Goal: Information Seeking & Learning: Learn about a topic

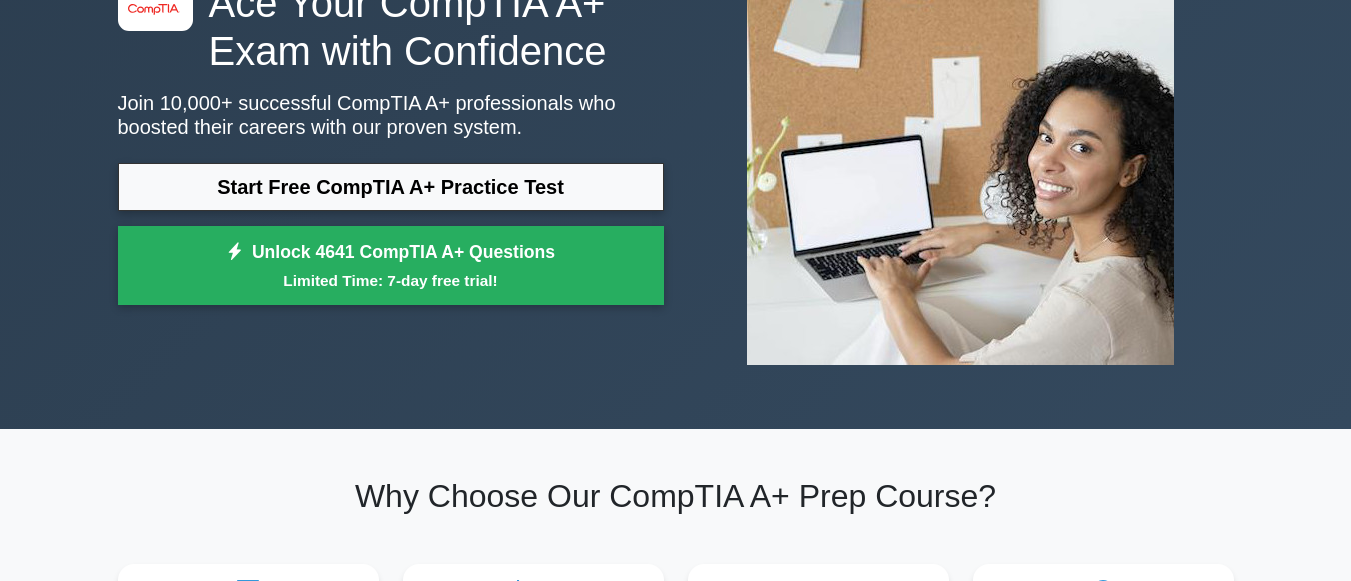
click at [536, 190] on link "Start Free CompTIA A+ Practice Test" at bounding box center [391, 187] width 546 height 48
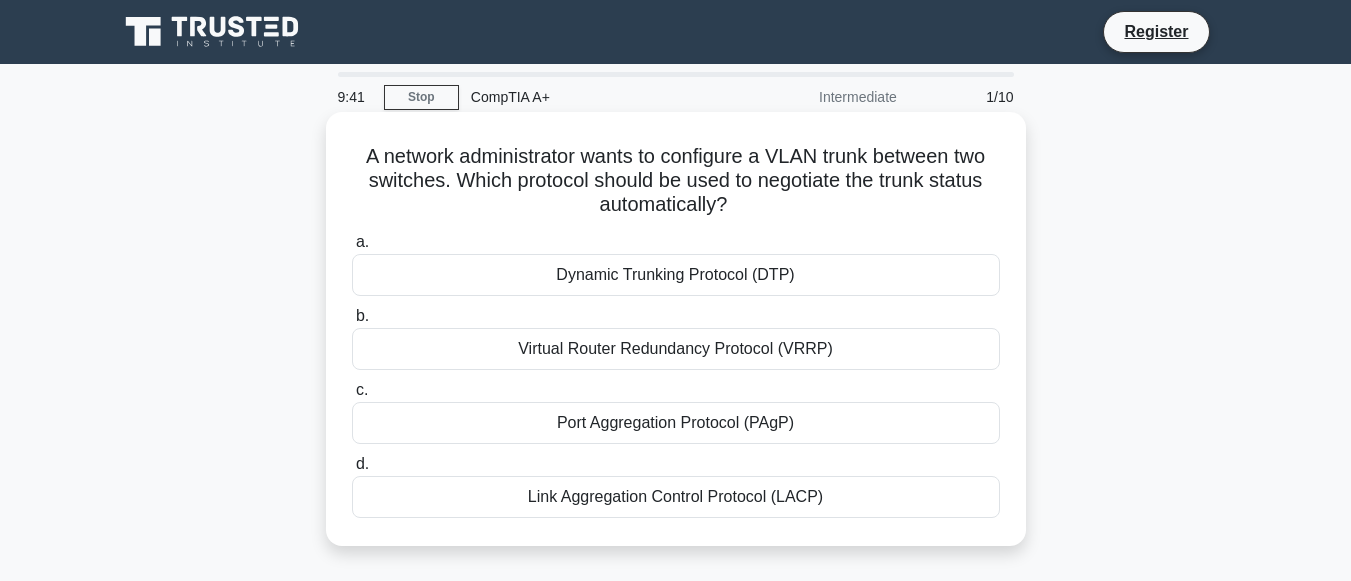
scroll to position [100, 0]
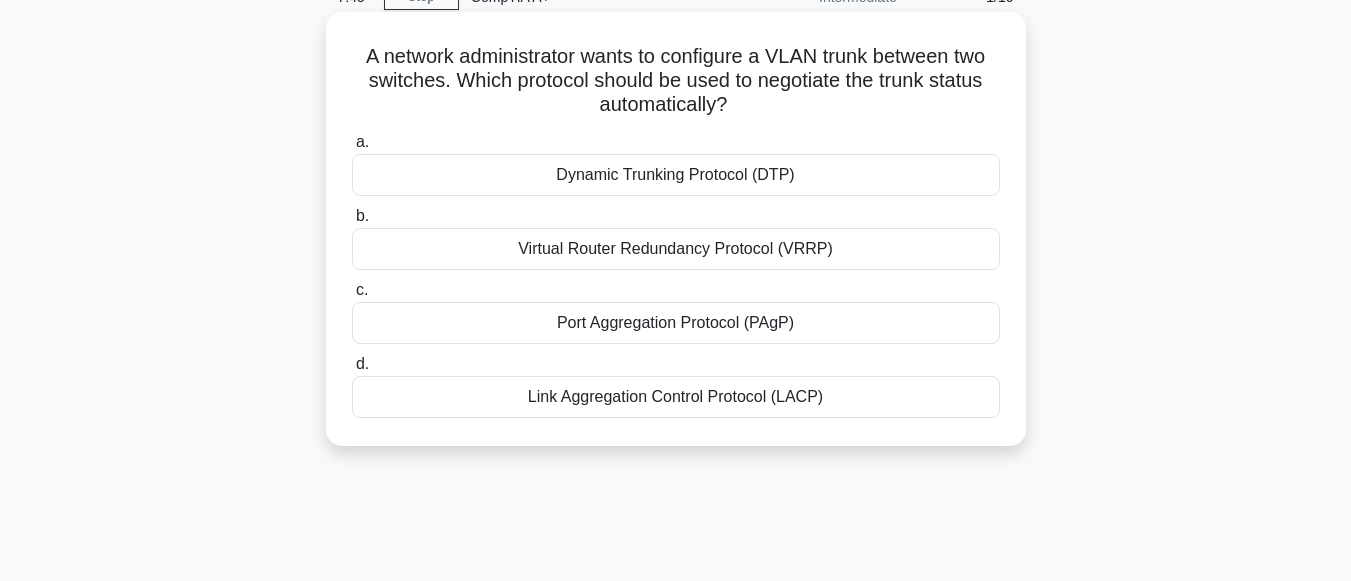
click at [528, 173] on div "Dynamic Trunking Protocol (DTP)" at bounding box center [676, 175] width 648 height 42
click at [352, 149] on input "a. Dynamic Trunking Protocol (DTP)" at bounding box center [352, 142] width 0 height 13
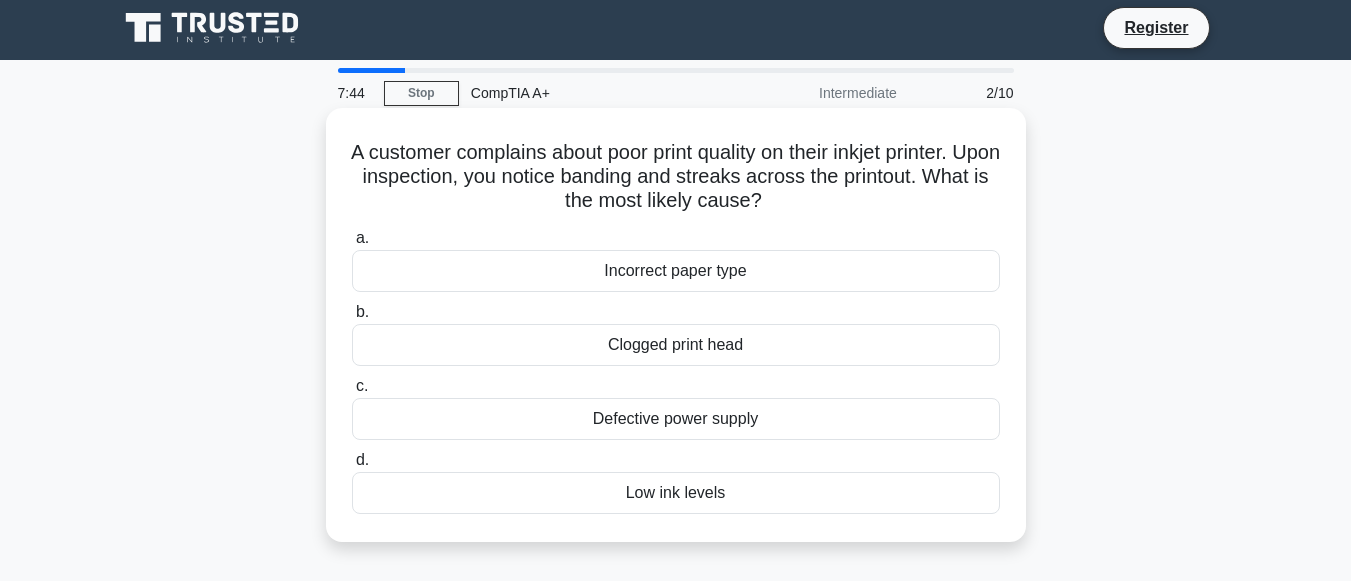
scroll to position [0, 0]
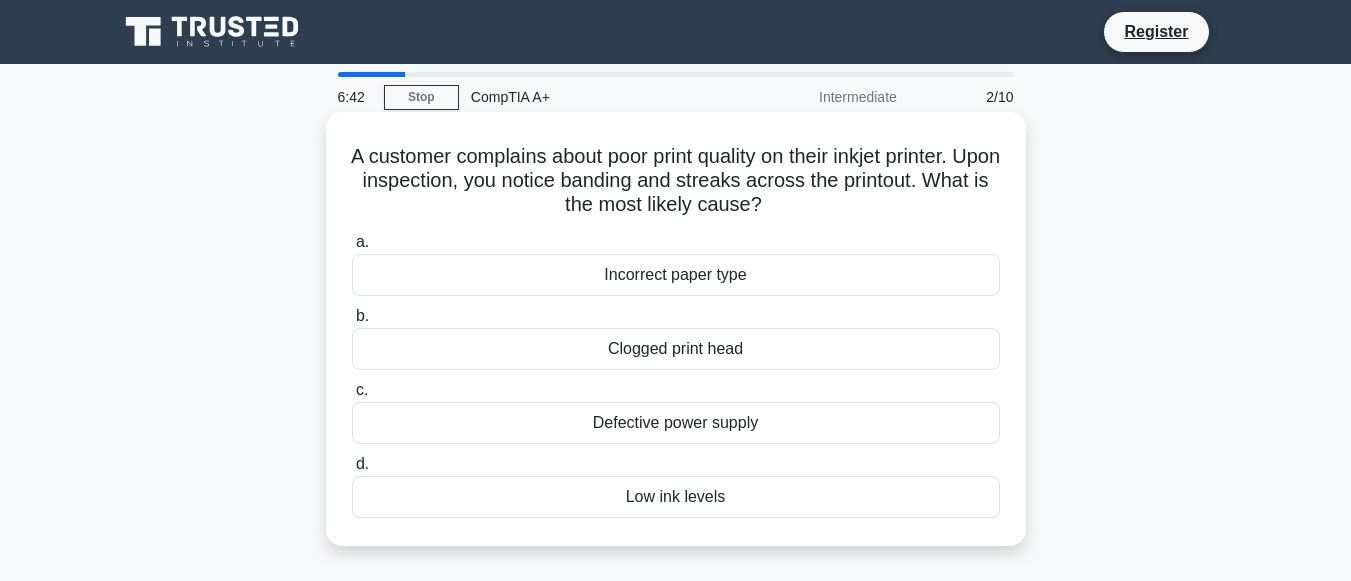
click at [742, 497] on div "Low ink levels" at bounding box center [676, 497] width 648 height 42
click at [352, 471] on input "d. Low ink levels" at bounding box center [352, 464] width 0 height 13
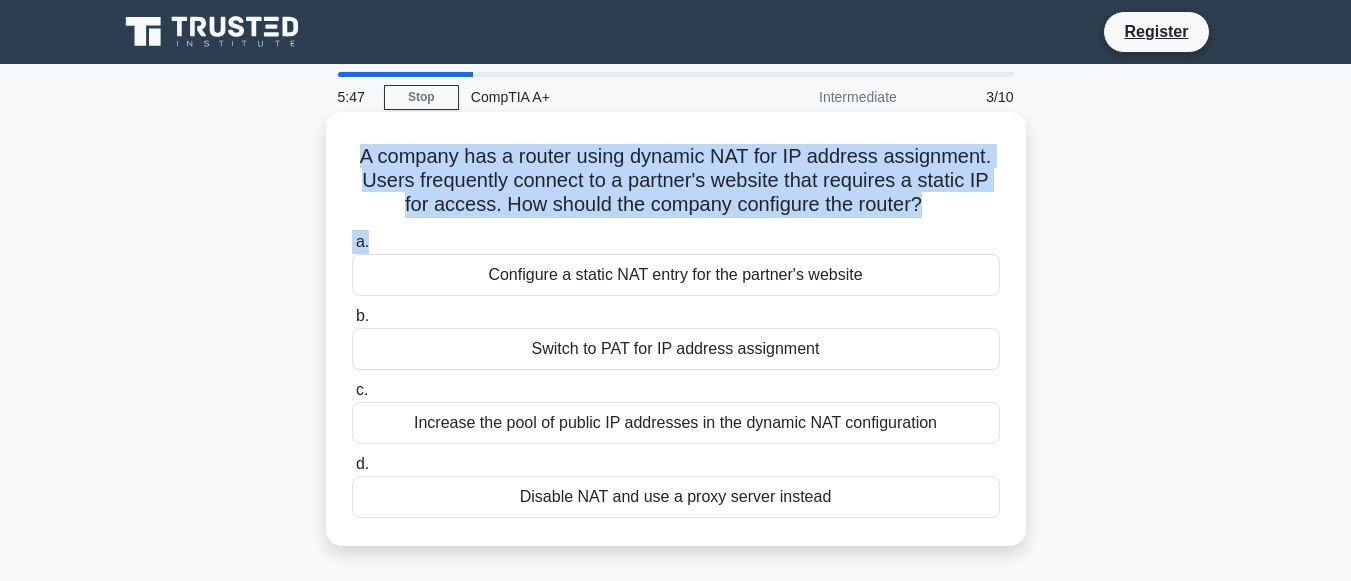
drag, startPoint x: 355, startPoint y: 153, endPoint x: 850, endPoint y: 234, distance: 501.5
click at [850, 234] on div "A company has a router using dynamic NAT for IP address assignment. Users frequ…" at bounding box center [676, 329] width 684 height 418
copy div "A company has a router using dynamic NAT for IP address assignment. Users frequ…"
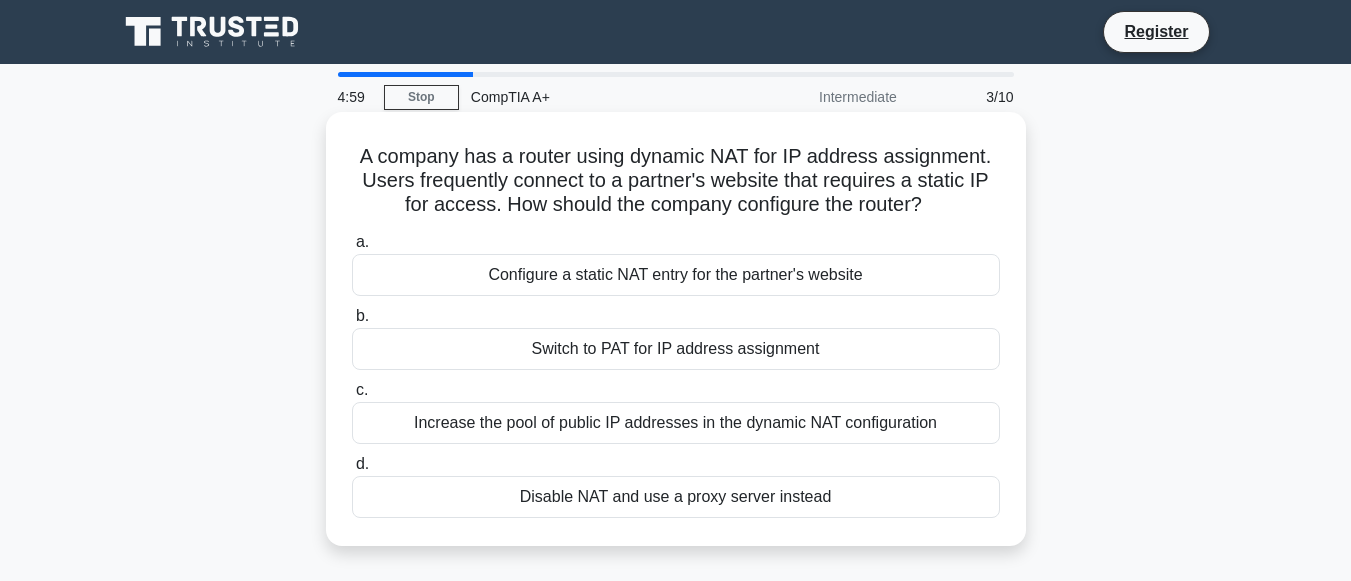
click at [503, 274] on div "Configure a static NAT entry for the partner's website" at bounding box center [676, 275] width 648 height 42
click at [352, 249] on input "a. Configure a static NAT entry for the partner's website" at bounding box center [352, 242] width 0 height 13
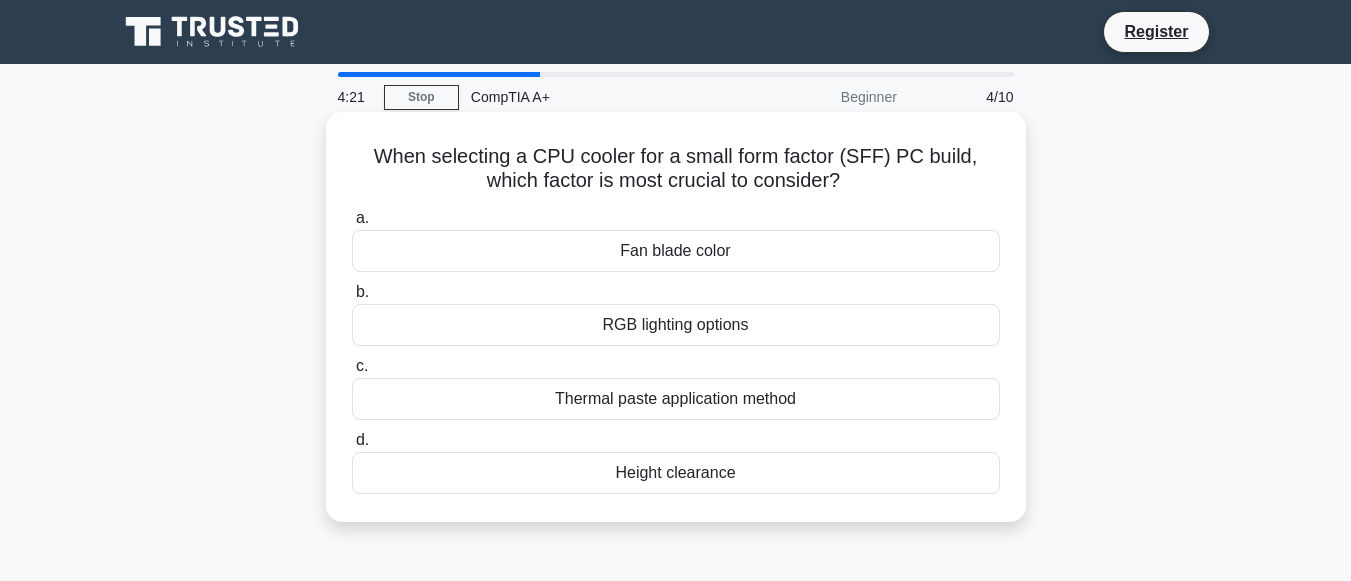
click at [765, 396] on div "Thermal paste application method" at bounding box center [676, 399] width 648 height 42
click at [352, 373] on input "c. Thermal paste application method" at bounding box center [352, 366] width 0 height 13
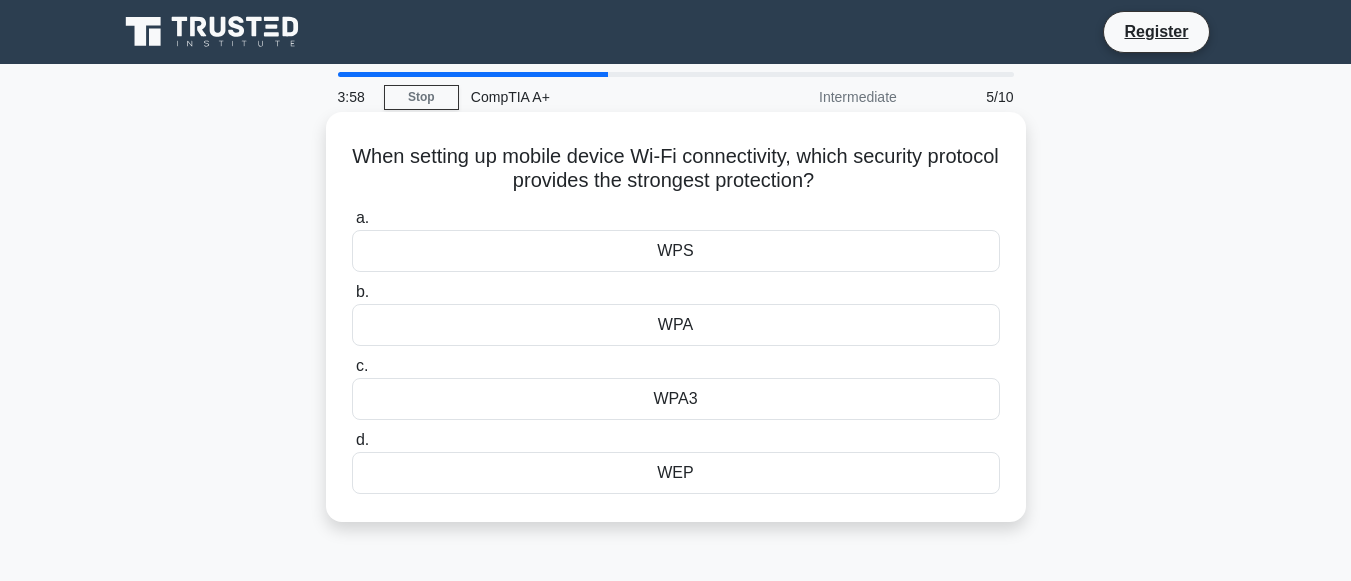
drag, startPoint x: 381, startPoint y: 151, endPoint x: 863, endPoint y: 194, distance: 483.8
click at [863, 194] on h5 "When setting up mobile device Wi-Fi connectivity, which security protocol provi…" at bounding box center [676, 169] width 652 height 50
copy h5 "When setting up mobile device Wi-Fi connectivity, which security protocol provi…"
click at [696, 392] on div "WPA3" at bounding box center [676, 399] width 648 height 42
click at [352, 373] on input "c. WPA3" at bounding box center [352, 366] width 0 height 13
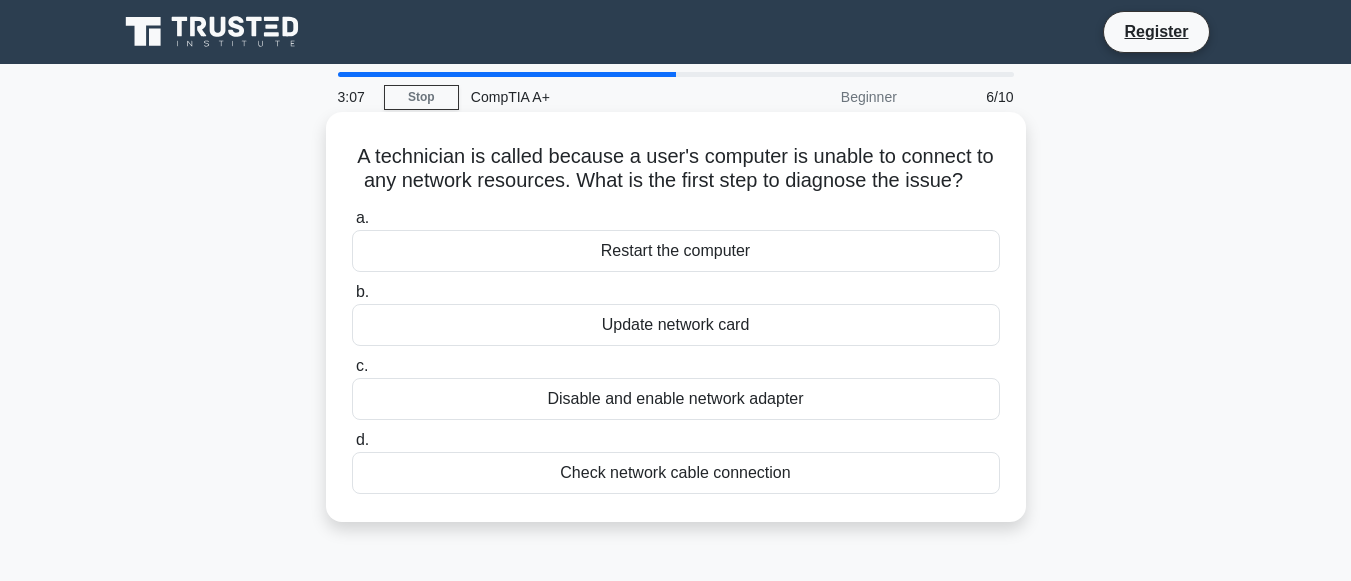
click at [702, 461] on div "Check network cable connection" at bounding box center [676, 473] width 648 height 42
click at [352, 447] on input "d. Check network cable connection" at bounding box center [352, 440] width 0 height 13
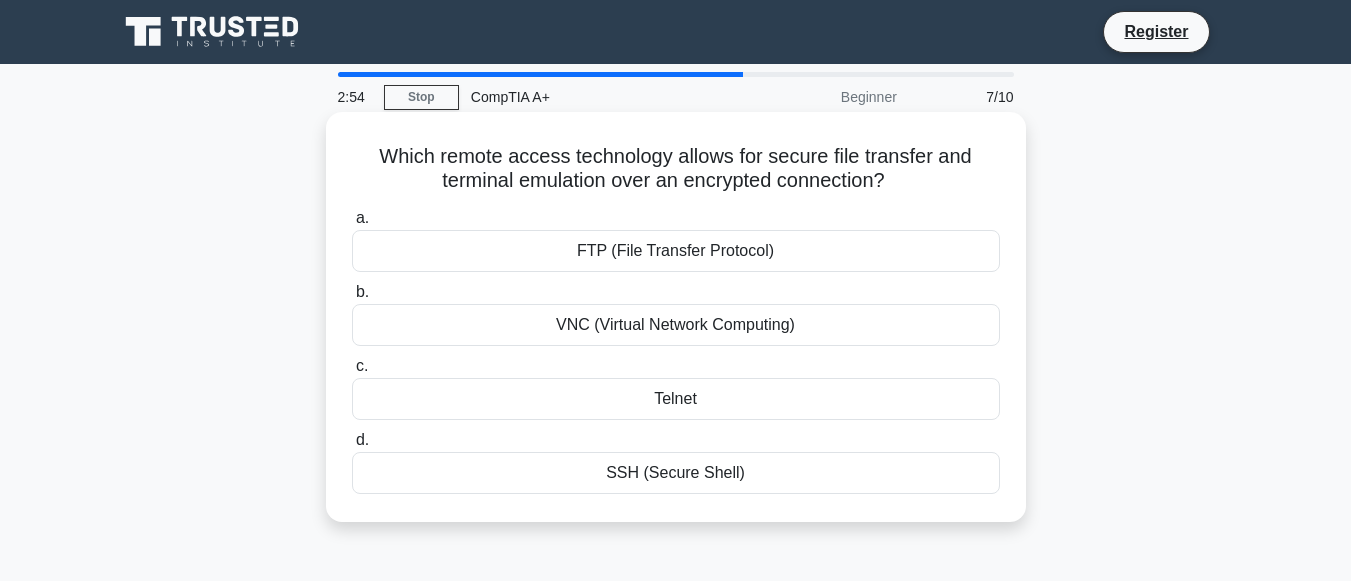
click at [908, 256] on div "FTP (File Transfer Protocol)" at bounding box center [676, 251] width 648 height 42
click at [352, 225] on input "a. FTP (File Transfer Protocol)" at bounding box center [352, 218] width 0 height 13
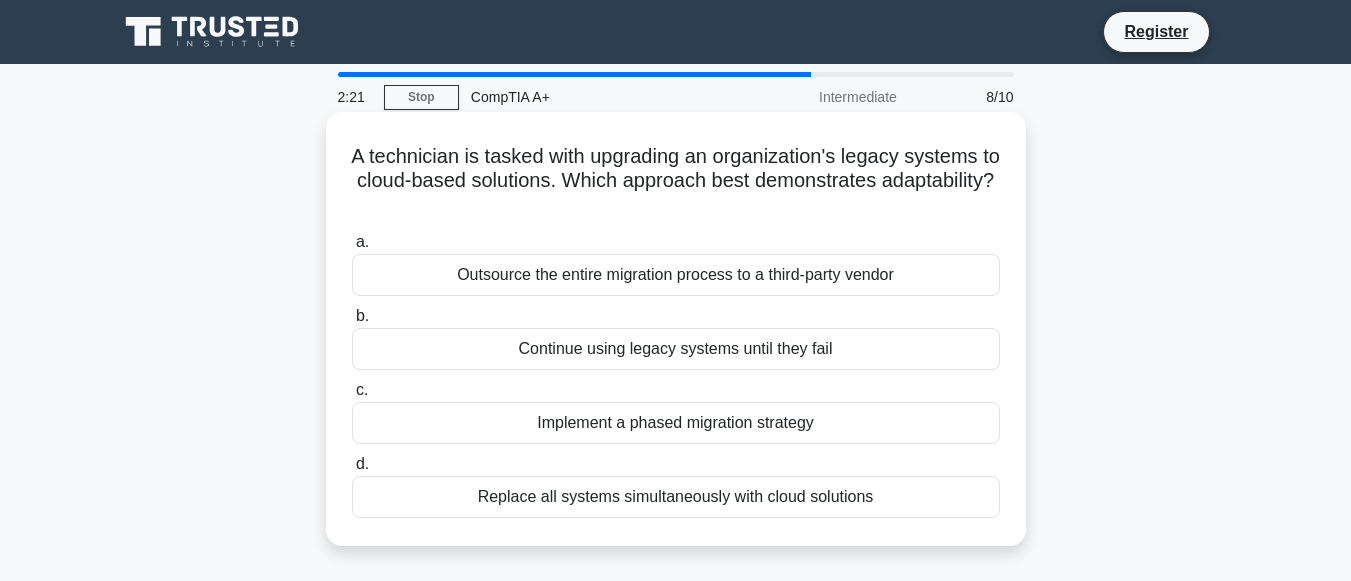
drag, startPoint x: 356, startPoint y: 148, endPoint x: 687, endPoint y: 165, distance: 331.4
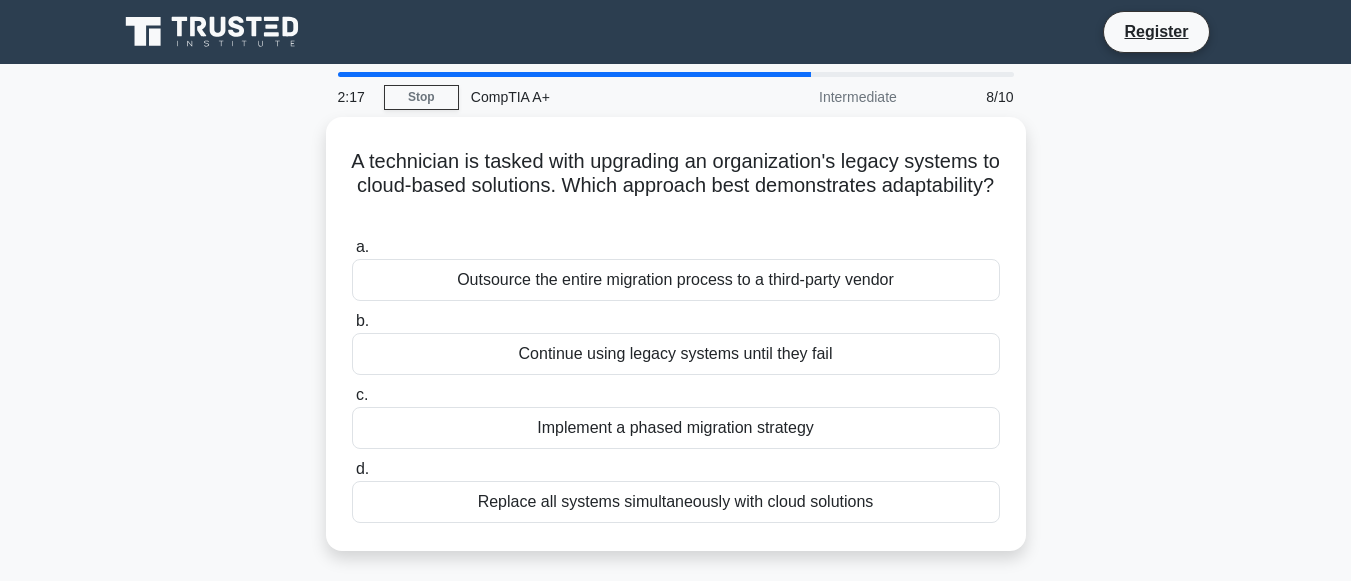
drag, startPoint x: 687, startPoint y: 165, endPoint x: 1039, endPoint y: 210, distance: 354.8
click at [1039, 210] on div "A technician is tasked with upgrading an organization's legacy systems to cloud…" at bounding box center [676, 346] width 1140 height 458
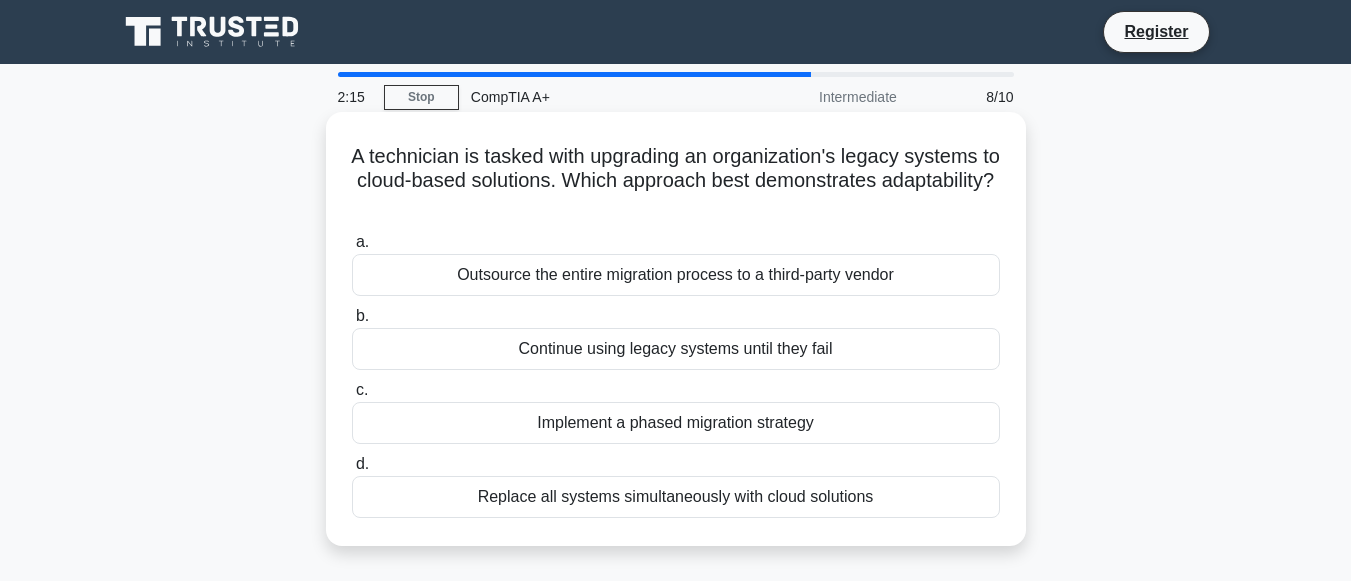
copy h5 "A technician is tasked with upgrading an organization's legacy systems to cloud…"
click at [590, 265] on div "Outsource the entire migration process to a third-party vendor" at bounding box center [676, 275] width 648 height 42
click at [352, 249] on input "a. Outsource the entire migration process to a third-party vendor" at bounding box center [352, 242] width 0 height 13
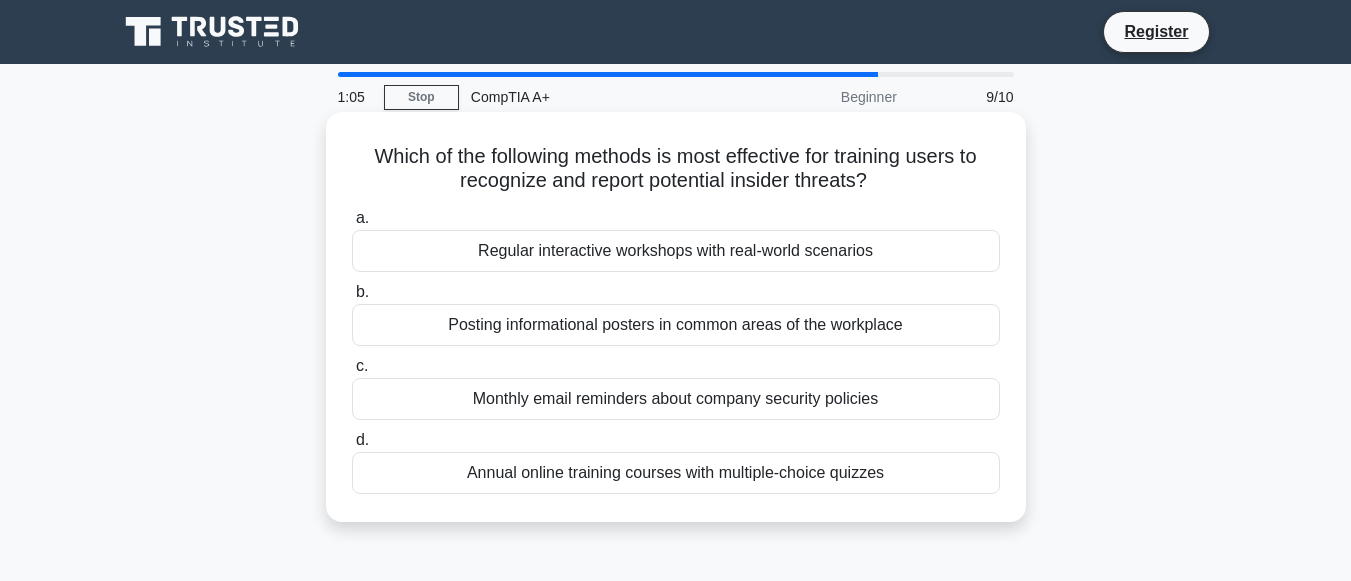
click at [575, 245] on div "Regular interactive workshops with real-world scenarios" at bounding box center [676, 251] width 648 height 42
click at [352, 225] on input "a. Regular interactive workshops with real-world scenarios" at bounding box center [352, 218] width 0 height 13
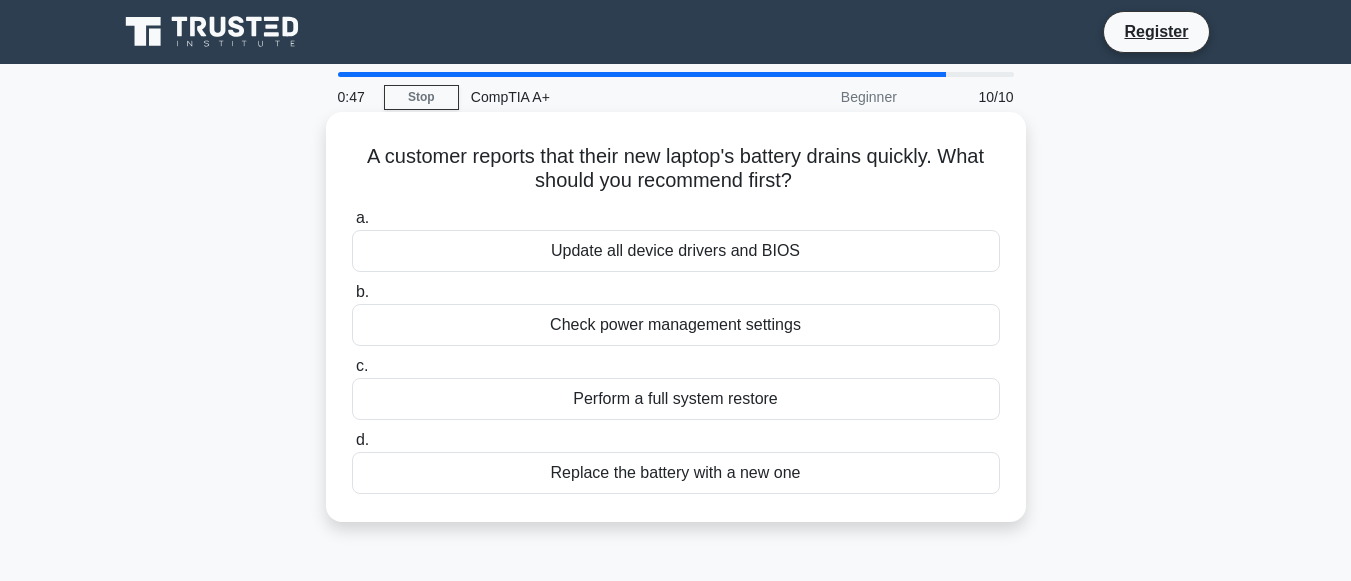
click at [637, 332] on div "Check power management settings" at bounding box center [676, 325] width 648 height 42
click at [352, 299] on input "b. Check power management settings" at bounding box center [352, 292] width 0 height 13
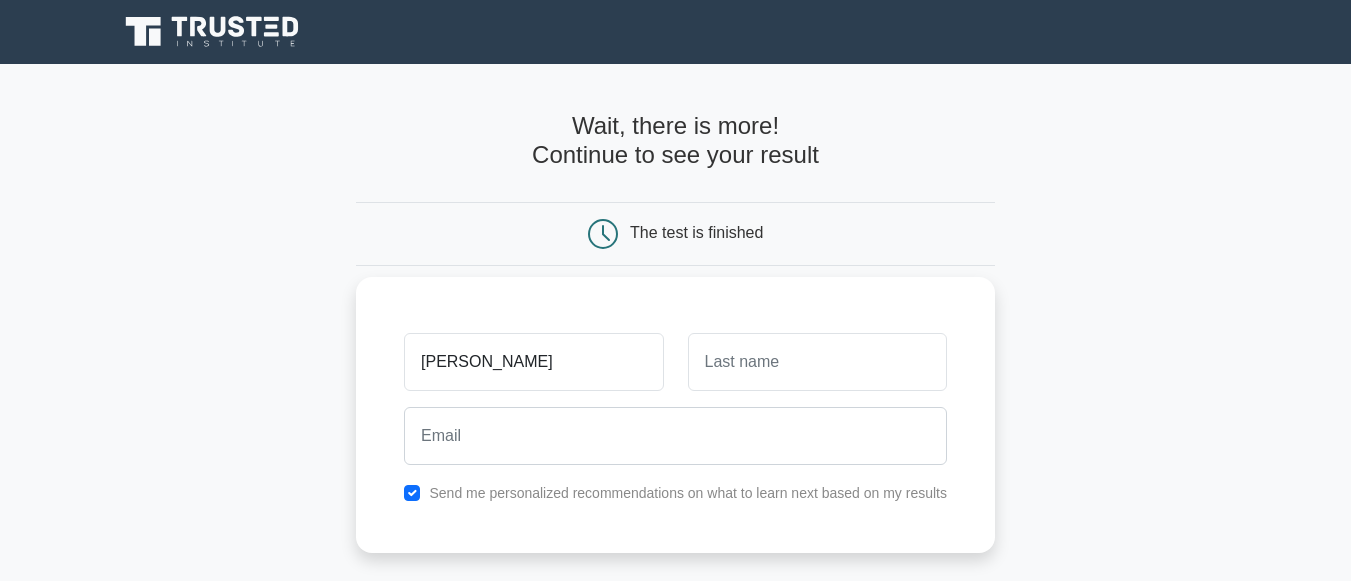
type input "[PERSON_NAME]"
click at [856, 373] on input "text" at bounding box center [817, 362] width 259 height 58
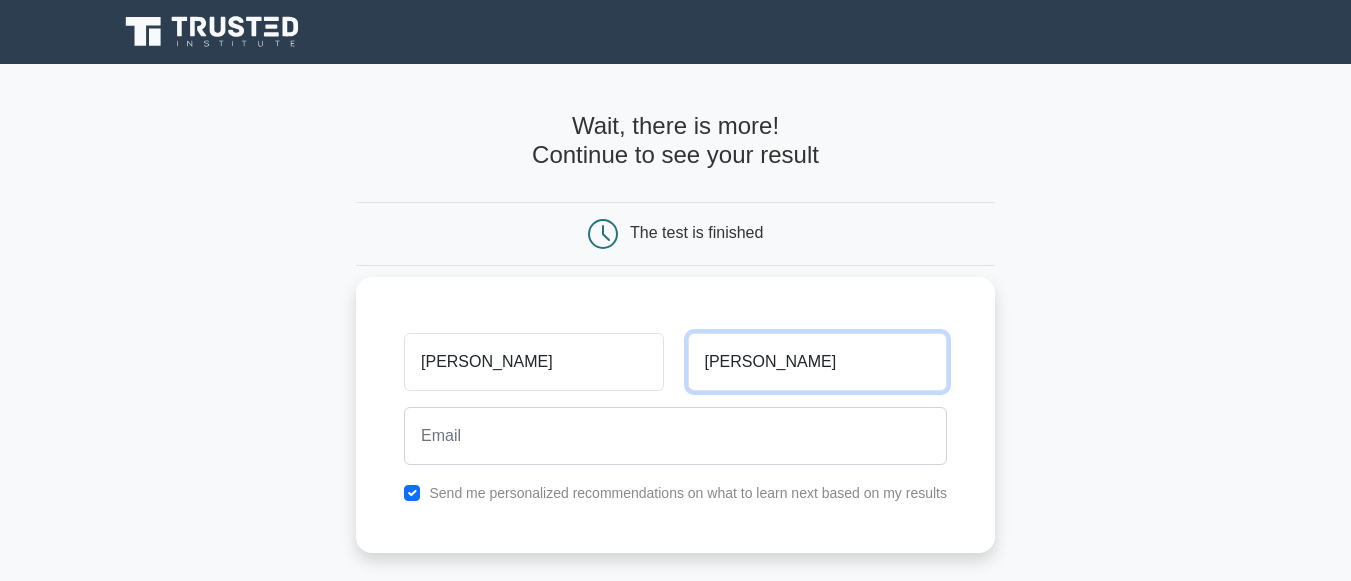
type input "[PERSON_NAME]"
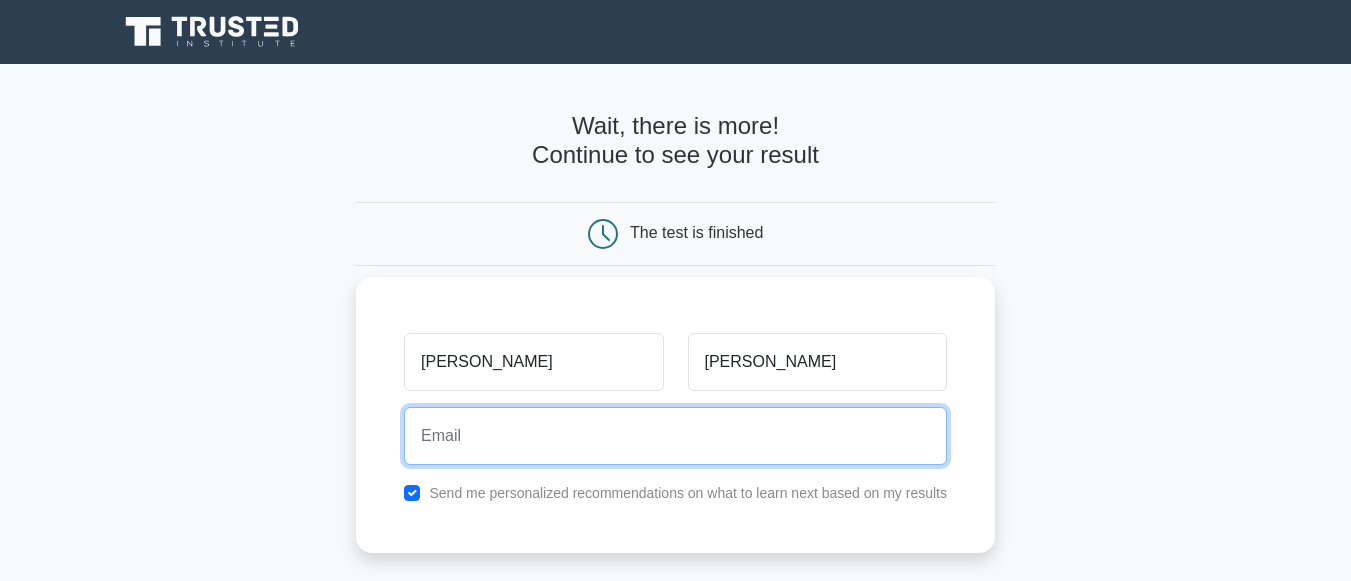
click at [596, 441] on input "email" at bounding box center [675, 436] width 543 height 58
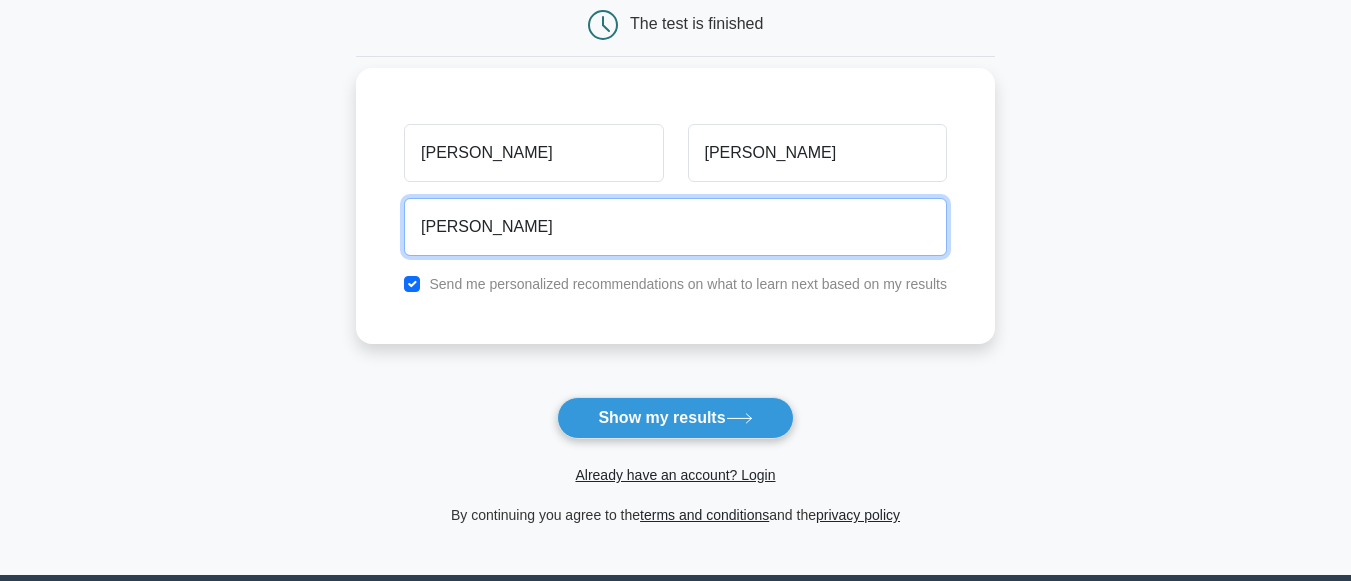
scroll to position [200, 0]
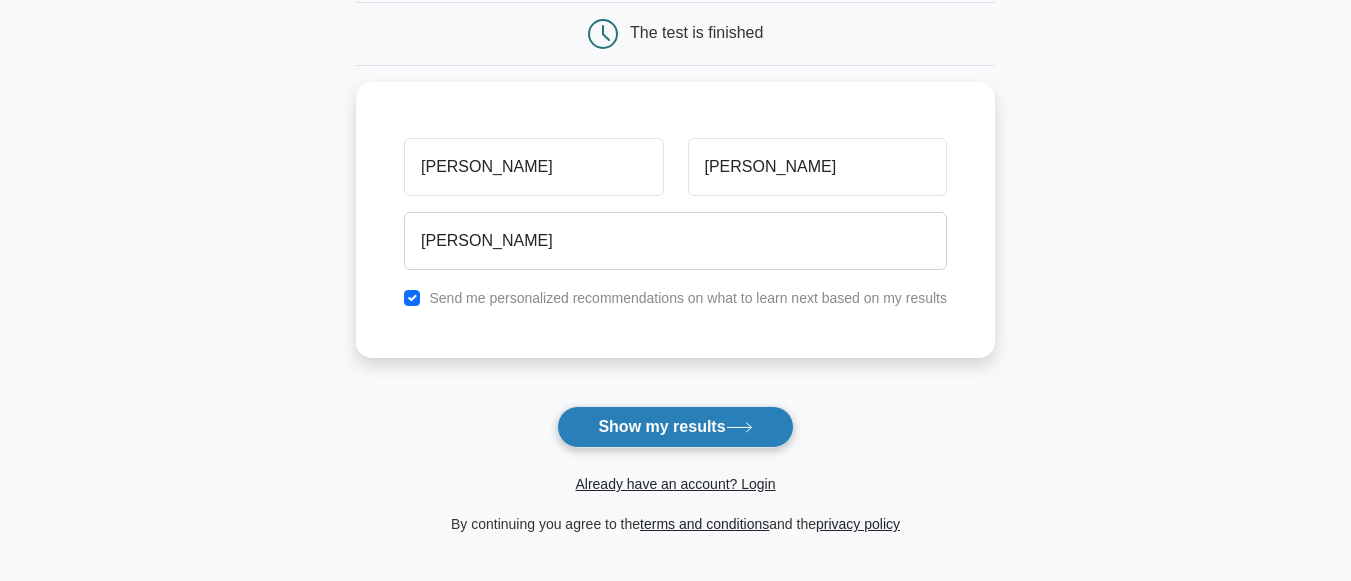
click at [757, 435] on button "Show my results" at bounding box center [675, 427] width 236 height 42
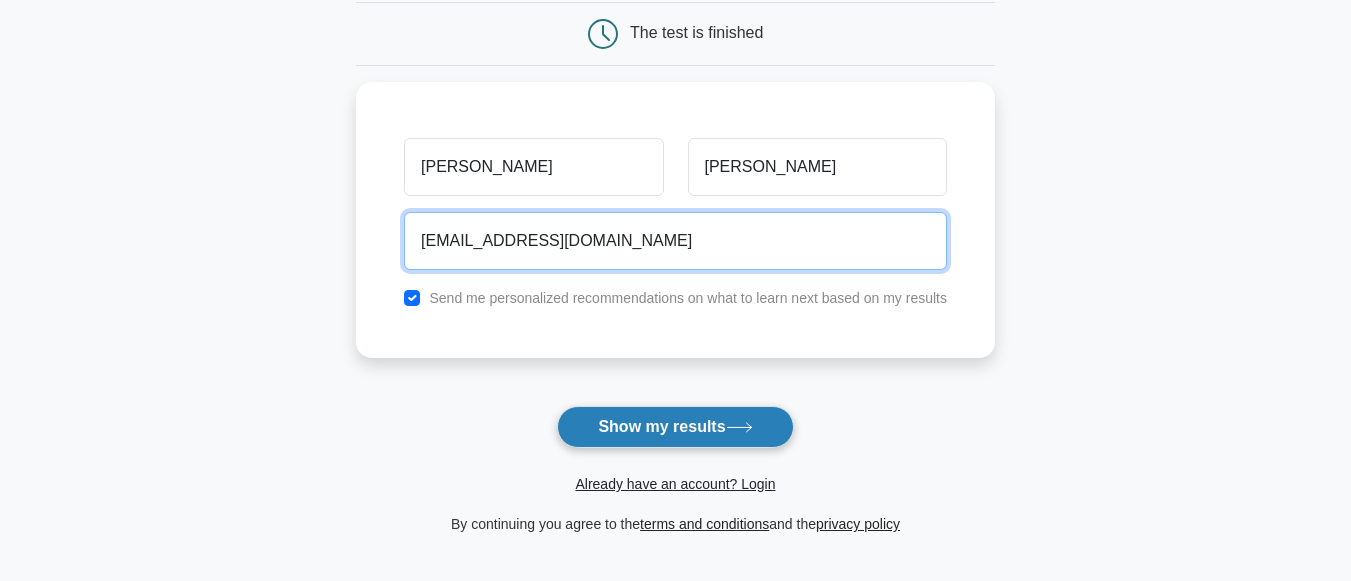
type input "quarshienanakwesi1234@gmail.com"
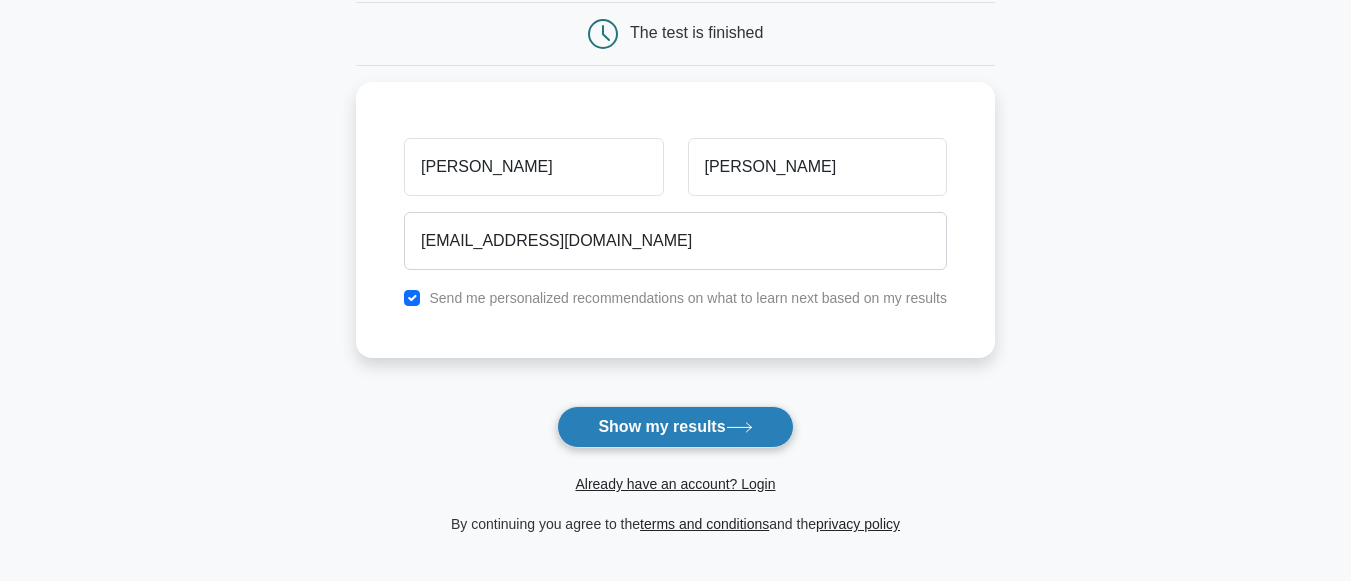
click at [753, 426] on icon at bounding box center [739, 427] width 27 height 11
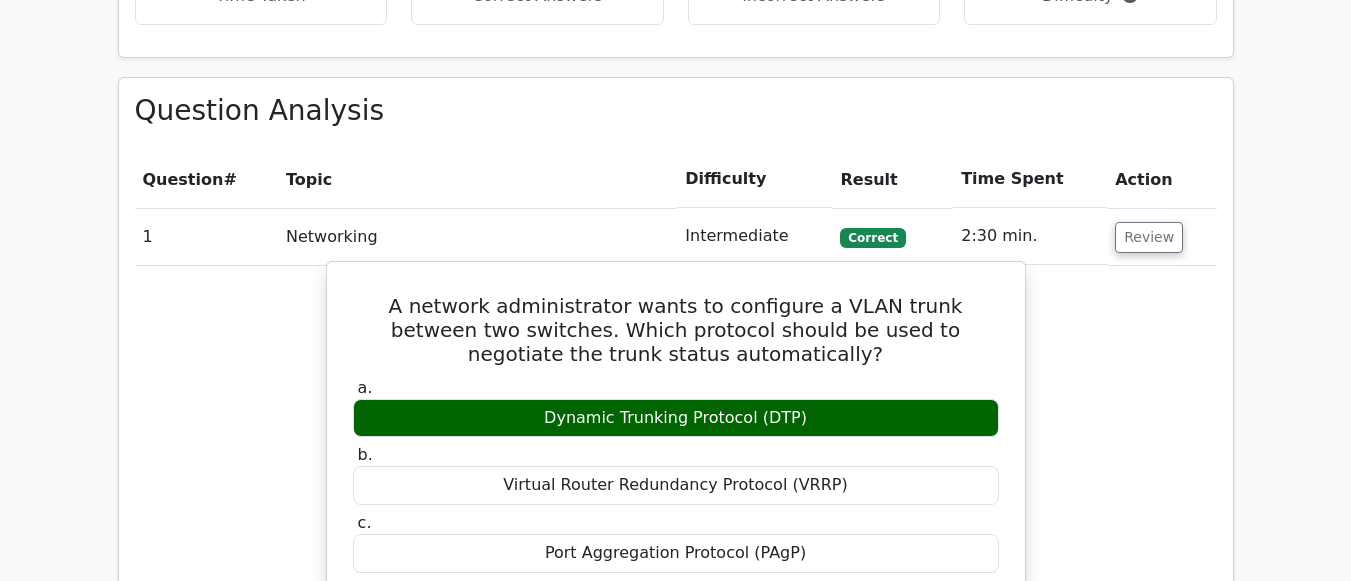
scroll to position [1500, 0]
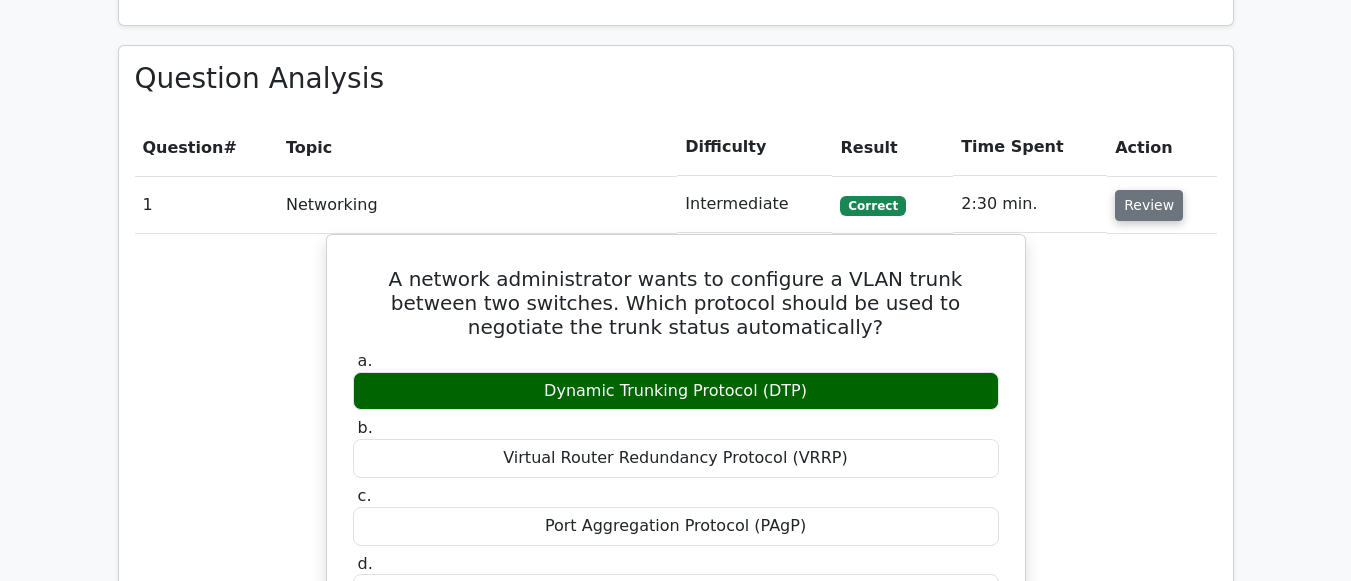
click at [1150, 190] on button "Review" at bounding box center [1149, 205] width 68 height 31
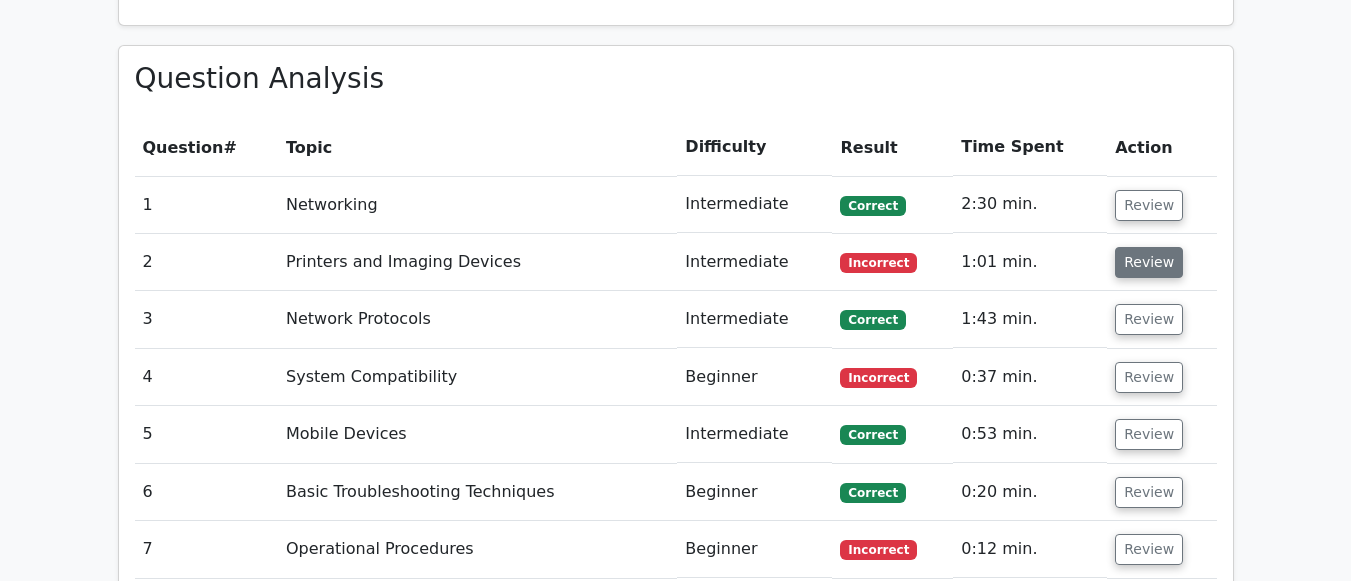
click at [1123, 247] on button "Review" at bounding box center [1149, 262] width 68 height 31
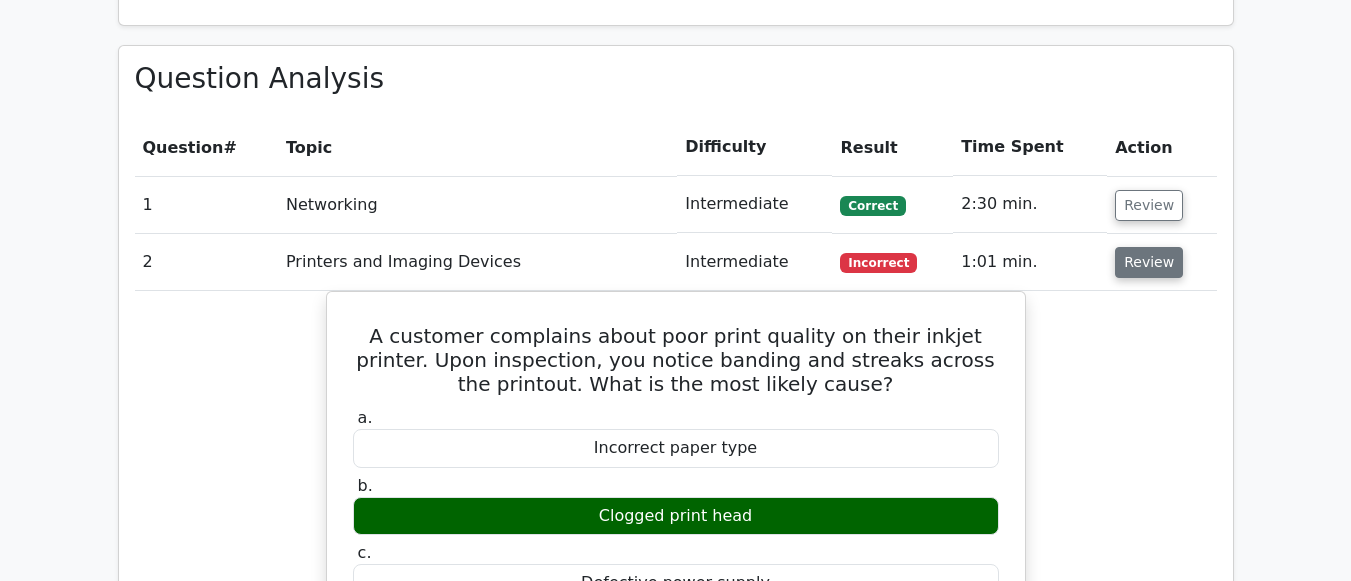
click at [1122, 247] on button "Review" at bounding box center [1149, 262] width 68 height 31
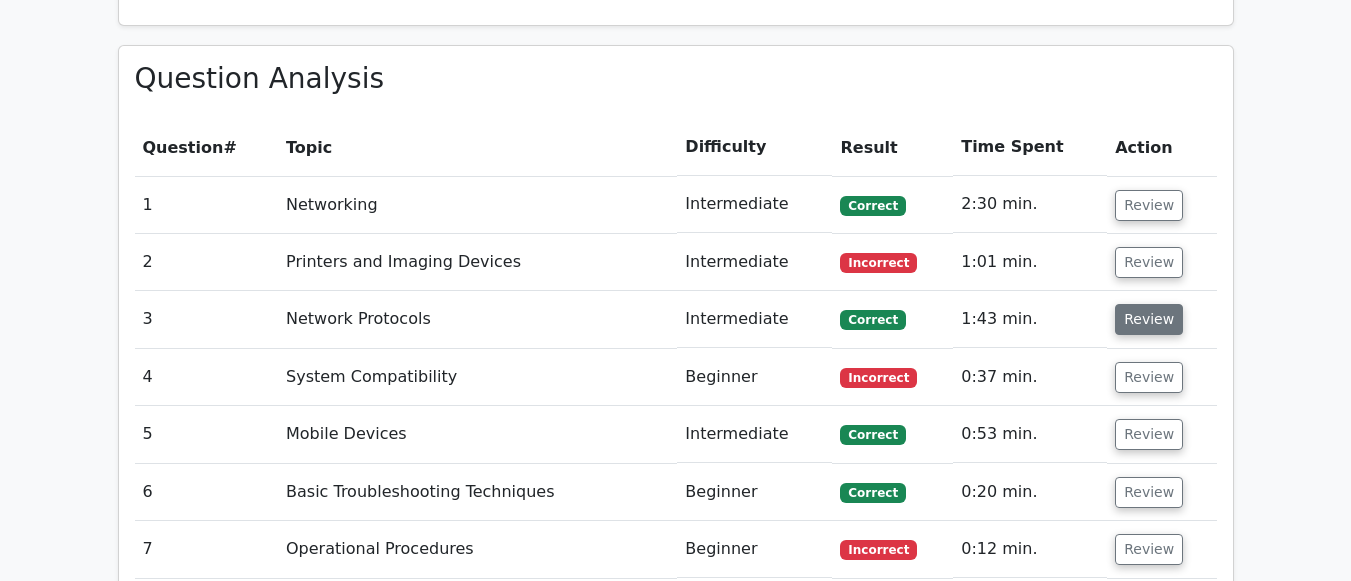
click at [1120, 304] on button "Review" at bounding box center [1149, 319] width 68 height 31
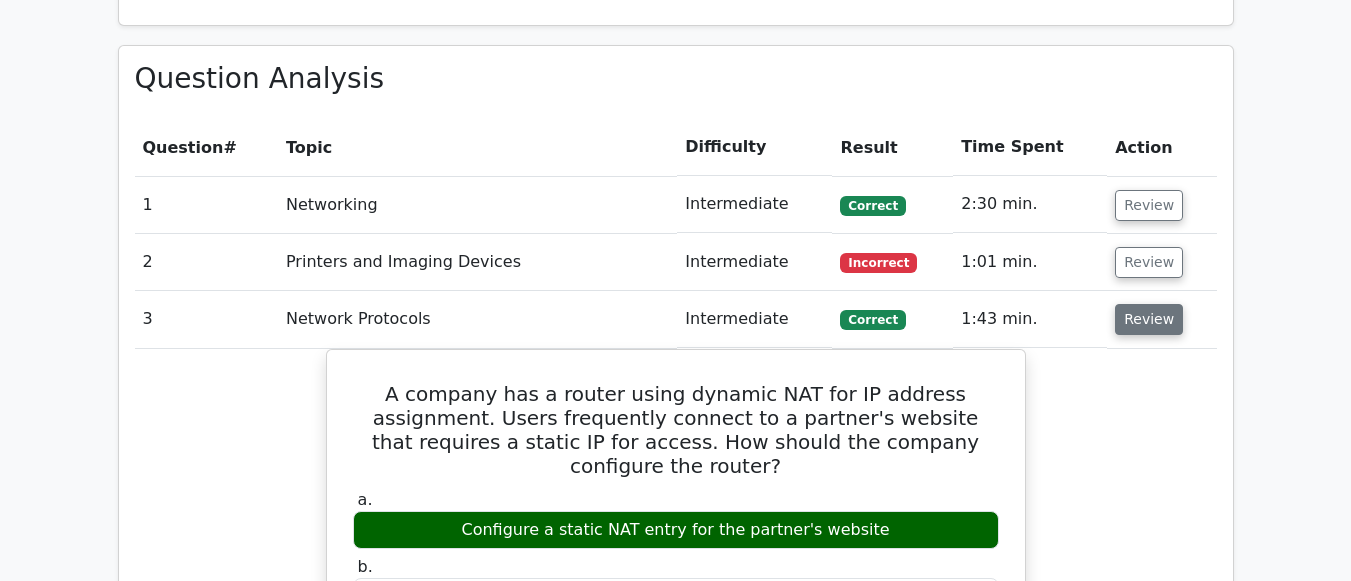
click at [1120, 304] on button "Review" at bounding box center [1149, 319] width 68 height 31
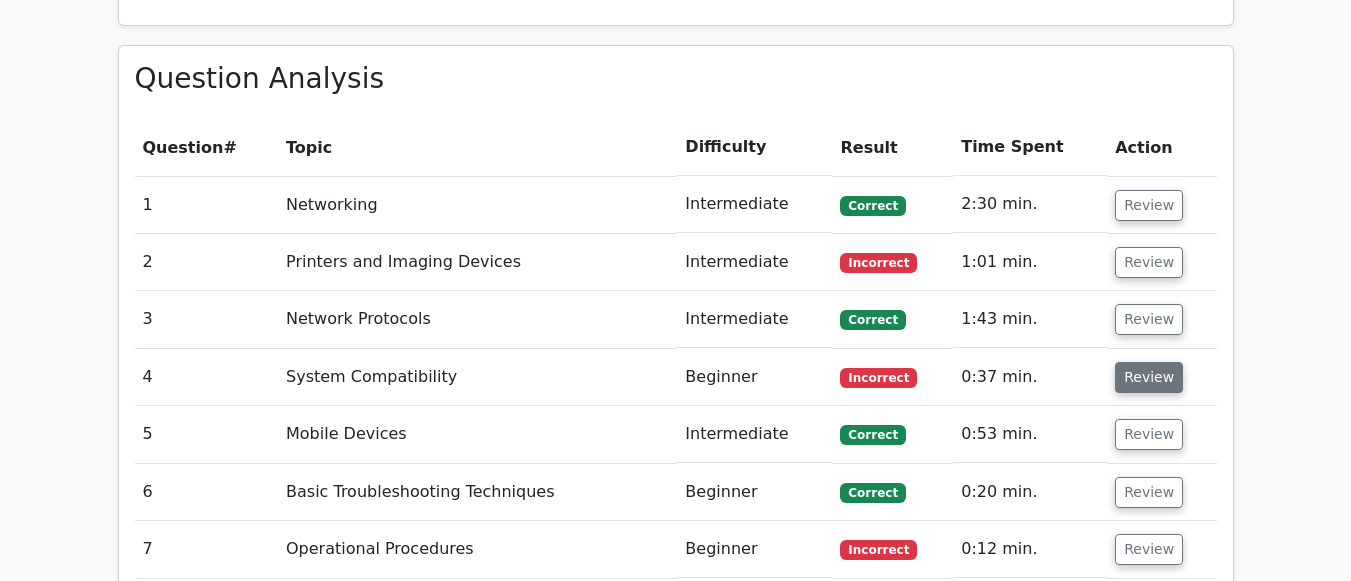
click at [1134, 362] on button "Review" at bounding box center [1149, 377] width 68 height 31
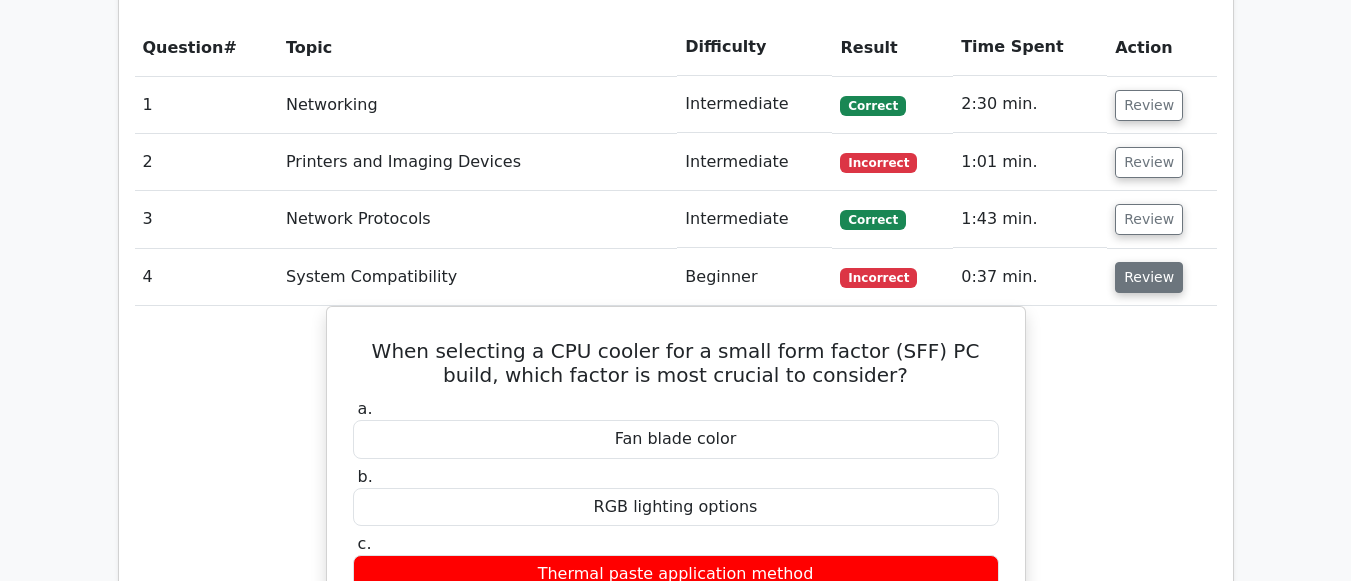
scroll to position [1700, 0]
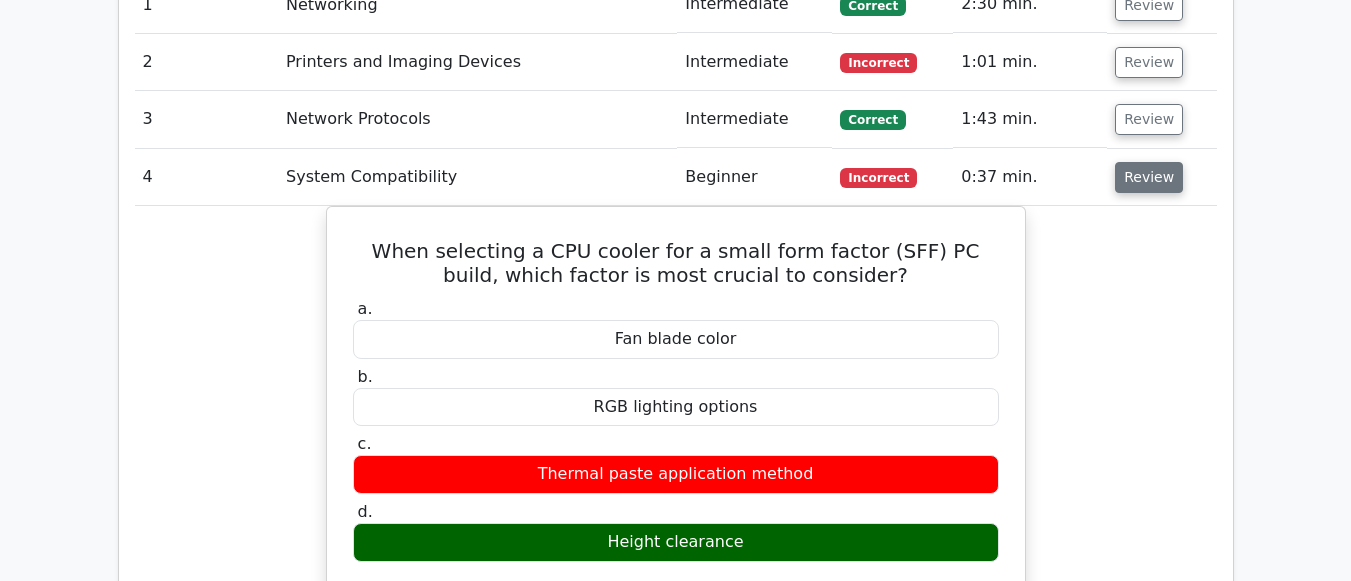
click at [1148, 162] on button "Review" at bounding box center [1149, 177] width 68 height 31
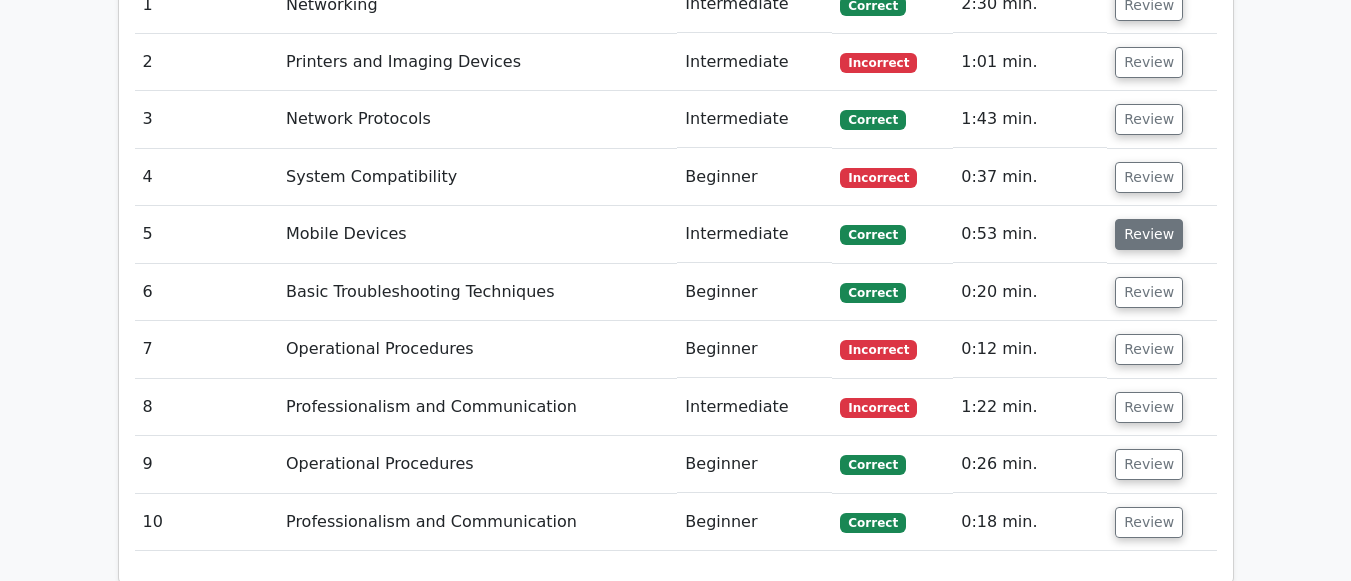
click at [1138, 219] on button "Review" at bounding box center [1149, 234] width 68 height 31
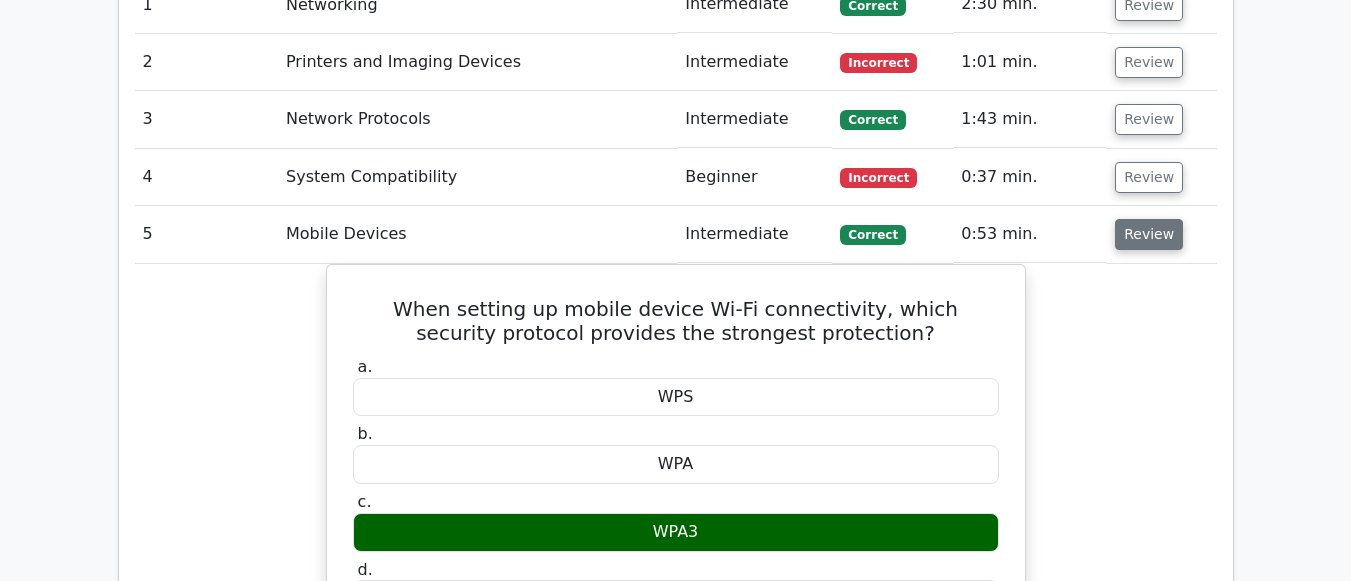
click at [1138, 219] on button "Review" at bounding box center [1149, 234] width 68 height 31
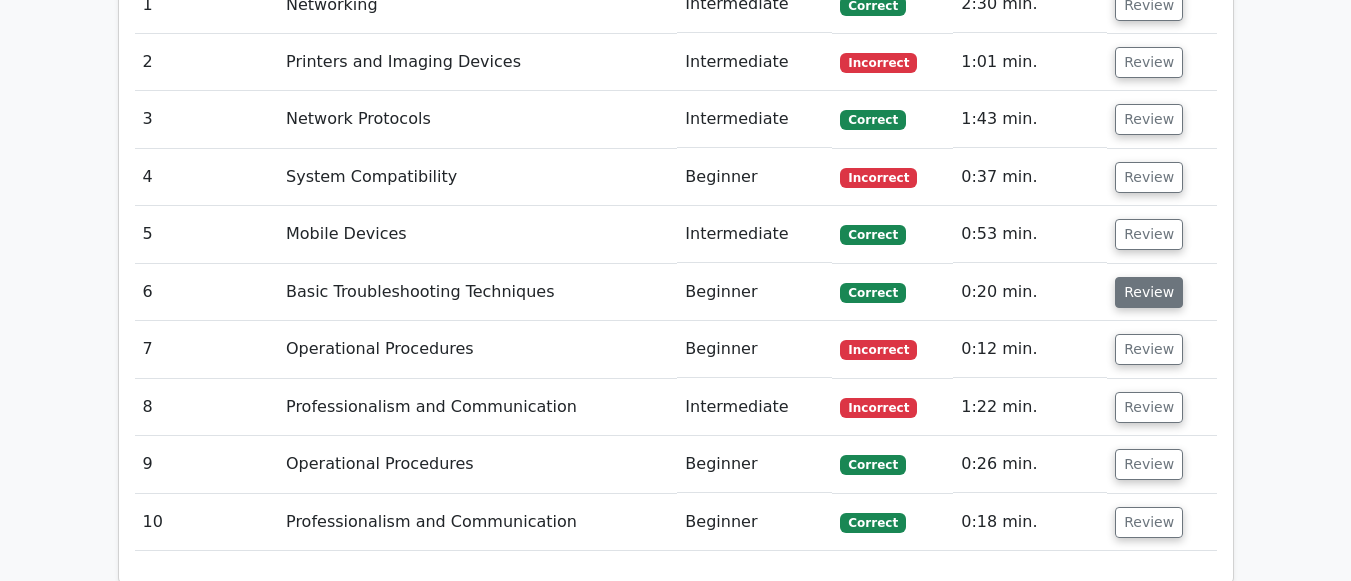
click at [1152, 277] on button "Review" at bounding box center [1149, 292] width 68 height 31
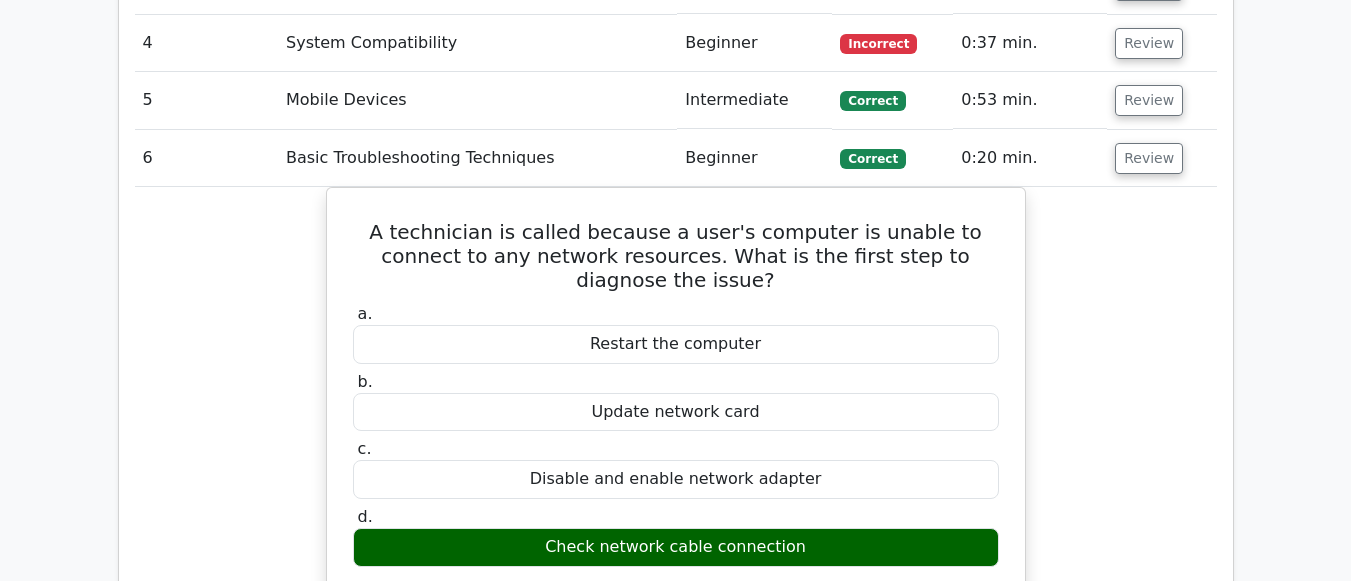
scroll to position [1800, 0]
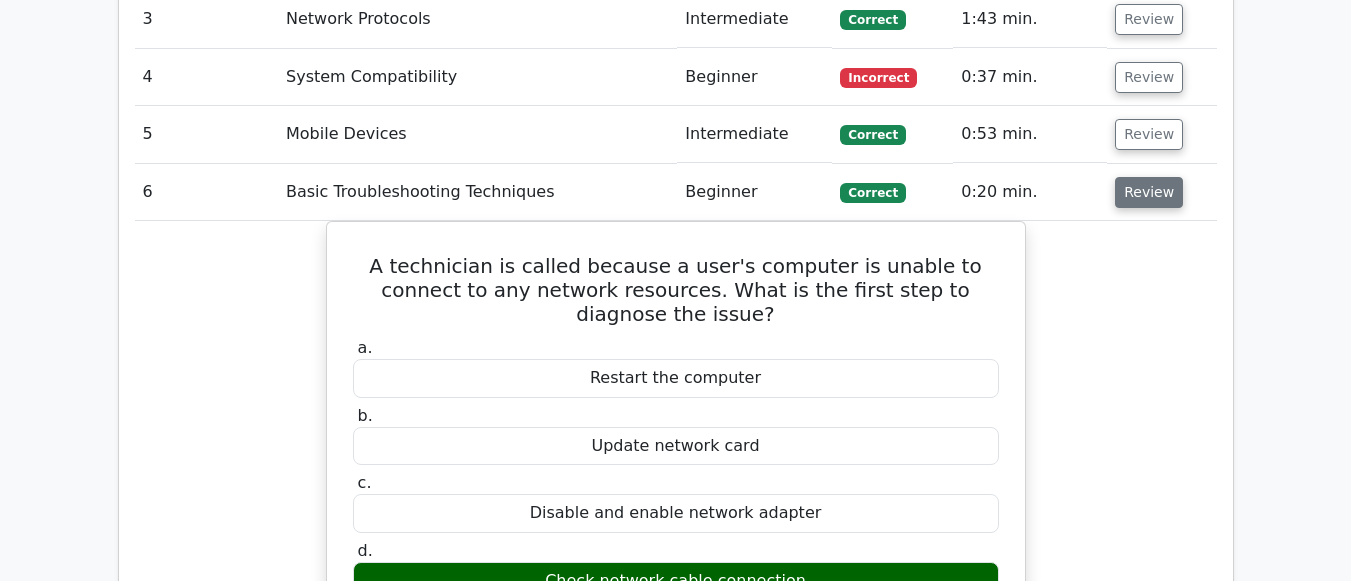
click at [1146, 177] on button "Review" at bounding box center [1149, 192] width 68 height 31
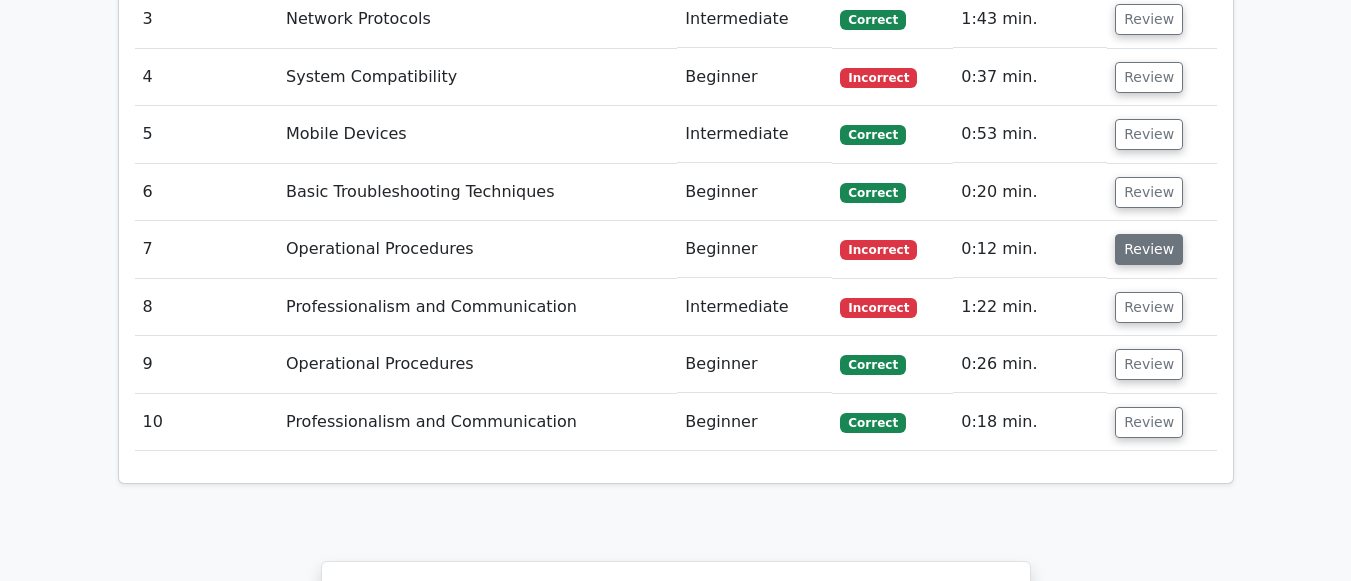
click at [1118, 234] on button "Review" at bounding box center [1149, 249] width 68 height 31
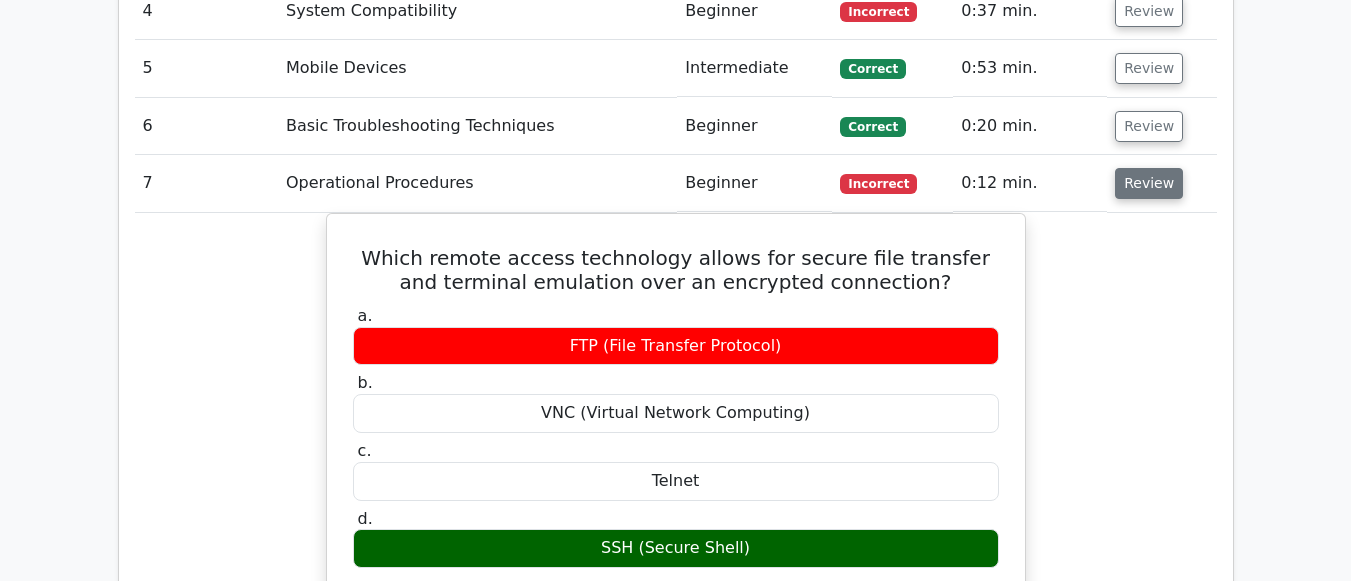
scroll to position [1900, 0]
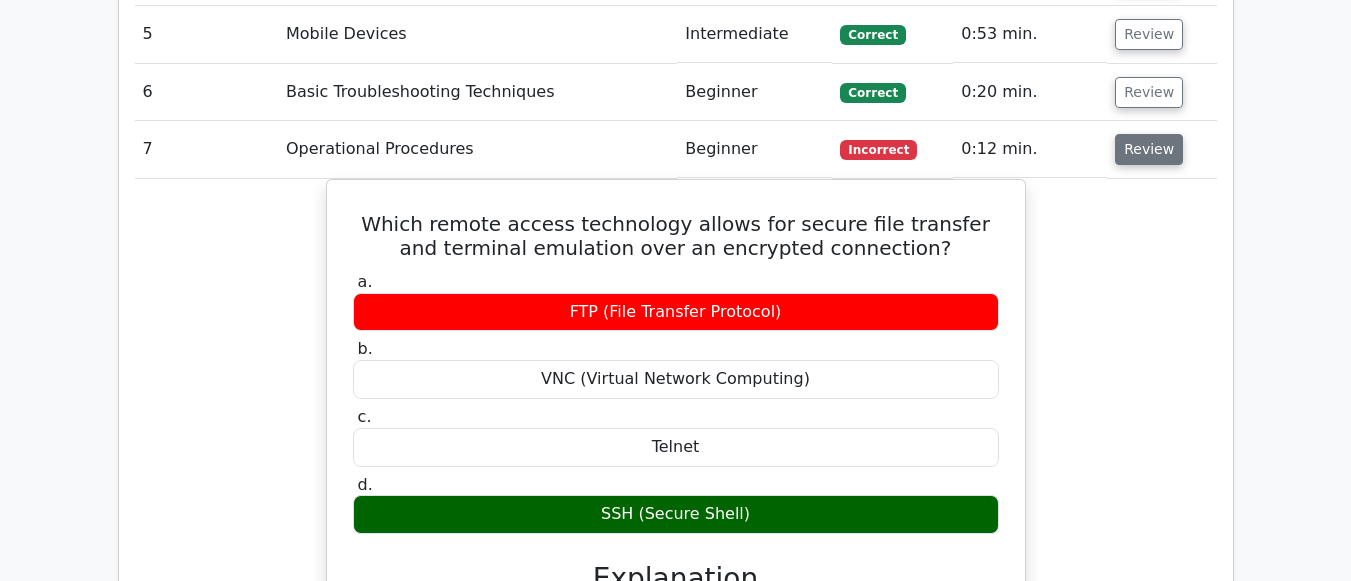
click at [1153, 134] on button "Review" at bounding box center [1149, 149] width 68 height 31
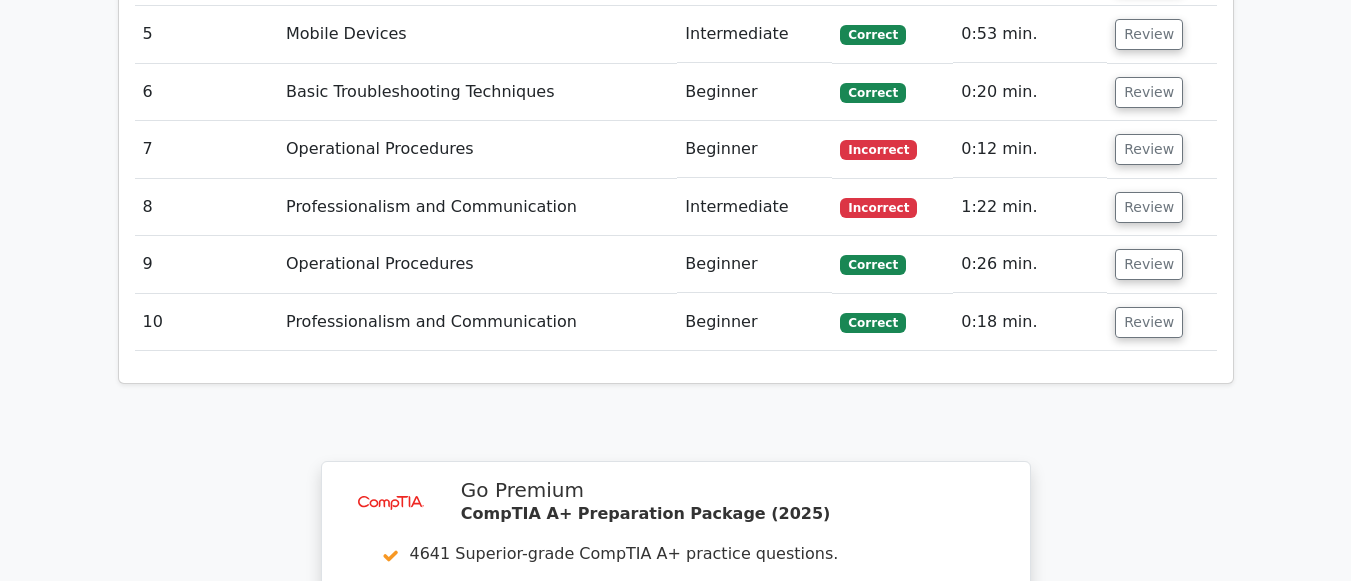
click at [1140, 179] on td "Review" at bounding box center [1161, 207] width 109 height 57
click at [1142, 192] on button "Review" at bounding box center [1149, 207] width 68 height 31
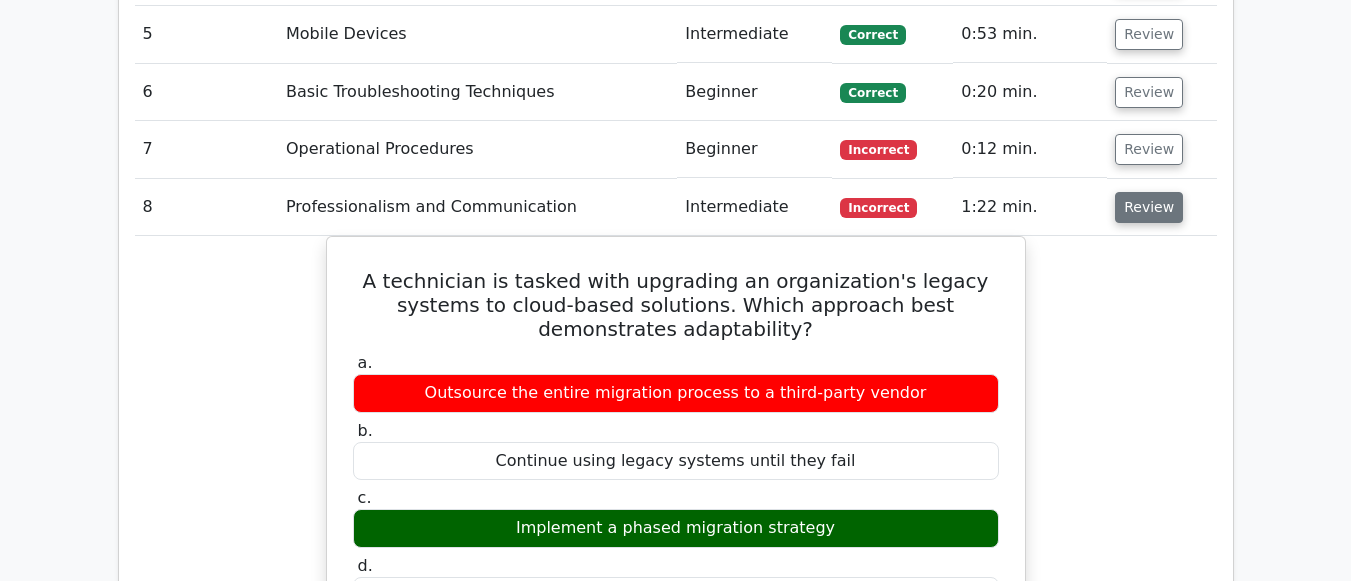
click at [1140, 192] on button "Review" at bounding box center [1149, 207] width 68 height 31
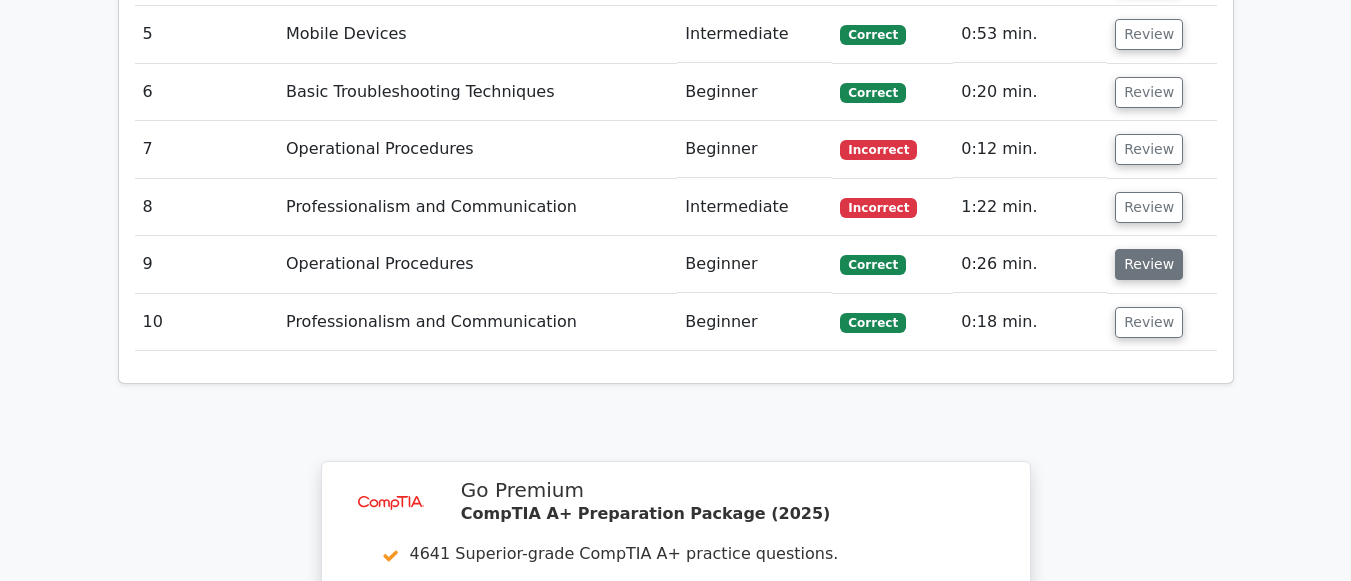
click at [1147, 249] on button "Review" at bounding box center [1149, 264] width 68 height 31
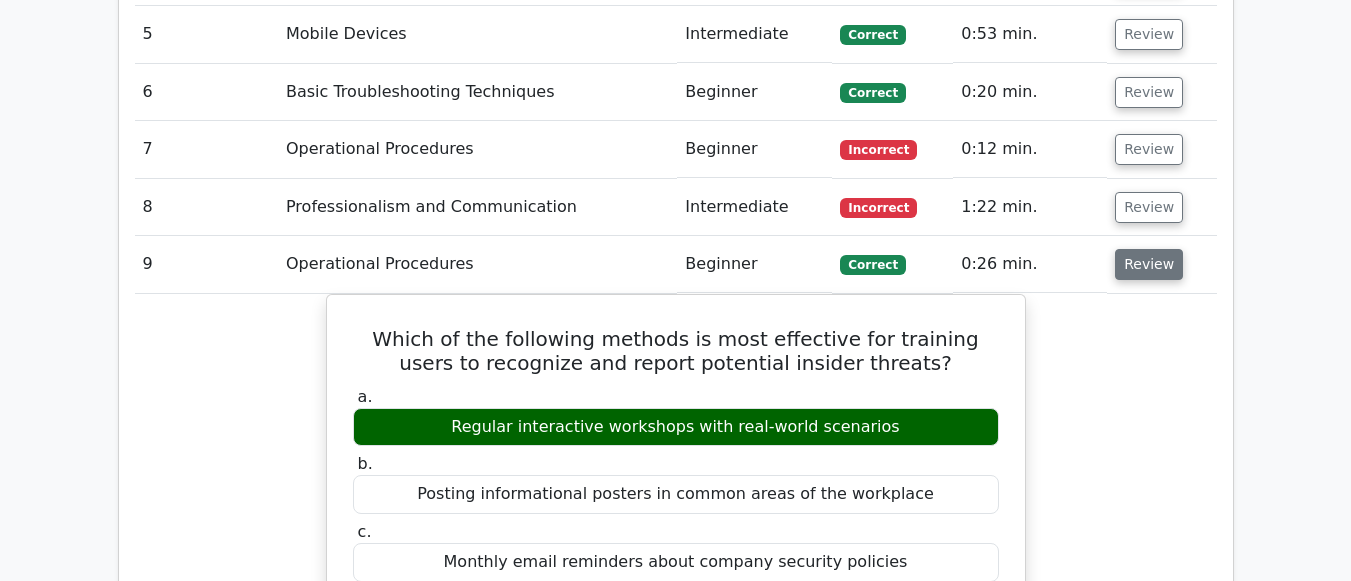
click at [1152, 249] on button "Review" at bounding box center [1149, 264] width 68 height 31
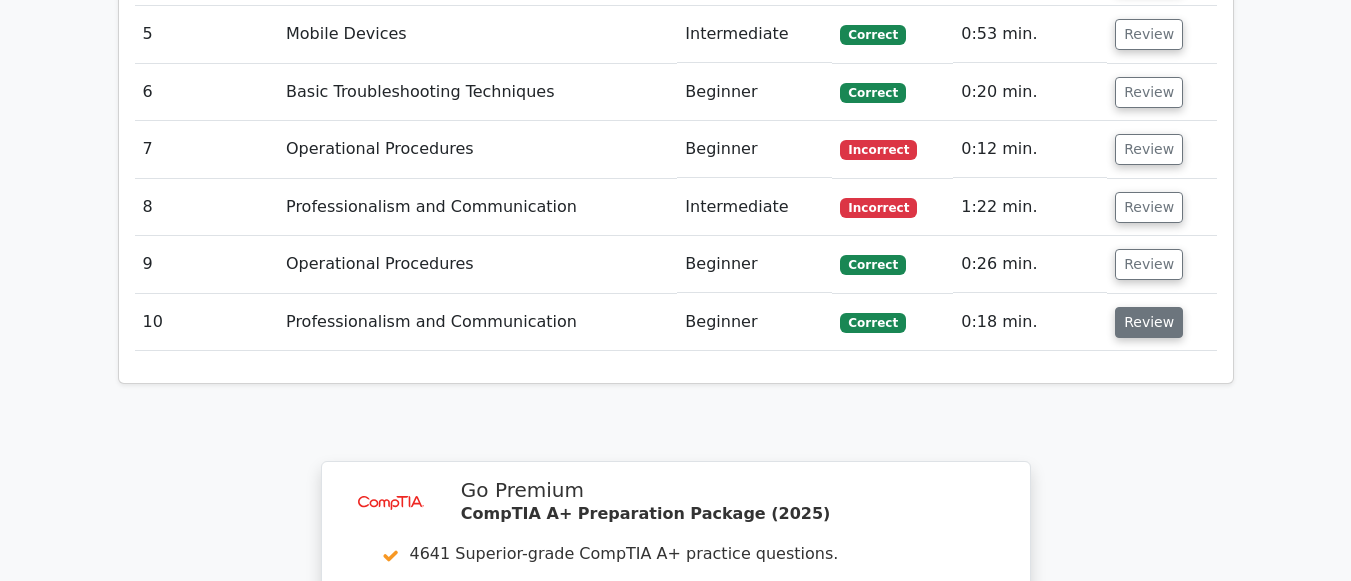
click at [1138, 307] on button "Review" at bounding box center [1149, 322] width 68 height 31
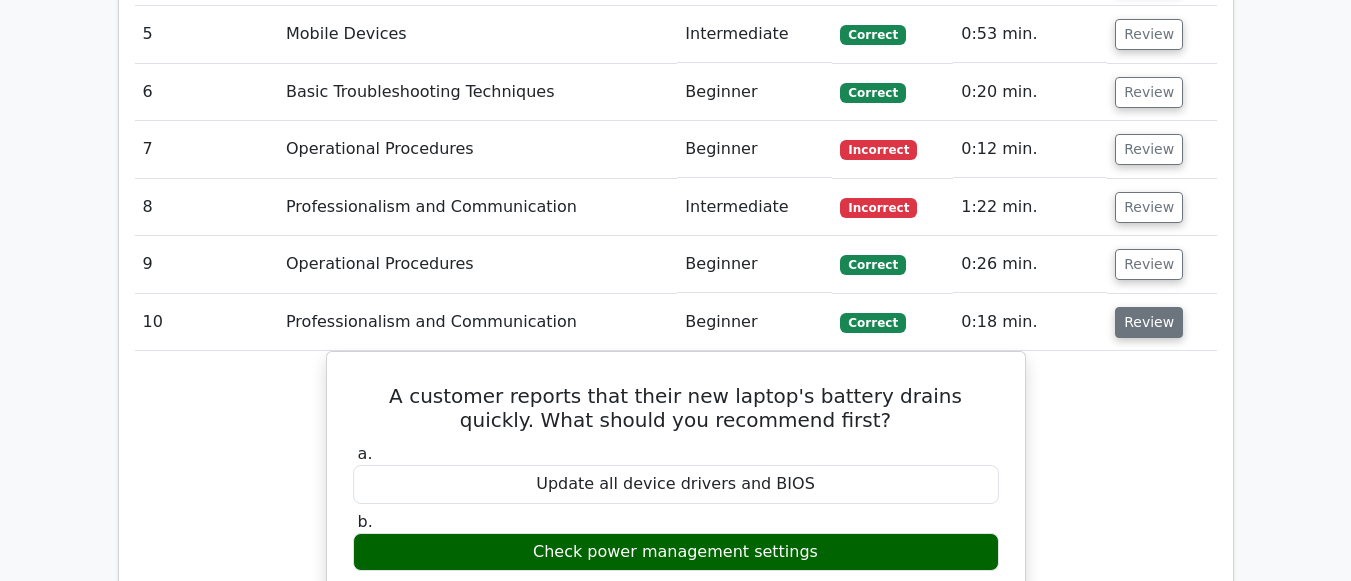
click at [1138, 307] on button "Review" at bounding box center [1149, 322] width 68 height 31
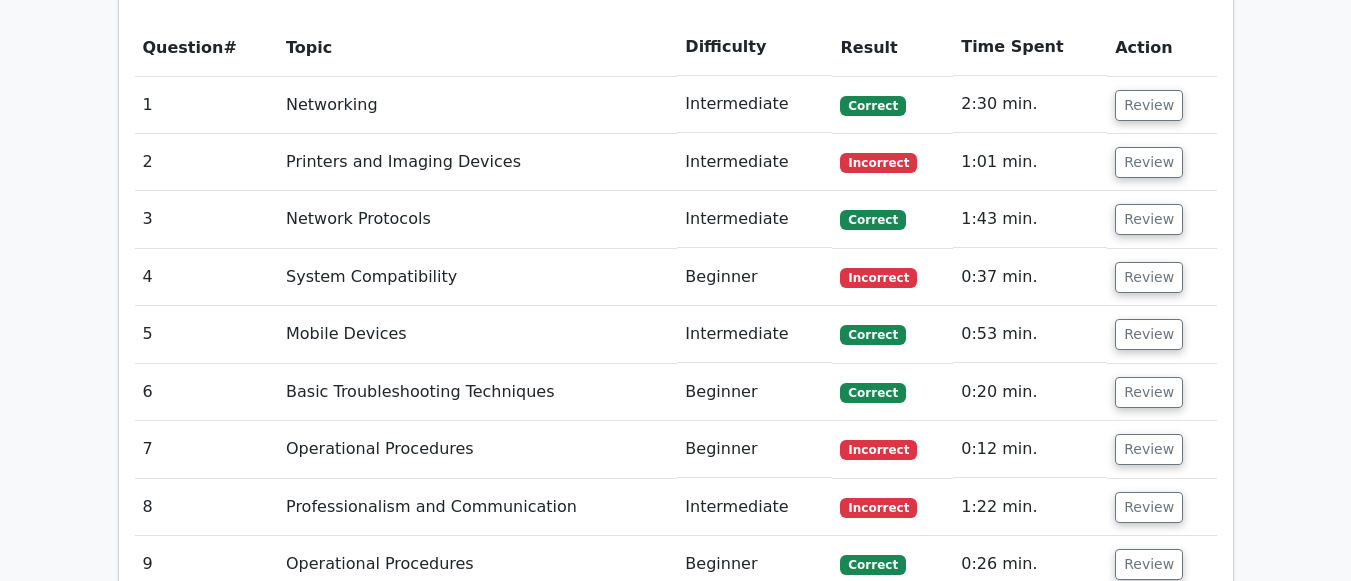
scroll to position [1500, 0]
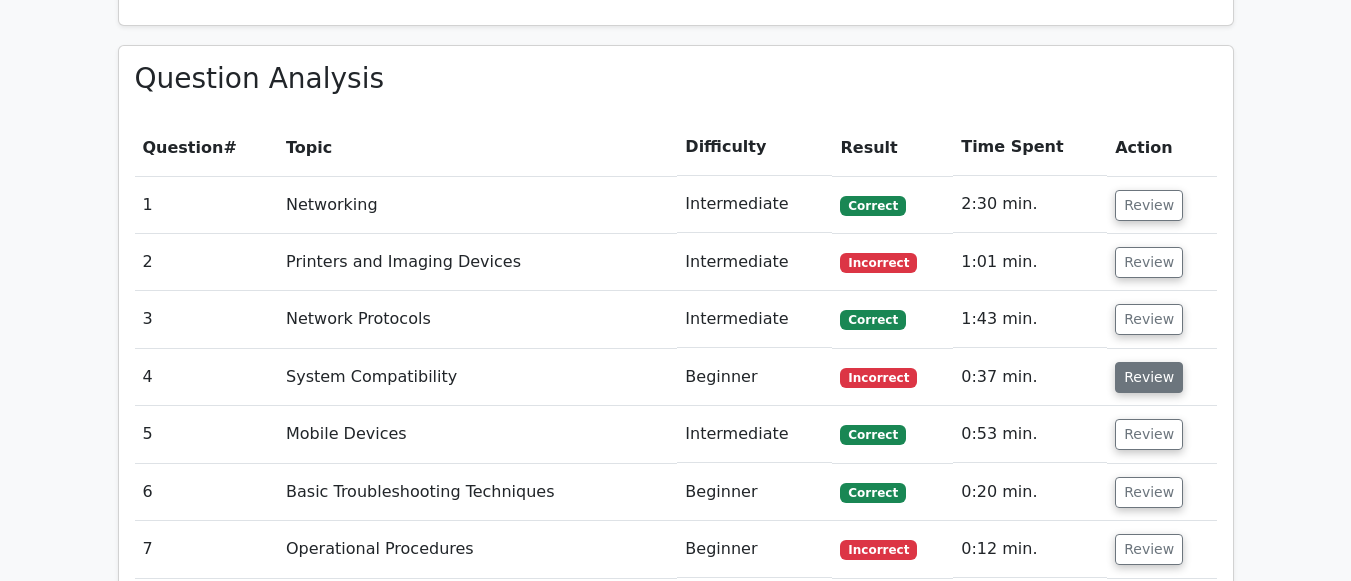
click at [1145, 362] on button "Review" at bounding box center [1149, 377] width 68 height 31
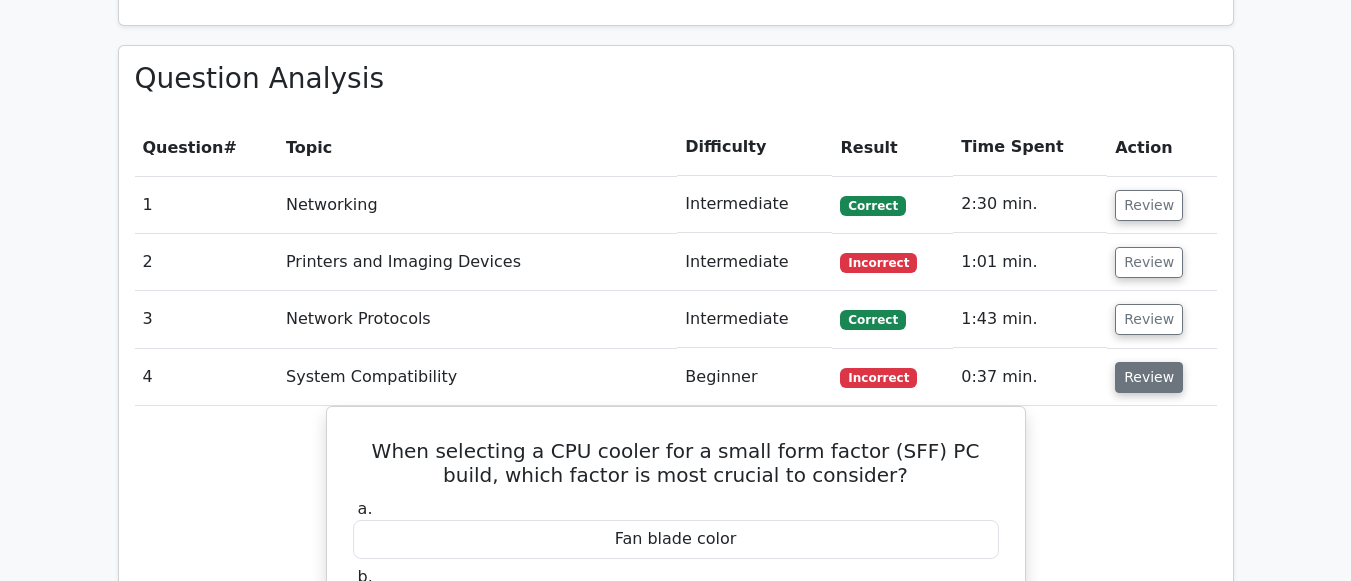
scroll to position [1600, 0]
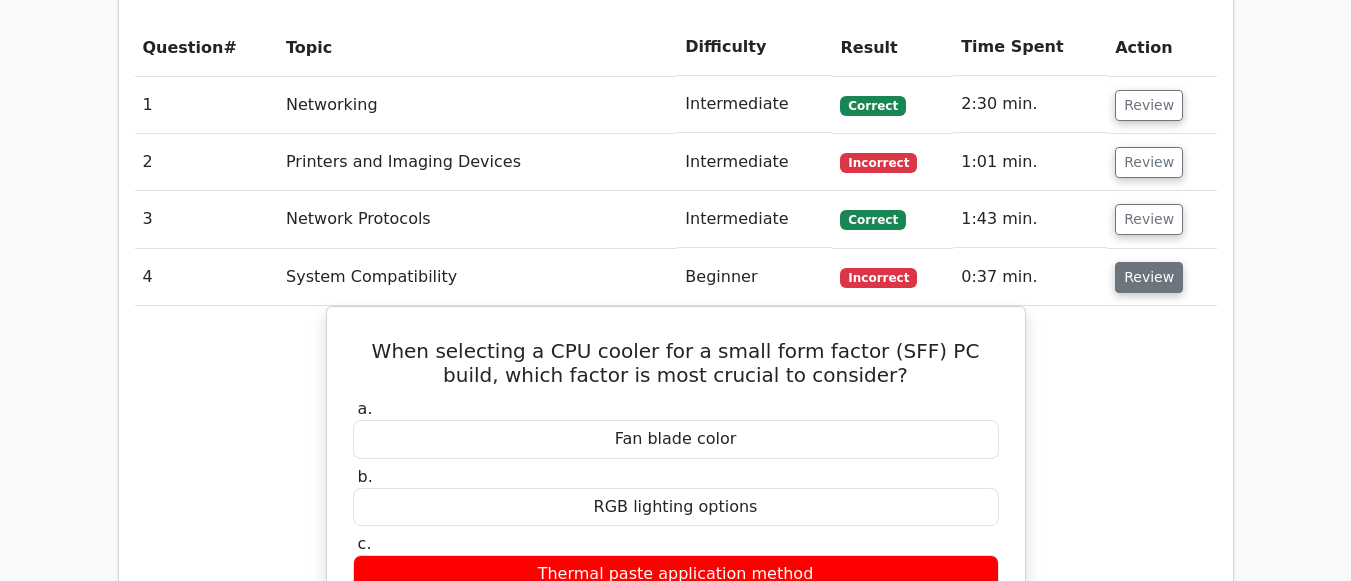
click at [1148, 262] on button "Review" at bounding box center [1149, 277] width 68 height 31
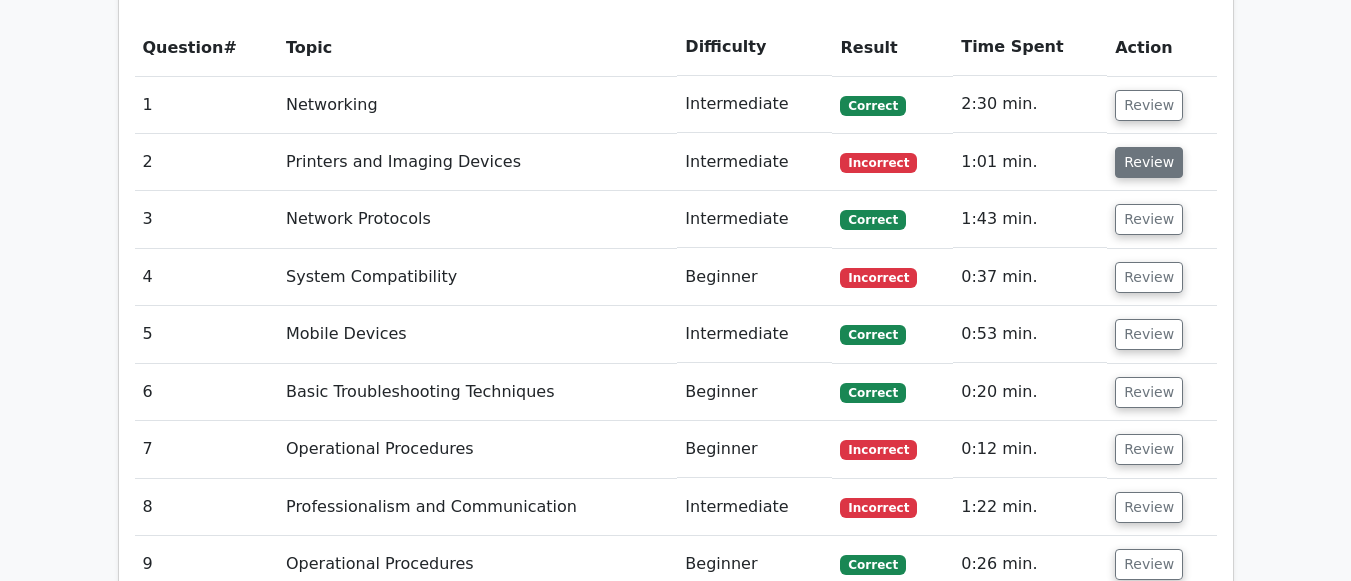
click at [1145, 147] on button "Review" at bounding box center [1149, 162] width 68 height 31
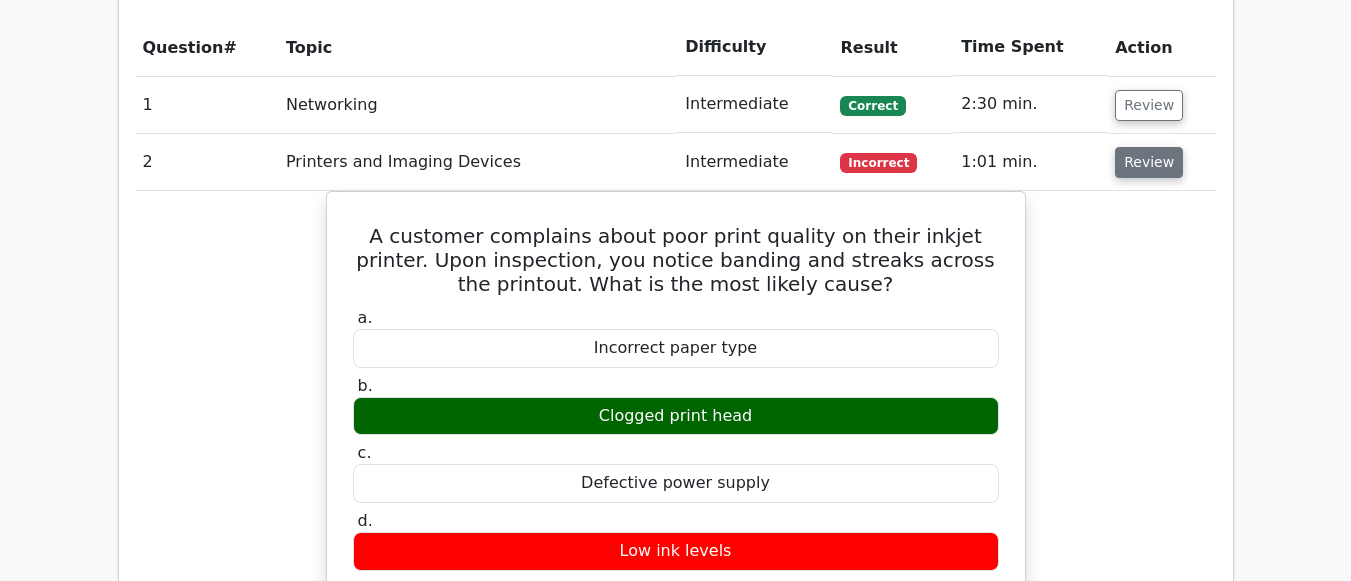
click at [1147, 147] on button "Review" at bounding box center [1149, 162] width 68 height 31
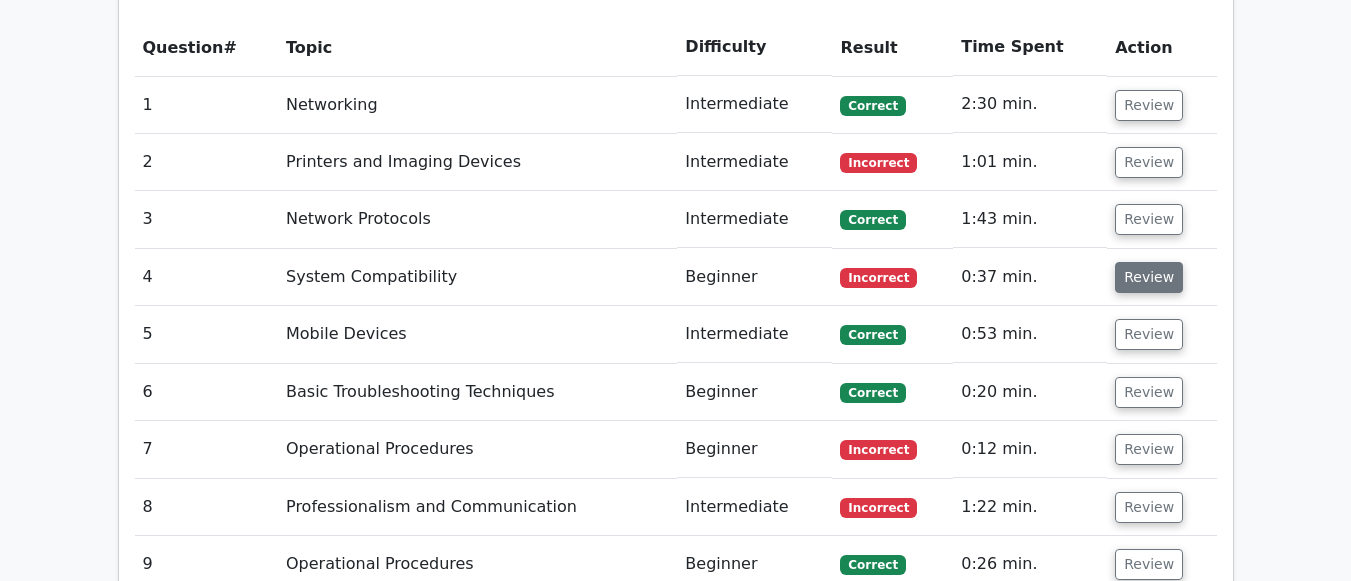
click at [1145, 262] on button "Review" at bounding box center [1149, 277] width 68 height 31
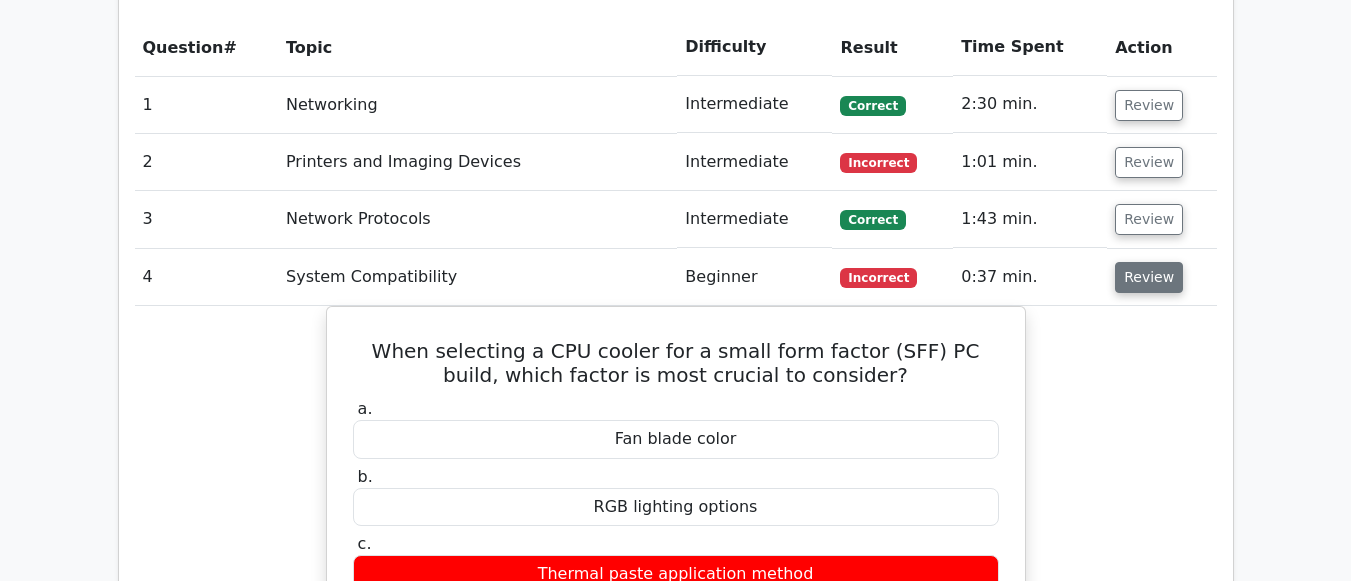
click at [1131, 262] on button "Review" at bounding box center [1149, 277] width 68 height 31
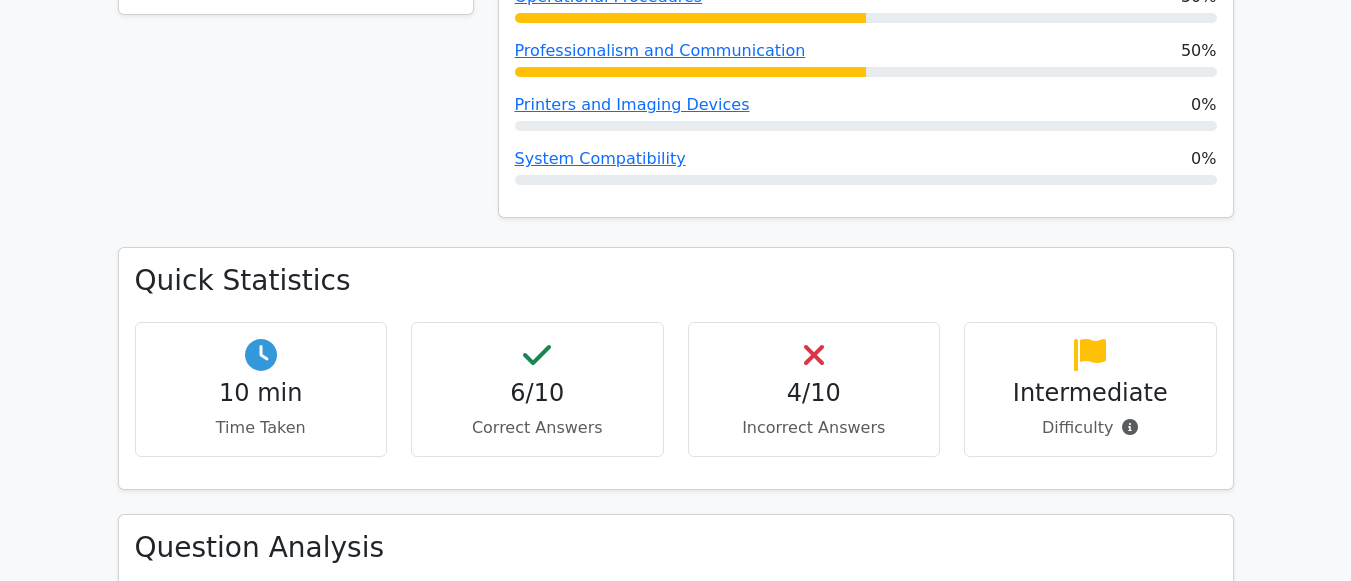
scroll to position [1100, 0]
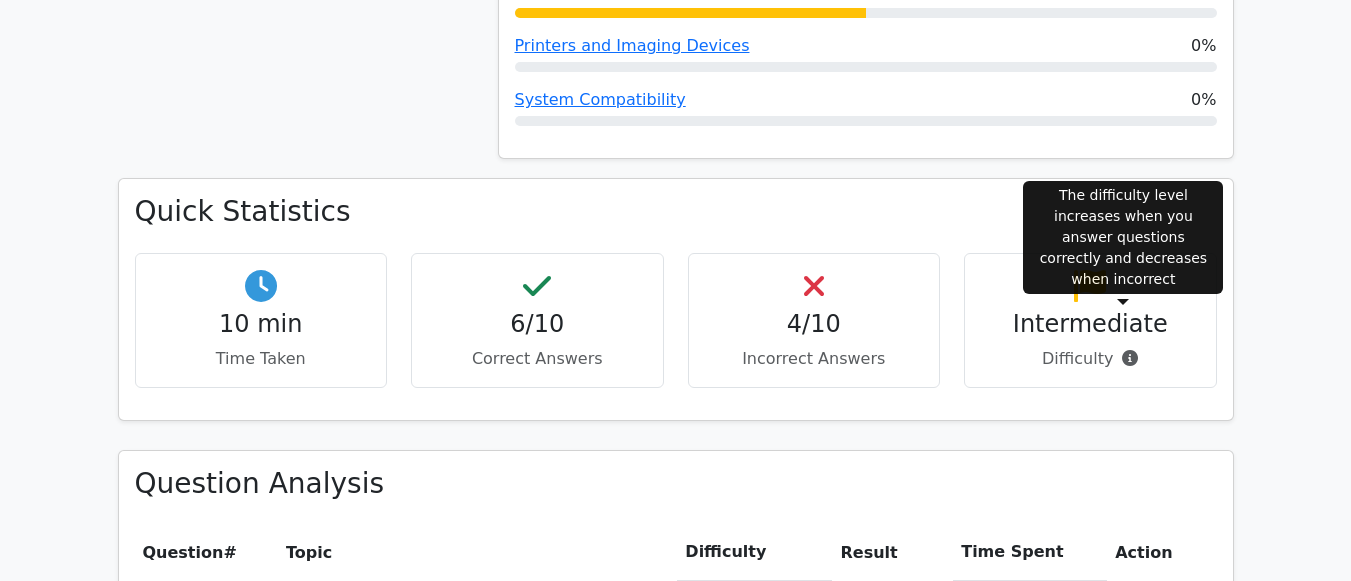
click at [1123, 350] on icon at bounding box center [1130, 358] width 16 height 16
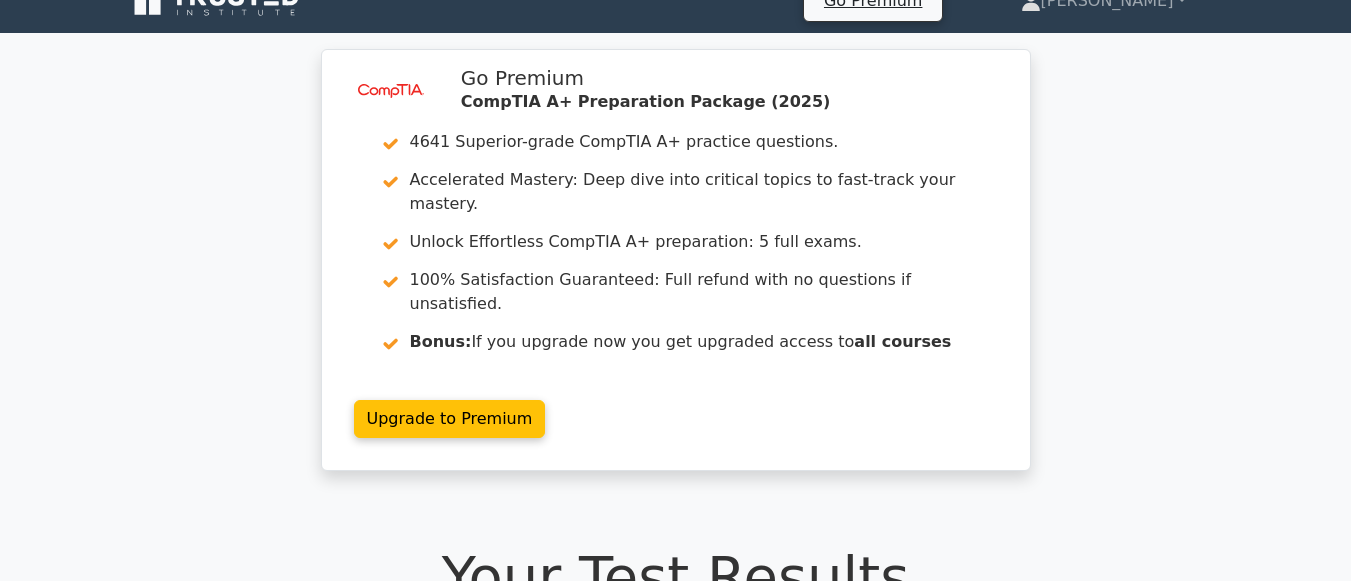
scroll to position [0, 0]
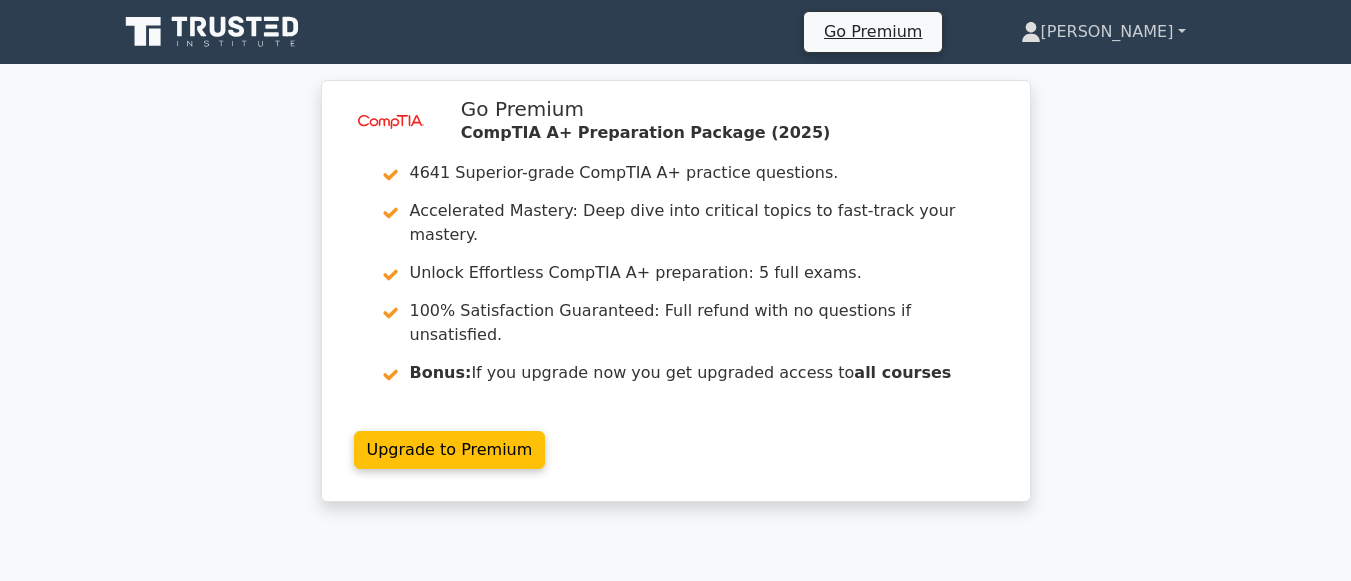
click at [1160, 20] on link "[PERSON_NAME]" at bounding box center [1103, 32] width 261 height 40
click at [1116, 79] on link "Profile" at bounding box center [1053, 79] width 158 height 32
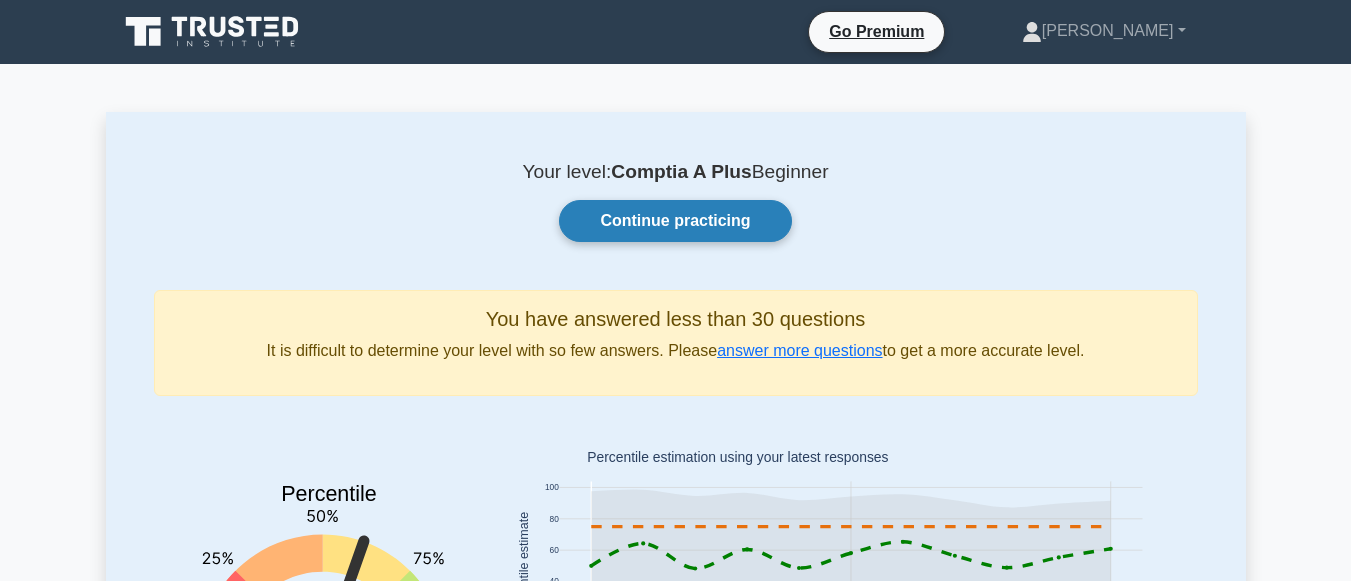
click at [763, 225] on link "Continue practicing" at bounding box center [675, 221] width 232 height 42
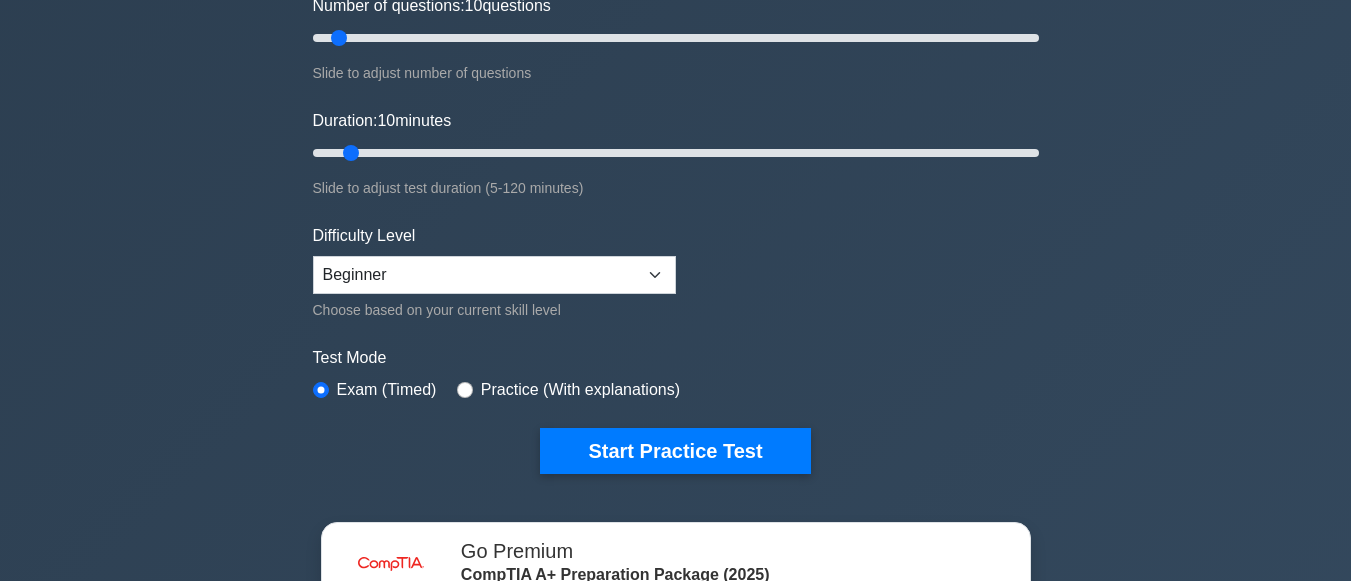
scroll to position [300, 0]
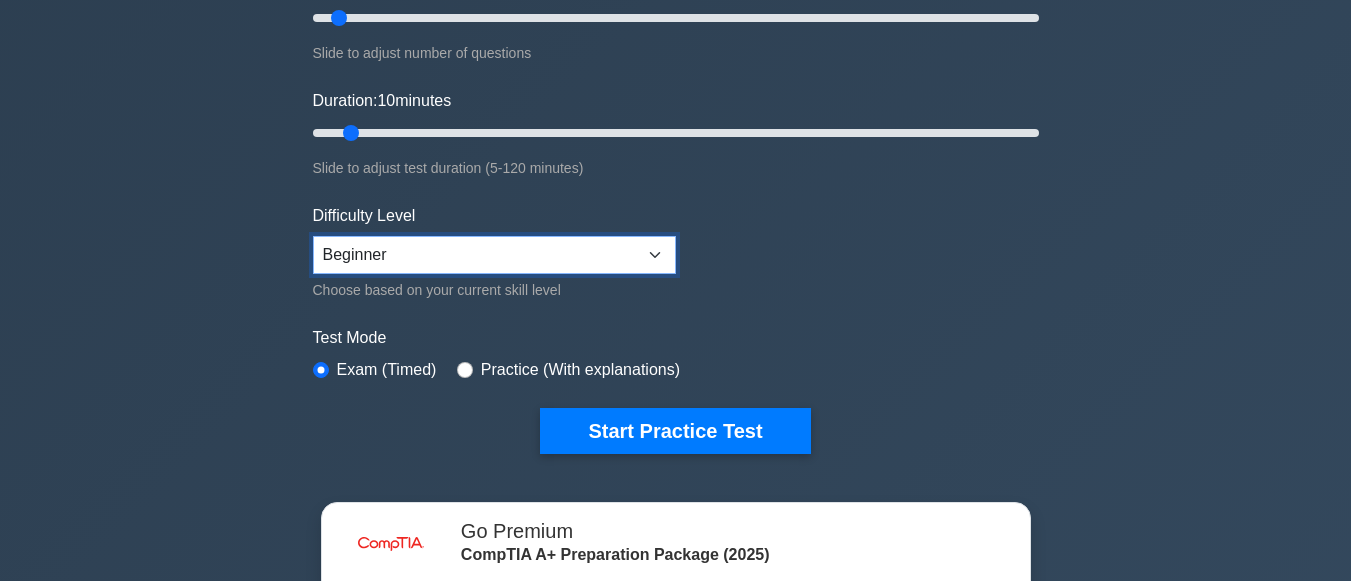
click at [586, 251] on select "Beginner Intermediate Expert" at bounding box center [494, 255] width 363 height 38
select select "intermediate"
click at [313, 236] on select "Beginner Intermediate Expert" at bounding box center [494, 255] width 363 height 38
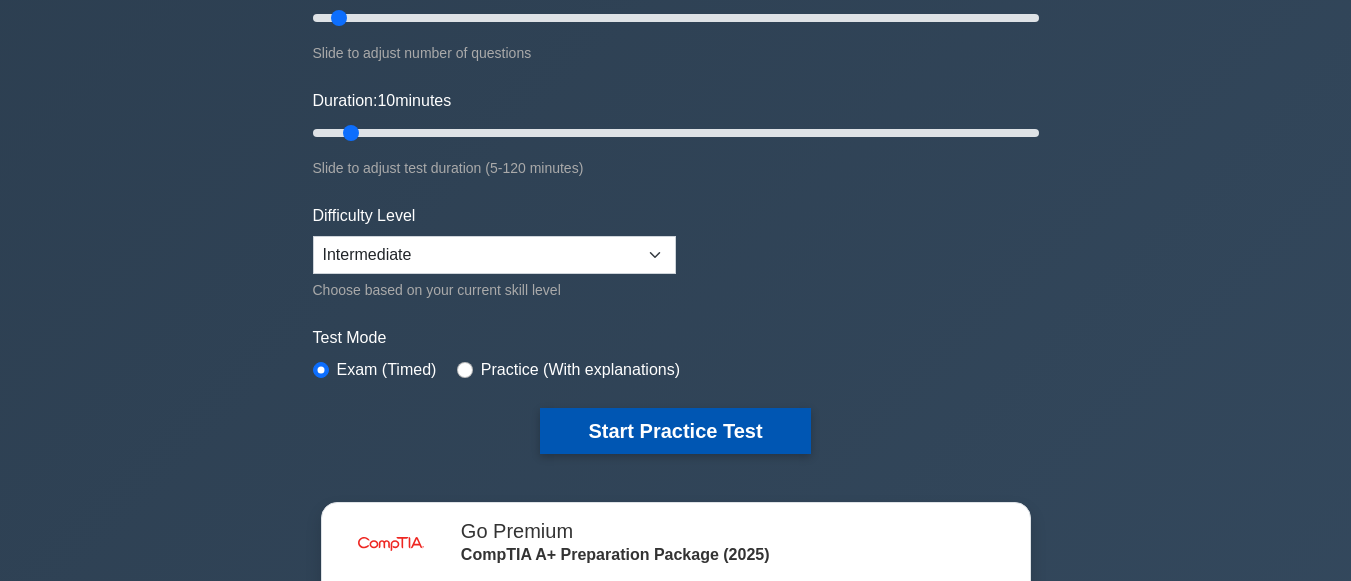
click at [615, 412] on button "Start Practice Test" at bounding box center [675, 431] width 270 height 46
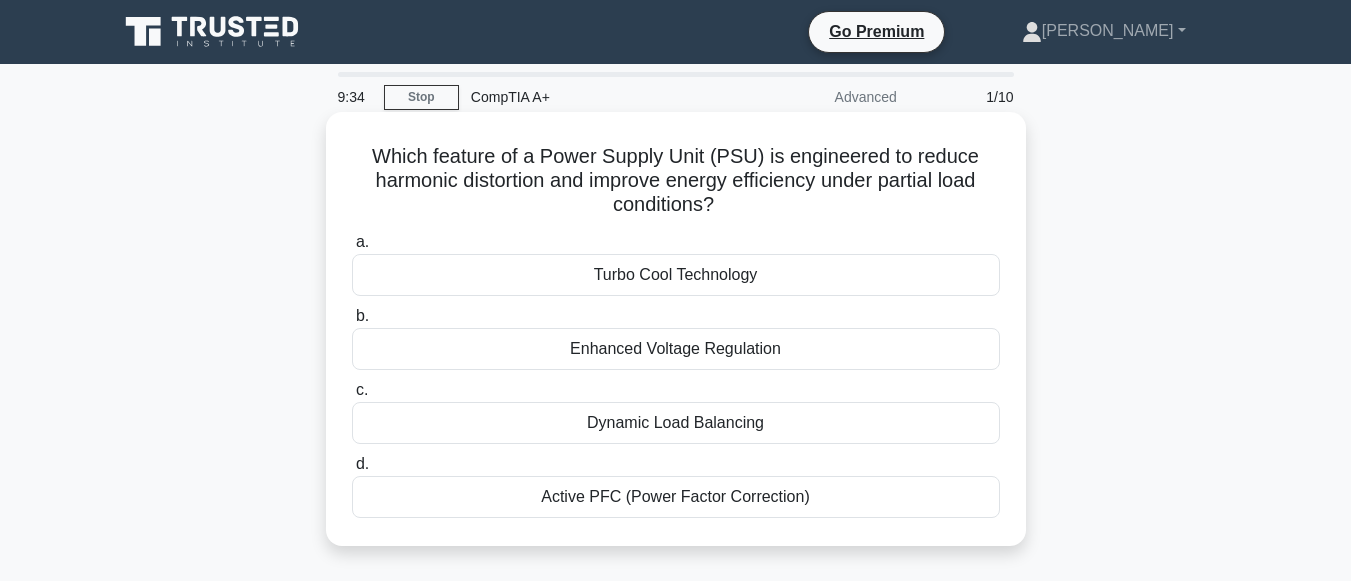
click at [725, 500] on div "Active PFC (Power Factor Correction)" at bounding box center [676, 497] width 648 height 42
click at [352, 471] on input "d. Active PFC (Power Factor Correction)" at bounding box center [352, 464] width 0 height 13
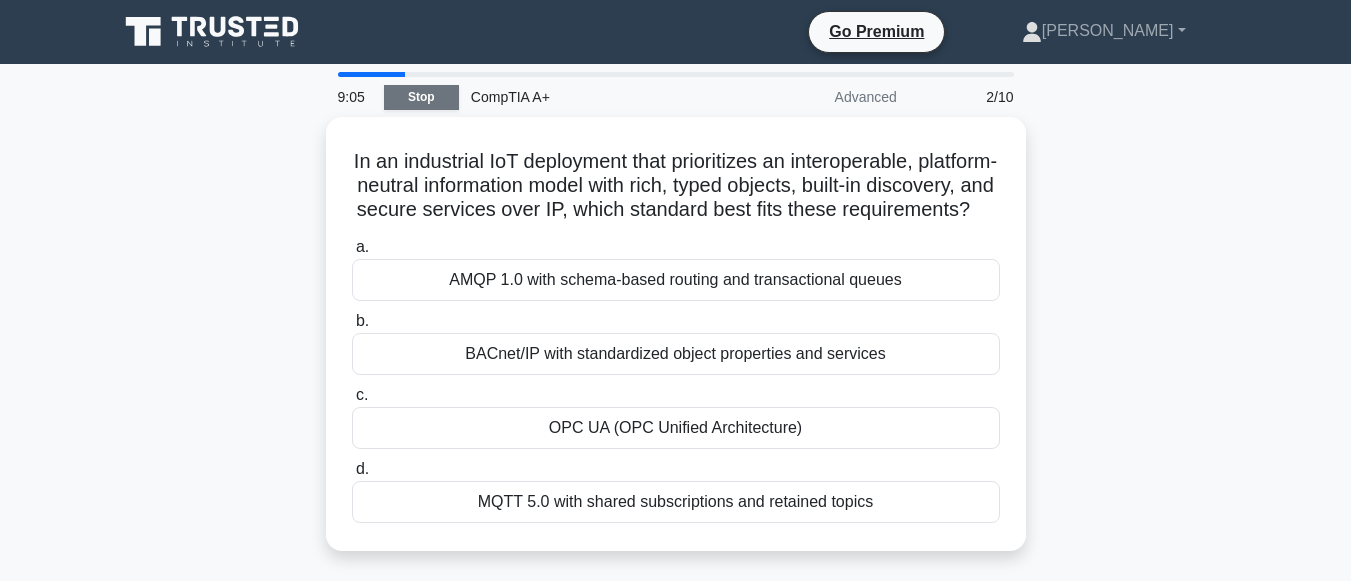
click at [421, 92] on link "Stop" at bounding box center [421, 97] width 75 height 25
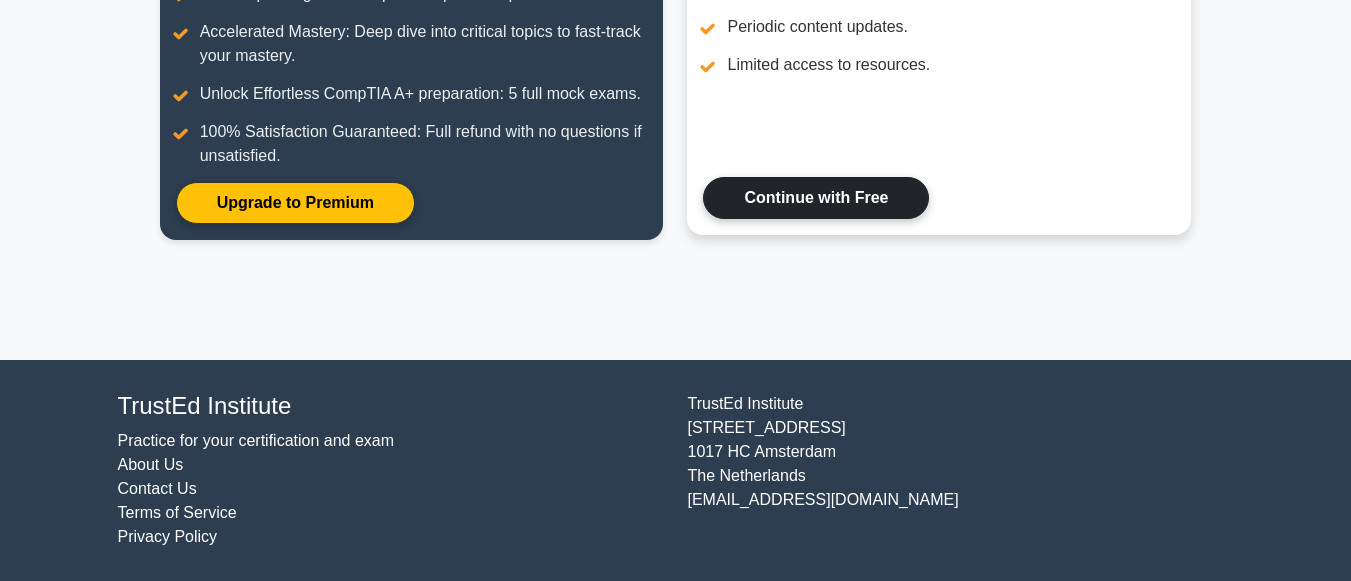
click at [767, 196] on link "Continue with Free" at bounding box center [816, 198] width 226 height 42
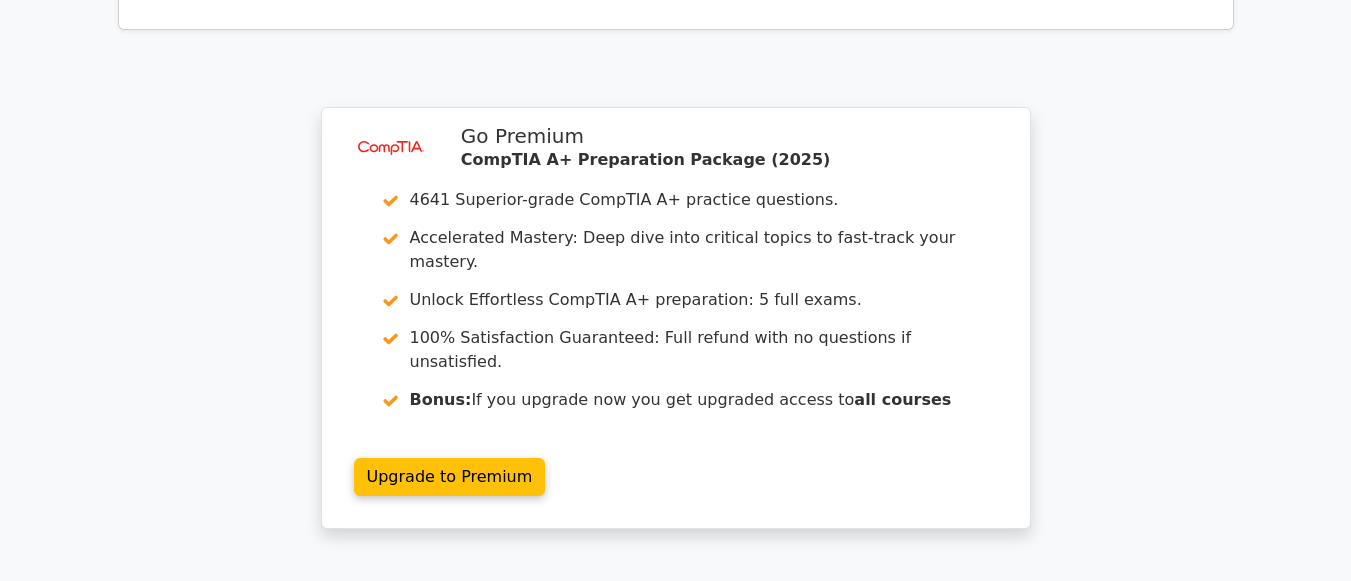
scroll to position [2999, 0]
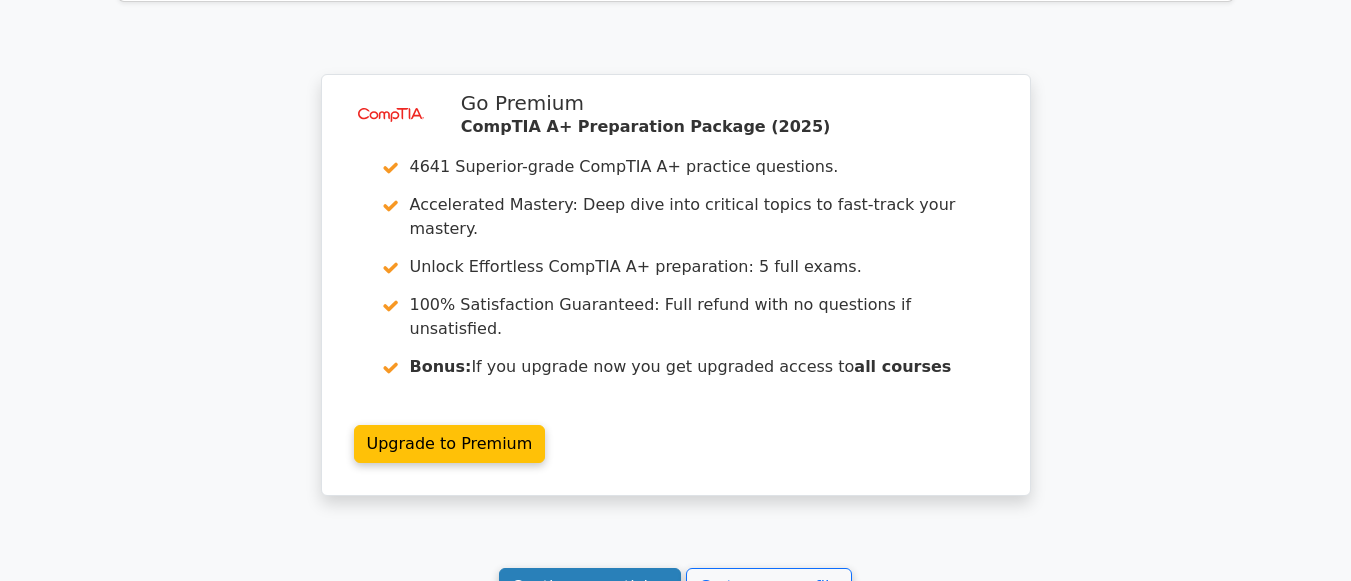
click at [641, 568] on link "Continue practicing" at bounding box center [590, 587] width 183 height 38
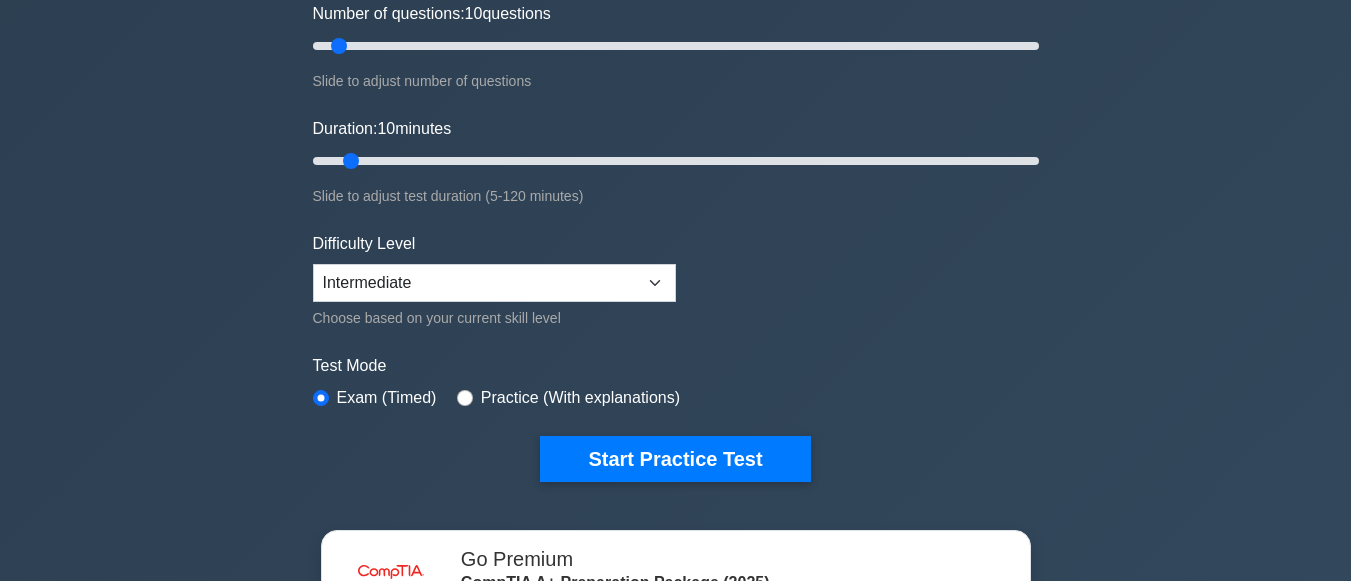
scroll to position [300, 0]
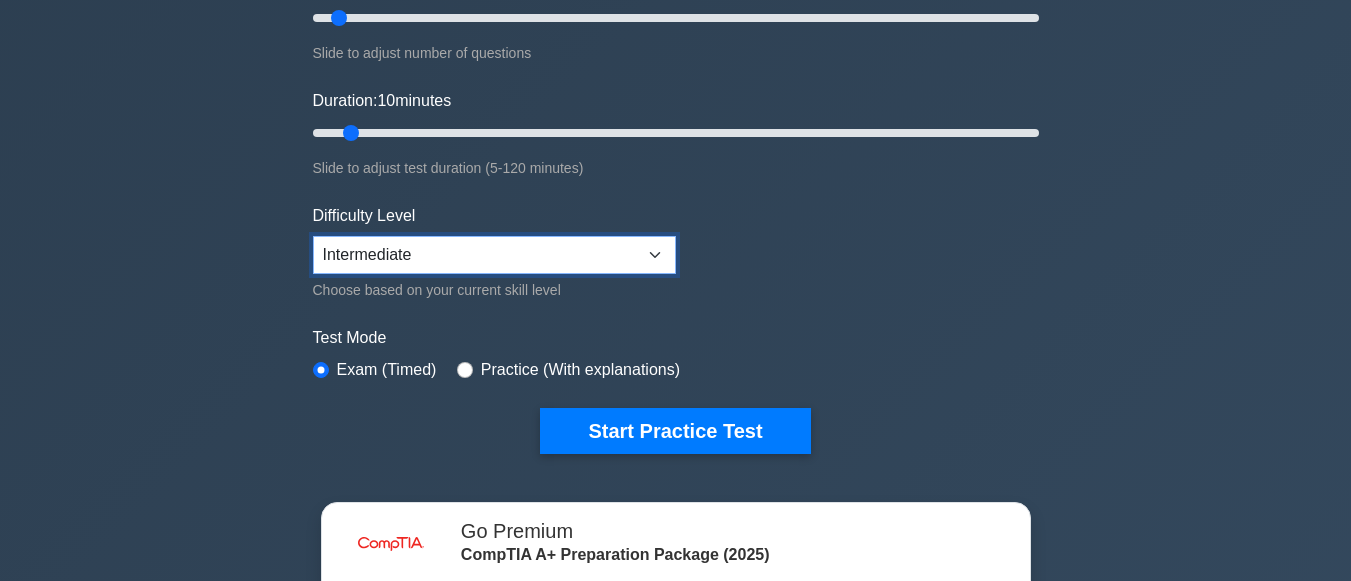
click at [665, 270] on select "Beginner Intermediate Expert" at bounding box center [494, 255] width 363 height 38
select select "beginner"
click at [313, 236] on select "Beginner Intermediate Expert" at bounding box center [494, 255] width 363 height 38
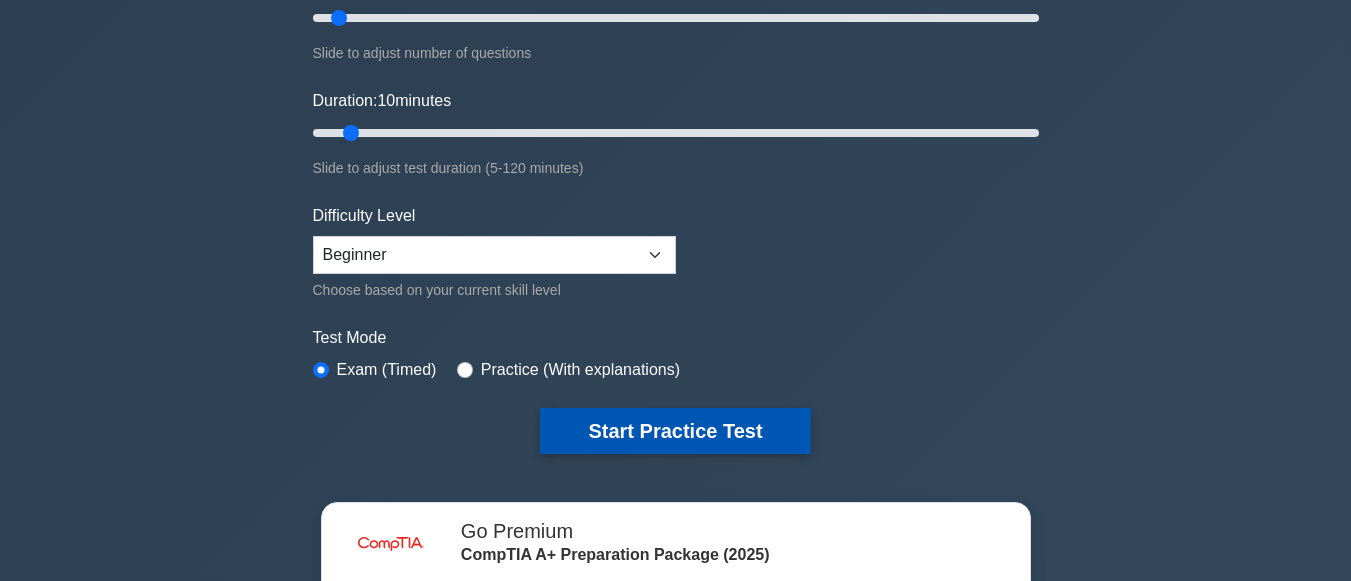
click at [693, 427] on button "Start Practice Test" at bounding box center [675, 431] width 270 height 46
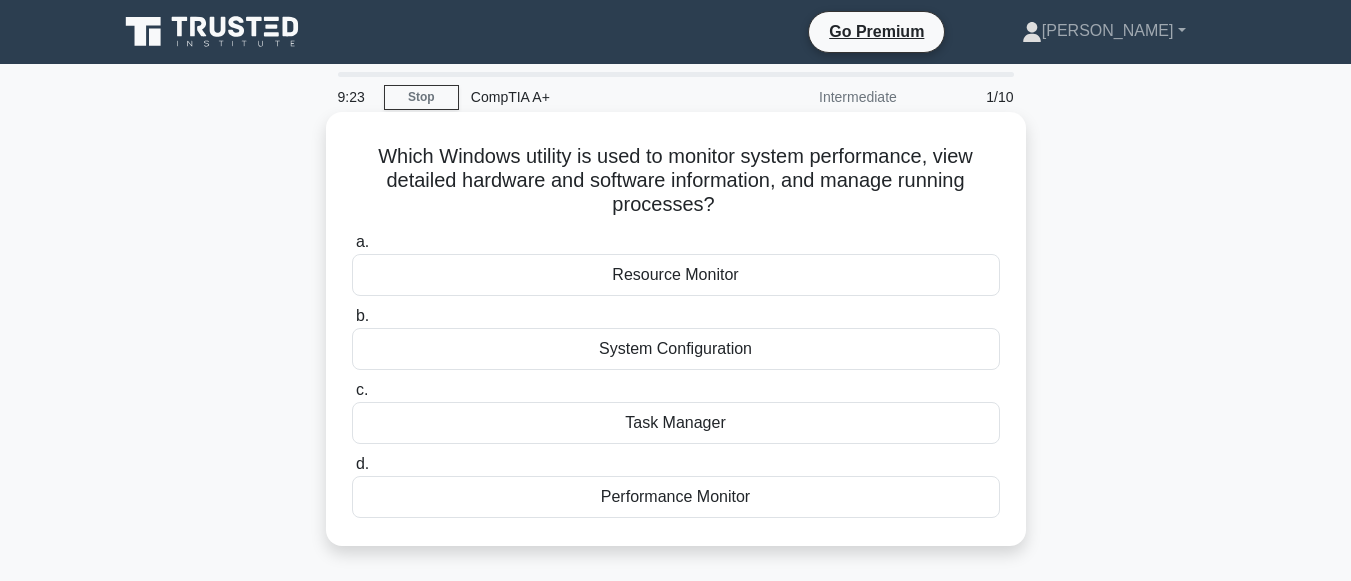
click at [695, 423] on div "Task Manager" at bounding box center [676, 423] width 648 height 42
click at [352, 397] on input "c. Task Manager" at bounding box center [352, 390] width 0 height 13
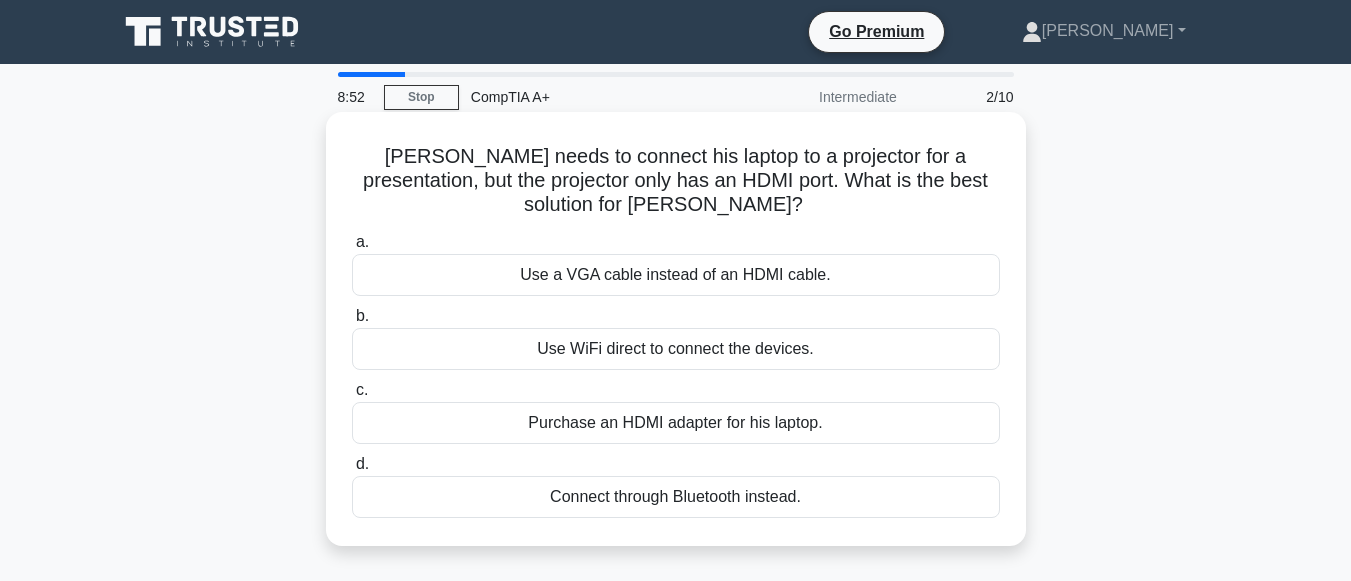
click at [716, 427] on div "Purchase an HDMI adapter for his laptop." at bounding box center [676, 423] width 648 height 42
click at [352, 397] on input "c. Purchase an HDMI adapter for his laptop." at bounding box center [352, 390] width 0 height 13
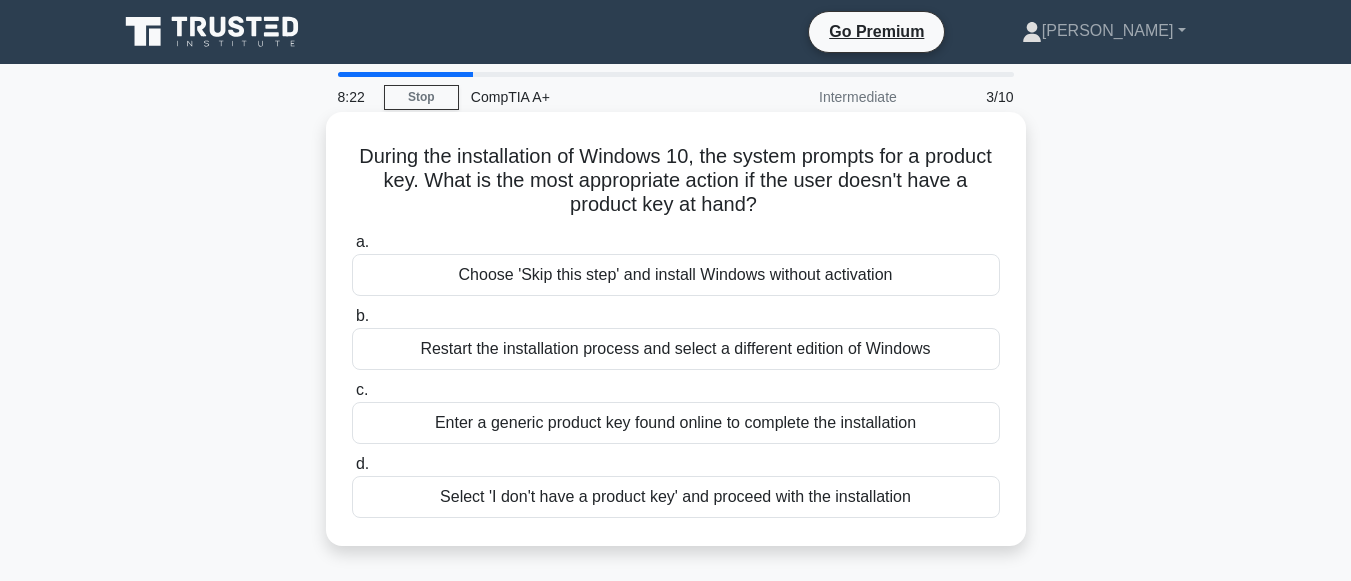
click at [788, 285] on div "Choose 'Skip this step' and install Windows without activation" at bounding box center [676, 275] width 648 height 42
click at [352, 249] on input "a. Choose 'Skip this step' and install Windows without activation" at bounding box center [352, 242] width 0 height 13
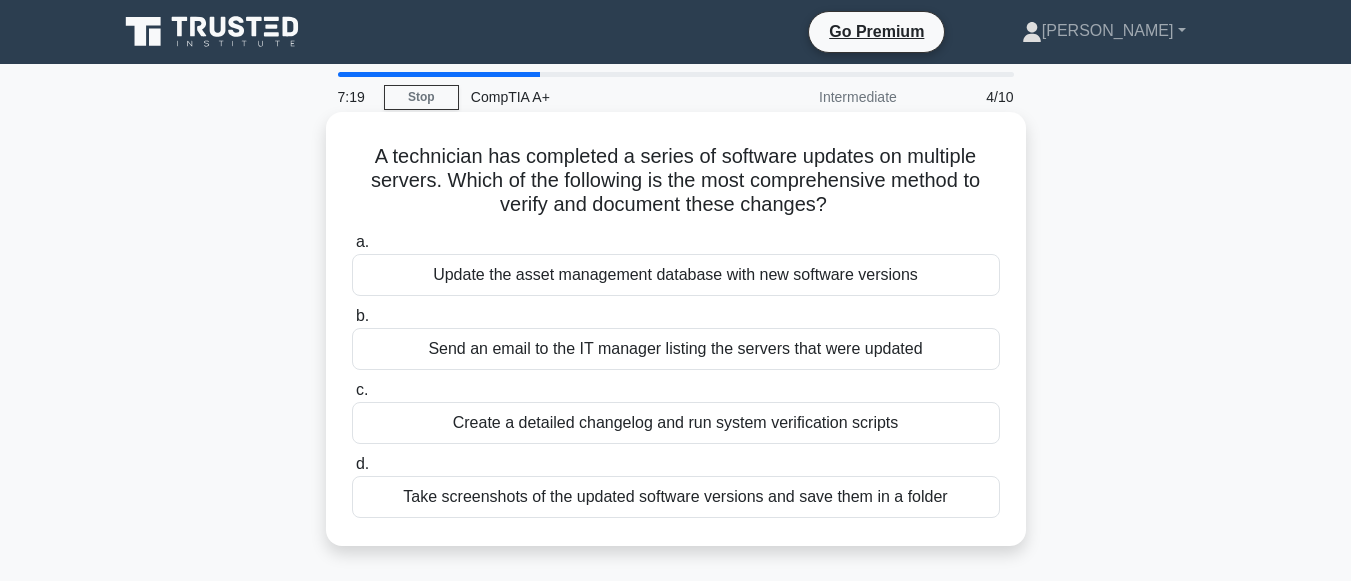
click at [708, 279] on div "Update the asset management database with new software versions" at bounding box center [676, 275] width 648 height 42
click at [352, 249] on input "a. Update the asset management database with new software versions" at bounding box center [352, 242] width 0 height 13
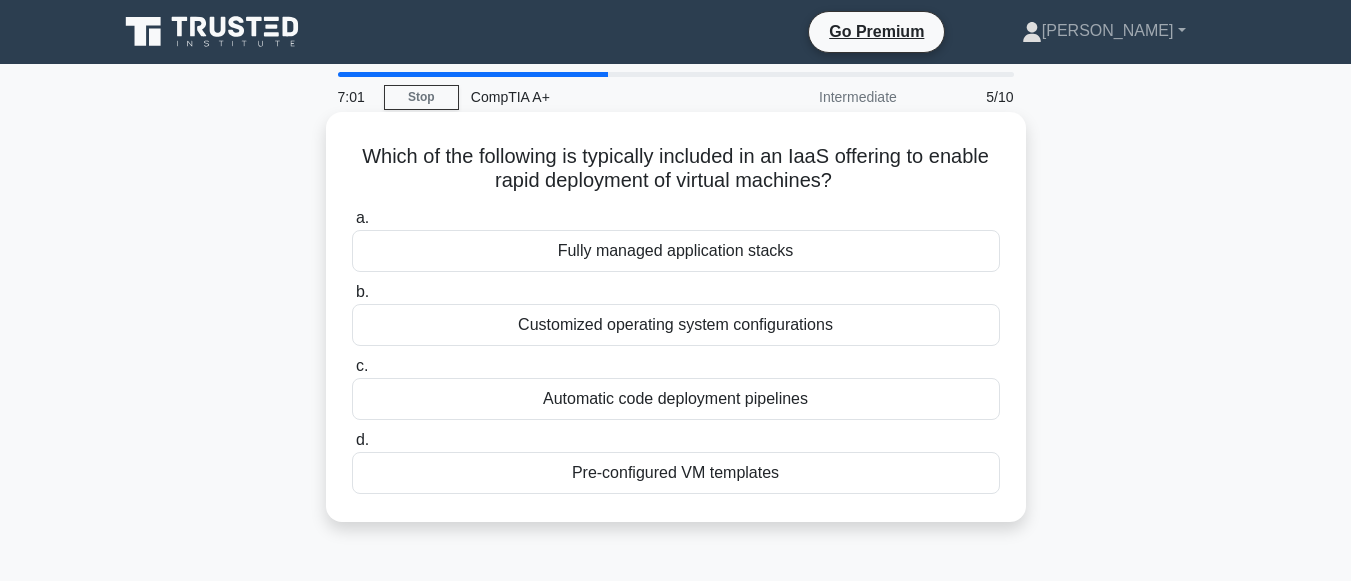
click at [689, 322] on div "Customized operating system configurations" at bounding box center [676, 325] width 648 height 42
click at [352, 299] on input "b. Customized operating system configurations" at bounding box center [352, 292] width 0 height 13
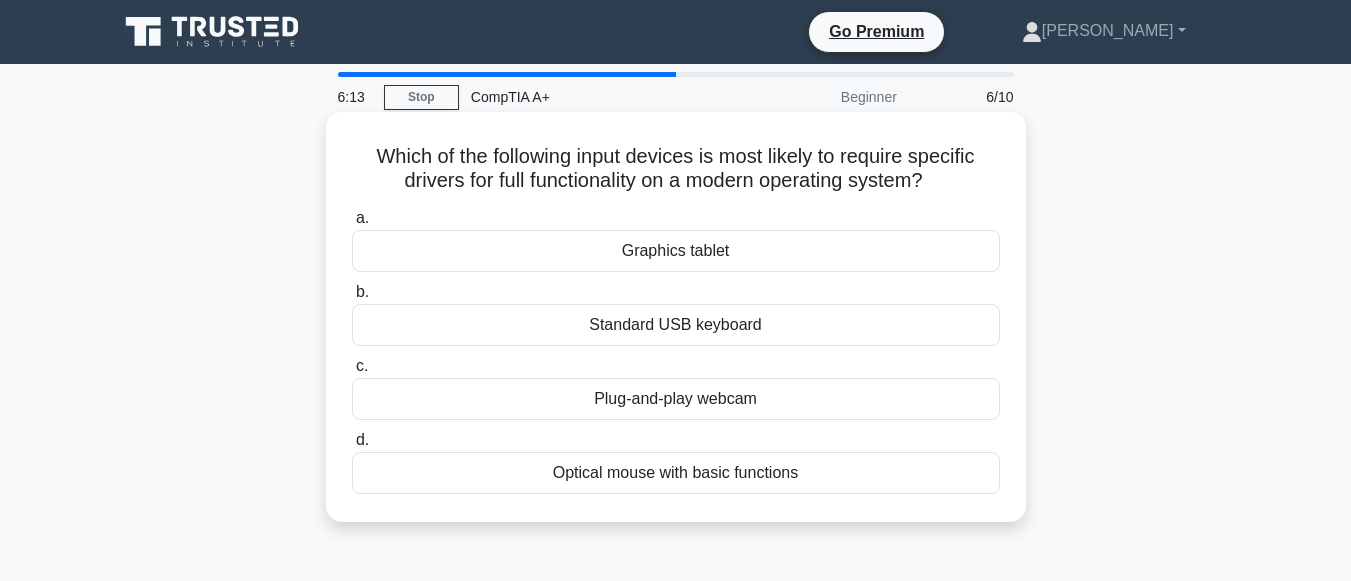
click at [703, 243] on div "Graphics tablet" at bounding box center [676, 251] width 648 height 42
click at [352, 225] on input "a. Graphics tablet" at bounding box center [352, 218] width 0 height 13
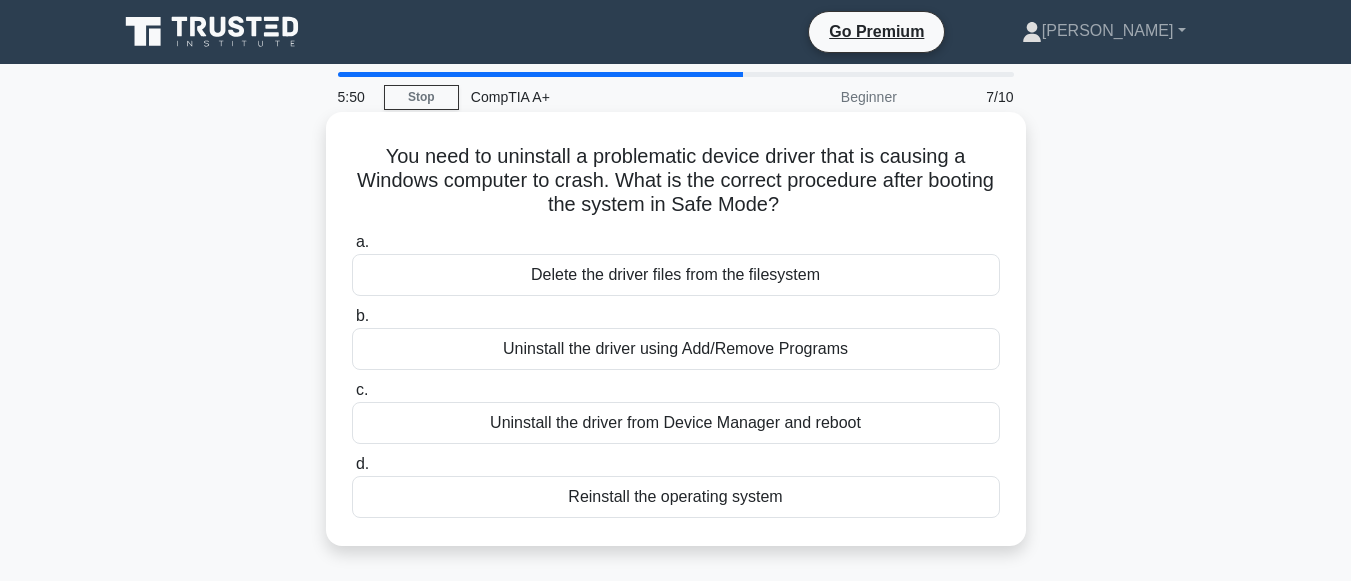
click at [802, 430] on div "Uninstall the driver from Device Manager and reboot" at bounding box center [676, 423] width 648 height 42
click at [352, 397] on input "c. Uninstall the driver from Device Manager and reboot" at bounding box center [352, 390] width 0 height 13
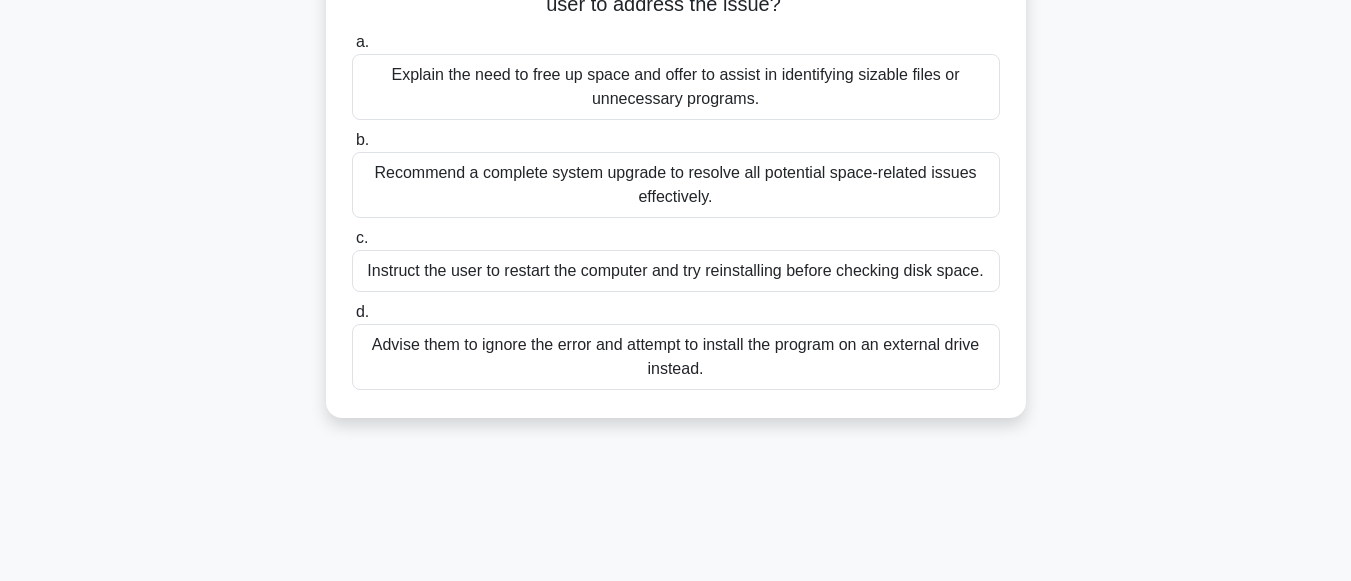
scroll to position [100, 0]
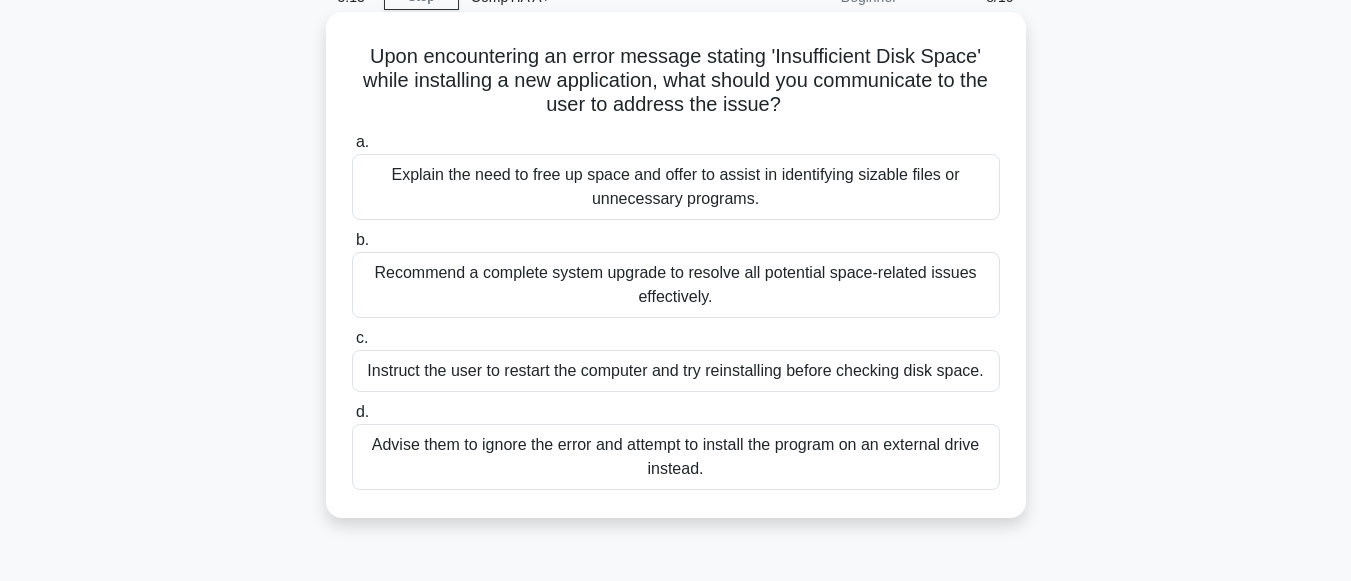
click at [774, 187] on div "Explain the need to free up space and offer to assist in identifying sizable fi…" at bounding box center [676, 187] width 648 height 66
click at [352, 149] on input "a. Explain the need to free up space and offer to assist in identifying sizable…" at bounding box center [352, 142] width 0 height 13
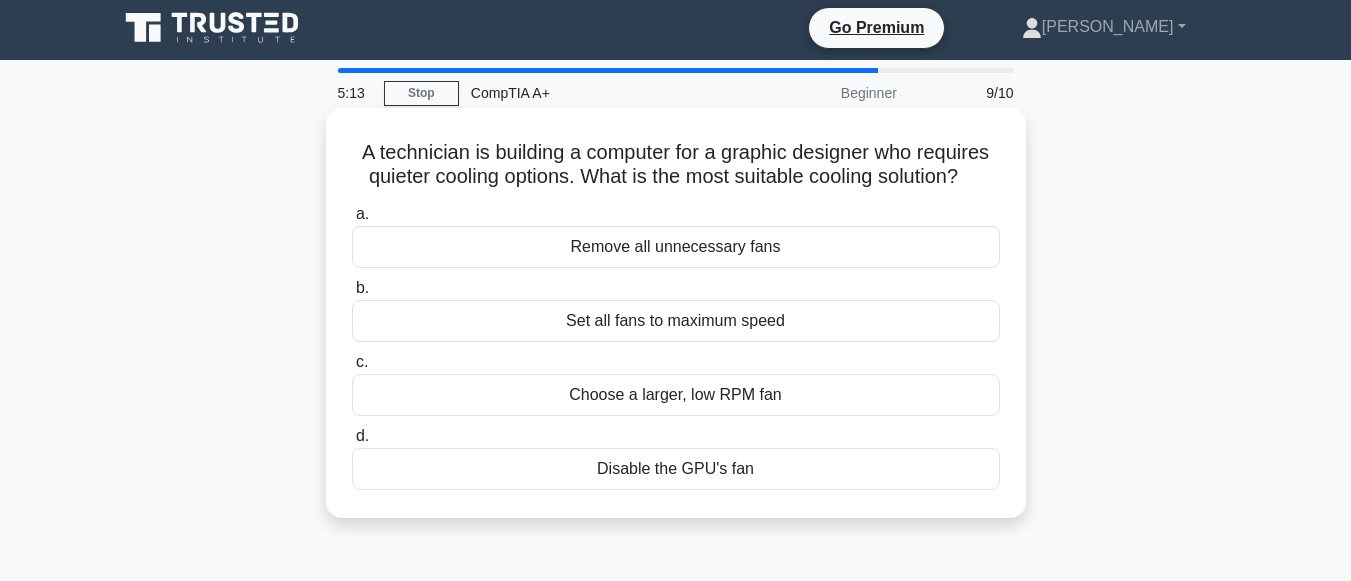
scroll to position [0, 0]
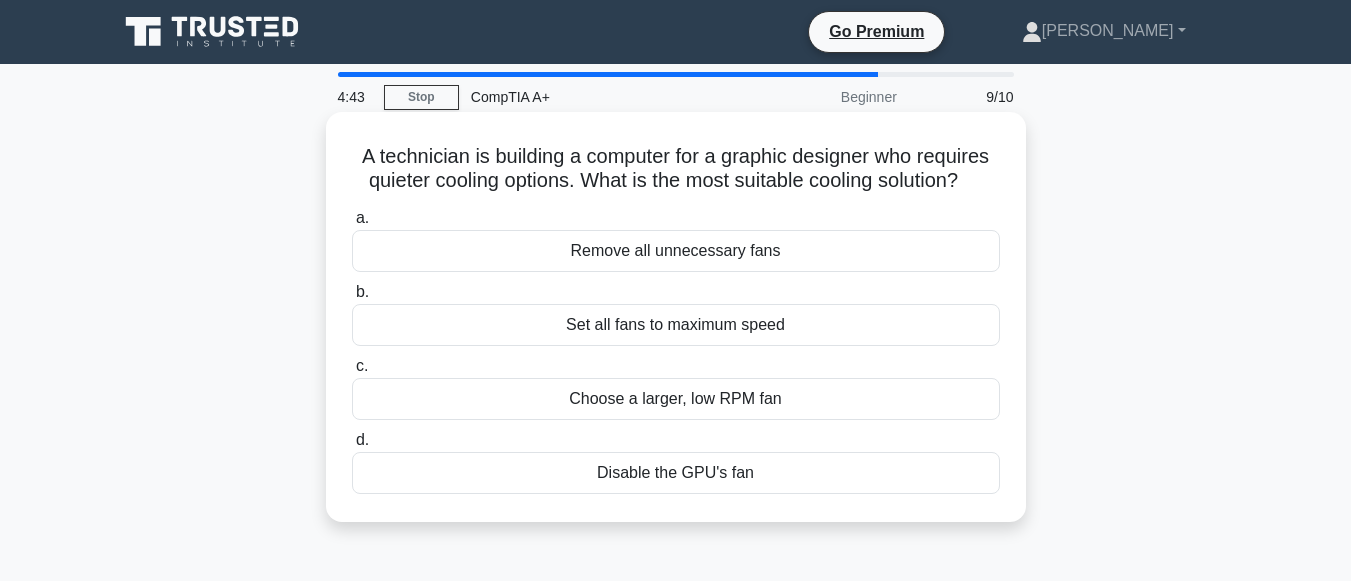
click at [745, 401] on div "Choose a larger, low RPM fan" at bounding box center [676, 399] width 648 height 42
click at [352, 373] on input "c. Choose a larger, low RPM fan" at bounding box center [352, 366] width 0 height 13
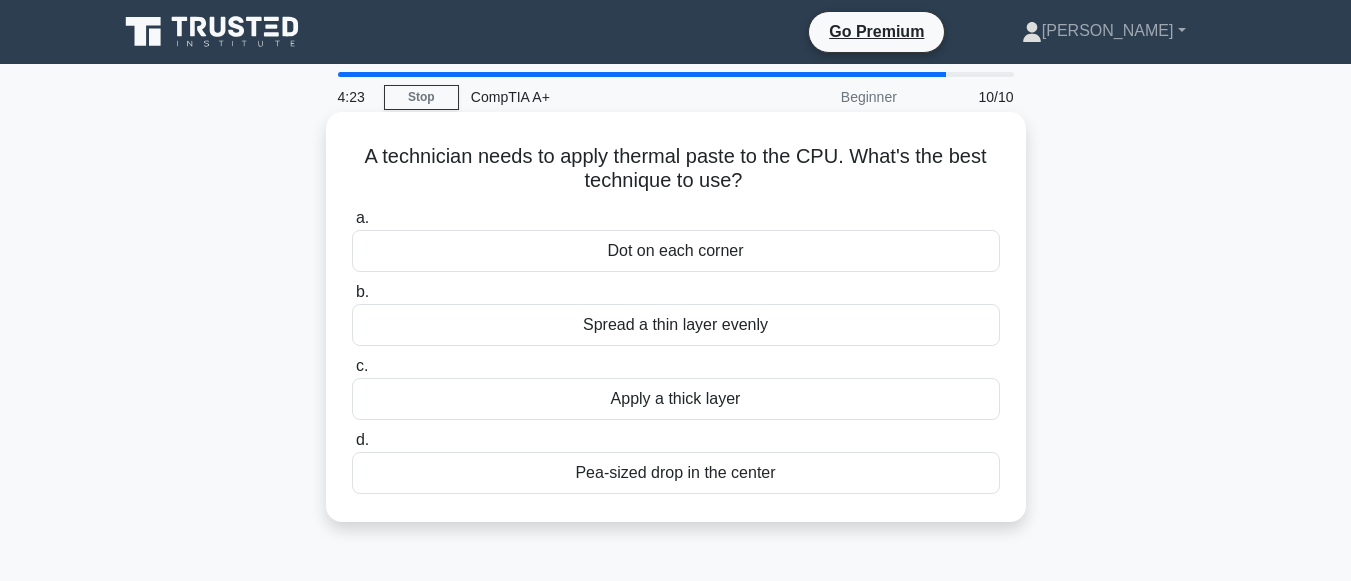
click at [735, 325] on div "Spread a thin layer evenly" at bounding box center [676, 325] width 648 height 42
click at [352, 299] on input "b. Spread a thin layer evenly" at bounding box center [352, 292] width 0 height 13
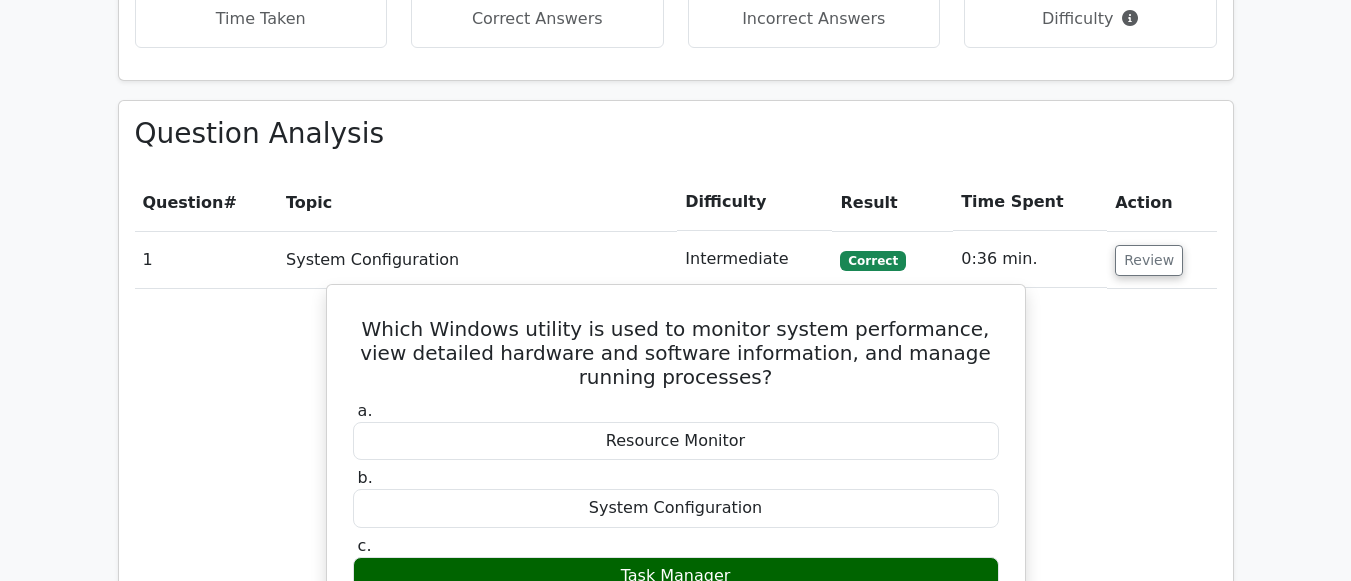
scroll to position [1500, 0]
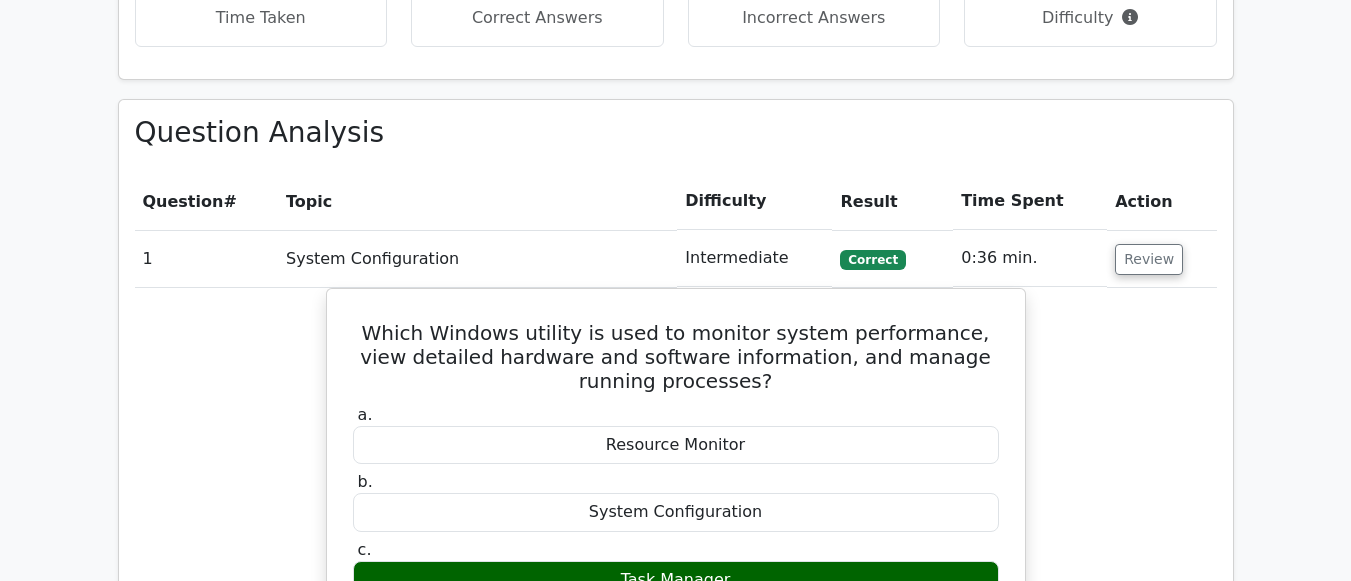
click at [1102, 230] on td "0:36 min." at bounding box center [1030, 258] width 154 height 57
click at [1118, 244] on button "Review" at bounding box center [1149, 259] width 68 height 31
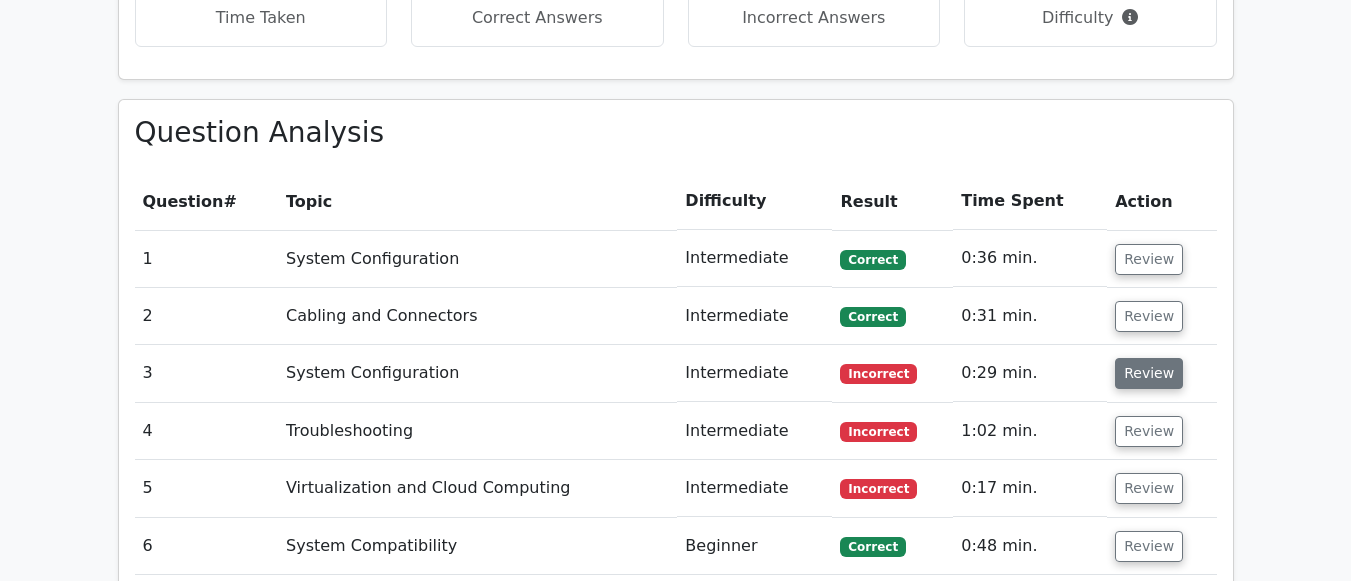
click at [1125, 358] on button "Review" at bounding box center [1149, 373] width 68 height 31
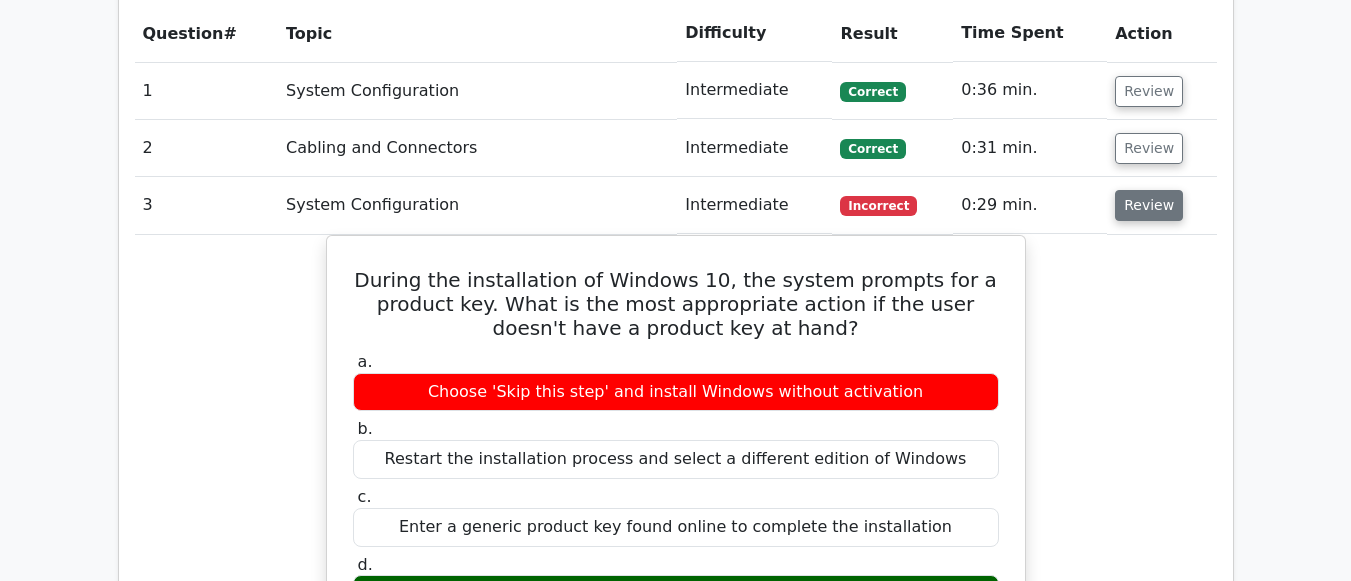
scroll to position [1700, 0]
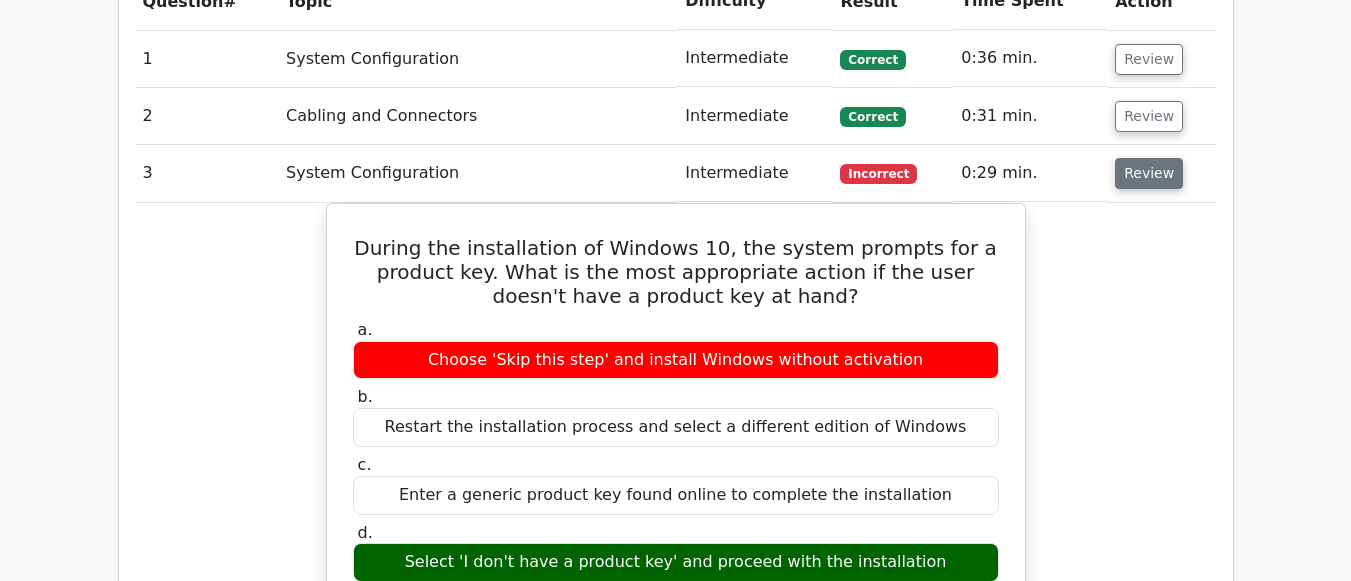
click at [1156, 158] on button "Review" at bounding box center [1149, 173] width 68 height 31
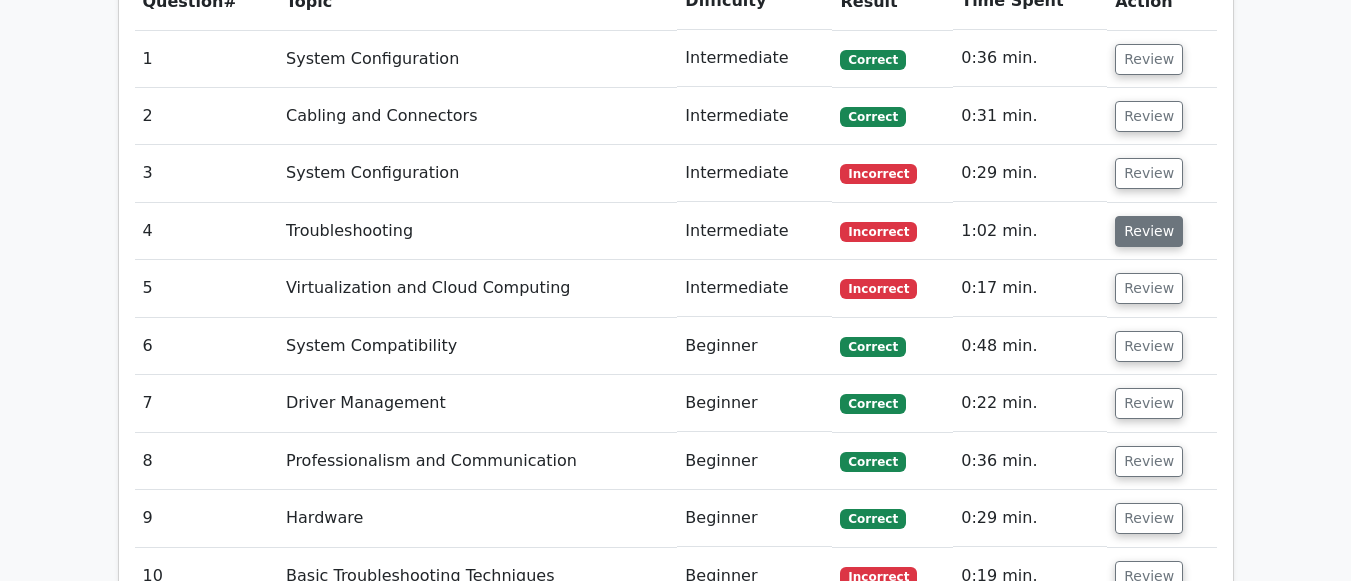
click at [1144, 216] on button "Review" at bounding box center [1149, 231] width 68 height 31
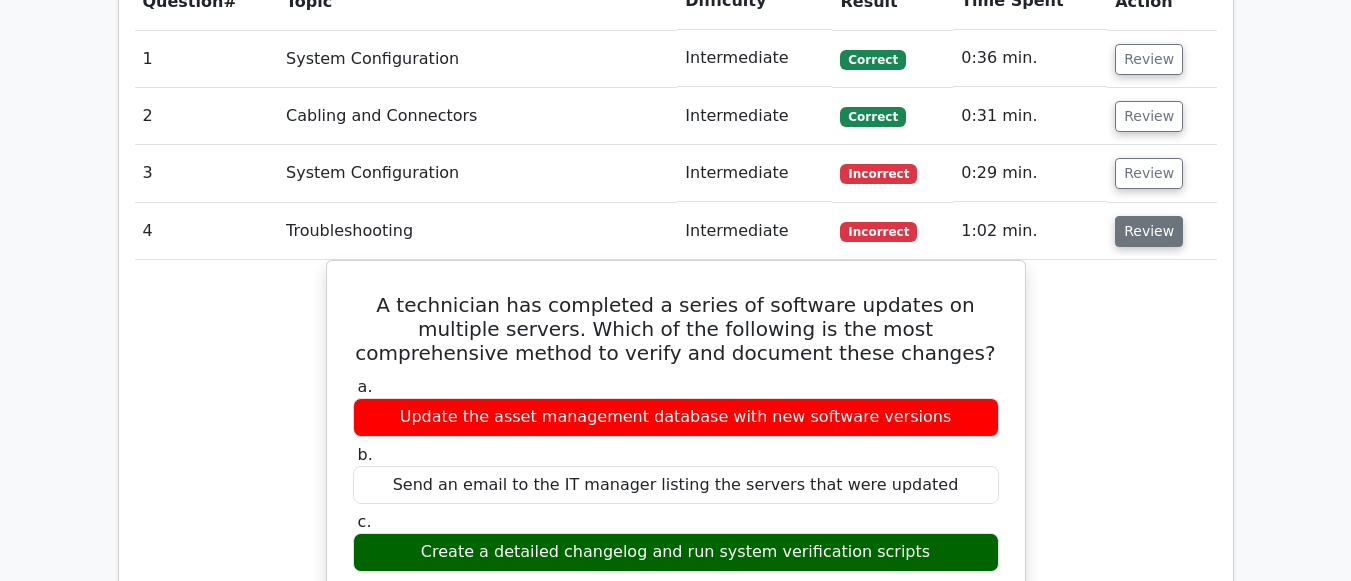
click at [1144, 216] on button "Review" at bounding box center [1149, 231] width 68 height 31
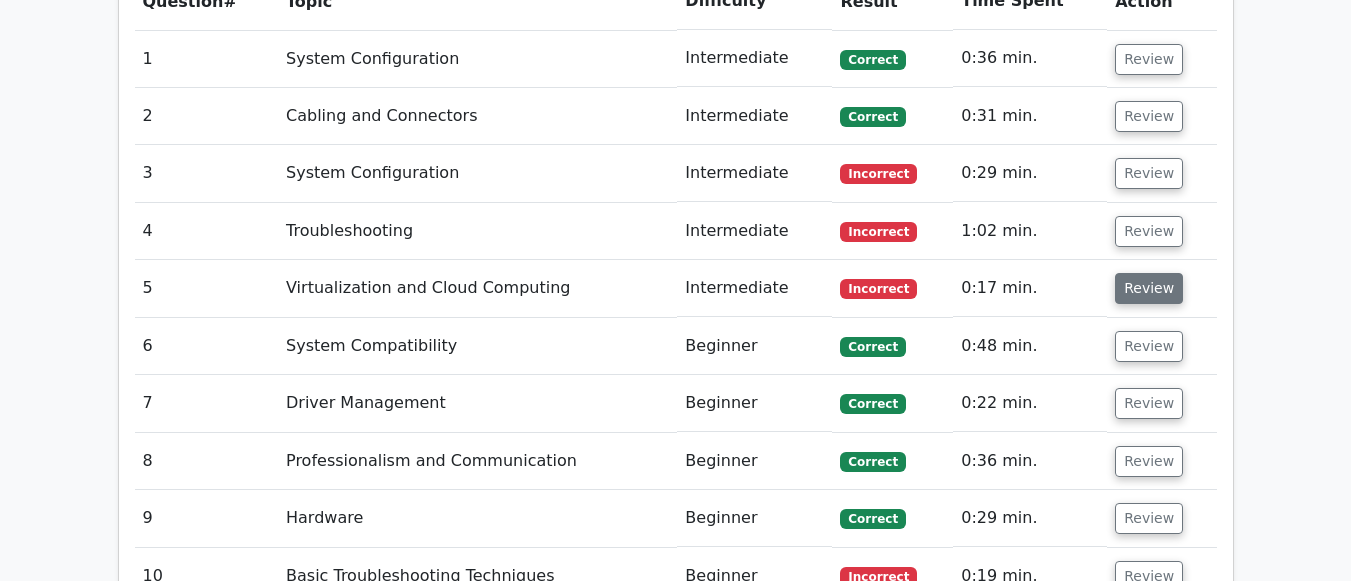
click at [1154, 273] on button "Review" at bounding box center [1149, 288] width 68 height 31
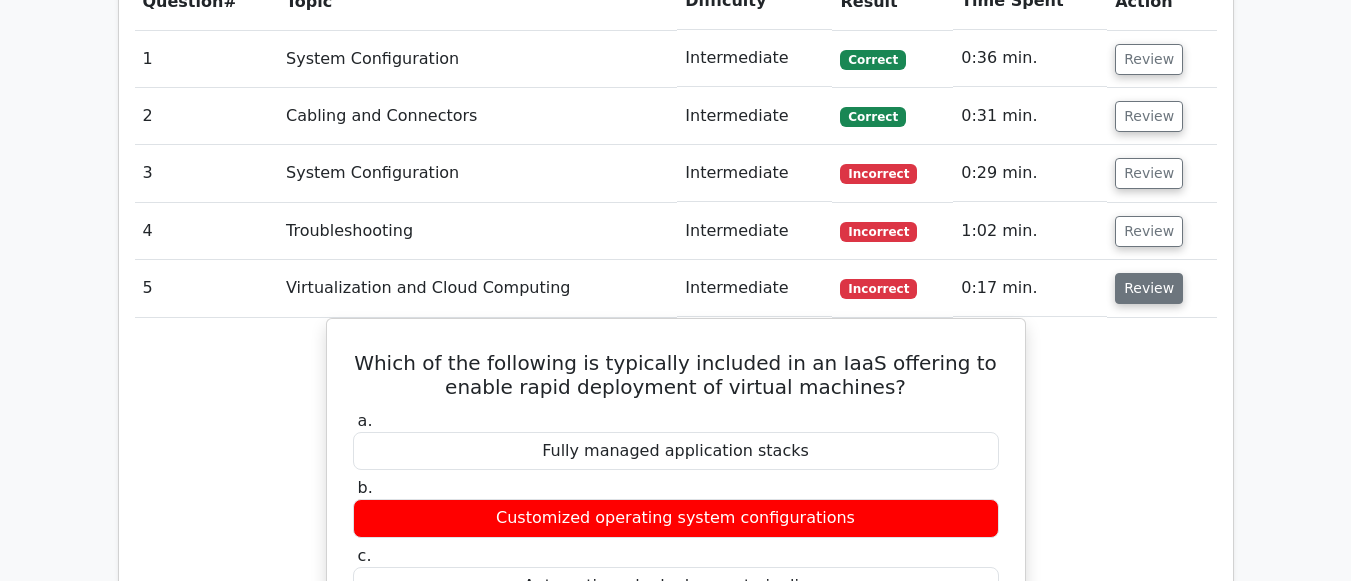
click at [1148, 273] on button "Review" at bounding box center [1149, 288] width 68 height 31
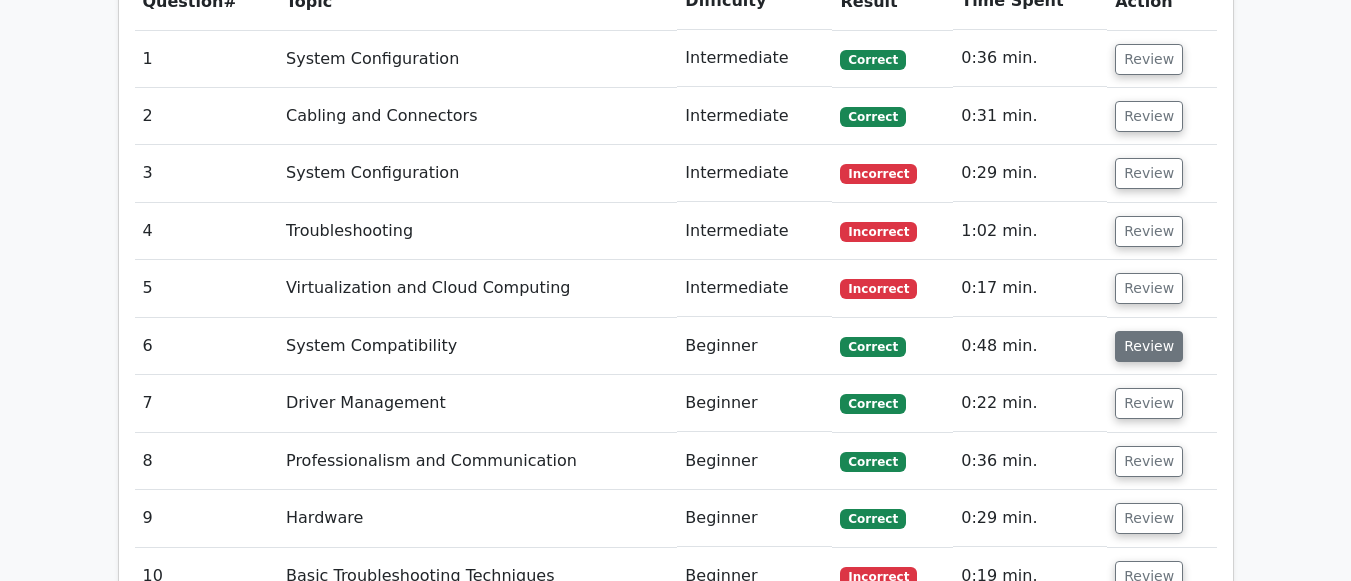
click at [1140, 331] on button "Review" at bounding box center [1149, 346] width 68 height 31
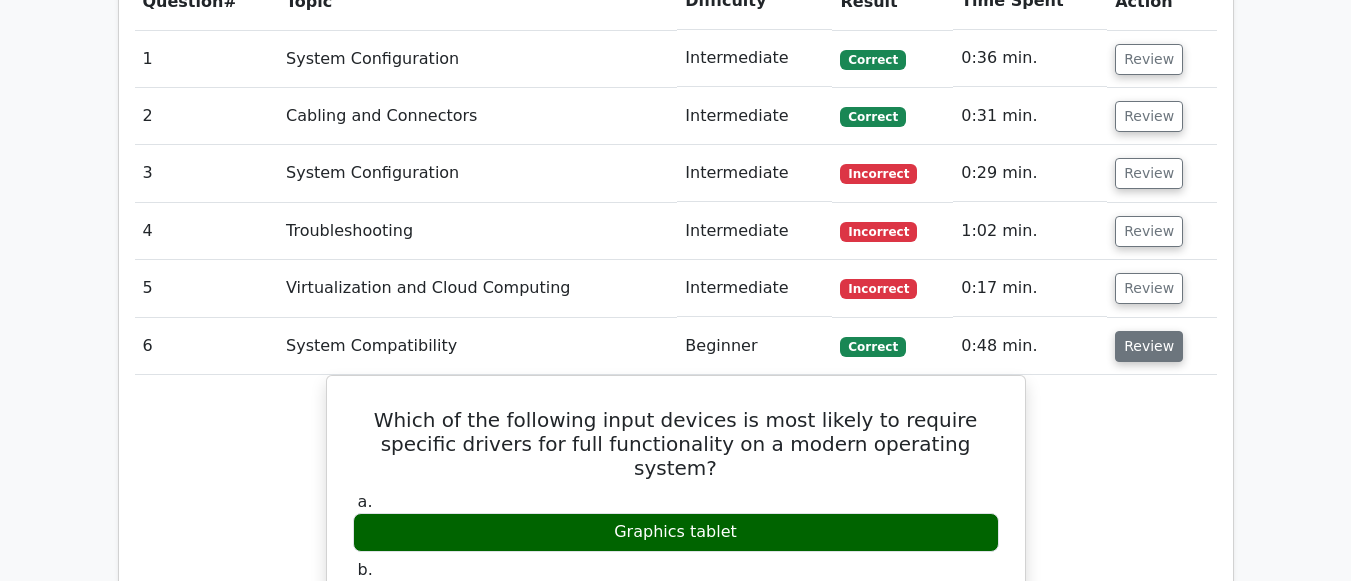
click at [1140, 331] on button "Review" at bounding box center [1149, 346] width 68 height 31
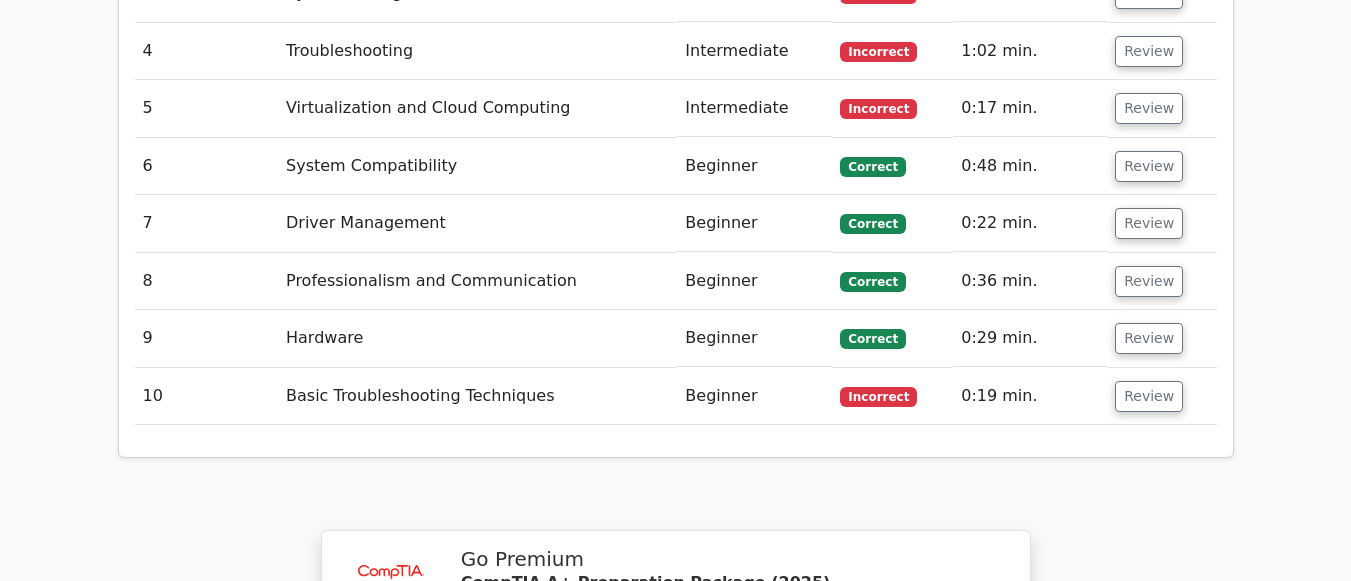
scroll to position [1900, 0]
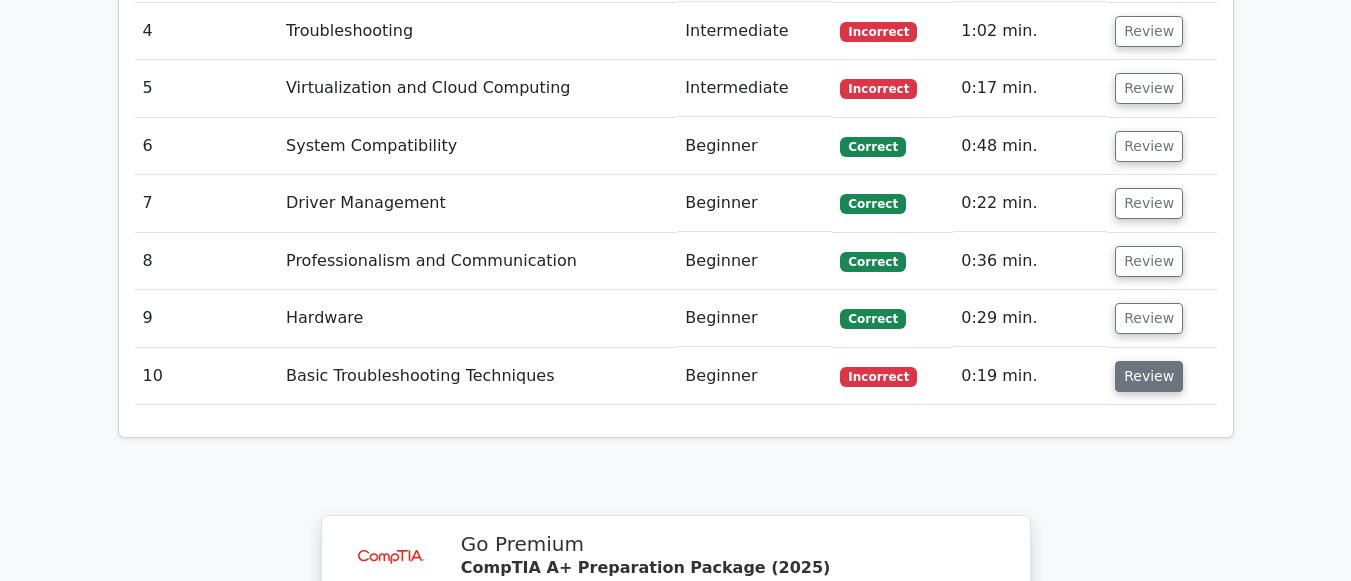
click at [1157, 361] on button "Review" at bounding box center [1149, 376] width 68 height 31
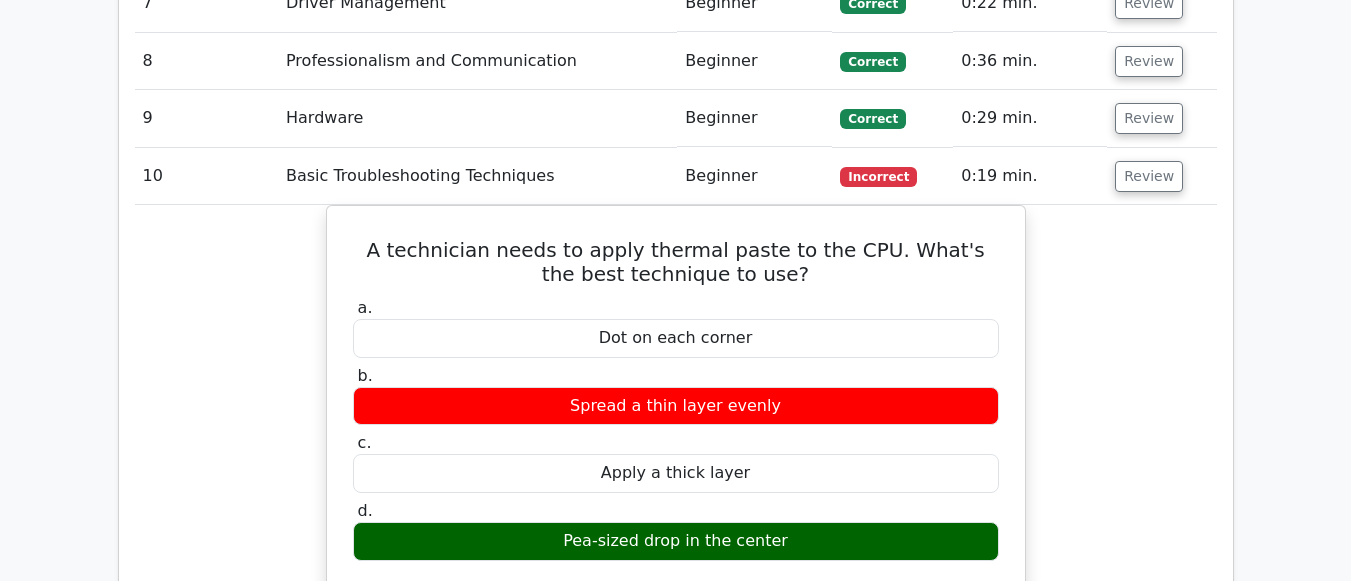
scroll to position [2000, 0]
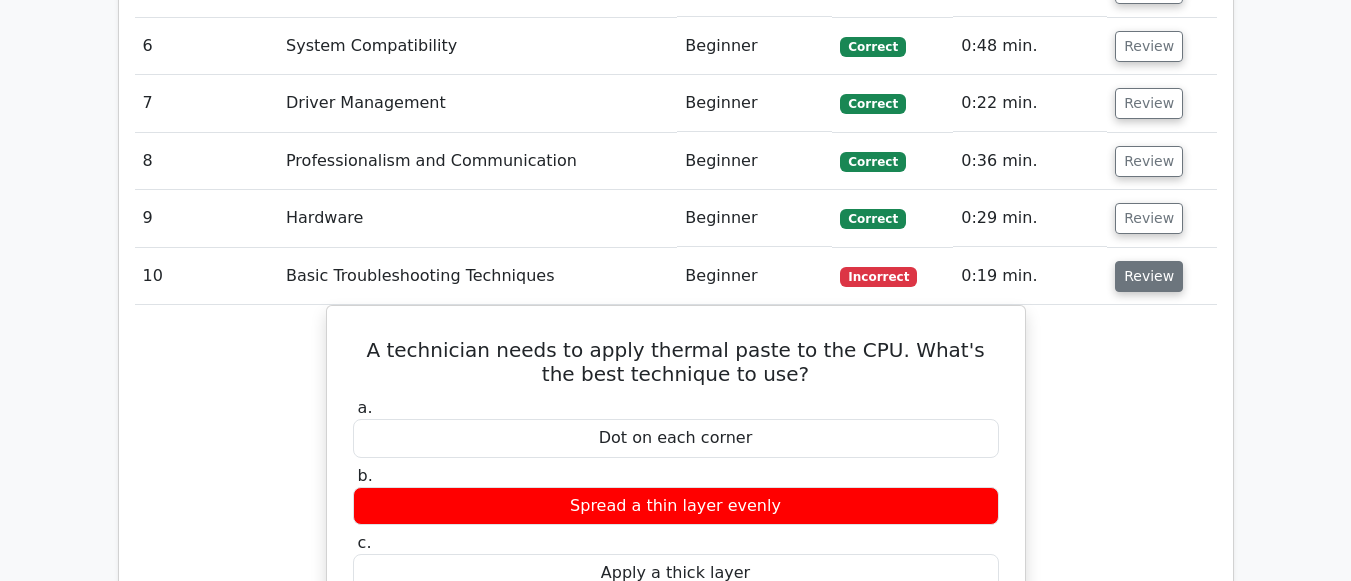
click at [1149, 261] on button "Review" at bounding box center [1149, 276] width 68 height 31
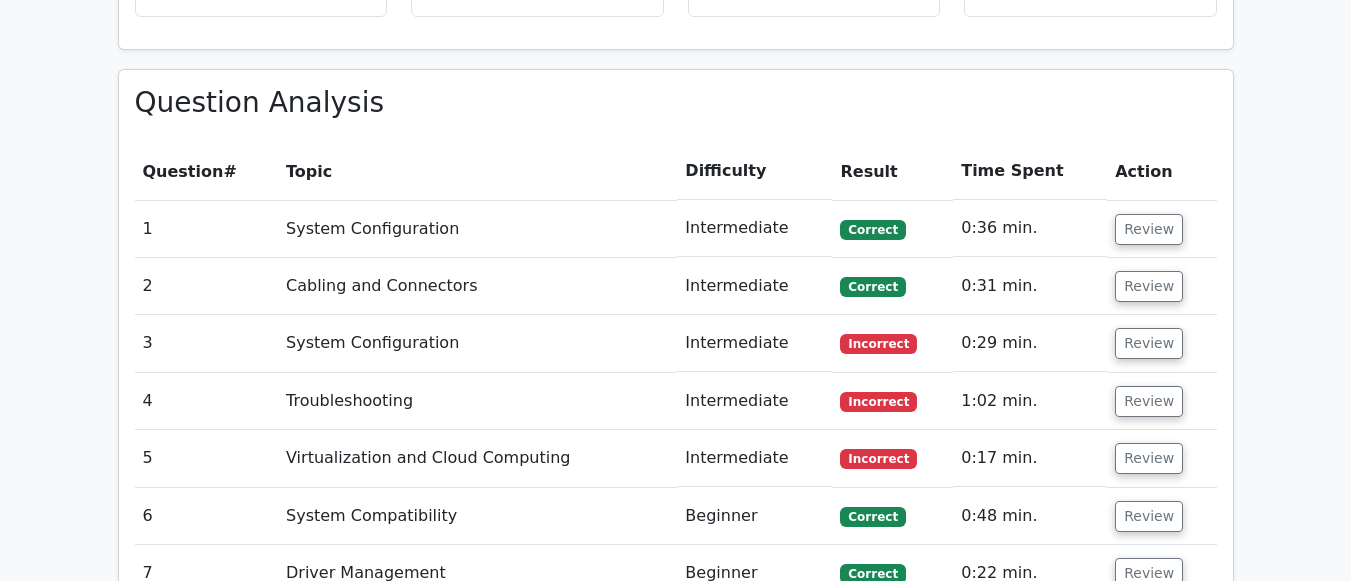
scroll to position [1500, 0]
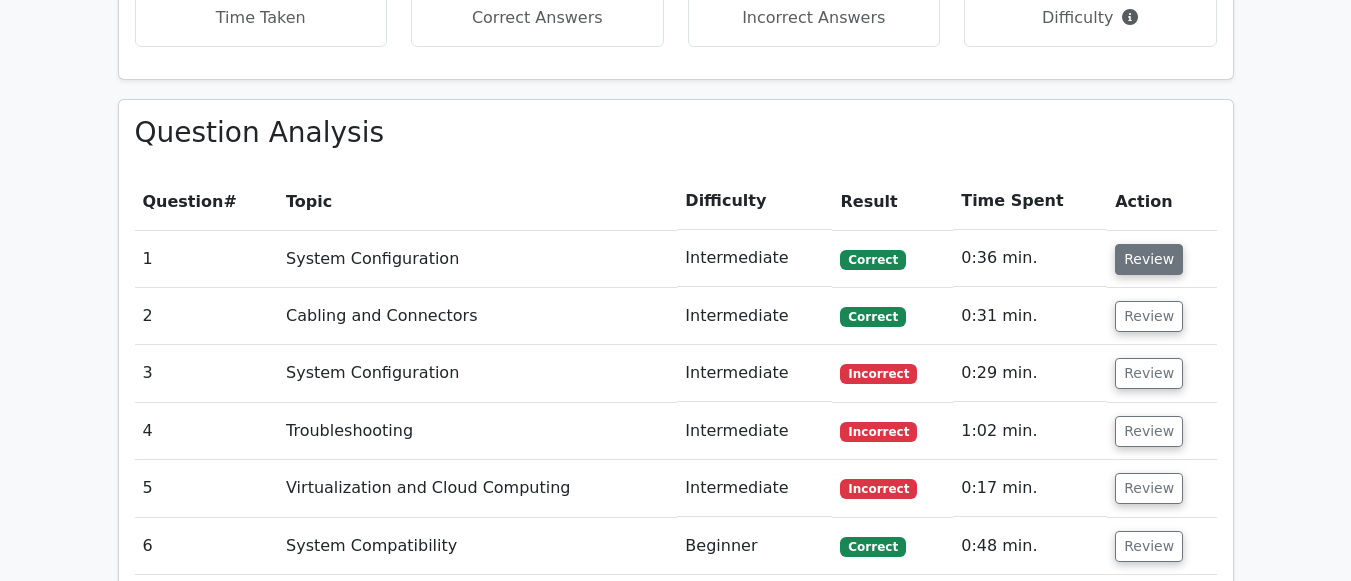
click at [1141, 244] on button "Review" at bounding box center [1149, 259] width 68 height 31
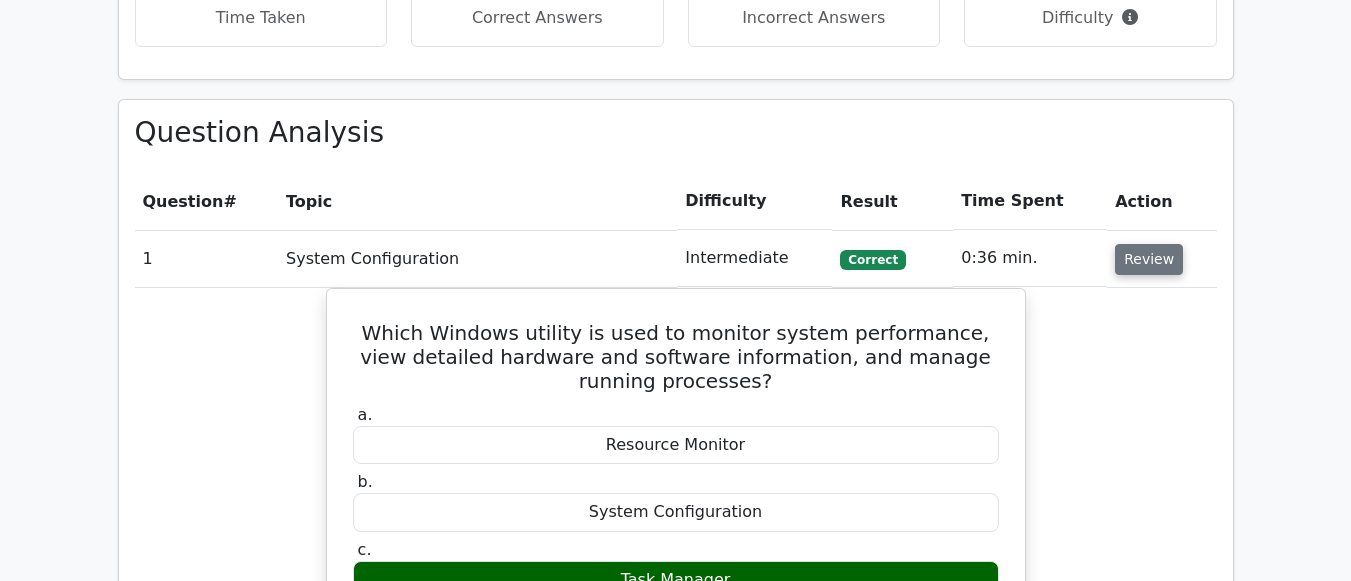
click at [1135, 244] on button "Review" at bounding box center [1149, 259] width 68 height 31
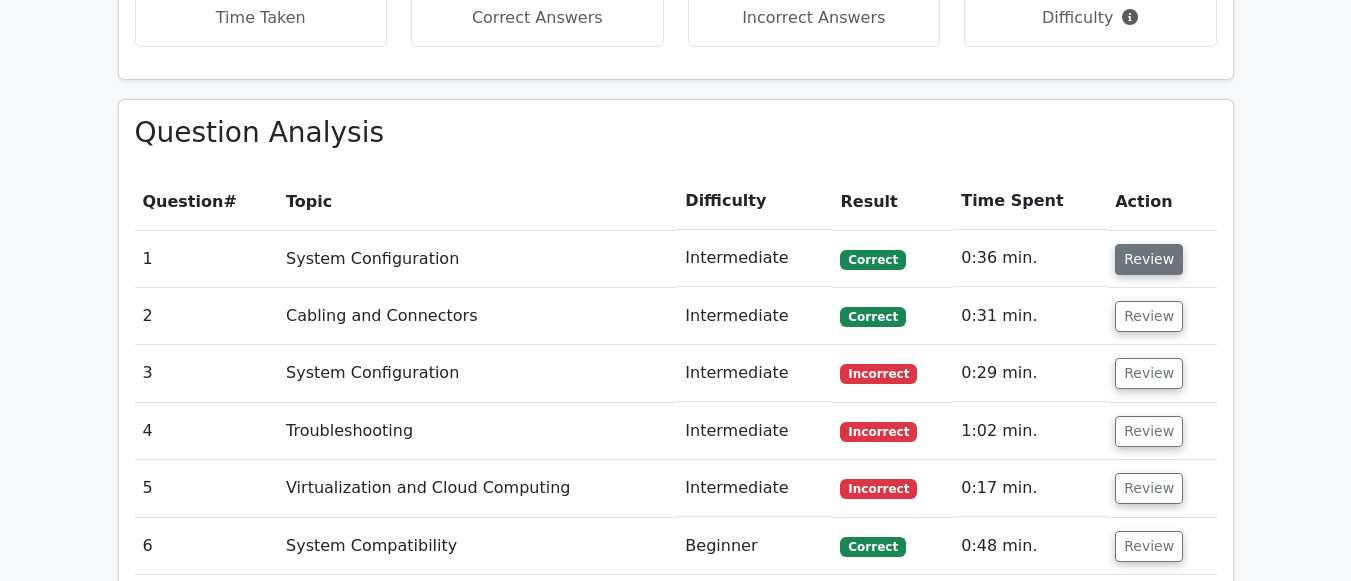
click at [1135, 244] on button "Review" at bounding box center [1149, 259] width 68 height 31
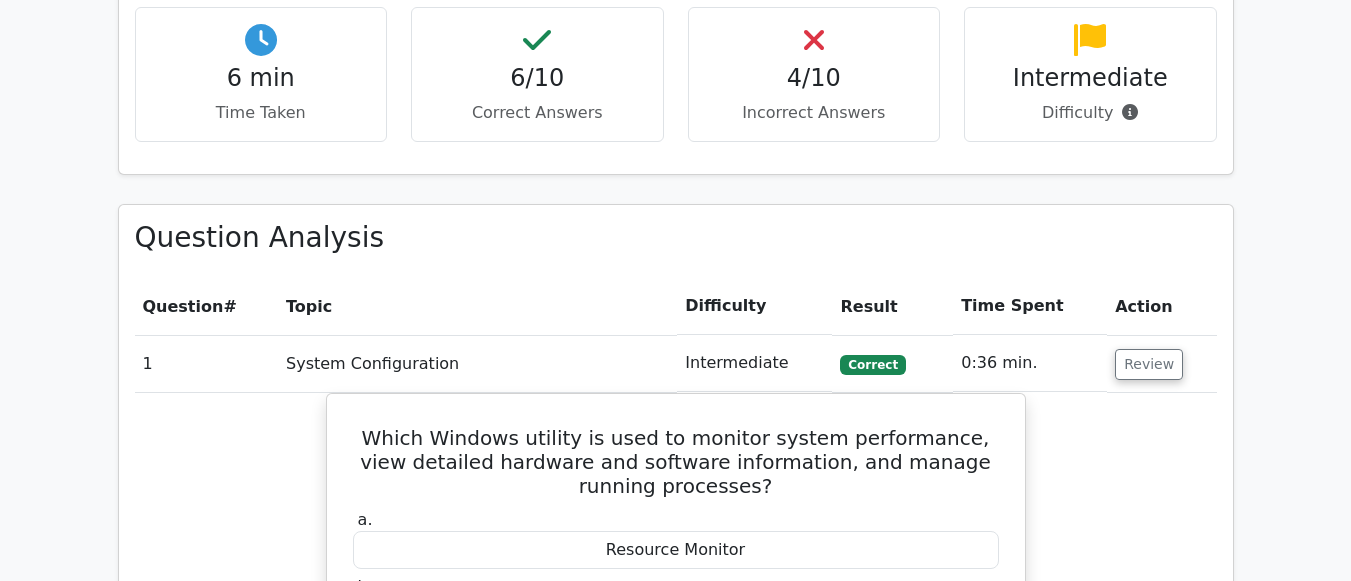
scroll to position [1300, 0]
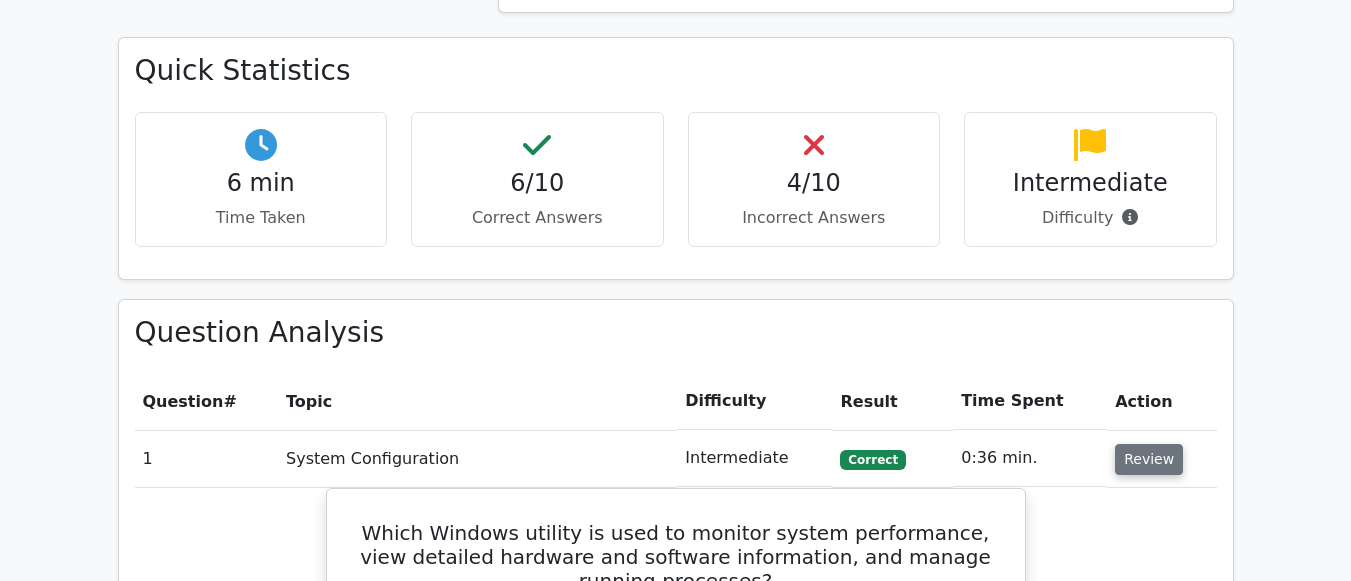
click at [1132, 444] on button "Review" at bounding box center [1149, 459] width 68 height 31
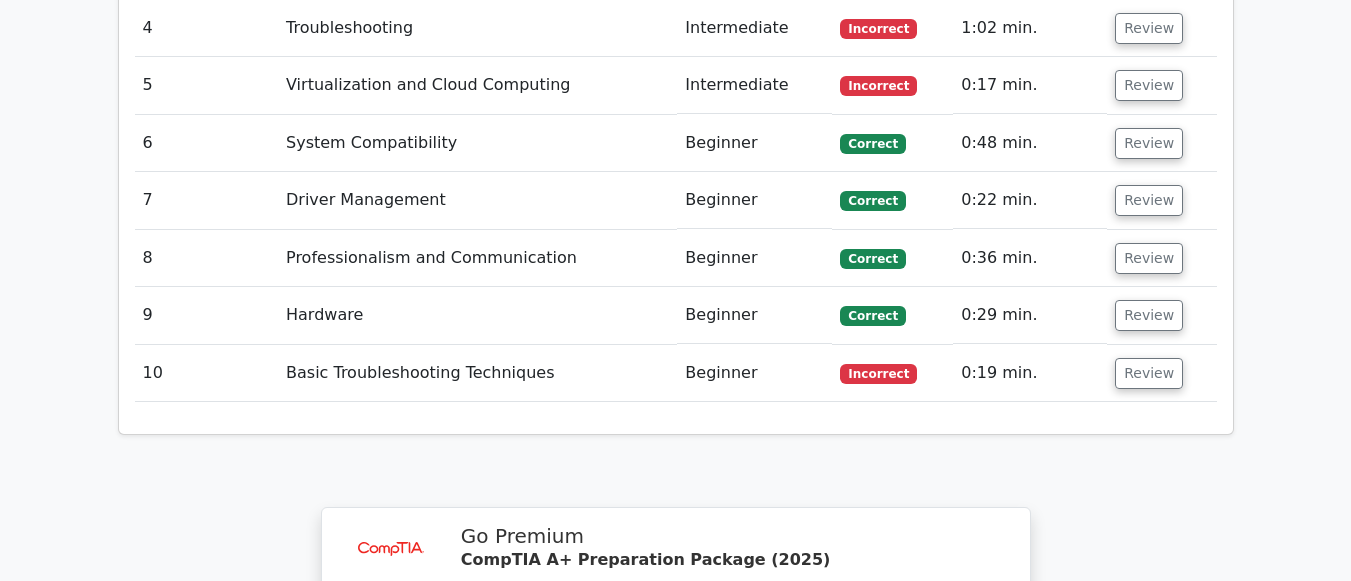
scroll to position [1900, 0]
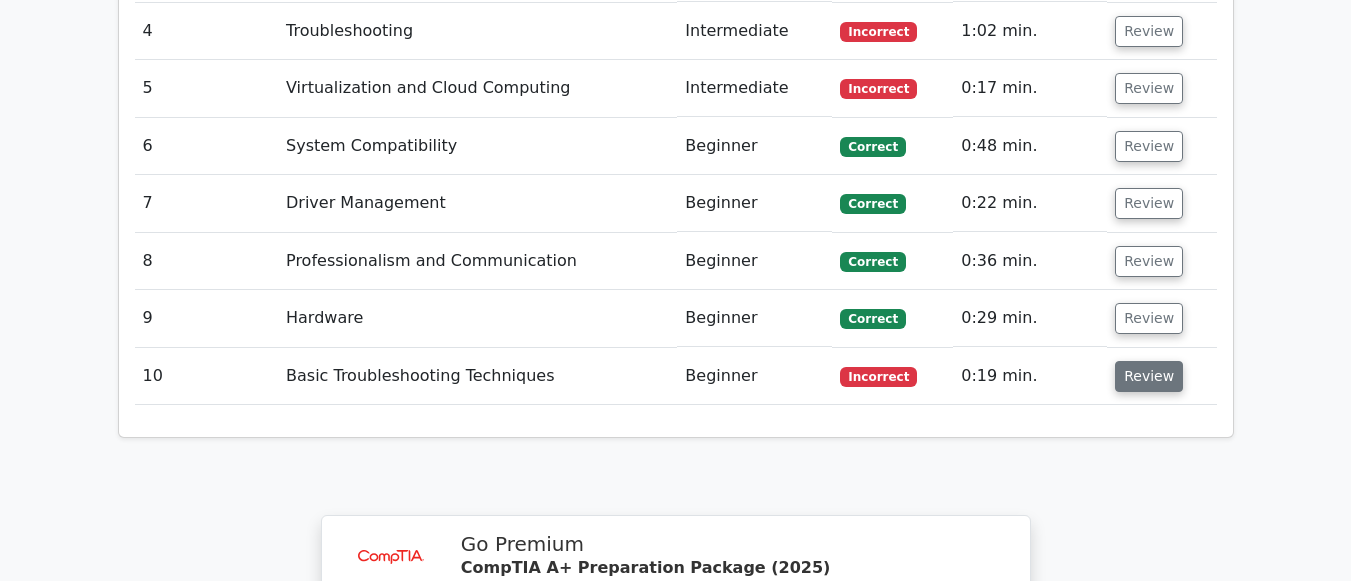
click at [1141, 361] on button "Review" at bounding box center [1149, 376] width 68 height 31
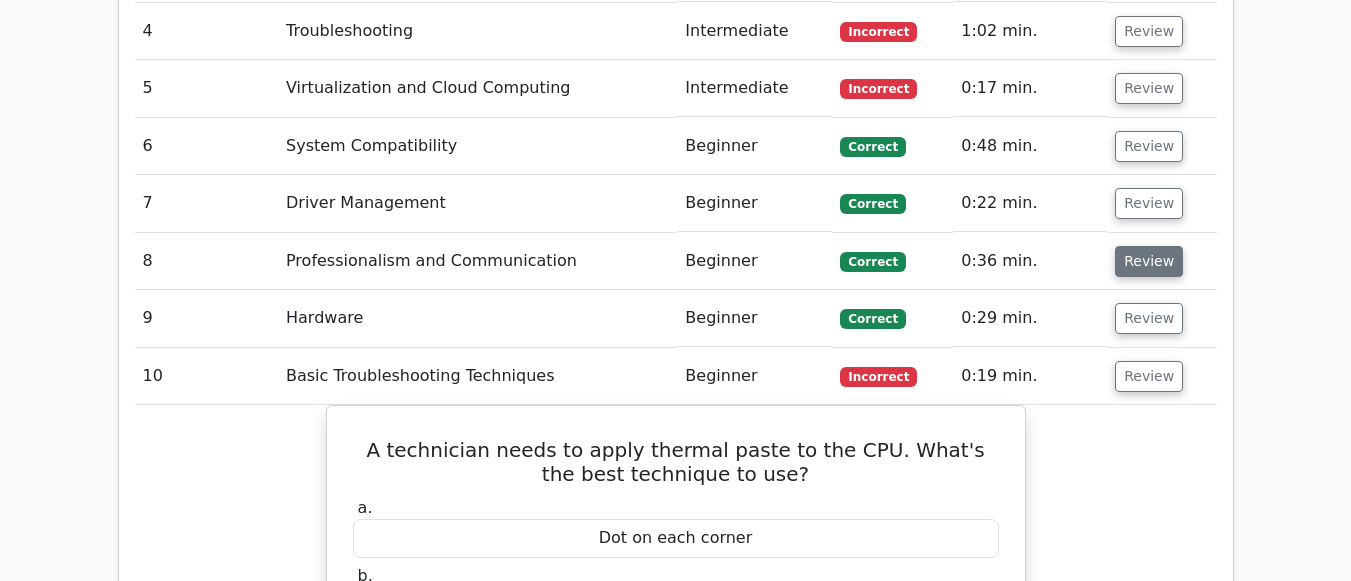
click at [1147, 246] on button "Review" at bounding box center [1149, 261] width 68 height 31
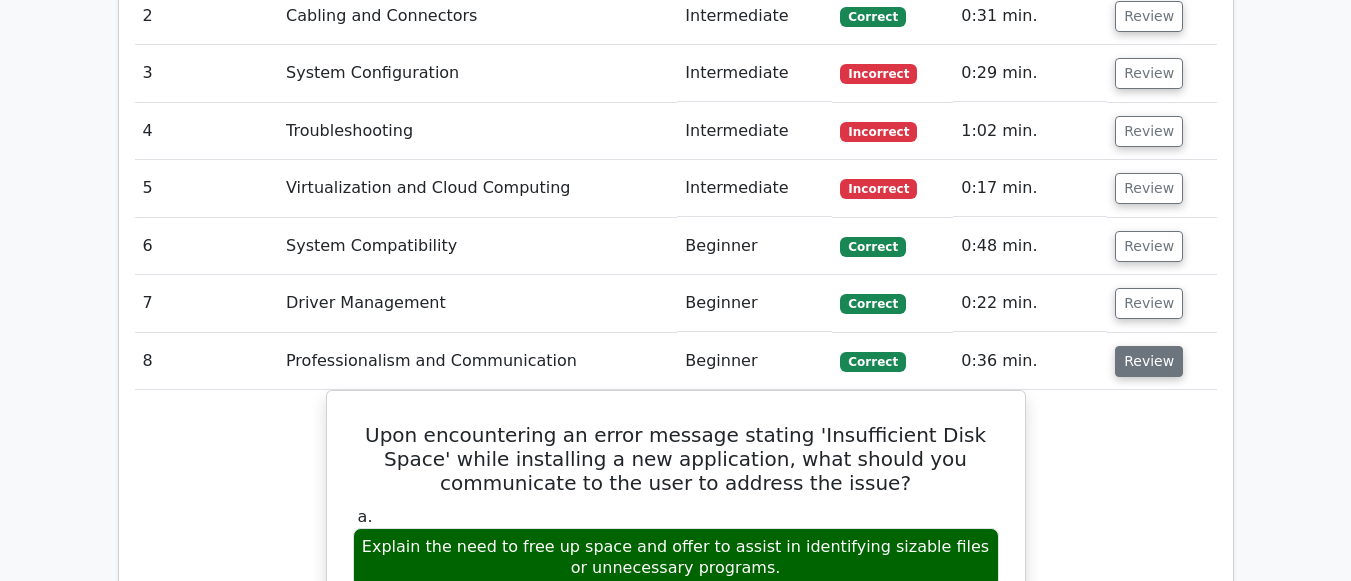
scroll to position [1700, 0]
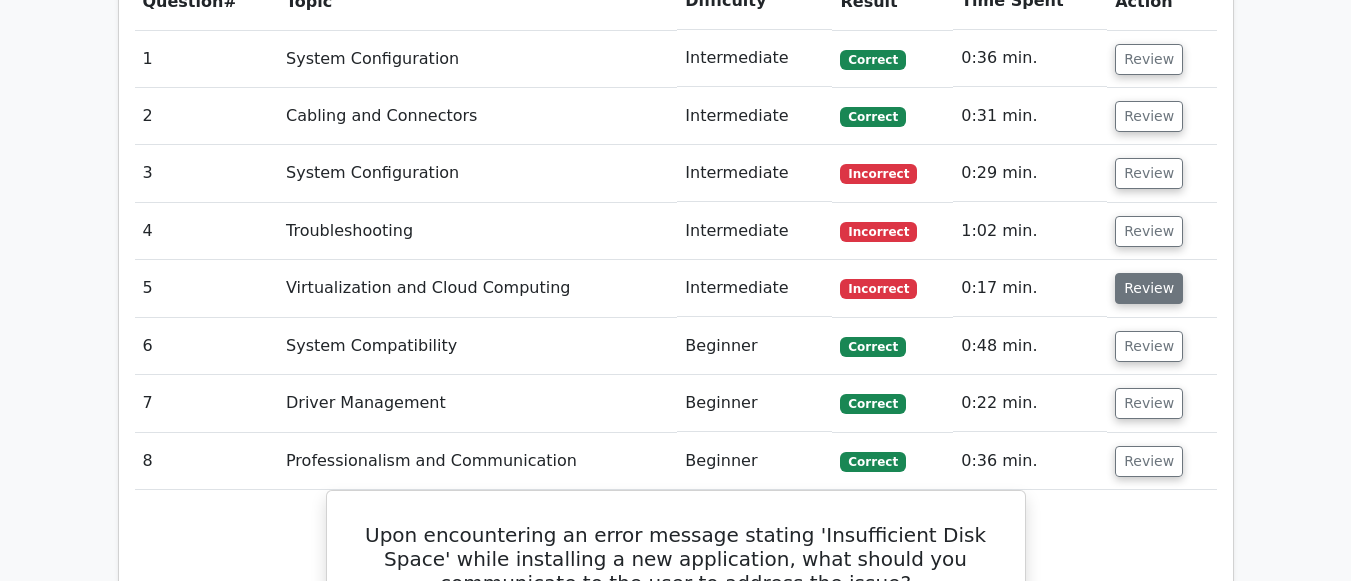
click at [1134, 273] on button "Review" at bounding box center [1149, 288] width 68 height 31
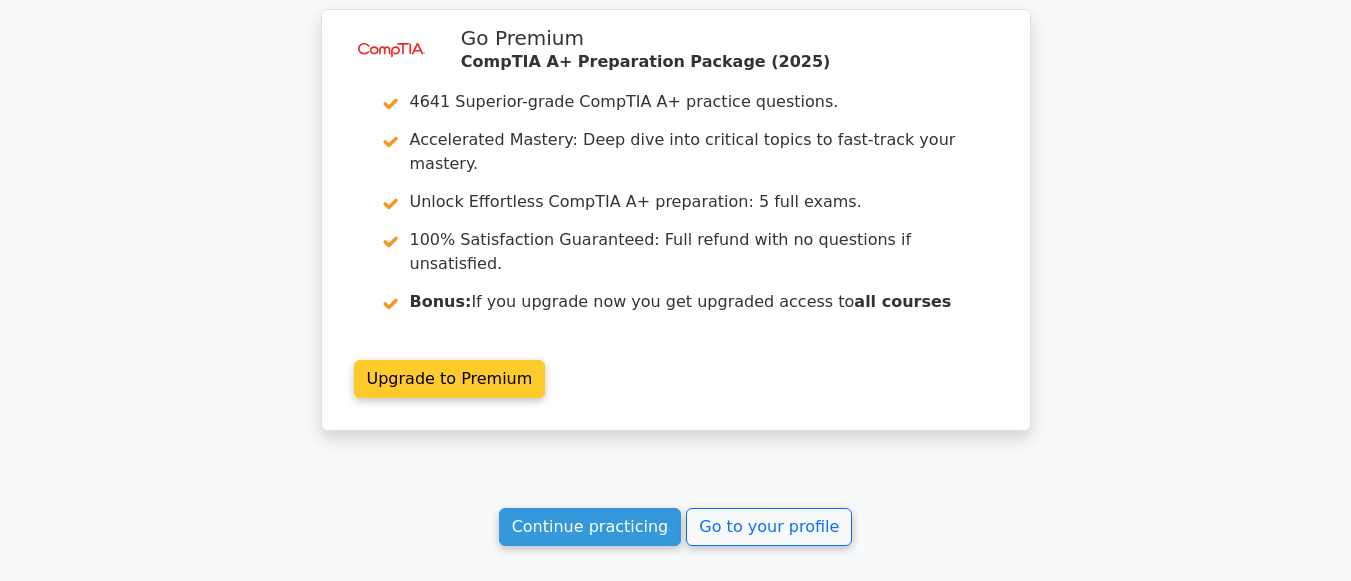
scroll to position [5399, 0]
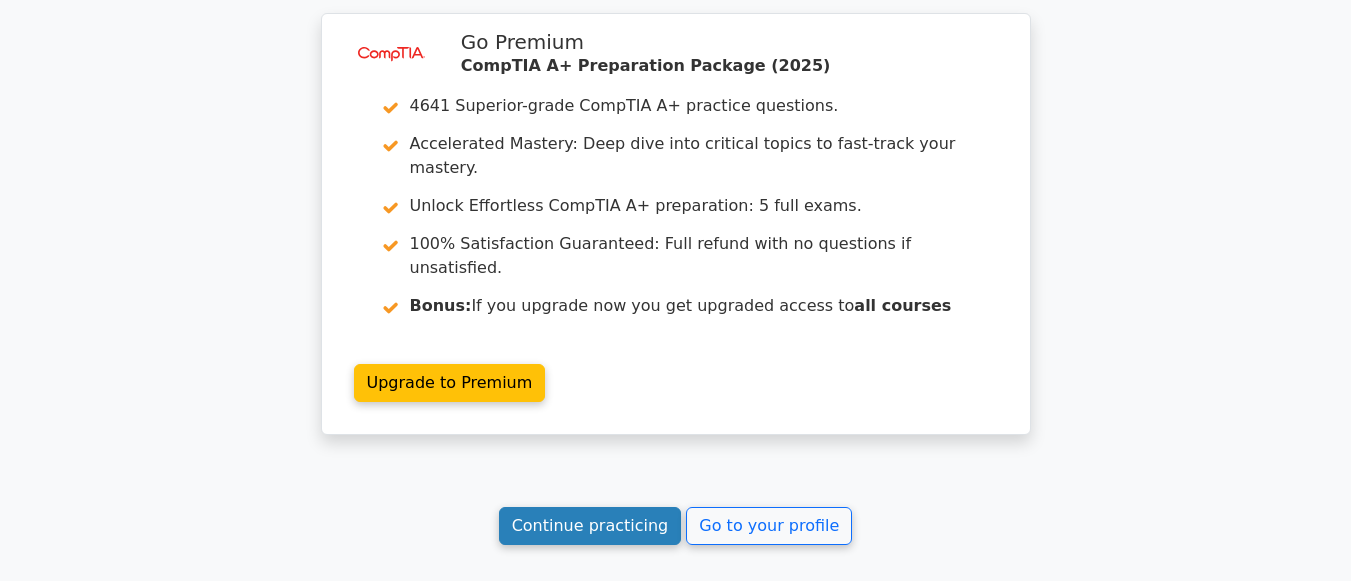
click at [593, 507] on link "Continue practicing" at bounding box center [590, 526] width 183 height 38
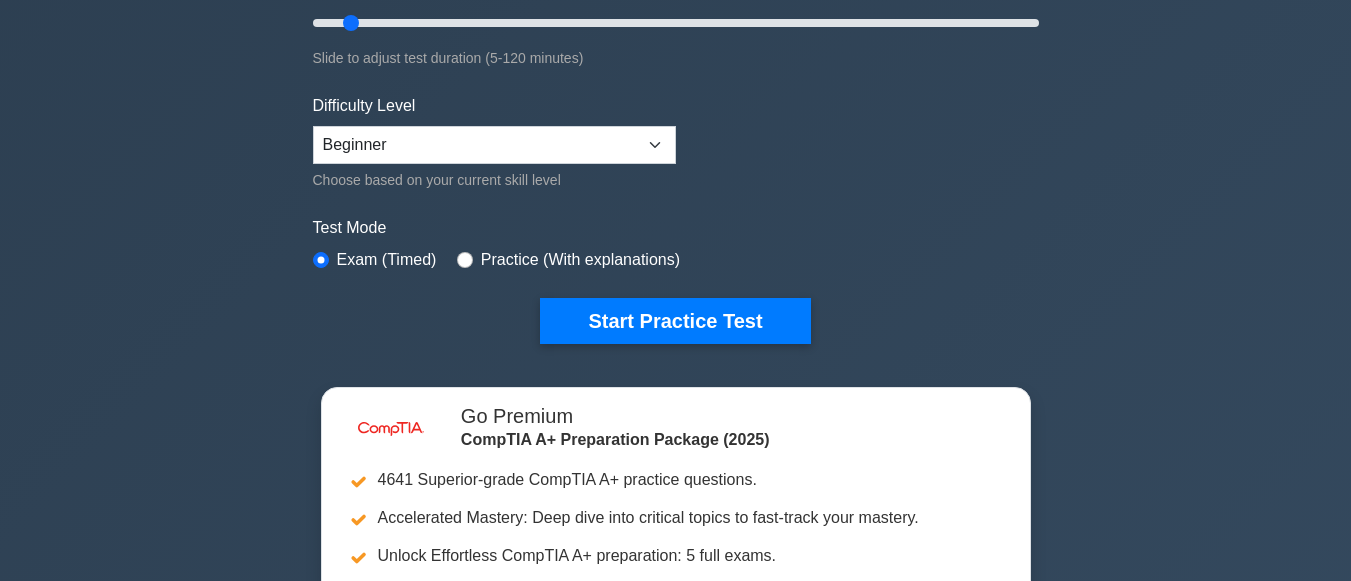
scroll to position [400, 0]
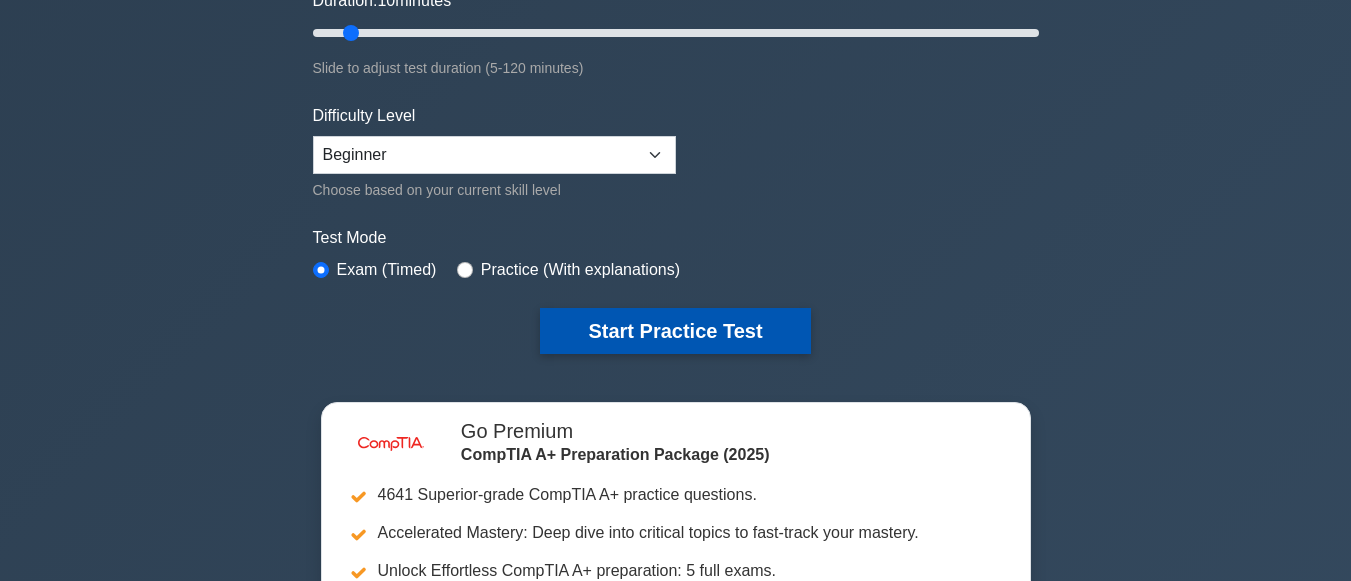
click at [742, 322] on button "Start Practice Test" at bounding box center [675, 331] width 270 height 46
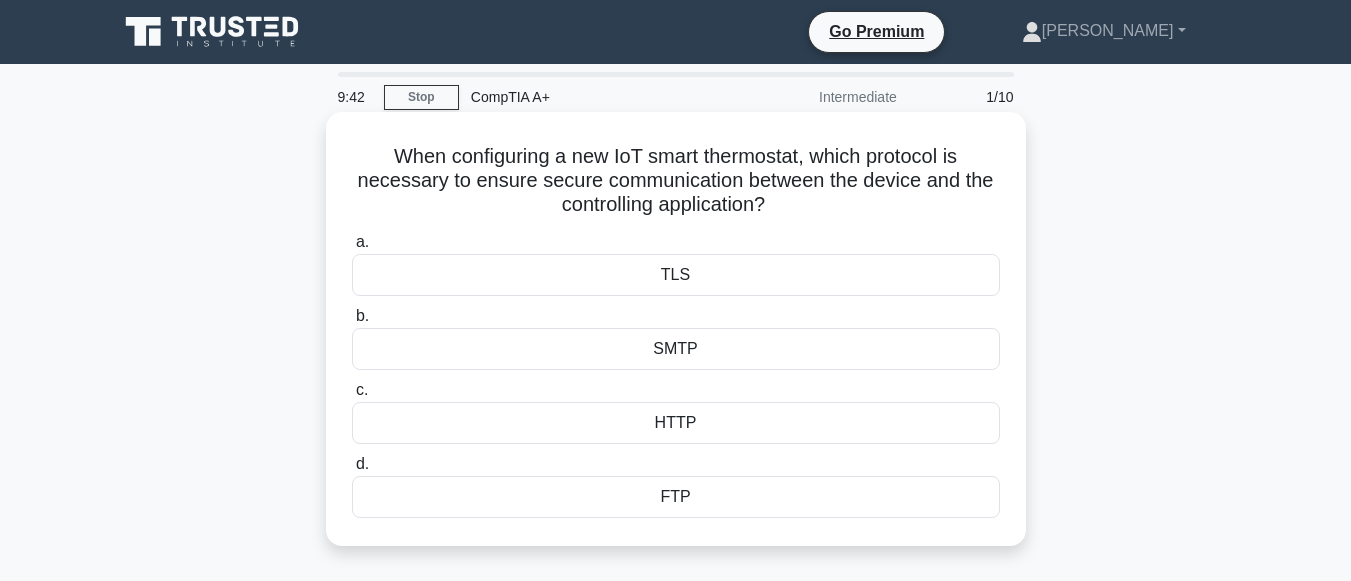
drag, startPoint x: 388, startPoint y: 153, endPoint x: 793, endPoint y: 198, distance: 407.4
click at [793, 198] on h5 "When configuring a new IoT smart thermostat, which protocol is necessary to ens…" at bounding box center [676, 181] width 652 height 74
copy h5 "When configuring a new IoT smart thermostat, which protocol is necessary to ens…"
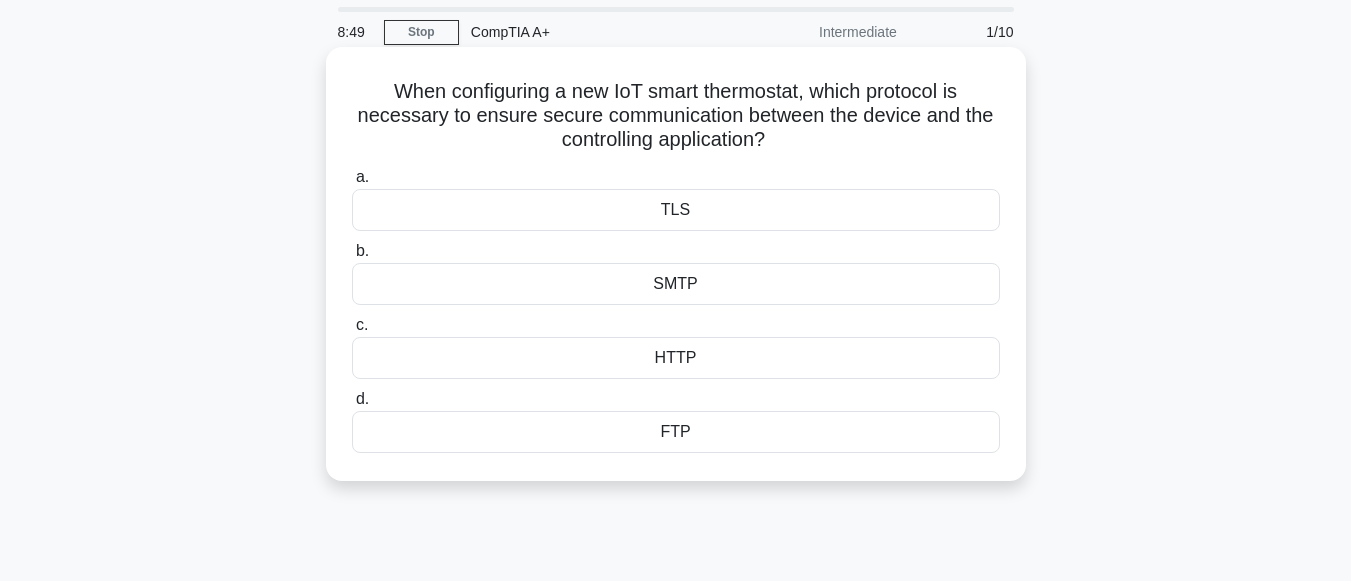
scroll to position [100, 0]
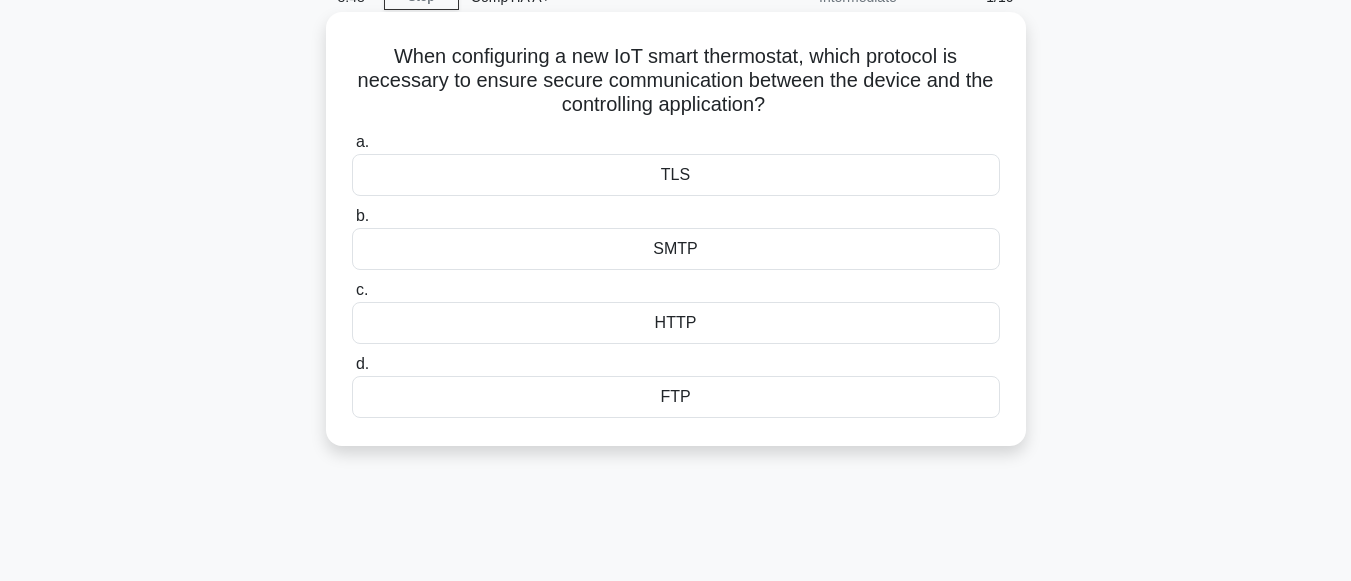
click at [611, 327] on div "HTTP" at bounding box center [676, 323] width 648 height 42
click at [352, 297] on input "c. HTTP" at bounding box center [352, 290] width 0 height 13
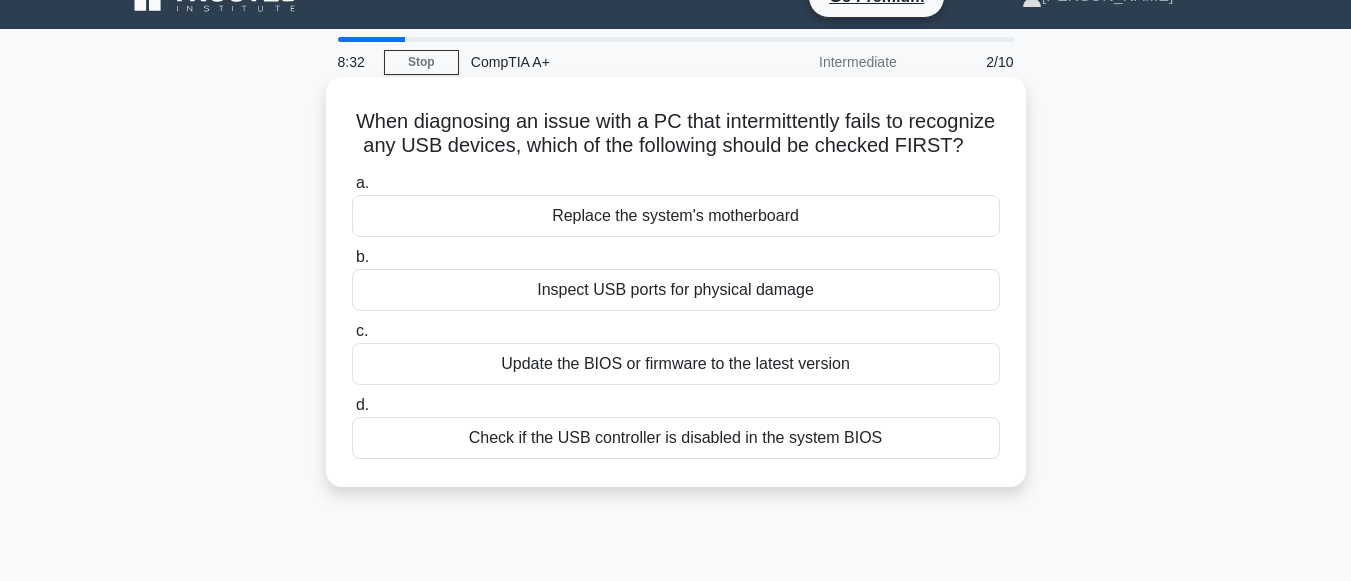
scroll to position [0, 0]
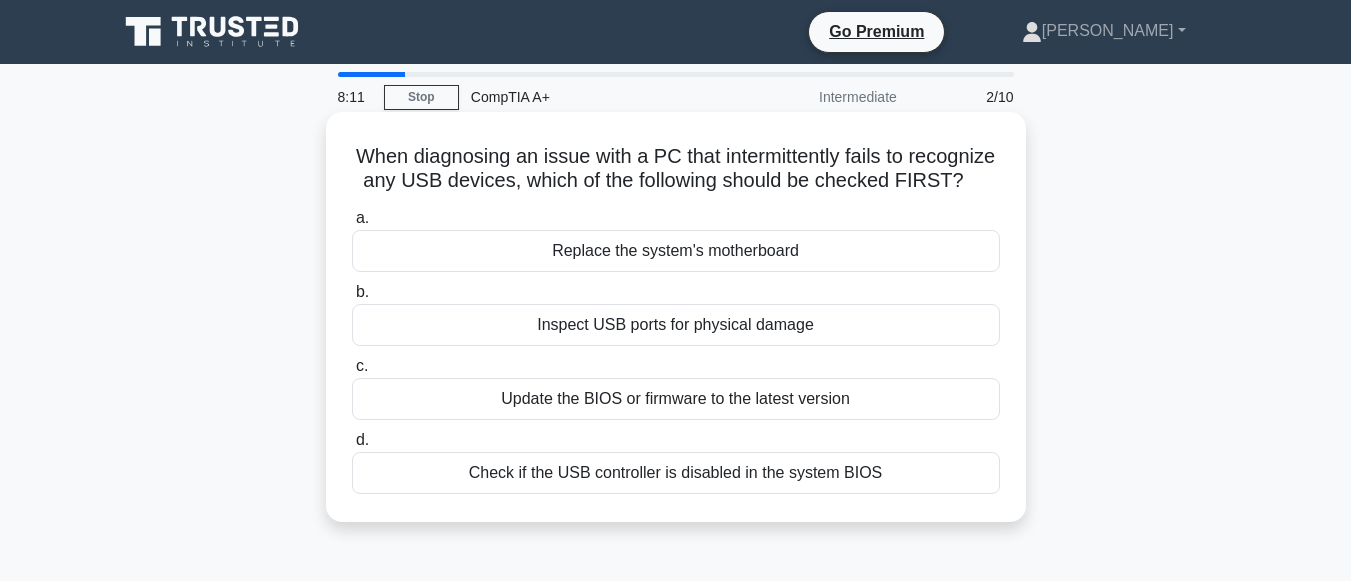
click at [623, 346] on div "Inspect USB ports for physical damage" at bounding box center [676, 325] width 648 height 42
click at [352, 299] on input "b. Inspect USB ports for physical damage" at bounding box center [352, 292] width 0 height 13
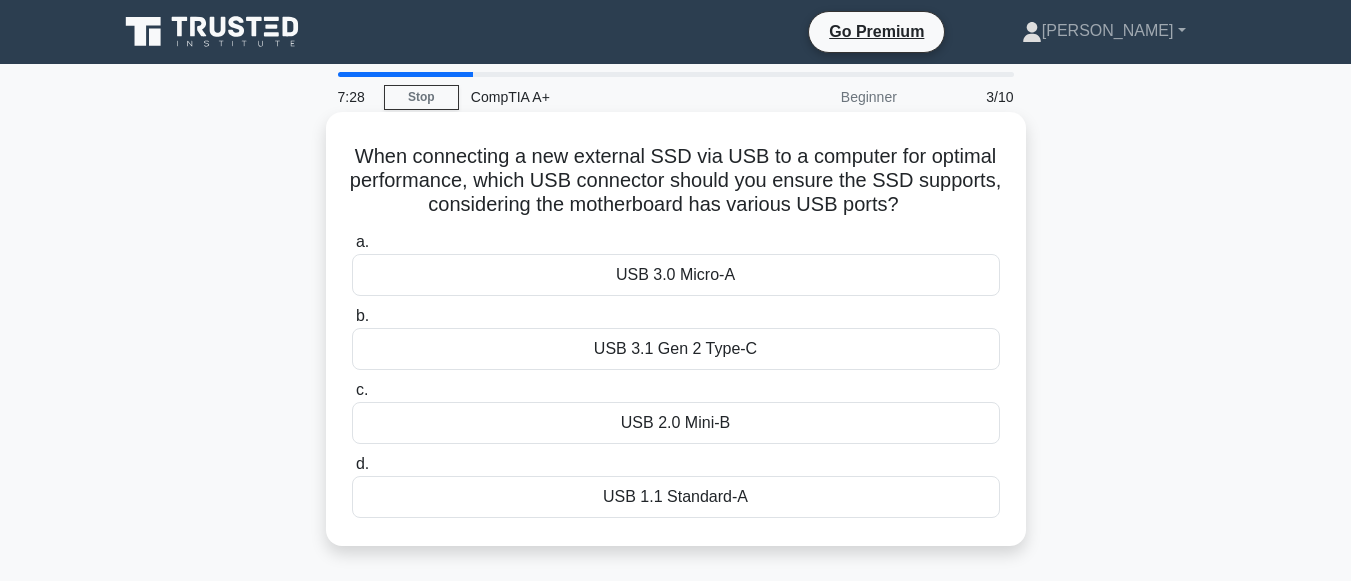
click at [531, 352] on div "USB 3.1 Gen 2 Type-C" at bounding box center [676, 349] width 648 height 42
click at [352, 323] on input "b. USB 3.1 Gen 2 Type-C" at bounding box center [352, 316] width 0 height 13
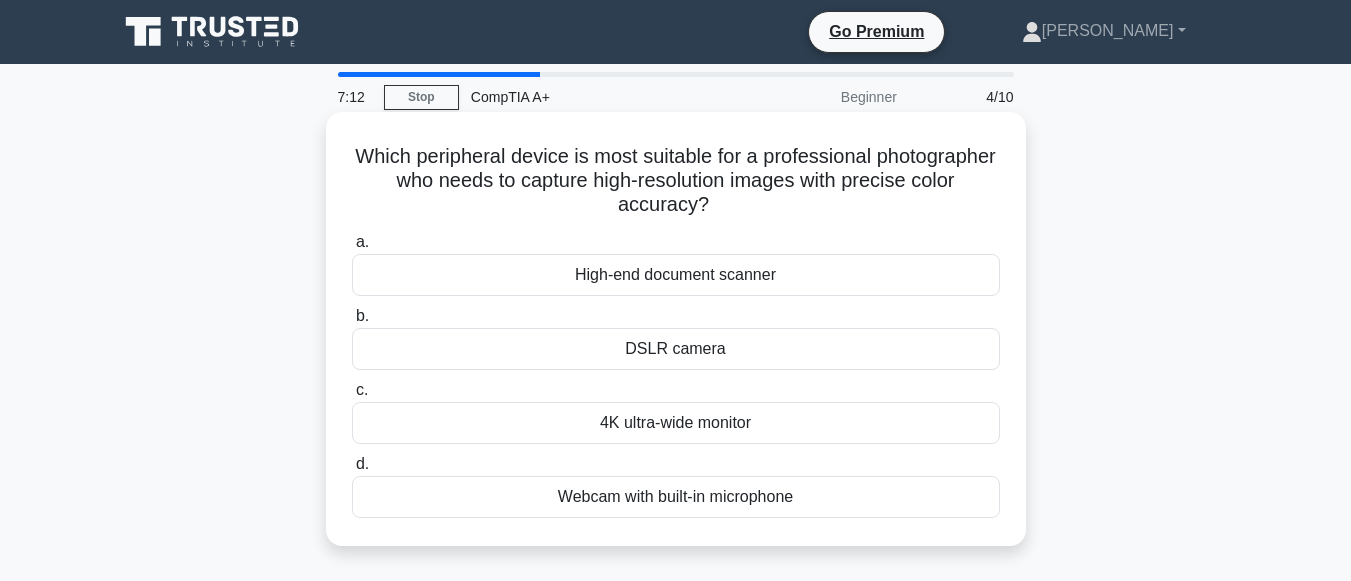
click at [721, 361] on div "DSLR camera" at bounding box center [676, 349] width 648 height 42
click at [352, 323] on input "b. DSLR camera" at bounding box center [352, 316] width 0 height 13
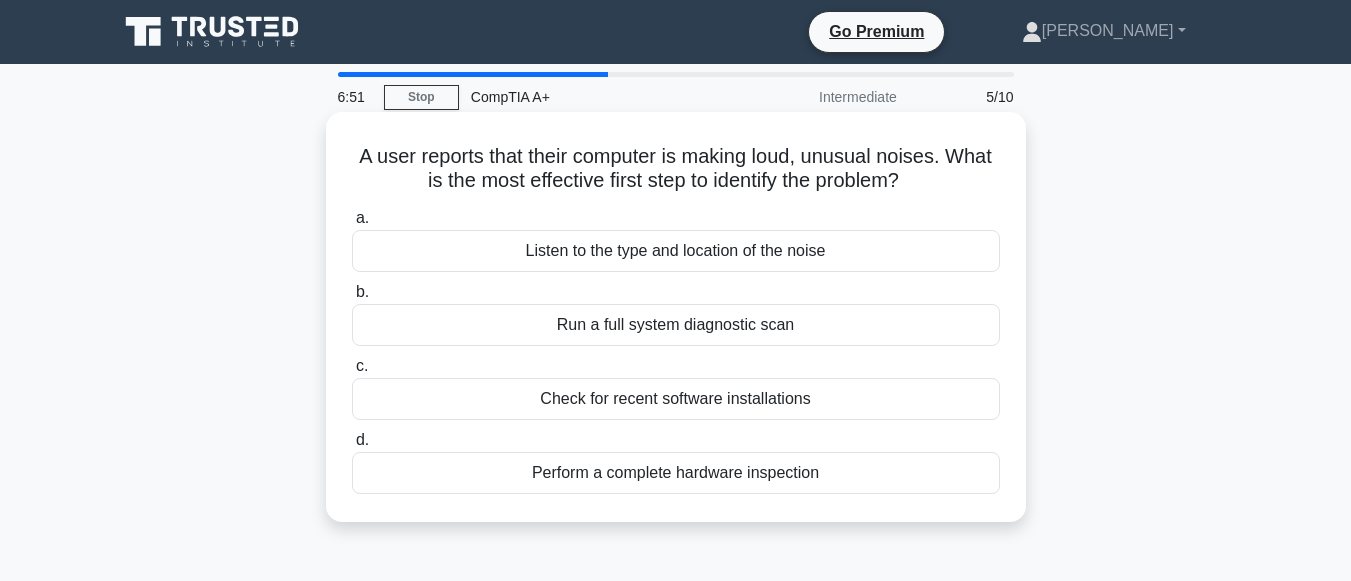
click at [754, 259] on div "Listen to the type and location of the noise" at bounding box center [676, 251] width 648 height 42
click at [352, 225] on input "a. Listen to the type and location of the noise" at bounding box center [352, 218] width 0 height 13
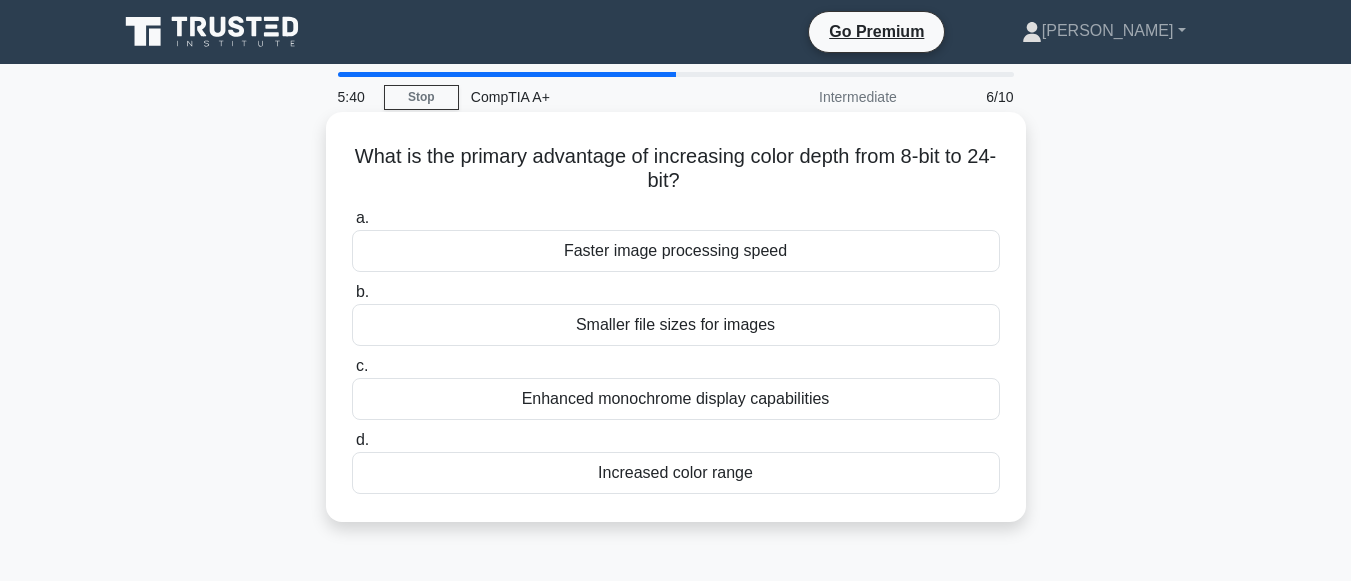
click at [917, 255] on div "Faster image processing speed" at bounding box center [676, 251] width 648 height 42
click at [352, 225] on input "a. Faster image processing speed" at bounding box center [352, 218] width 0 height 13
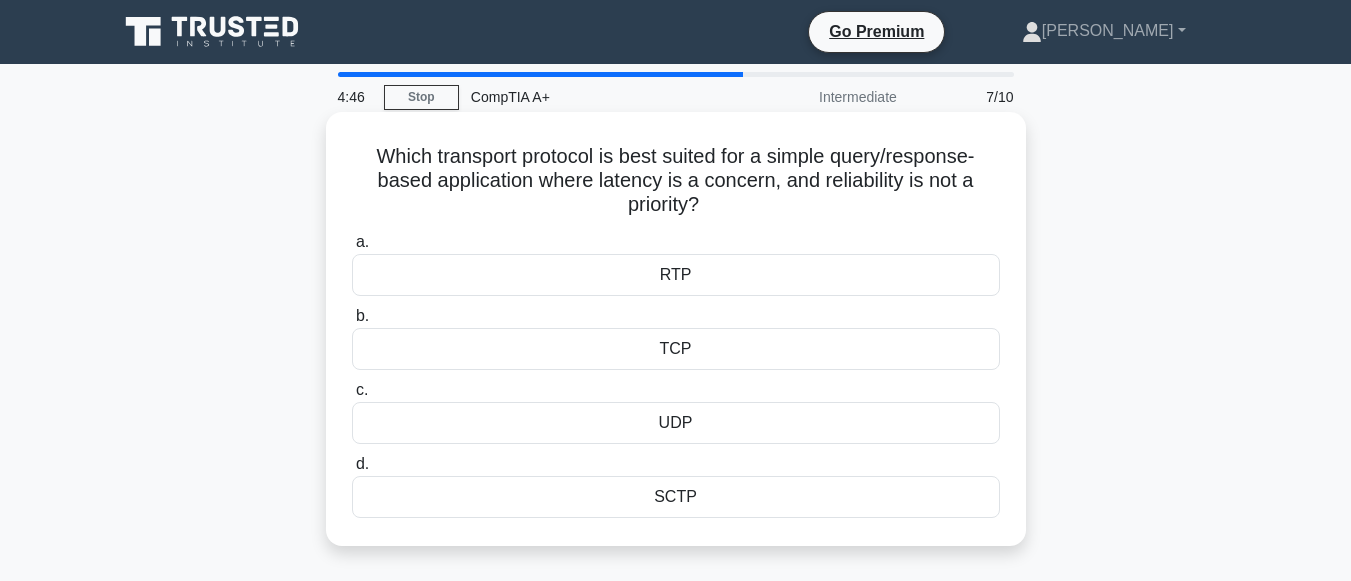
click at [752, 338] on div "TCP" at bounding box center [676, 349] width 648 height 42
click at [352, 323] on input "b. TCP" at bounding box center [352, 316] width 0 height 13
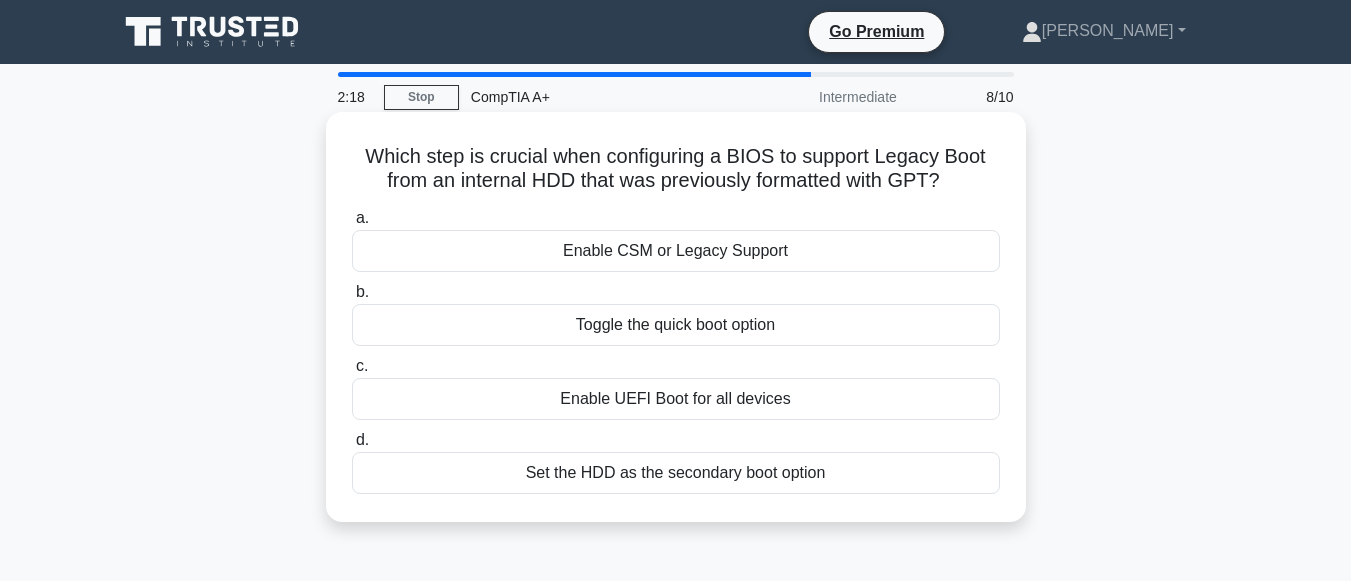
click at [756, 398] on div "Enable UEFI Boot for all devices" at bounding box center [676, 399] width 648 height 42
click at [352, 373] on input "c. Enable UEFI Boot for all devices" at bounding box center [352, 366] width 0 height 13
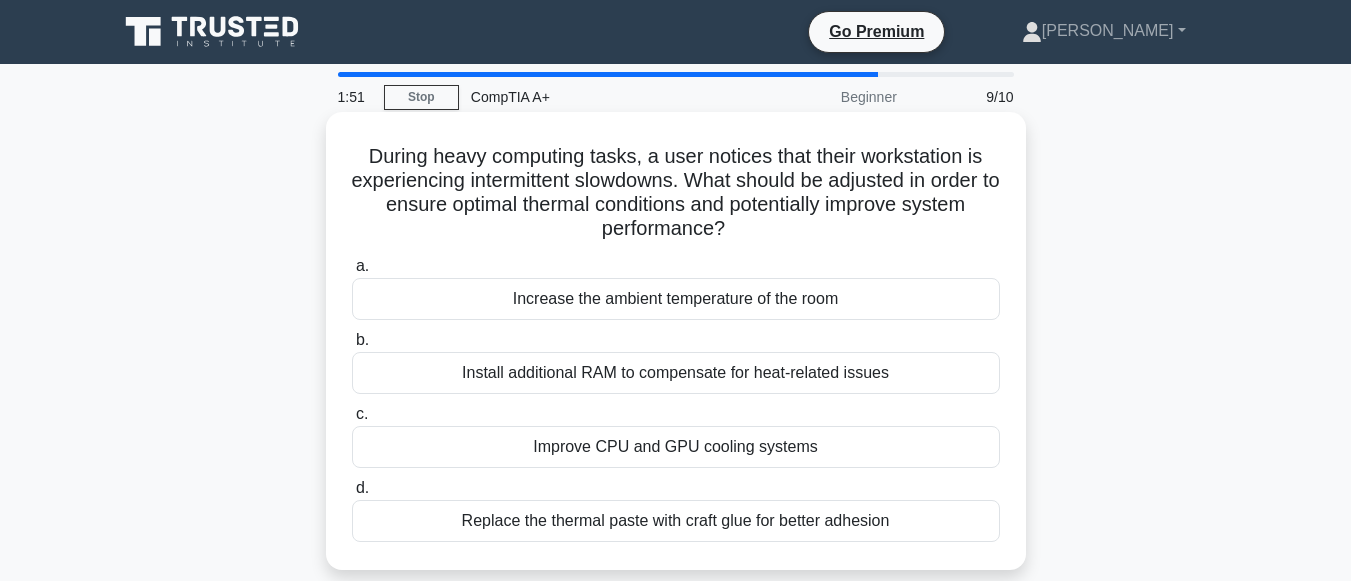
click at [701, 296] on div "Increase the ambient temperature of the room" at bounding box center [676, 299] width 648 height 42
click at [352, 273] on input "a. Increase the ambient temperature of the room" at bounding box center [352, 266] width 0 height 13
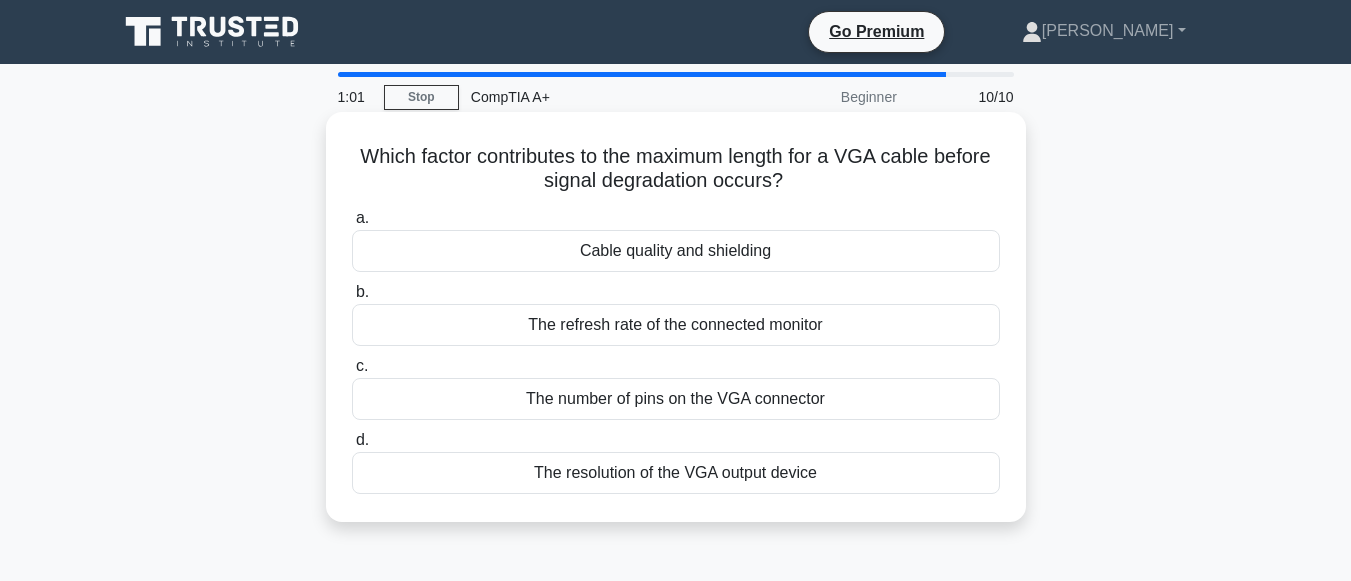
click at [661, 252] on div "Cable quality and shielding" at bounding box center [676, 251] width 648 height 42
click at [352, 225] on input "a. Cable quality and shielding" at bounding box center [352, 218] width 0 height 13
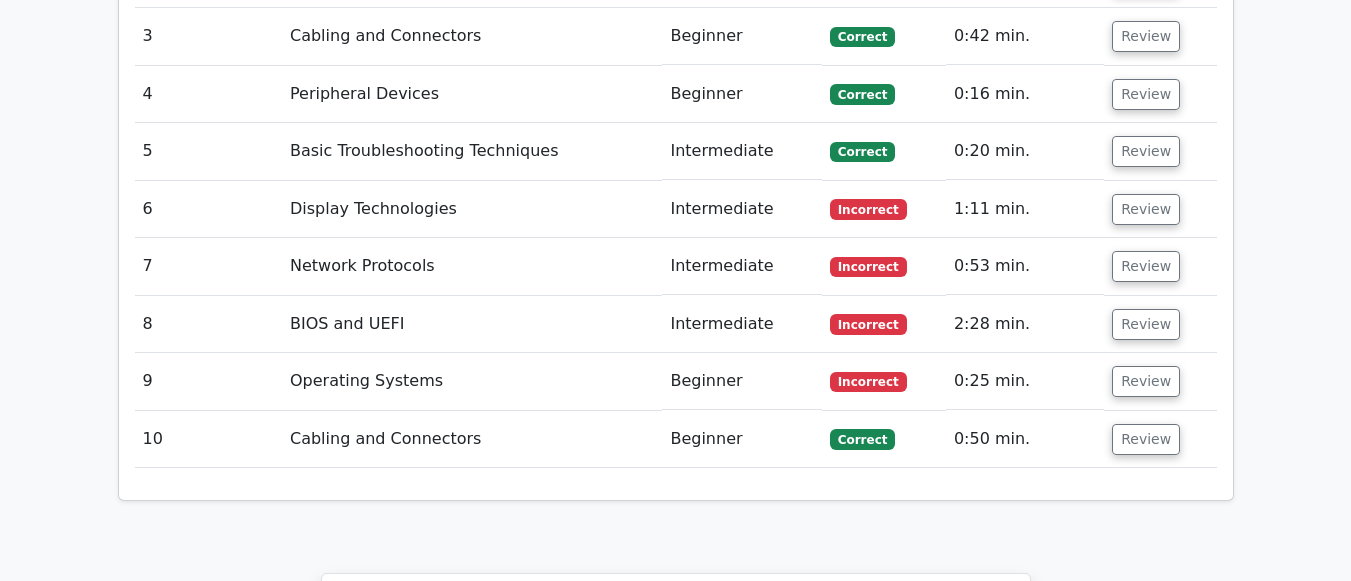
scroll to position [2599, 0]
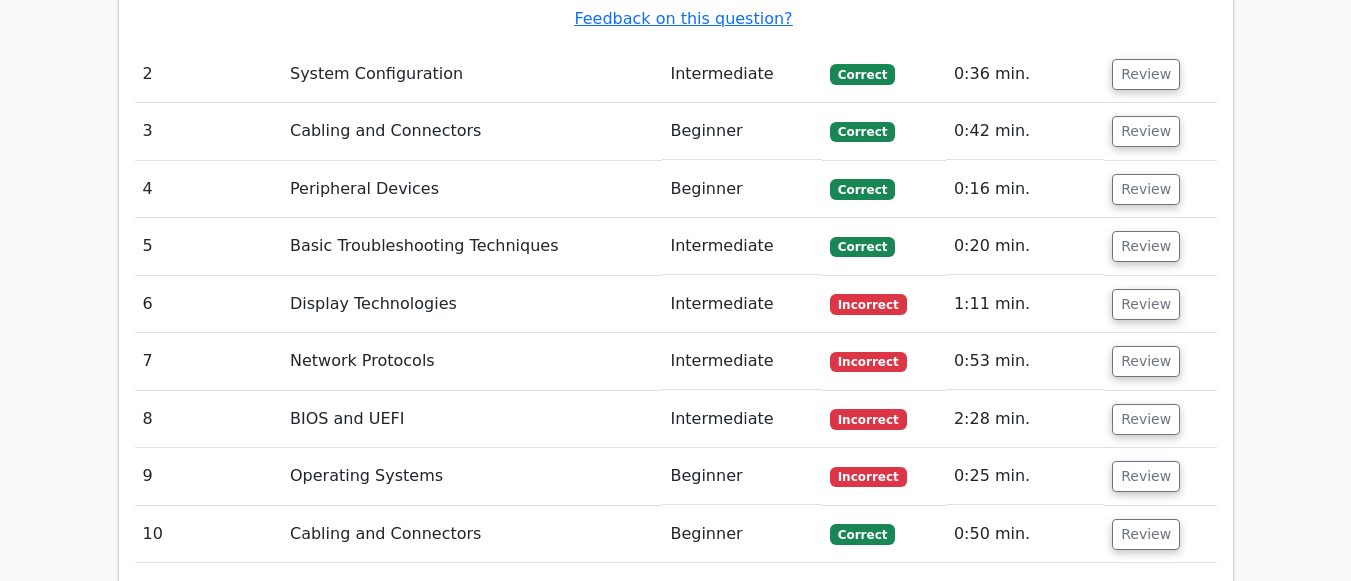
click at [662, 276] on td "Display Technologies" at bounding box center [472, 304] width 380 height 57
click at [1145, 289] on button "Review" at bounding box center [1146, 304] width 68 height 31
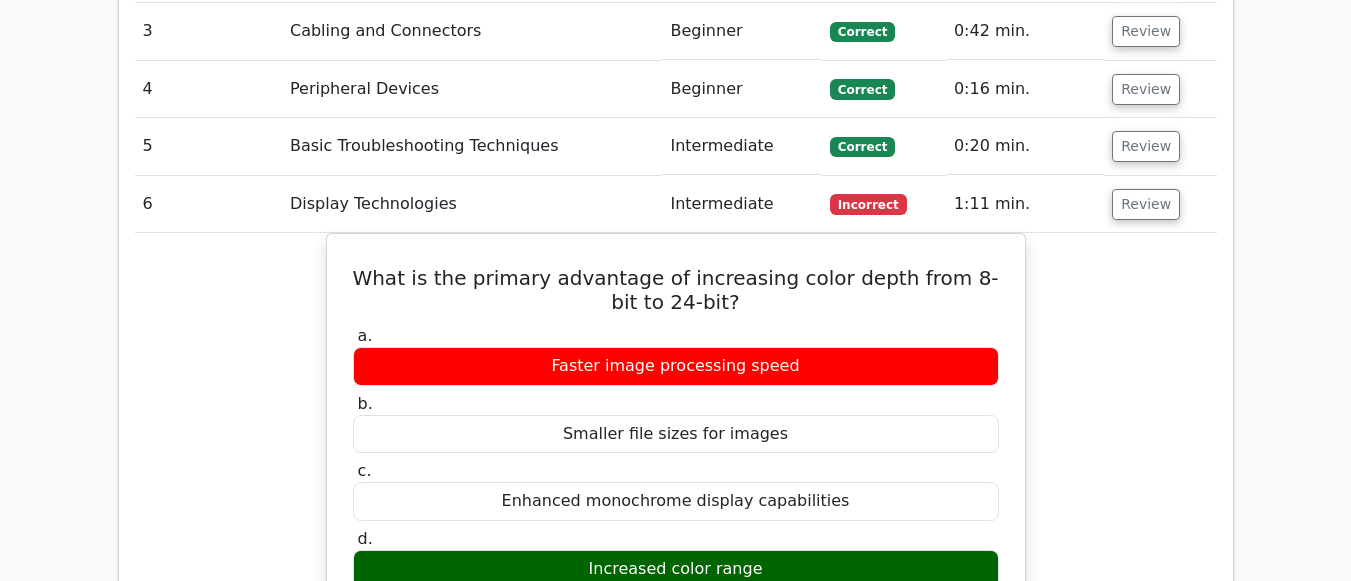
scroll to position [2499, 0]
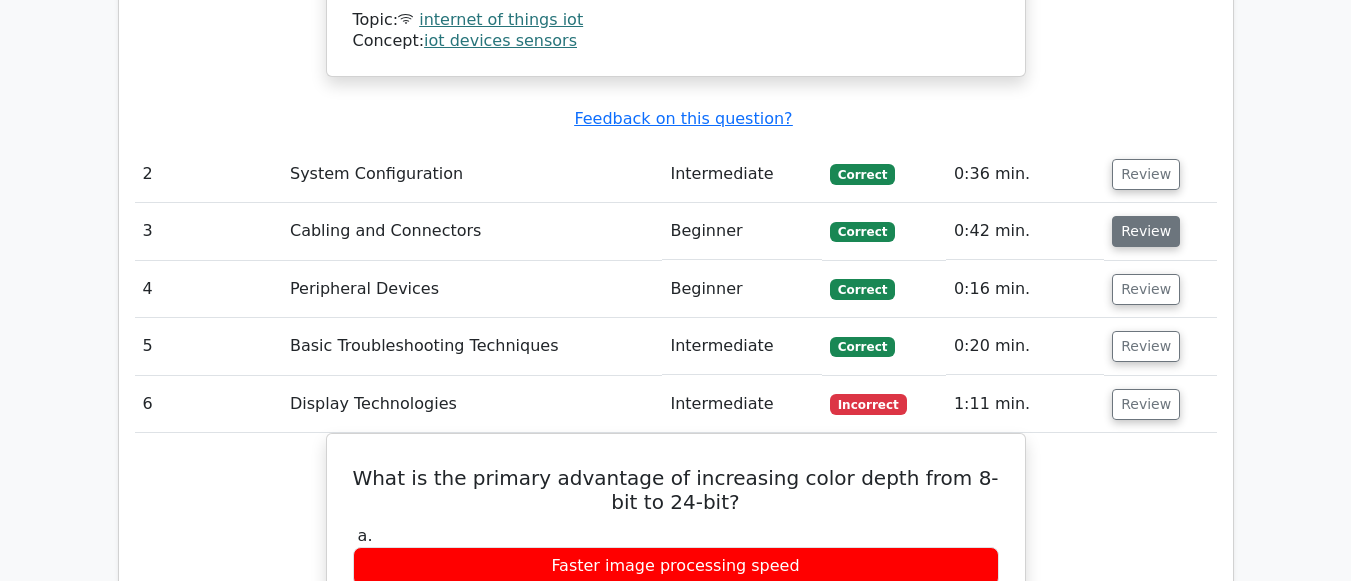
click at [1136, 216] on button "Review" at bounding box center [1146, 231] width 68 height 31
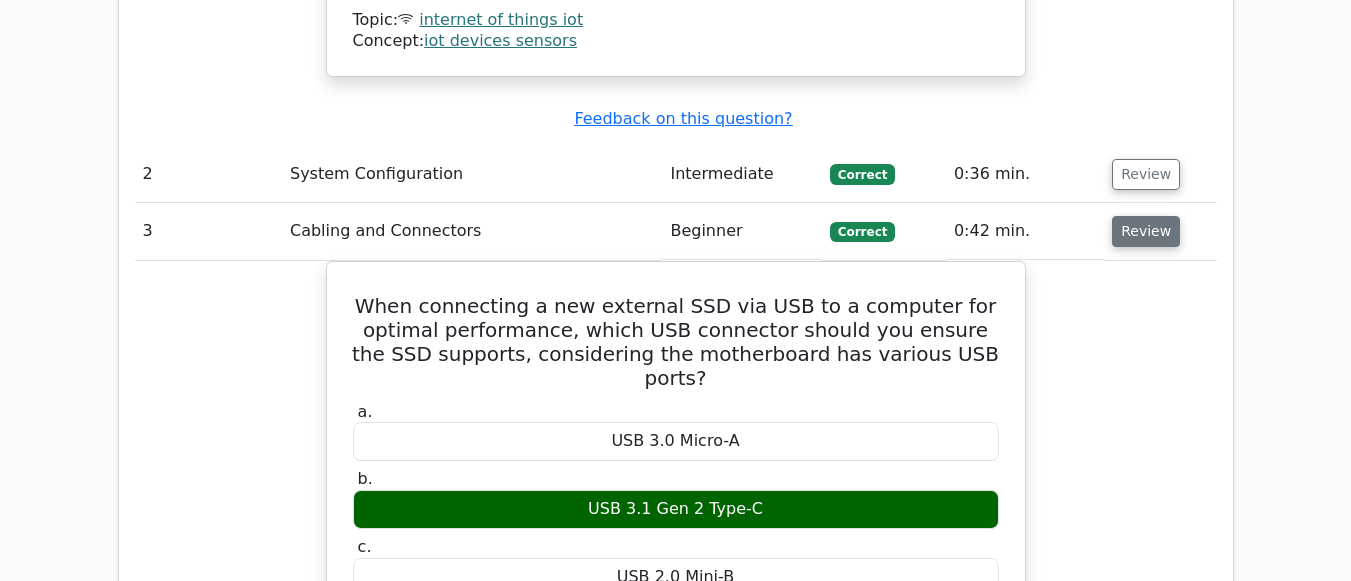
click at [1136, 216] on button "Review" at bounding box center [1146, 231] width 68 height 31
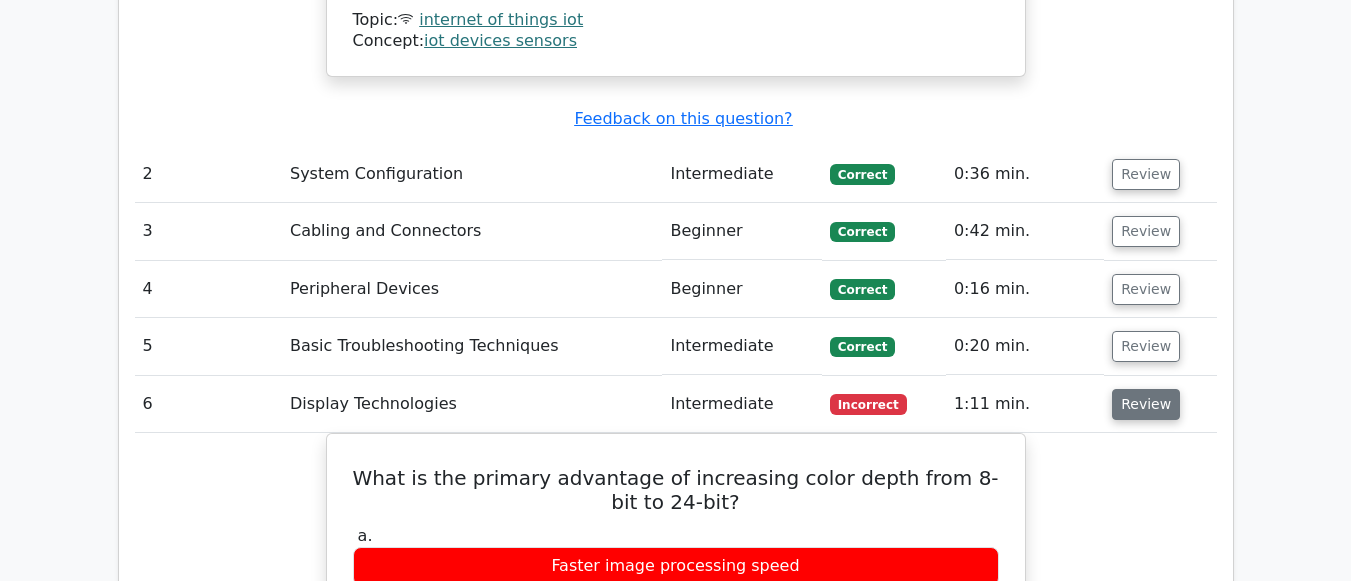
click at [1142, 389] on button "Review" at bounding box center [1146, 404] width 68 height 31
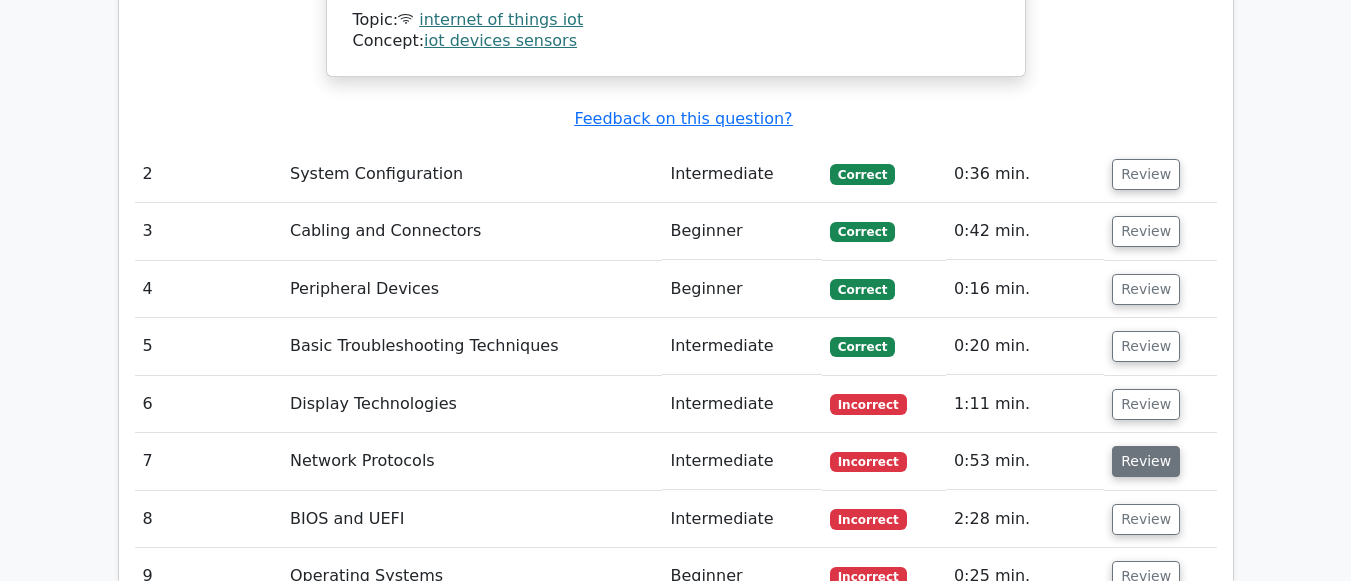
click at [1125, 446] on button "Review" at bounding box center [1146, 461] width 68 height 31
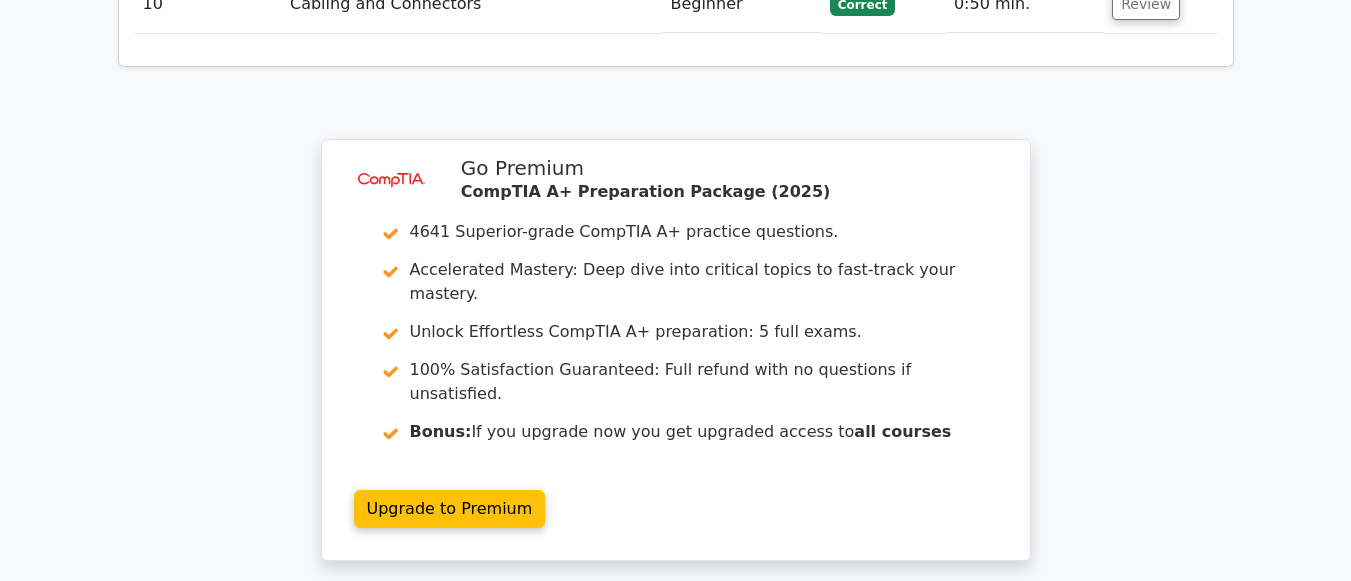
scroll to position [3999, 0]
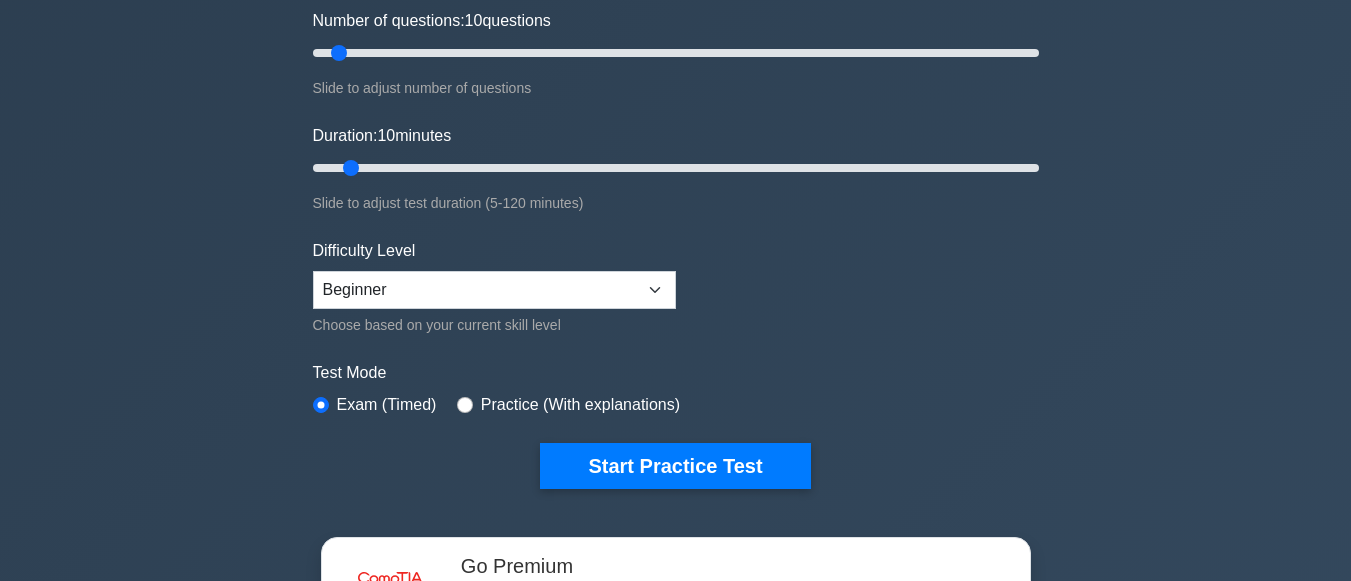
scroll to position [300, 0]
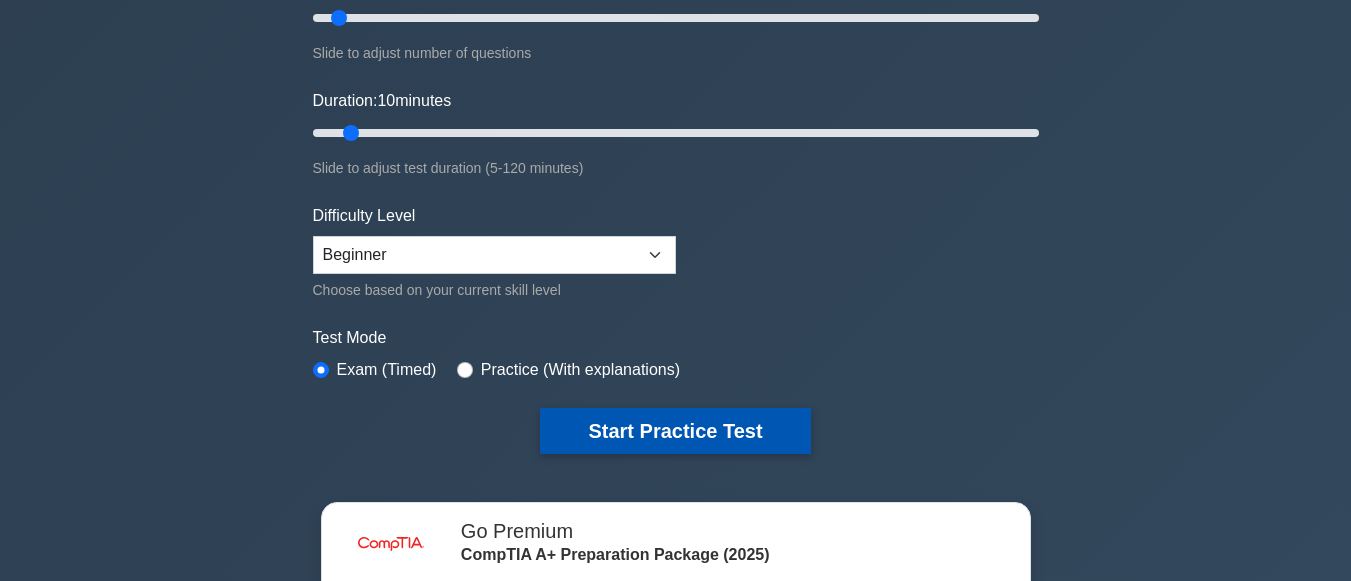
click at [631, 434] on button "Start Practice Test" at bounding box center [675, 431] width 270 height 46
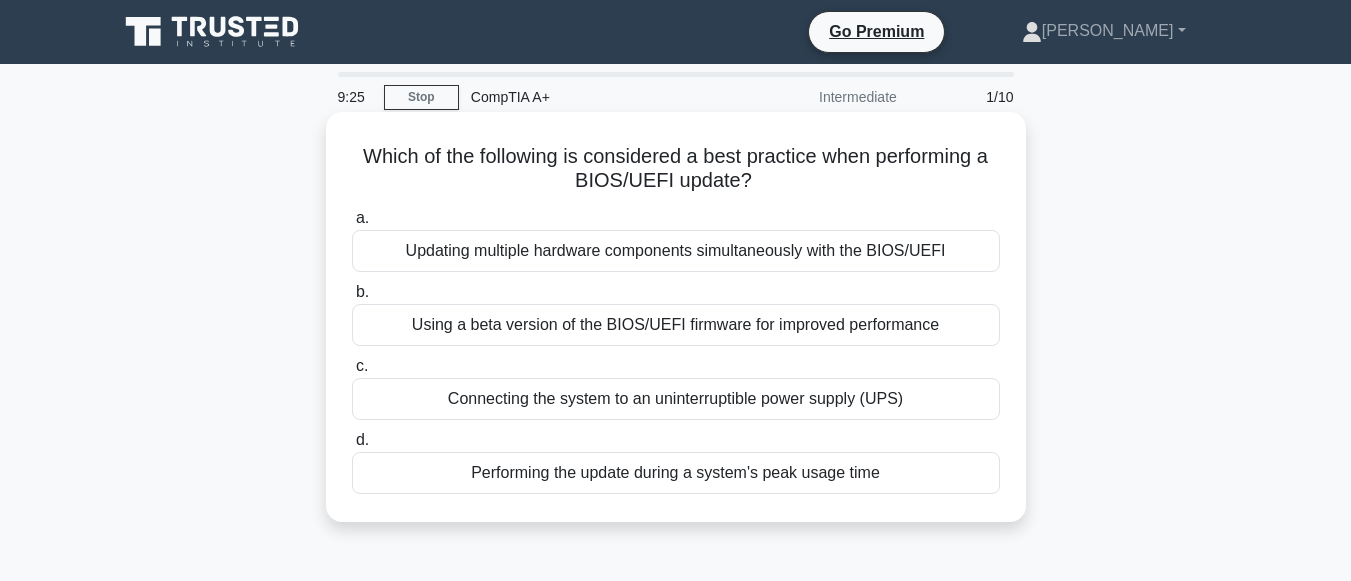
click at [628, 332] on div "Using a beta version of the BIOS/UEFI firmware for improved performance" at bounding box center [676, 325] width 648 height 42
click at [352, 299] on input "b. Using a beta version of the BIOS/UEFI firmware for improved performance" at bounding box center [352, 292] width 0 height 13
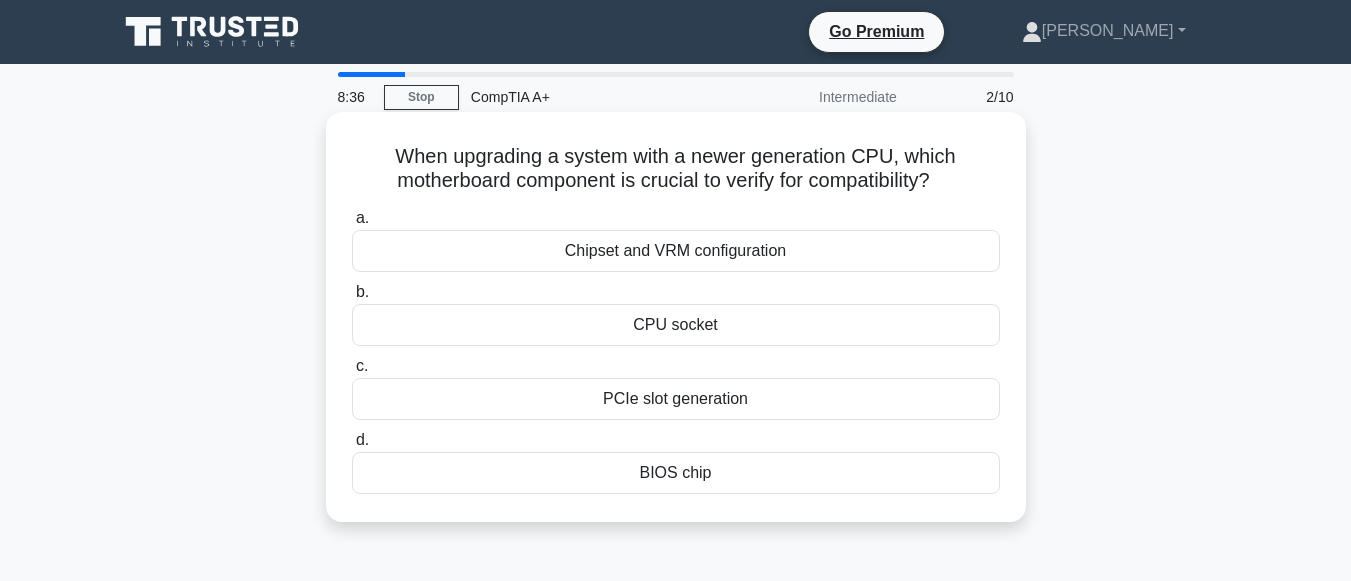
click at [638, 323] on div "CPU socket" at bounding box center [676, 325] width 648 height 42
click at [352, 299] on input "b. CPU socket" at bounding box center [352, 292] width 0 height 13
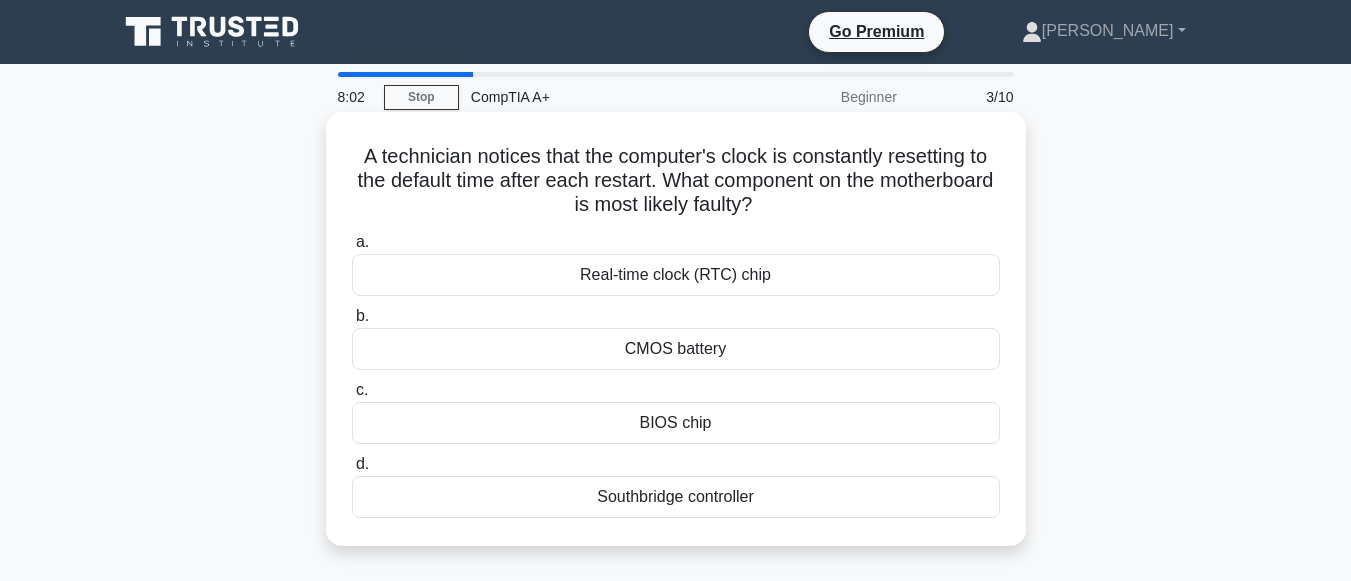
click at [528, 351] on div "CMOS battery" at bounding box center [676, 349] width 648 height 42
click at [352, 323] on input "b. CMOS battery" at bounding box center [352, 316] width 0 height 13
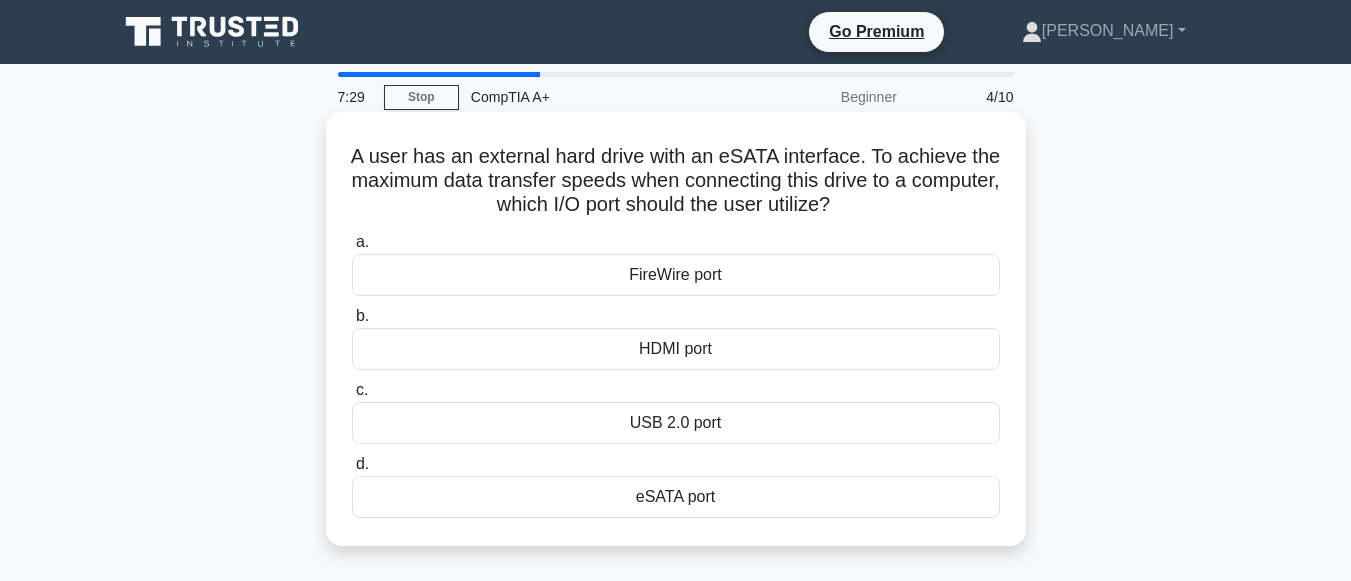
click at [623, 496] on div "eSATA port" at bounding box center [676, 497] width 648 height 42
click at [352, 471] on input "d. eSATA port" at bounding box center [352, 464] width 0 height 13
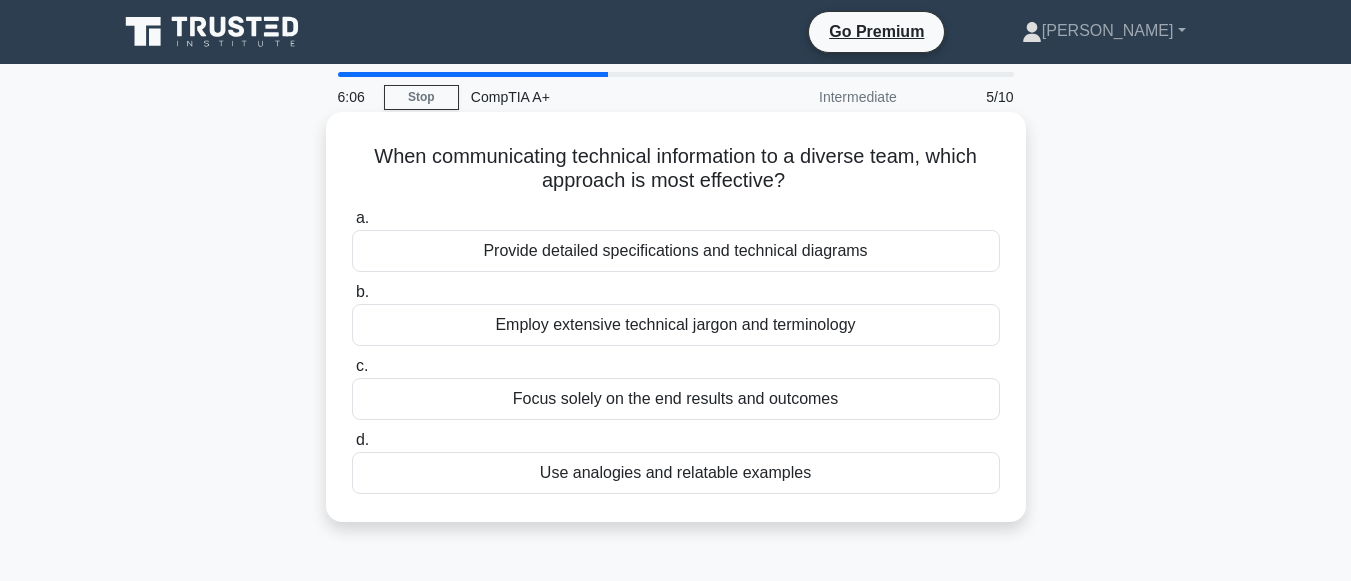
click at [834, 247] on div "Provide detailed specifications and technical diagrams" at bounding box center [676, 251] width 648 height 42
click at [352, 225] on input "a. Provide detailed specifications and technical diagrams" at bounding box center [352, 218] width 0 height 13
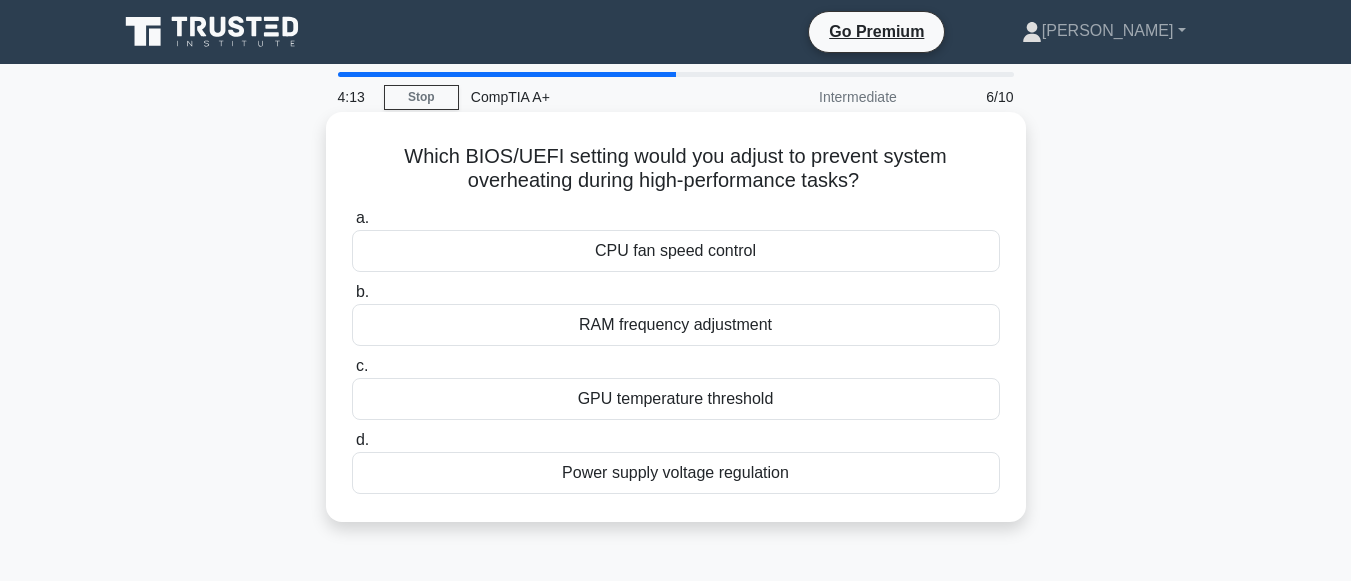
click at [543, 259] on div "CPU fan speed control" at bounding box center [676, 251] width 648 height 42
click at [352, 225] on input "a. CPU fan speed control" at bounding box center [352, 218] width 0 height 13
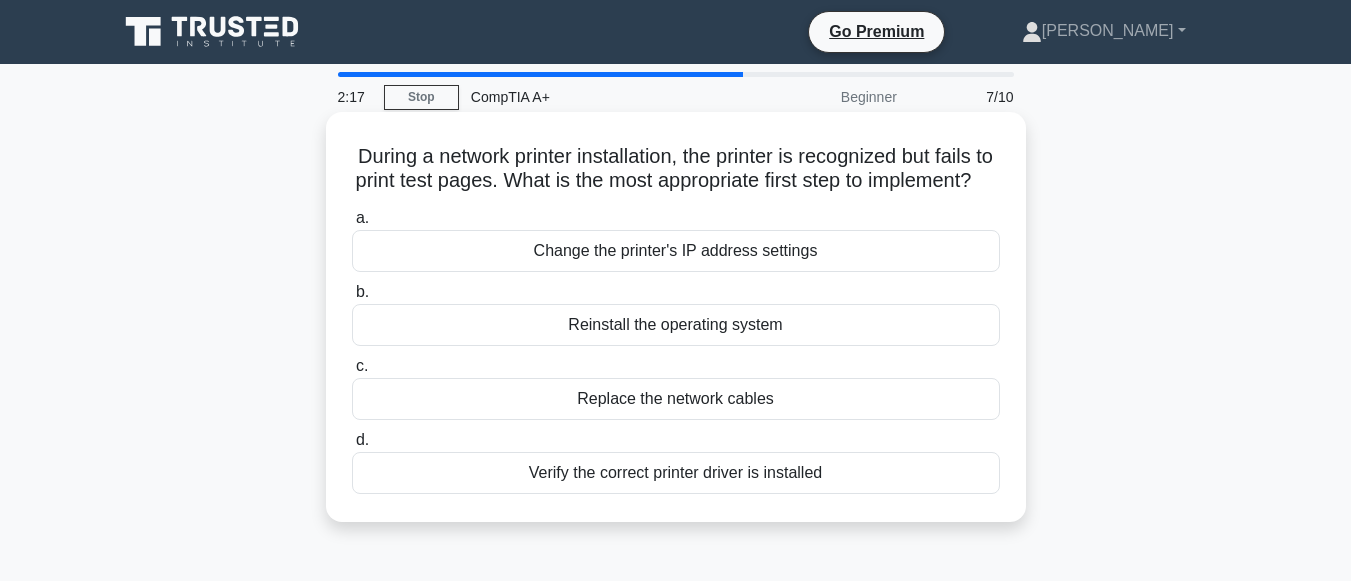
click at [736, 272] on div "Change the printer's IP address settings" at bounding box center [676, 251] width 648 height 42
click at [352, 225] on input "a. Change the printer's IP address settings" at bounding box center [352, 218] width 0 height 13
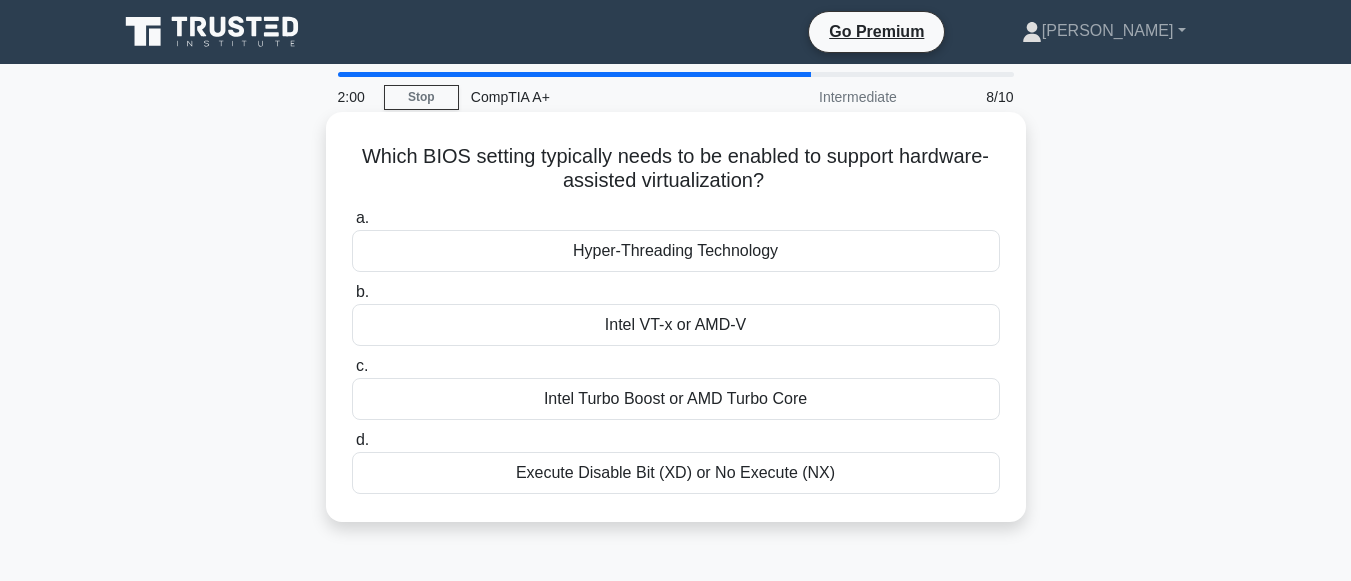
click at [760, 252] on div "Hyper-Threading Technology" at bounding box center [676, 251] width 648 height 42
click at [352, 225] on input "a. Hyper-Threading Technology" at bounding box center [352, 218] width 0 height 13
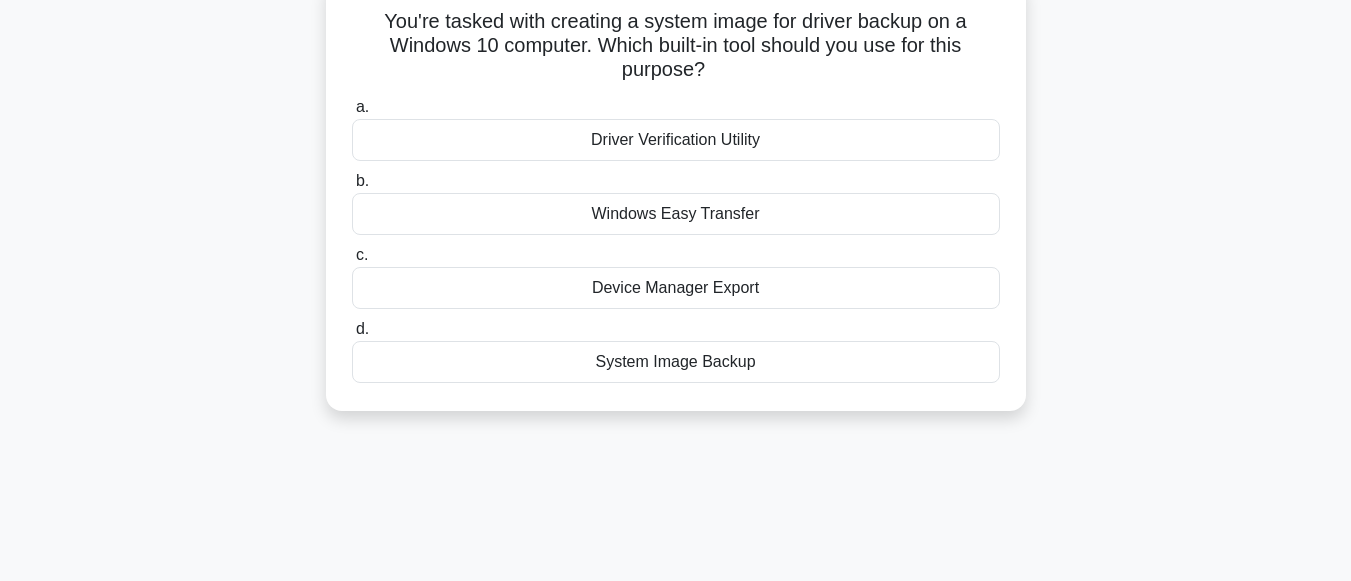
scroll to position [100, 0]
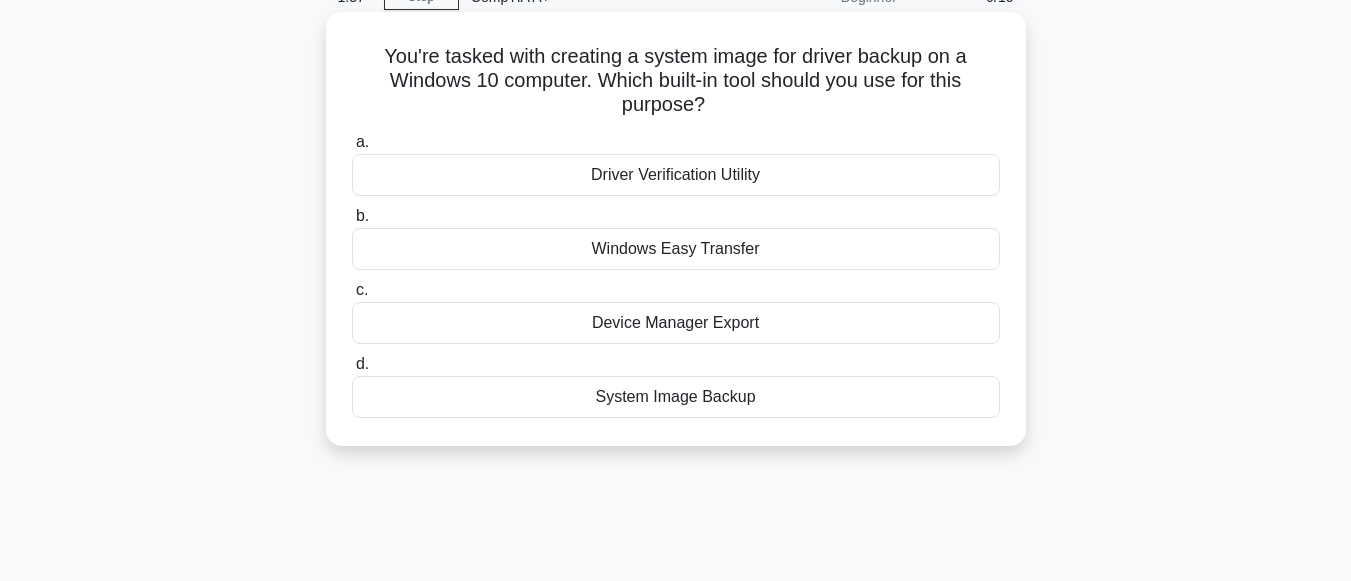
click at [792, 316] on div "Device Manager Export" at bounding box center [676, 323] width 648 height 42
click at [352, 297] on input "c. Device Manager Export" at bounding box center [352, 290] width 0 height 13
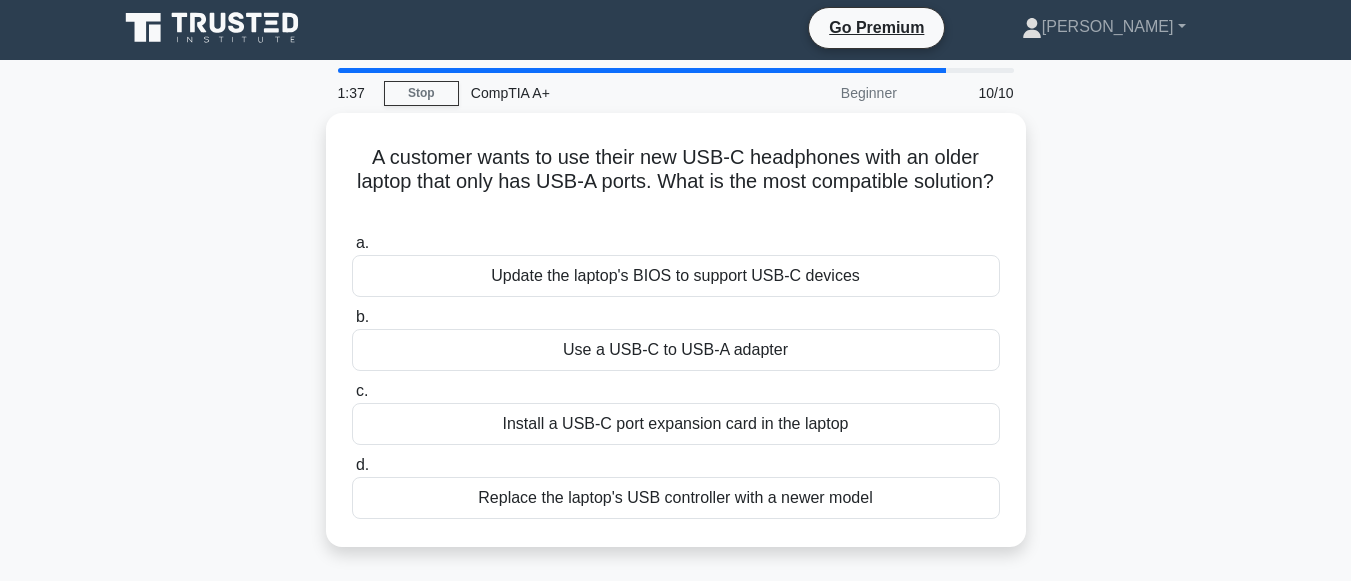
scroll to position [0, 0]
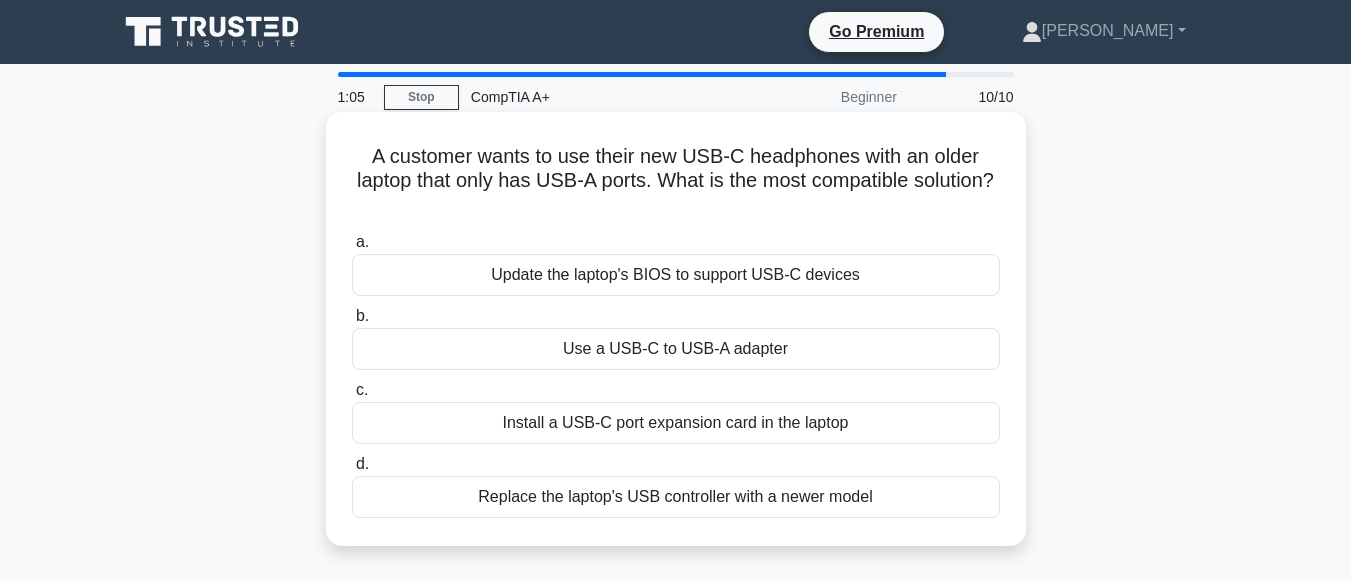
click at [826, 283] on div "Update the laptop's BIOS to support USB-C devices" at bounding box center [676, 275] width 648 height 42
click at [352, 249] on input "a. Update the laptop's BIOS to support USB-C devices" at bounding box center [352, 242] width 0 height 13
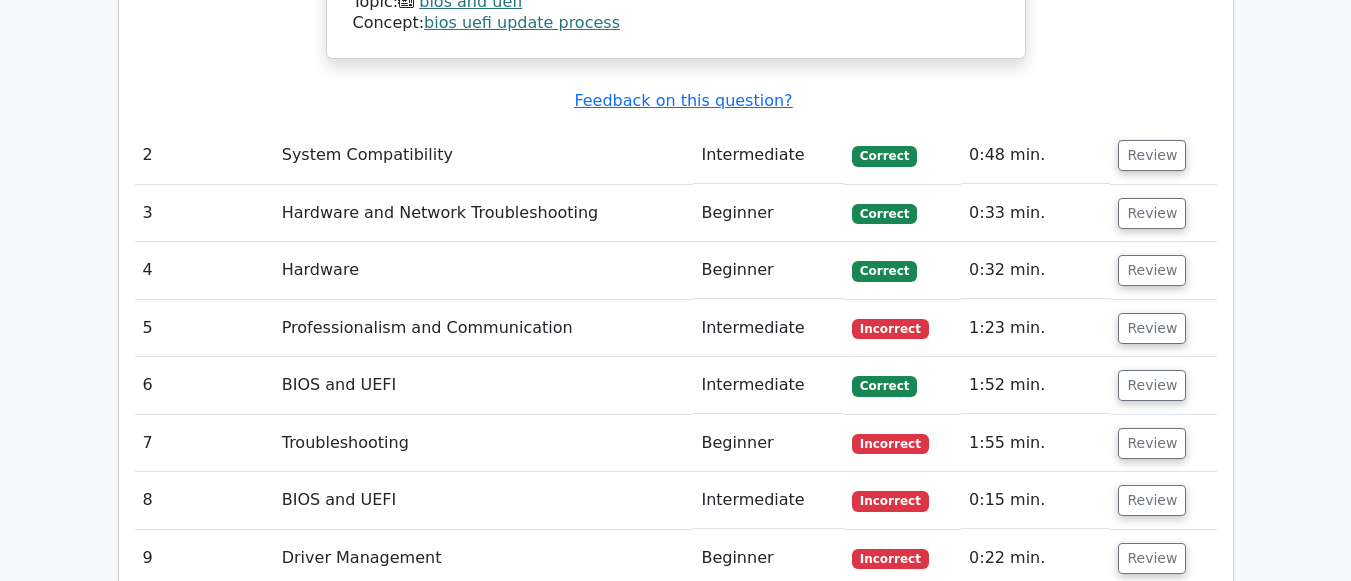
scroll to position [2599, 0]
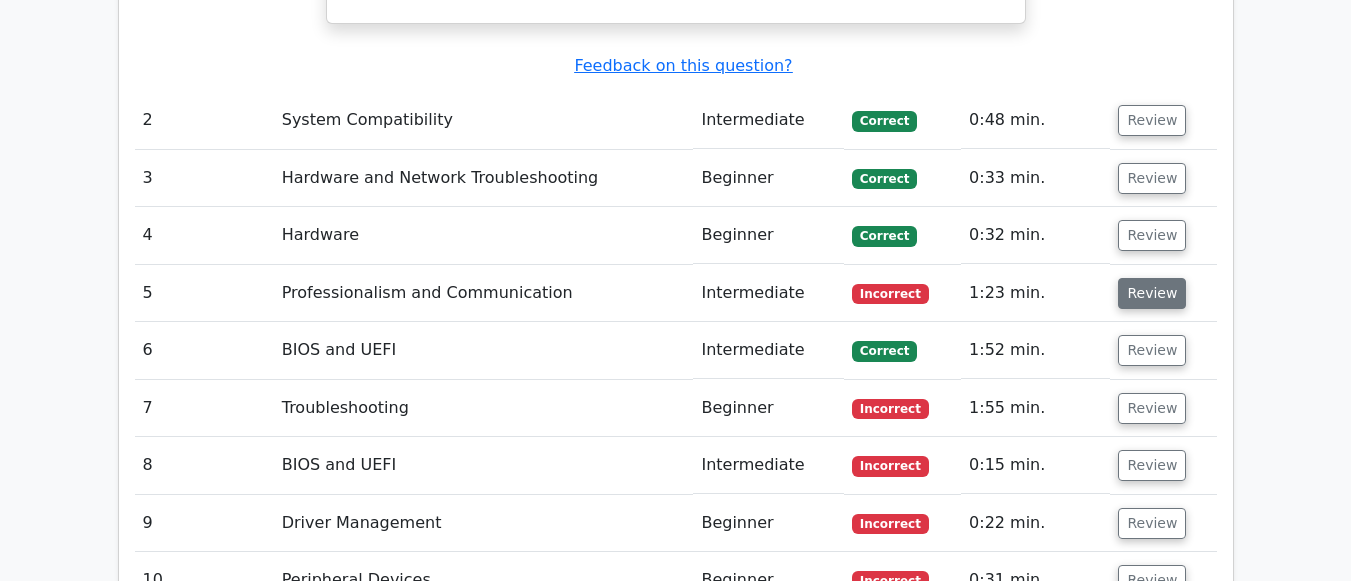
click at [1136, 278] on button "Review" at bounding box center [1152, 293] width 68 height 31
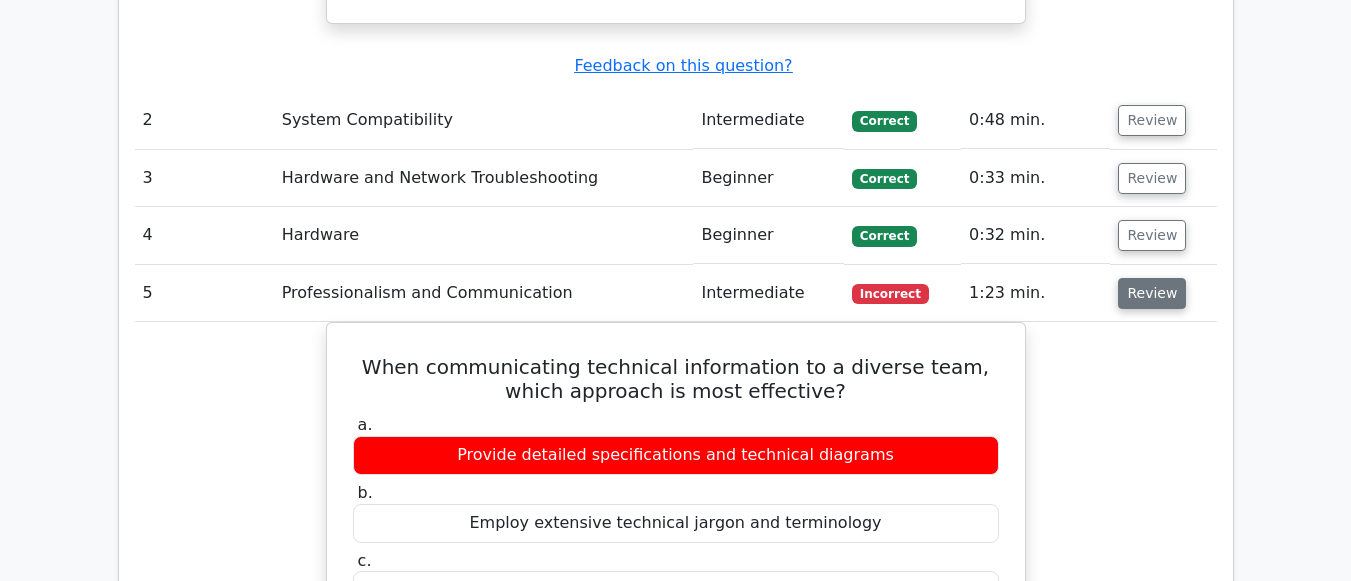
click at [1136, 278] on button "Review" at bounding box center [1152, 293] width 68 height 31
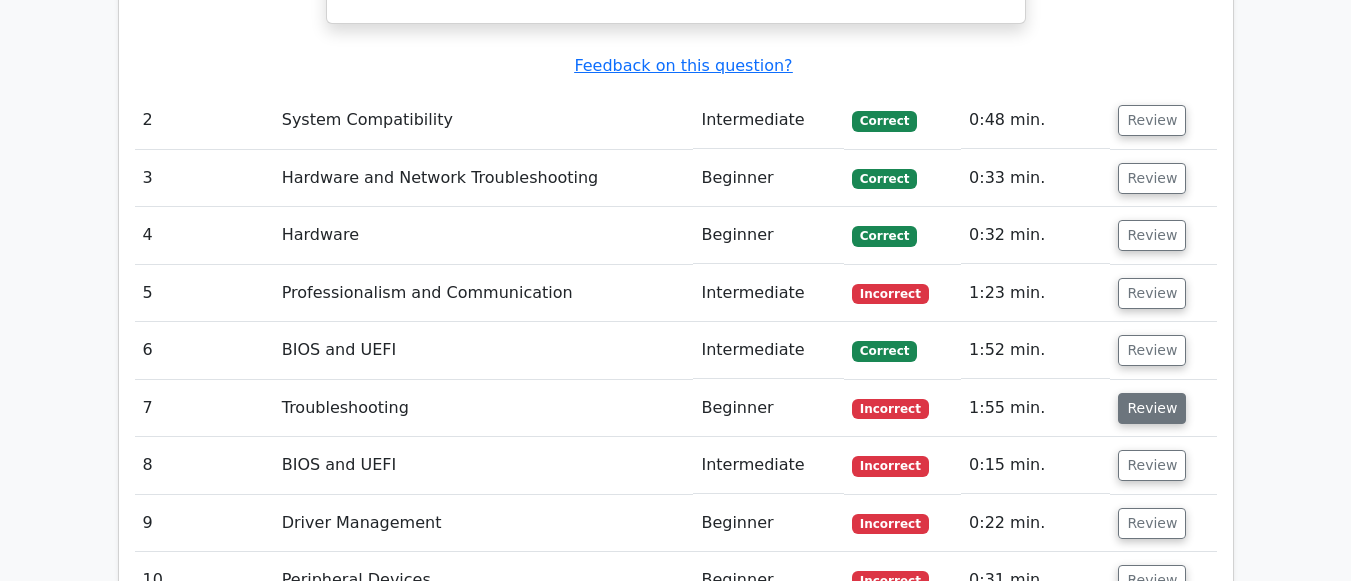
click at [1139, 393] on button "Review" at bounding box center [1152, 408] width 68 height 31
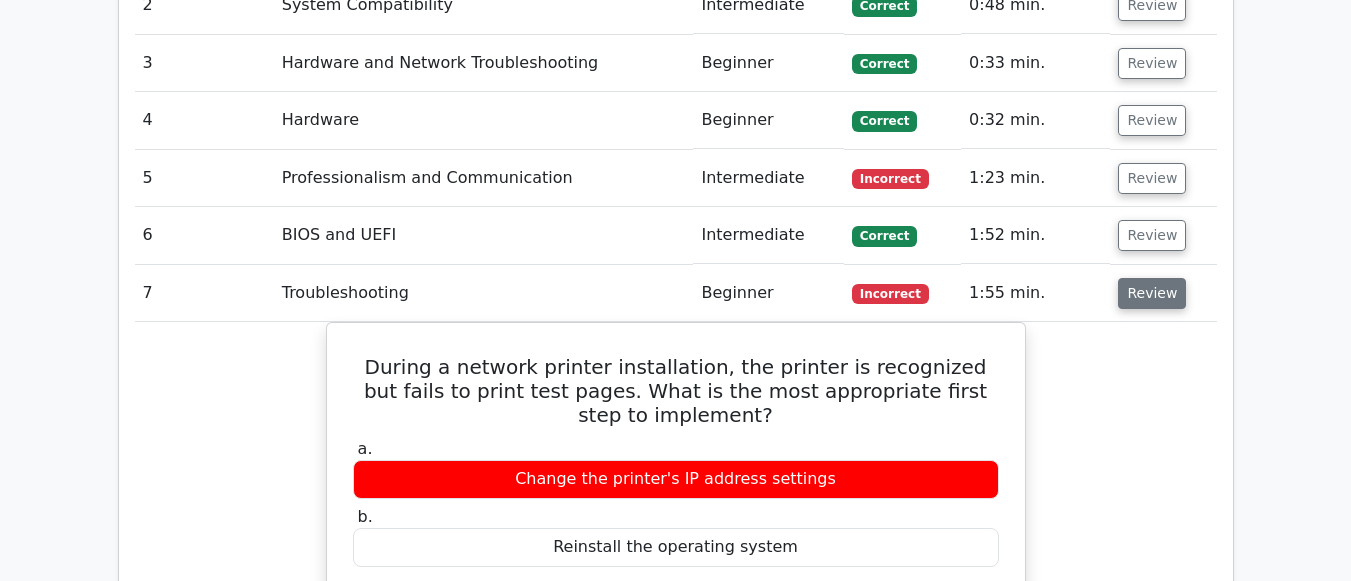
scroll to position [2699, 0]
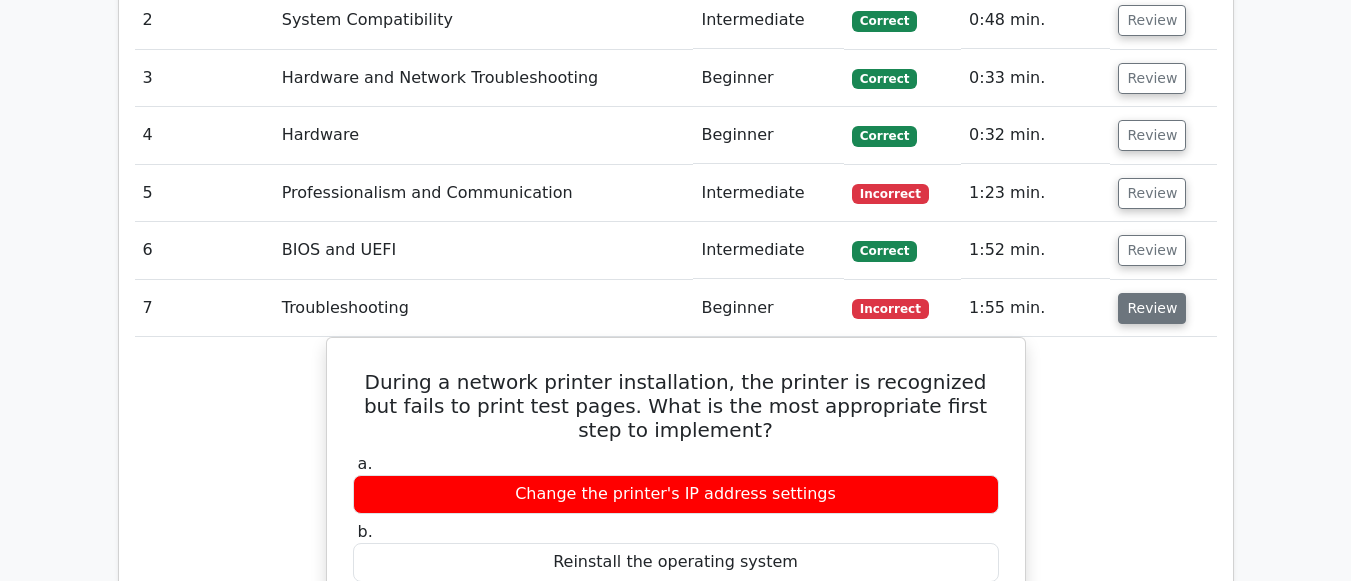
click at [1141, 293] on button "Review" at bounding box center [1152, 308] width 68 height 31
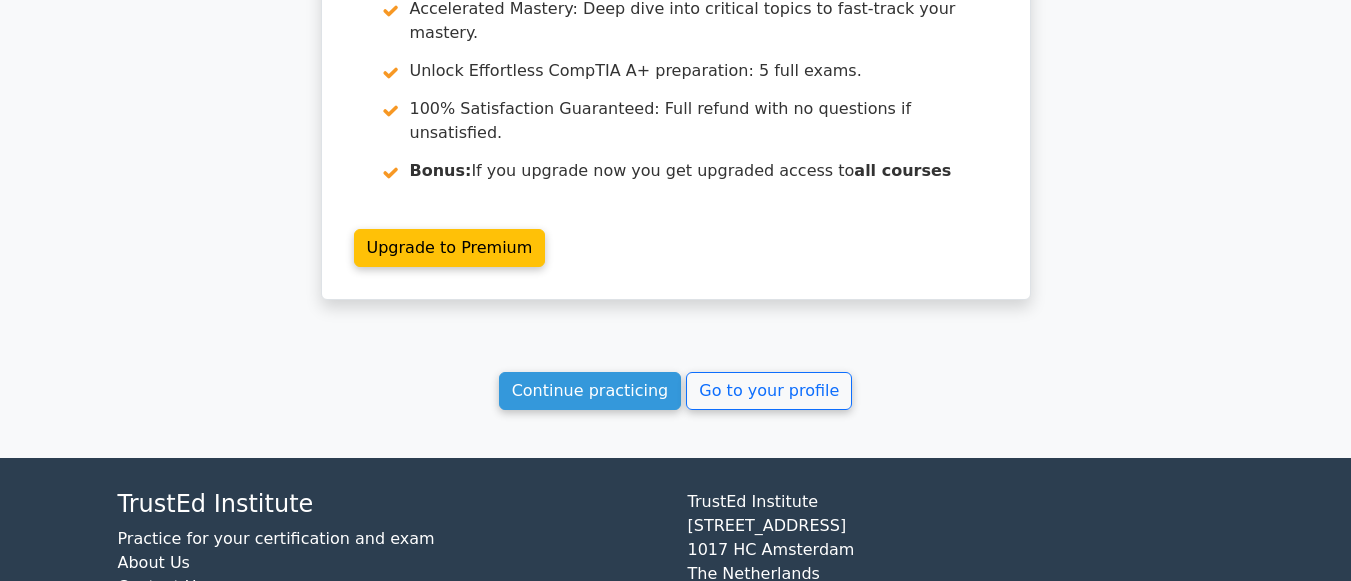
scroll to position [3453, 0]
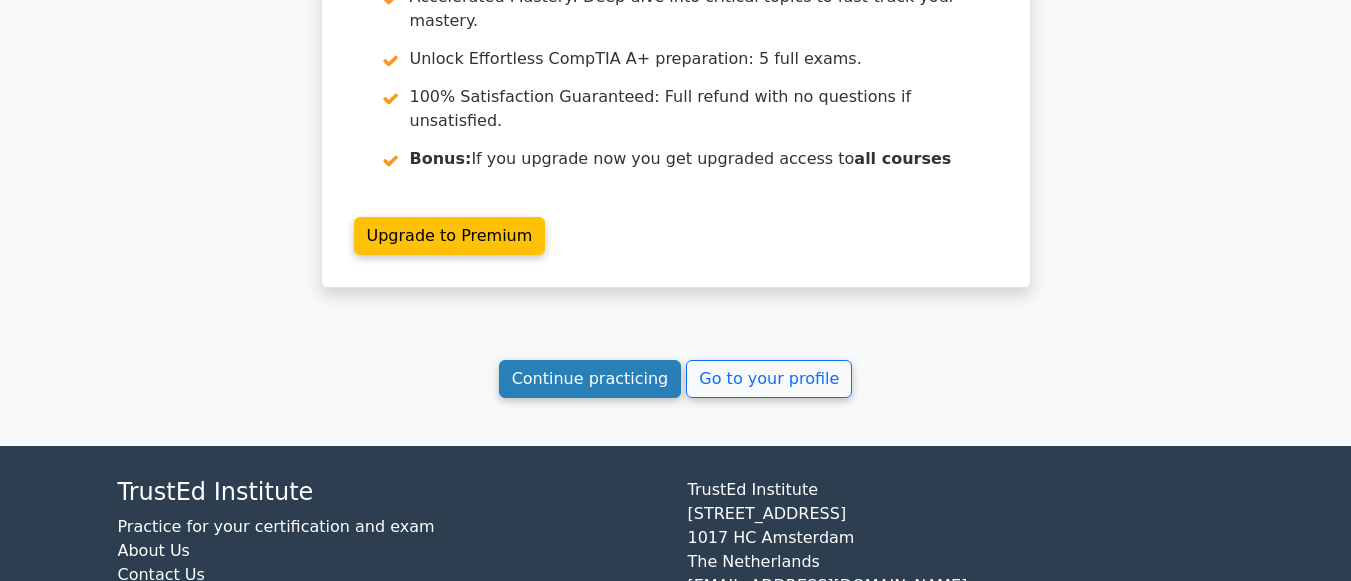
click at [647, 360] on link "Continue practicing" at bounding box center [590, 379] width 183 height 38
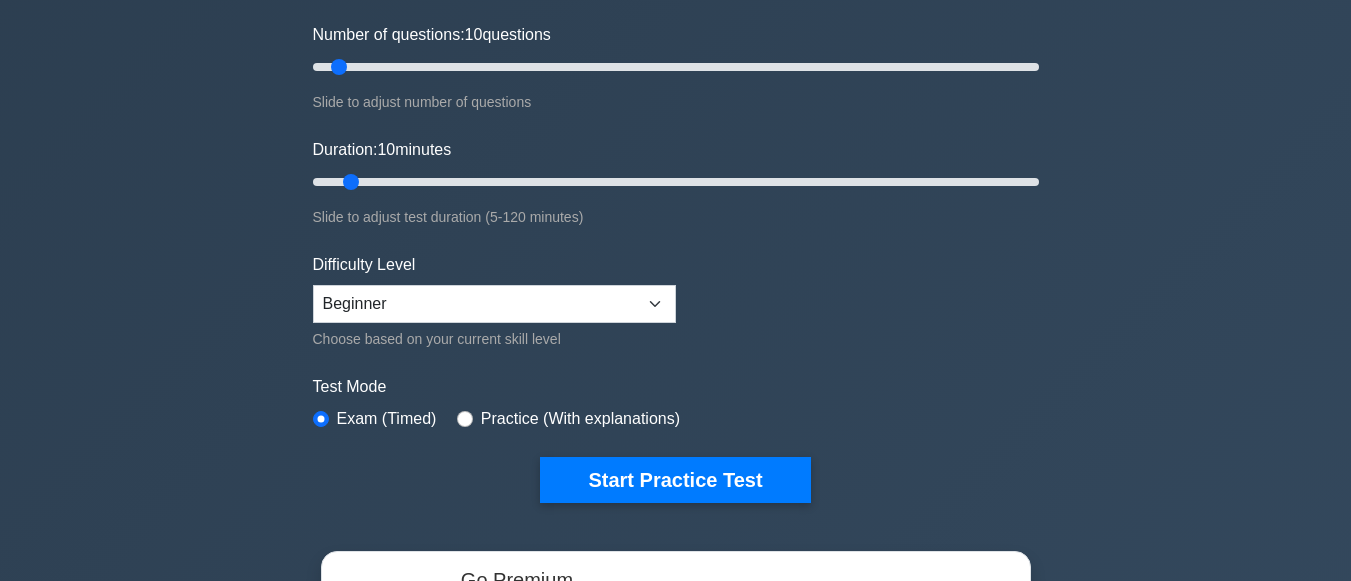
scroll to position [300, 0]
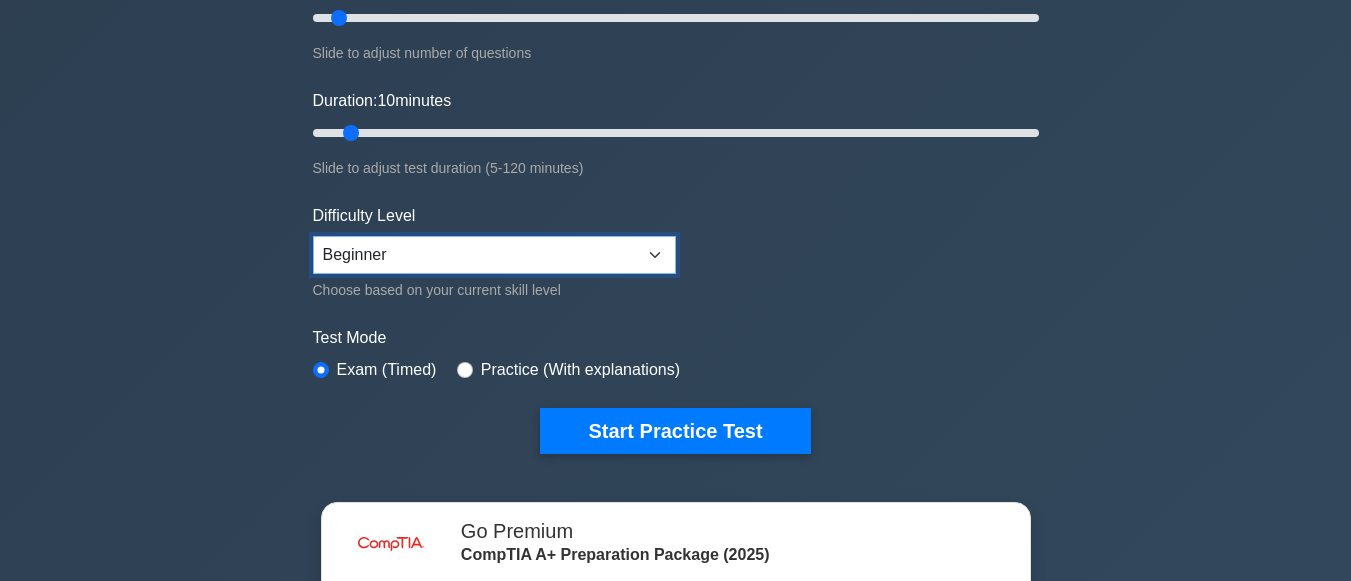
click at [665, 266] on select "Beginner Intermediate Expert" at bounding box center [494, 255] width 363 height 38
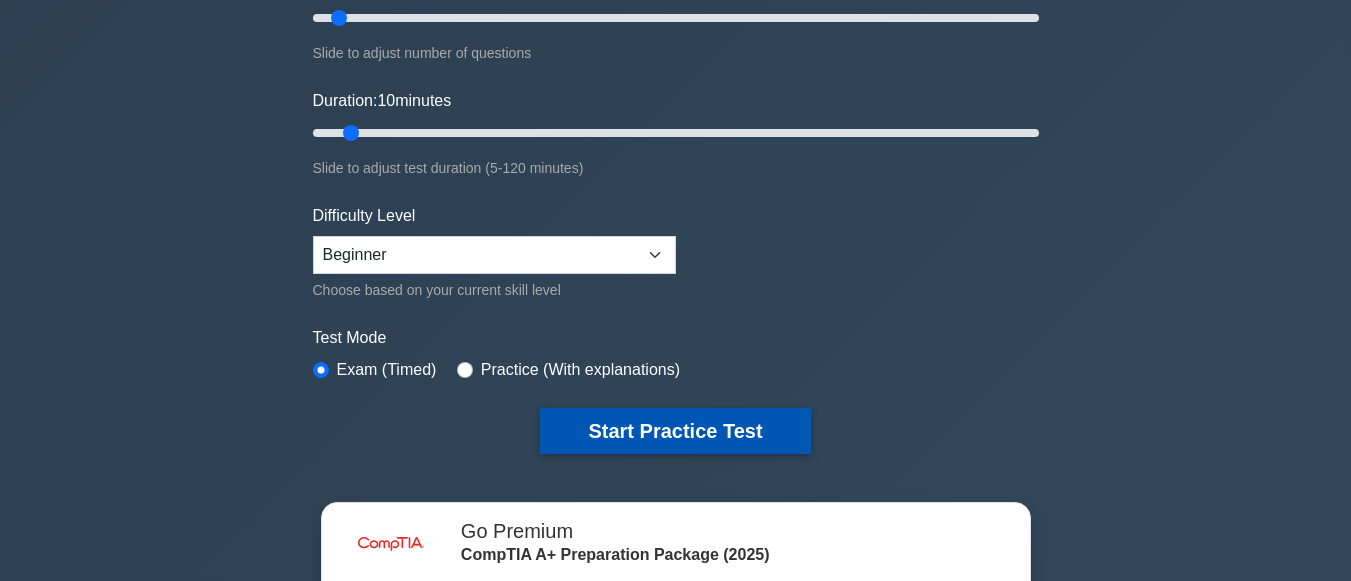
click at [721, 425] on button "Start Practice Test" at bounding box center [675, 431] width 270 height 46
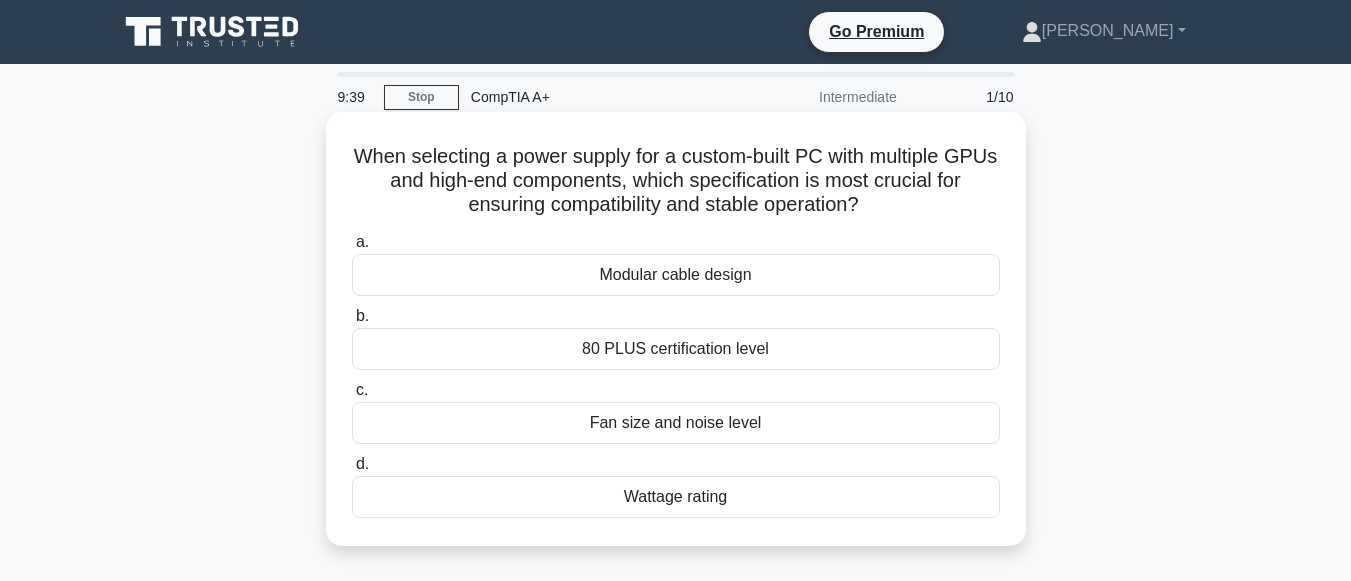
click at [695, 264] on div "Modular cable design" at bounding box center [676, 275] width 648 height 42
click at [352, 249] on input "a. Modular cable design" at bounding box center [352, 242] width 0 height 13
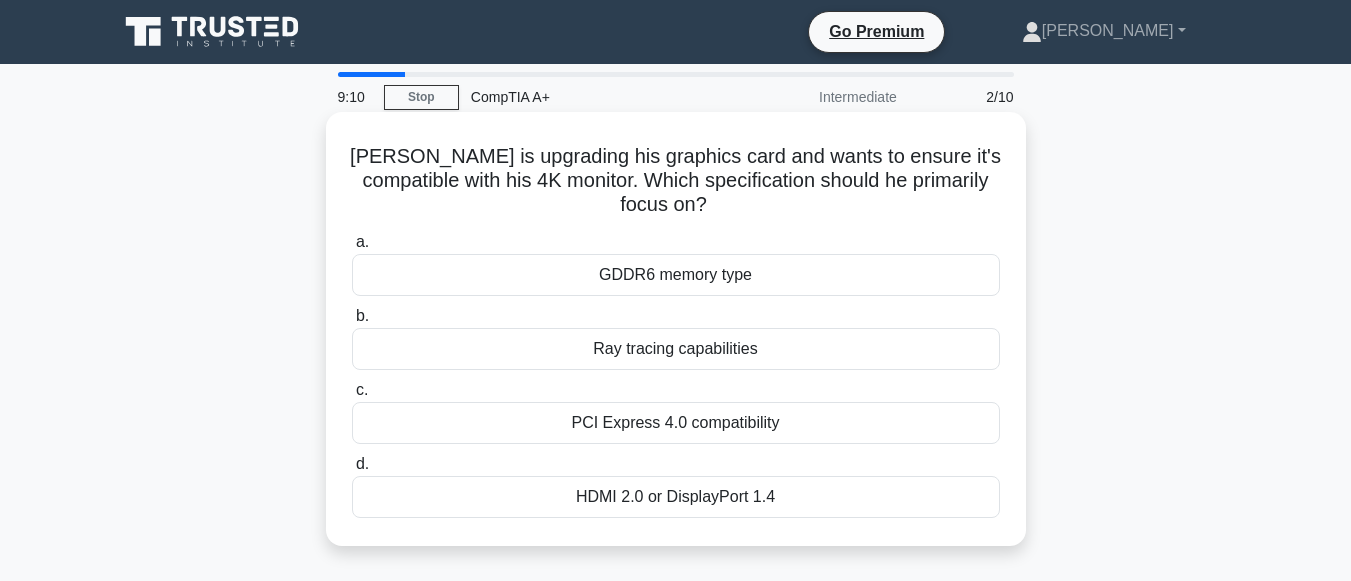
click at [766, 488] on div "HDMI 2.0 or DisplayPort 1.4" at bounding box center [676, 497] width 648 height 42
click at [352, 471] on input "d. HDMI 2.0 or DisplayPort 1.4" at bounding box center [352, 464] width 0 height 13
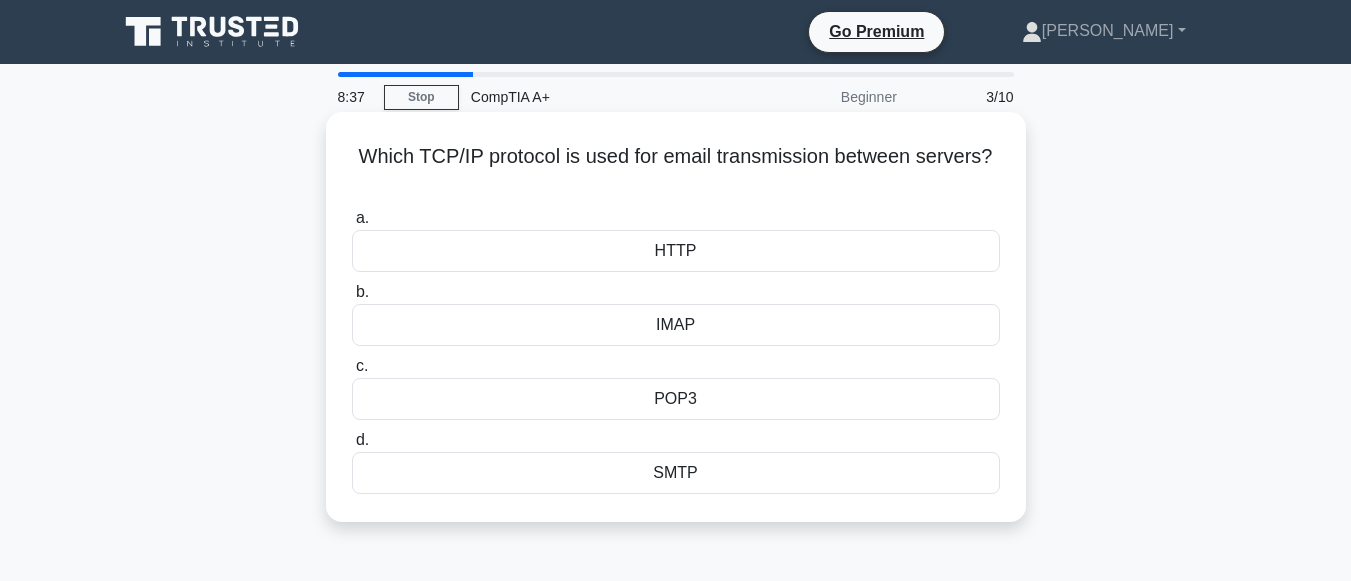
click at [750, 253] on div "HTTP" at bounding box center [676, 251] width 648 height 42
click at [352, 225] on input "a. HTTP" at bounding box center [352, 218] width 0 height 13
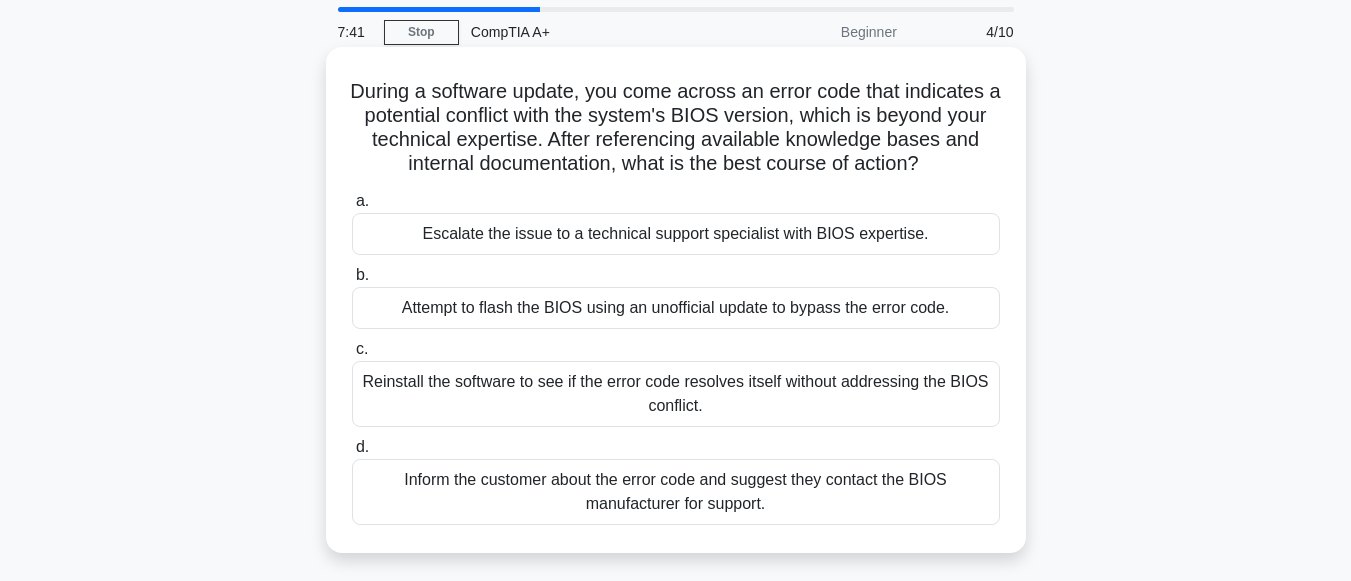
scroll to position [100, 0]
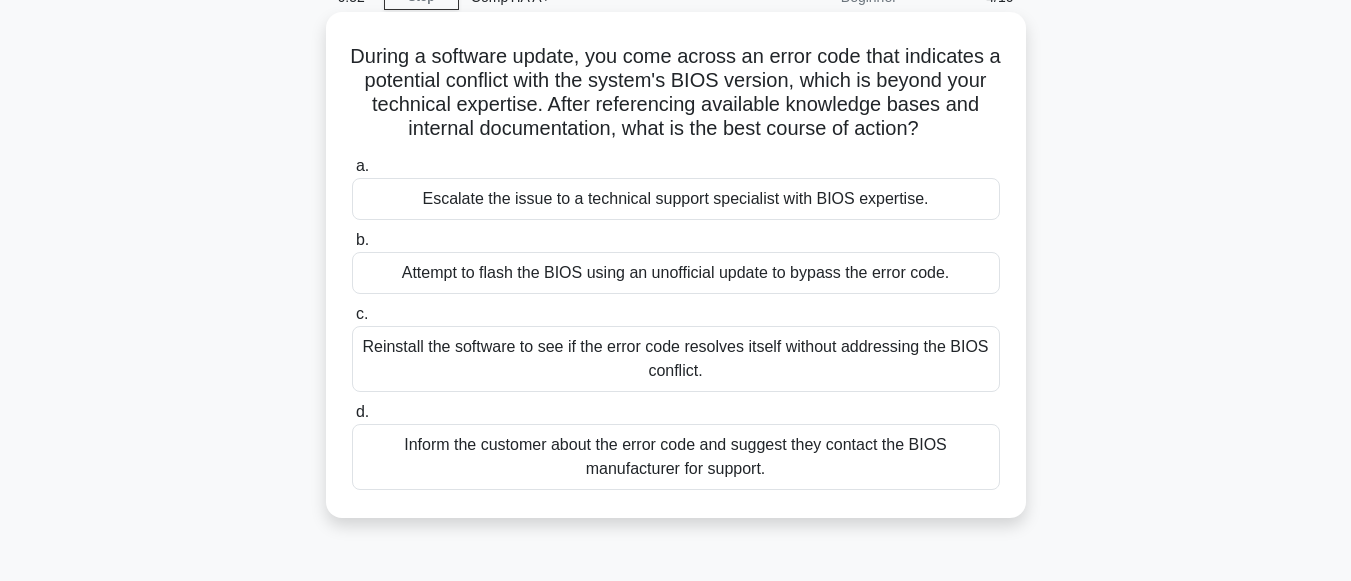
click at [694, 210] on div "Escalate the issue to a technical support specialist with BIOS expertise." at bounding box center [676, 199] width 648 height 42
click at [352, 173] on input "a. Escalate the issue to a technical support specialist with BIOS expertise." at bounding box center [352, 166] width 0 height 13
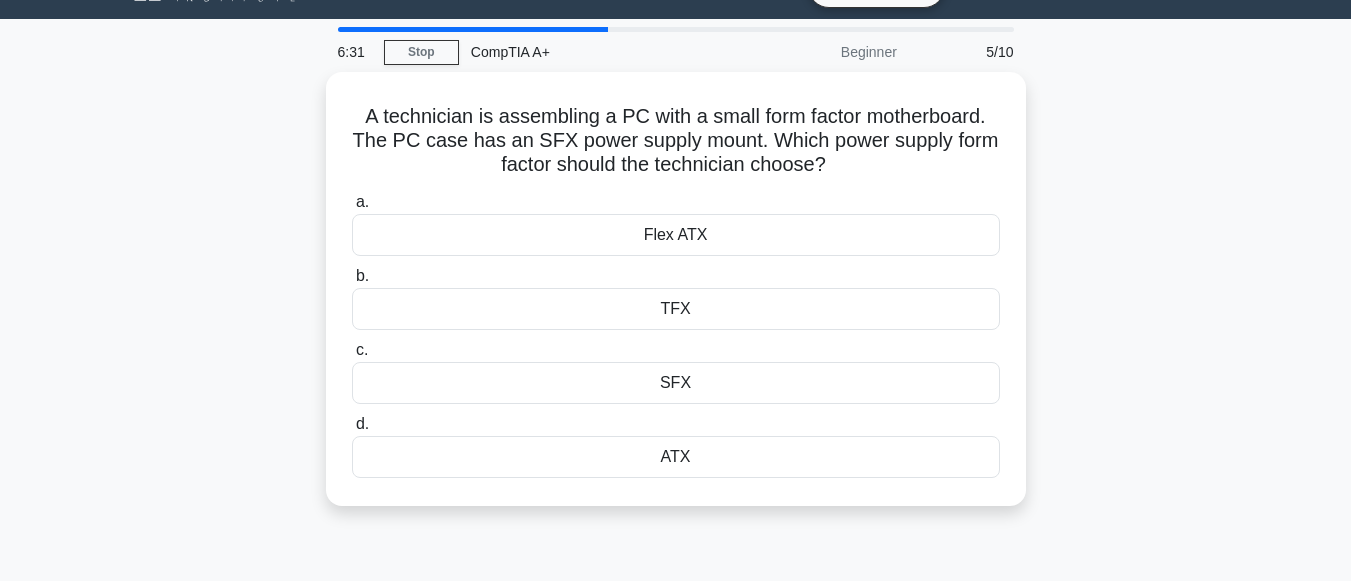
scroll to position [0, 0]
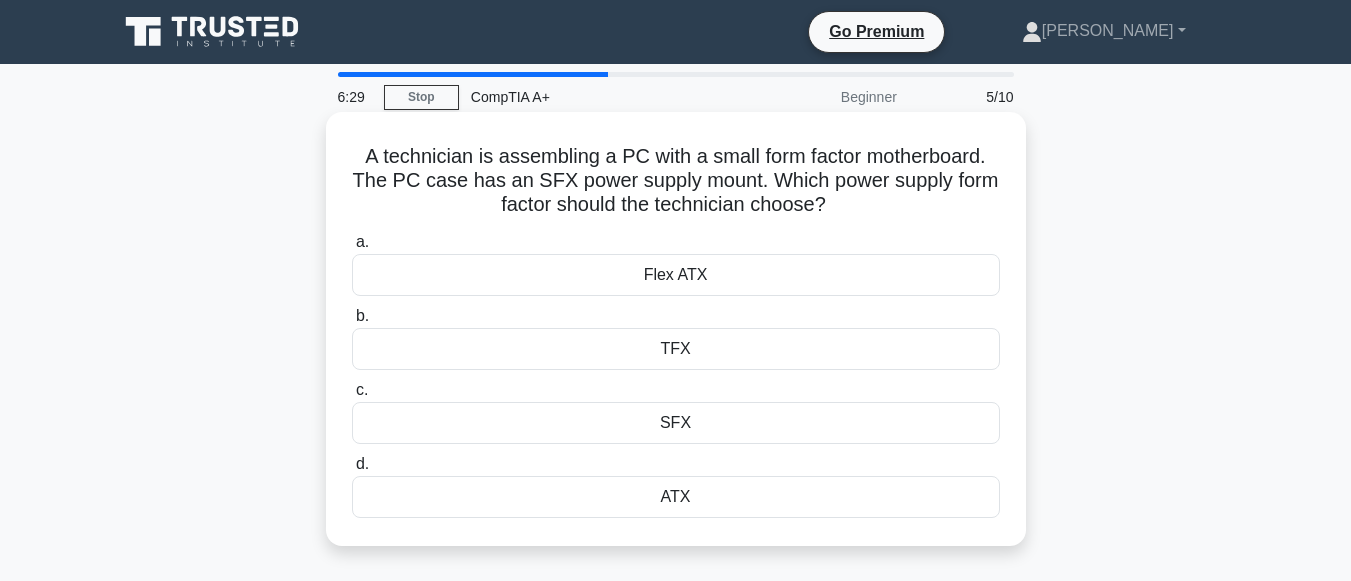
click at [693, 349] on div "TFX" at bounding box center [676, 349] width 648 height 42
click at [352, 323] on input "b. TFX" at bounding box center [352, 316] width 0 height 13
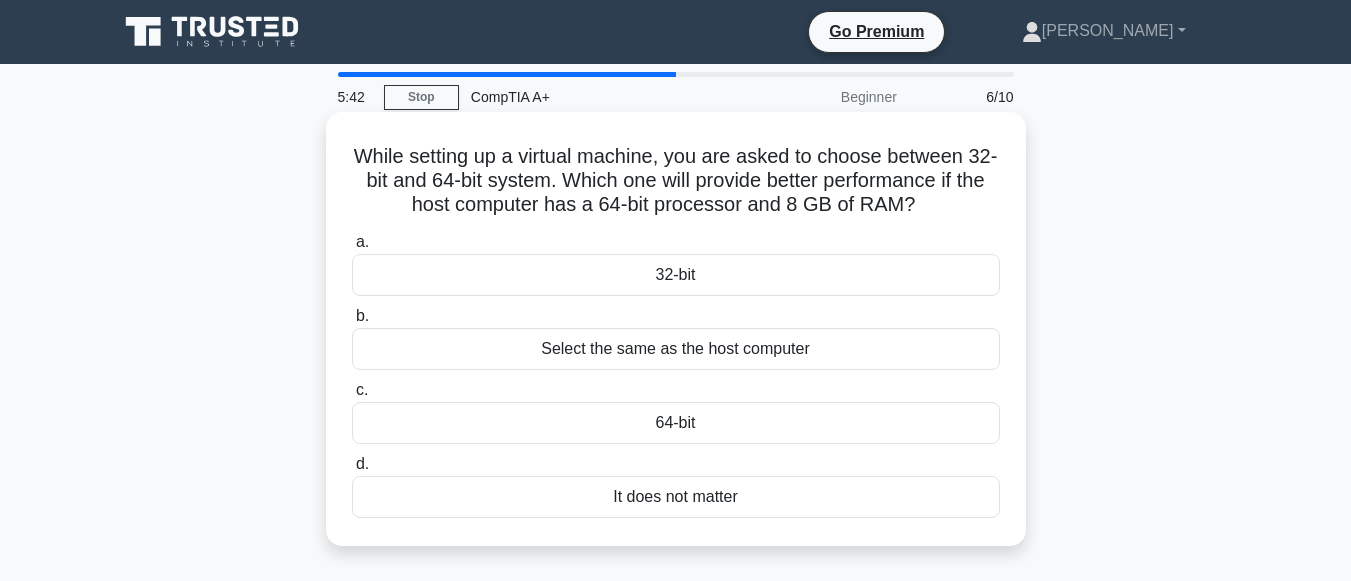
click at [658, 410] on div "64-bit" at bounding box center [676, 423] width 648 height 42
click at [352, 397] on input "c. 64-bit" at bounding box center [352, 390] width 0 height 13
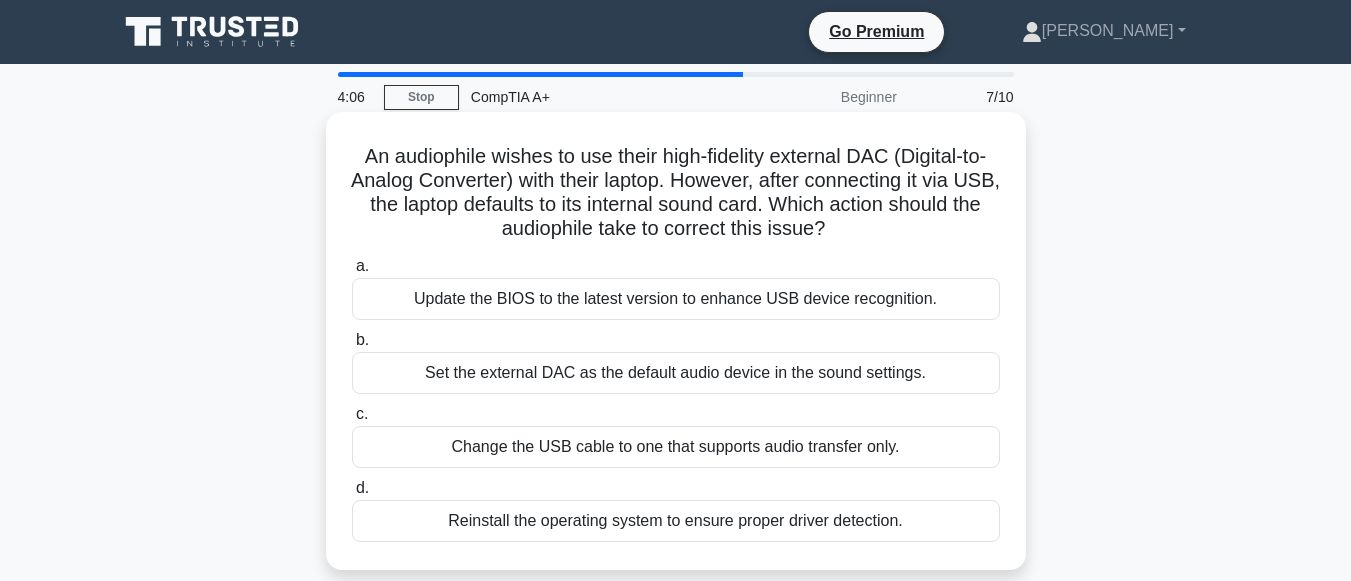
click at [675, 376] on div "Set the external DAC as the default audio device in the sound settings." at bounding box center [676, 373] width 648 height 42
click at [352, 347] on input "b. Set the external DAC as the default audio device in the sound settings." at bounding box center [352, 340] width 0 height 13
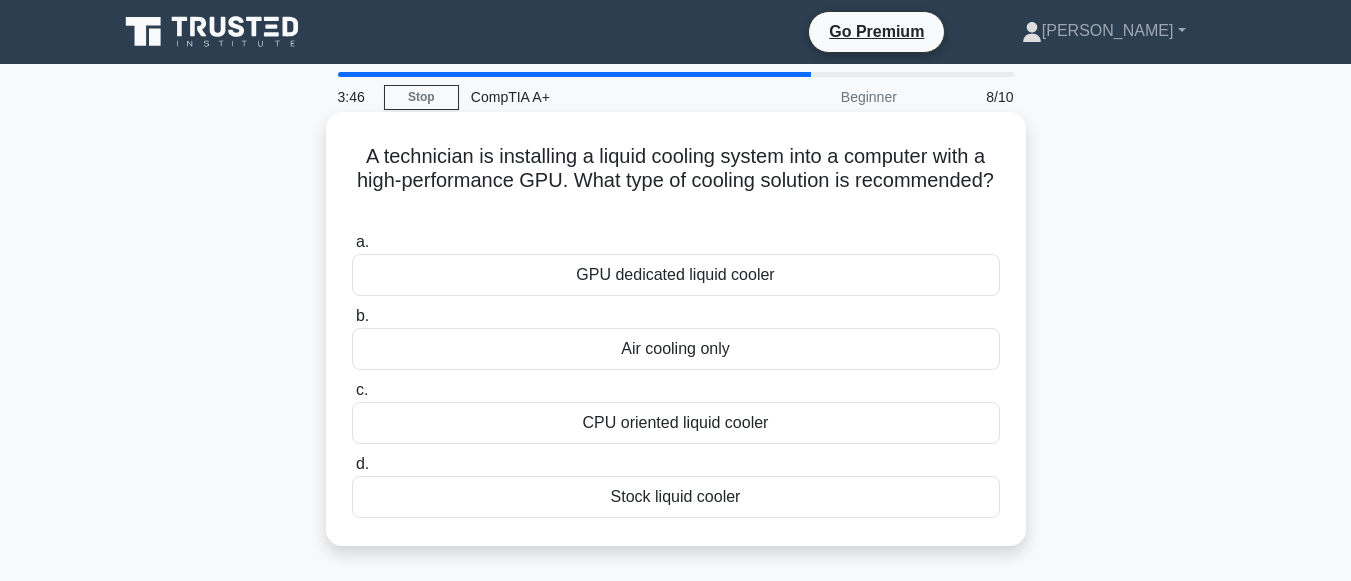
click at [756, 424] on div "CPU oriented liquid cooler" at bounding box center [676, 423] width 648 height 42
click at [352, 397] on input "c. CPU oriented liquid cooler" at bounding box center [352, 390] width 0 height 13
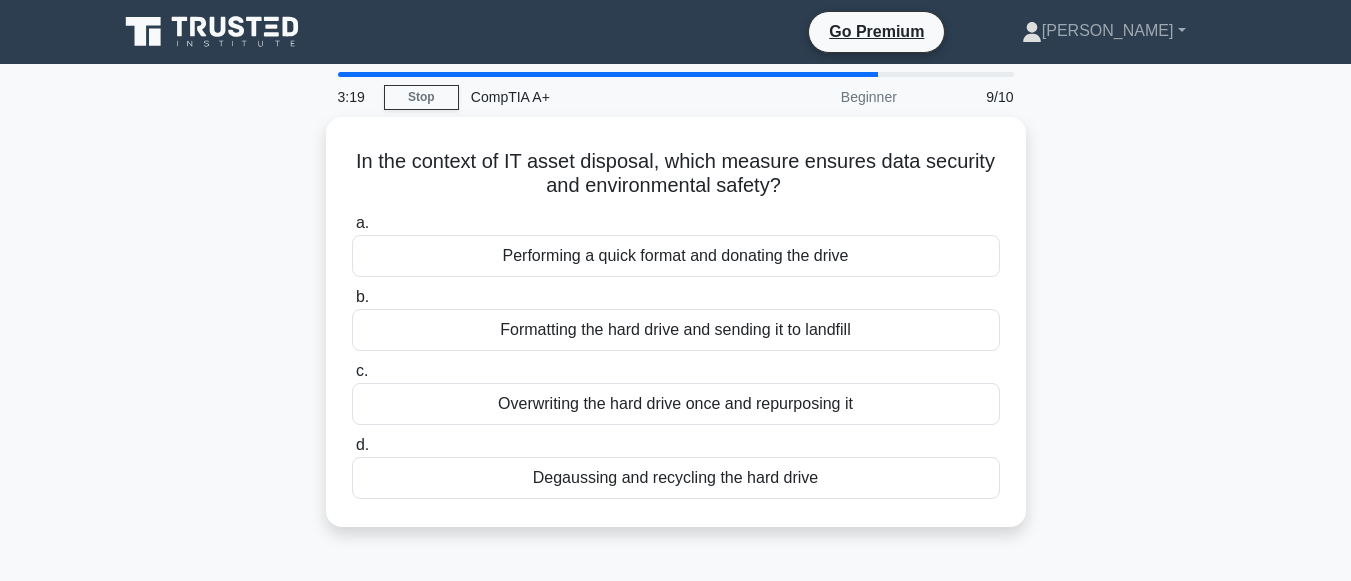
drag, startPoint x: 760, startPoint y: 416, endPoint x: 1126, endPoint y: 460, distance: 368.6
click at [1126, 460] on div "In the context of IT asset disposal, which measure ensures data security and en…" at bounding box center [676, 334] width 1140 height 434
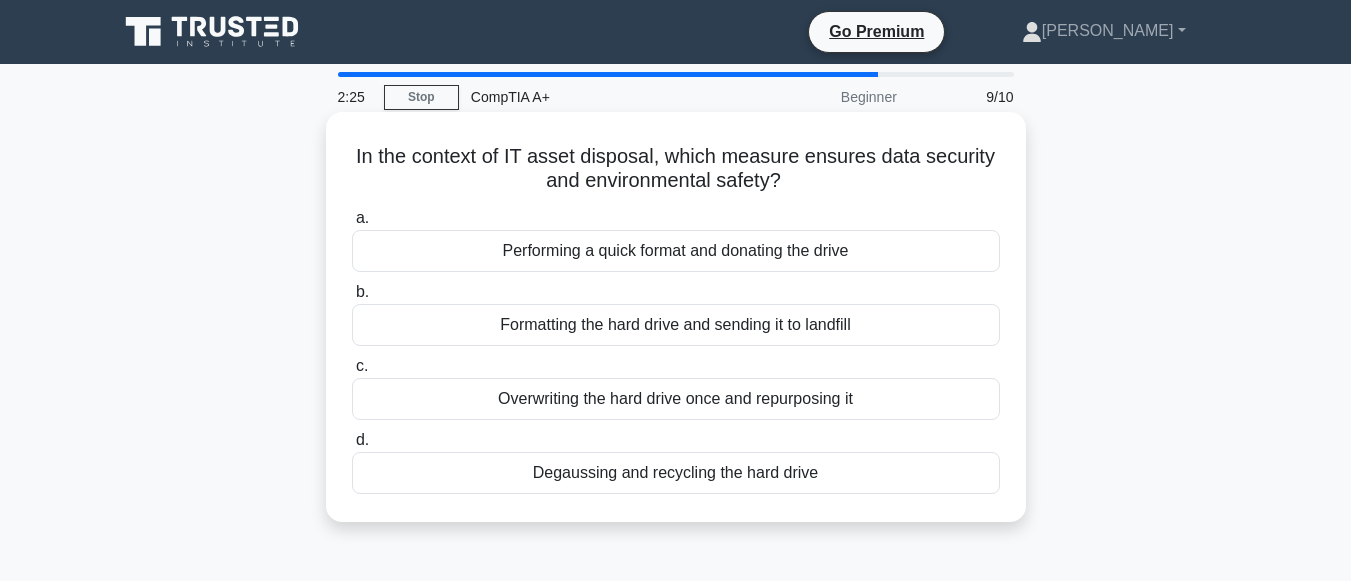
click at [684, 408] on div "Overwriting the hard drive once and repurposing it" at bounding box center [676, 399] width 648 height 42
click at [352, 373] on input "c. Overwriting the hard drive once and repurposing it" at bounding box center [352, 366] width 0 height 13
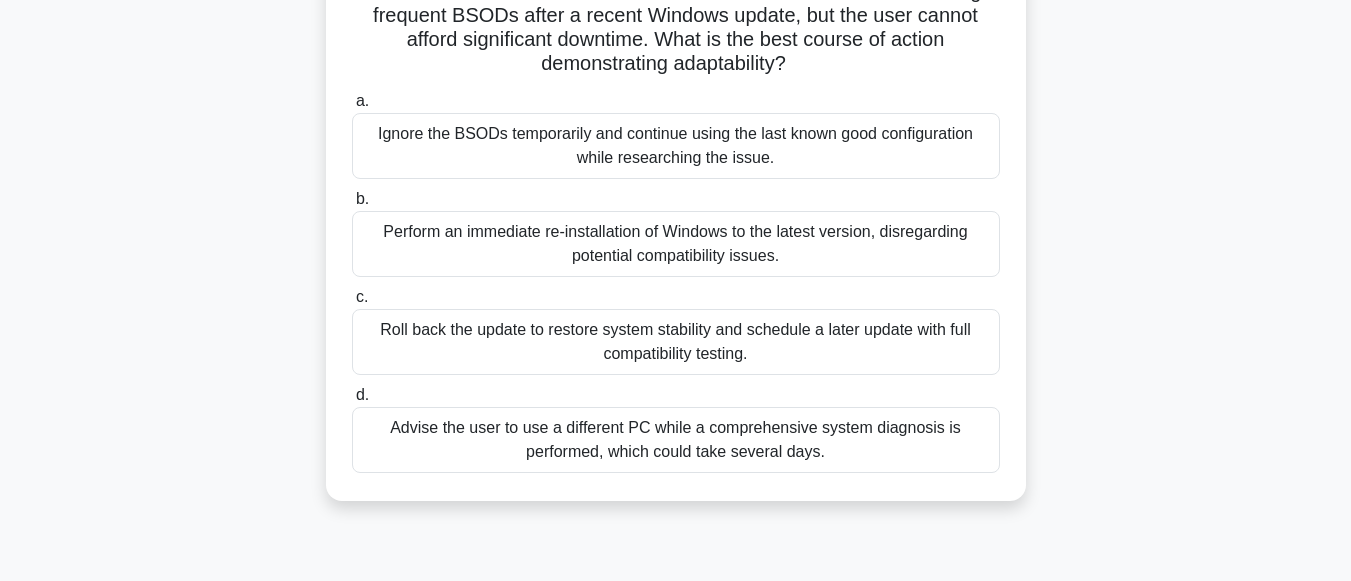
scroll to position [200, 0]
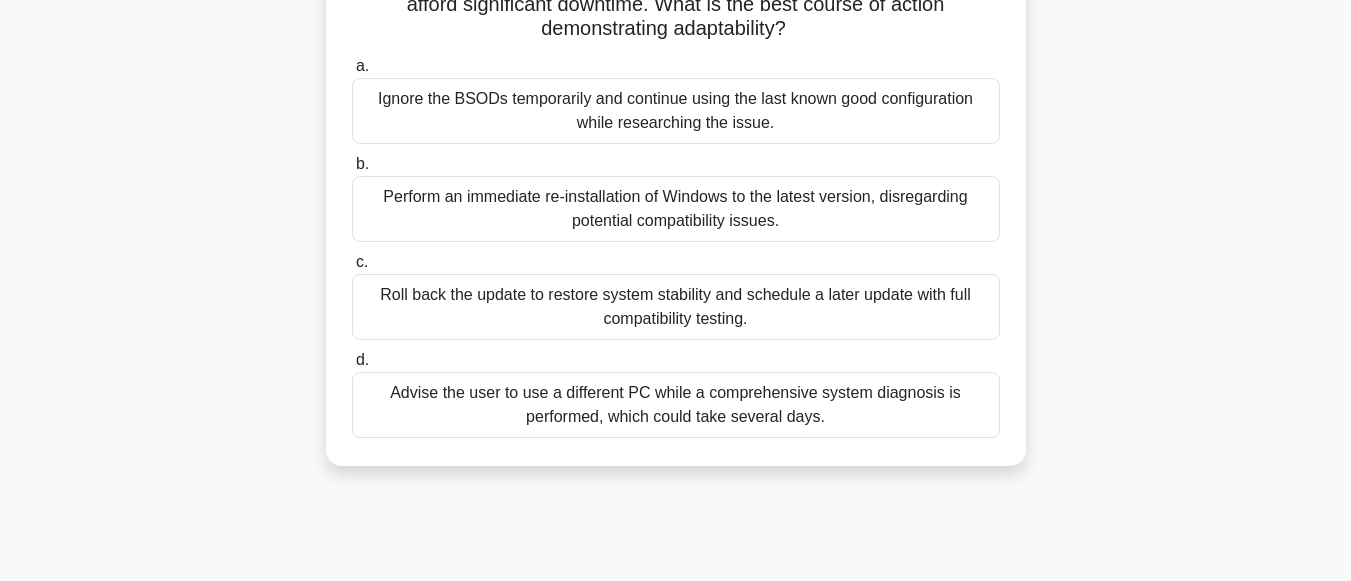
click at [791, 406] on div "Advise the user to use a different PC while a comprehensive system diagnosis is…" at bounding box center [676, 405] width 648 height 66
click at [352, 367] on input "d. Advise the user to use a different PC while a comprehensive system diagnosis…" at bounding box center [352, 360] width 0 height 13
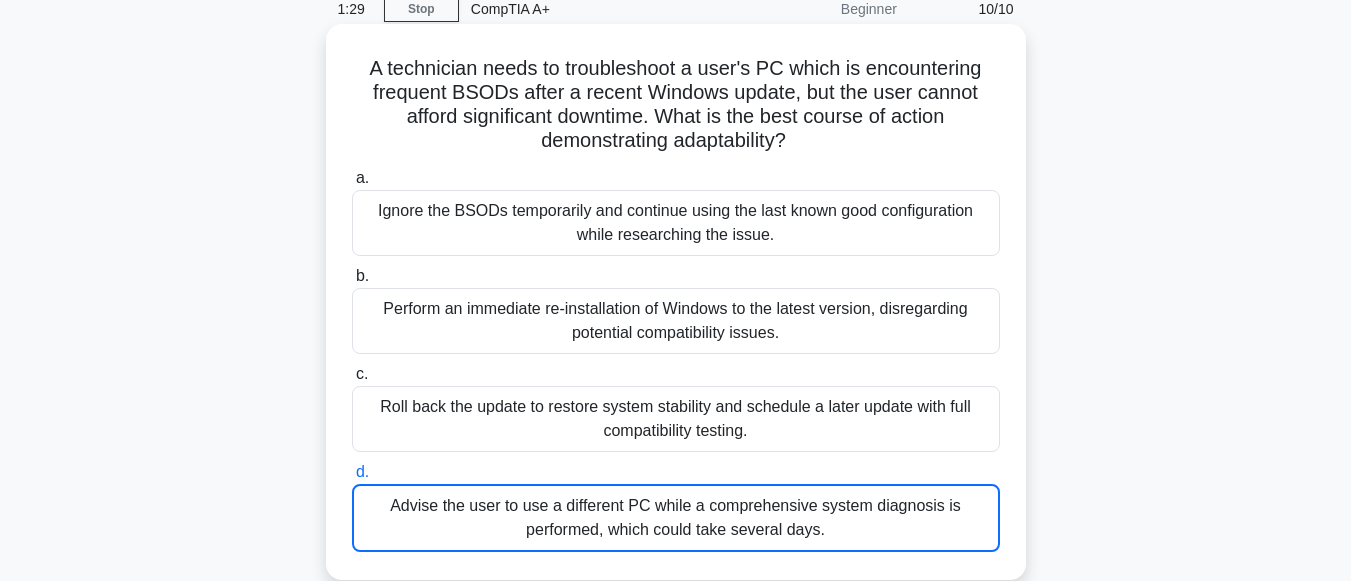
scroll to position [0, 0]
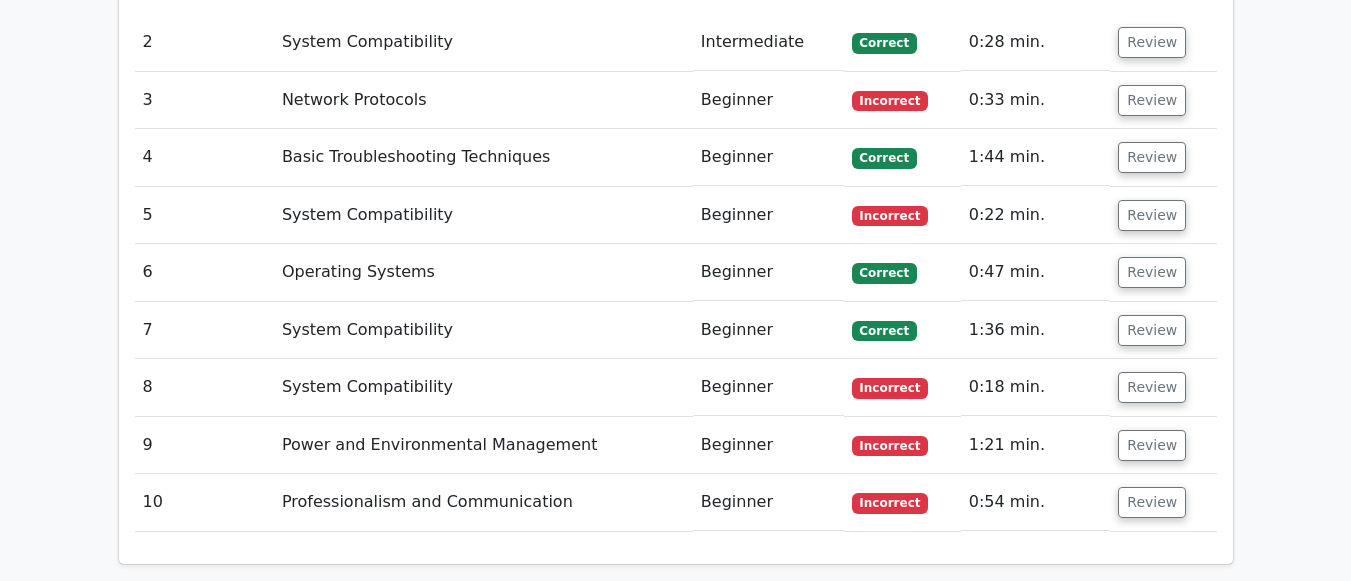
scroll to position [2799, 0]
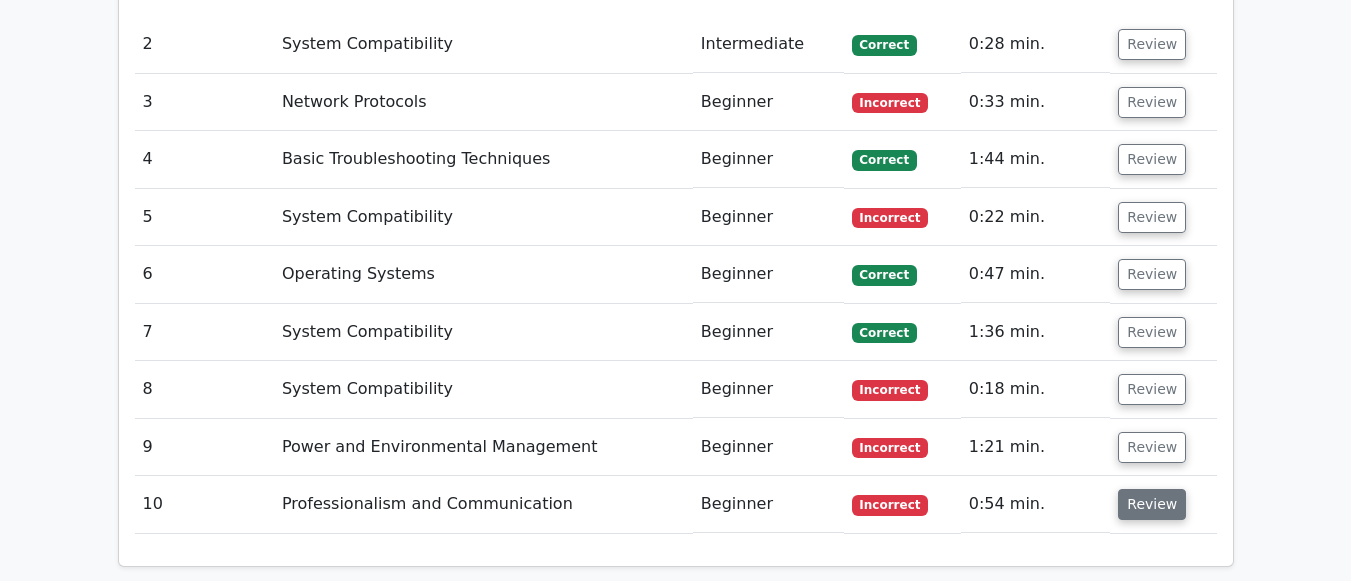
click at [1128, 489] on button "Review" at bounding box center [1152, 504] width 68 height 31
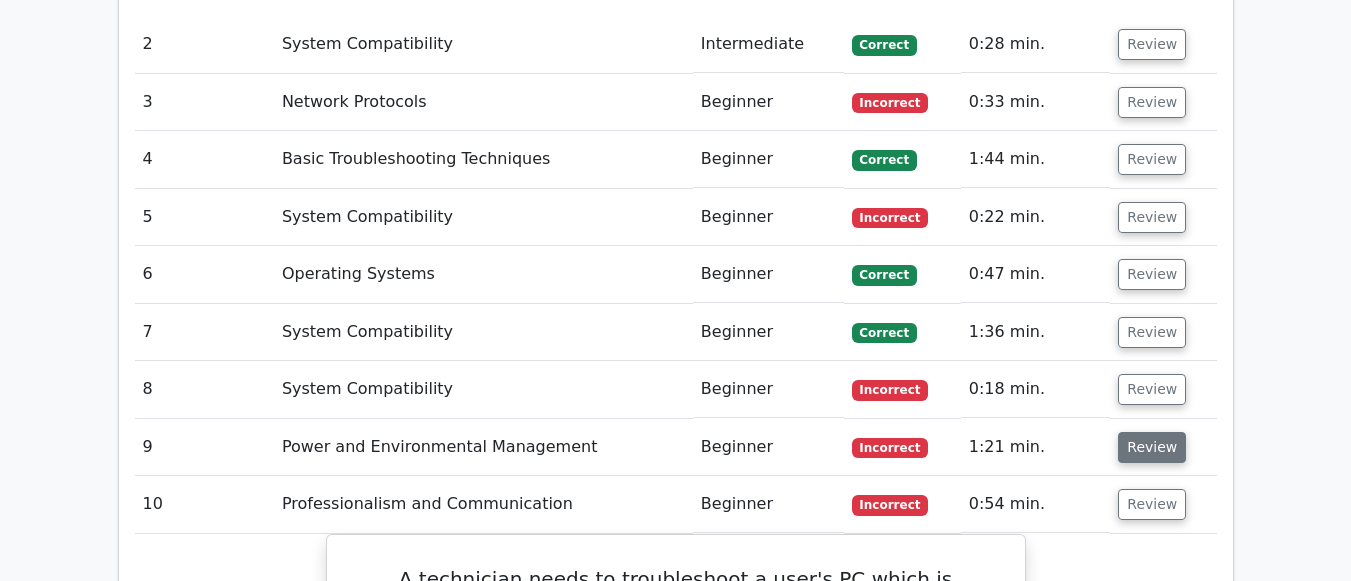
click at [1145, 432] on button "Review" at bounding box center [1152, 447] width 68 height 31
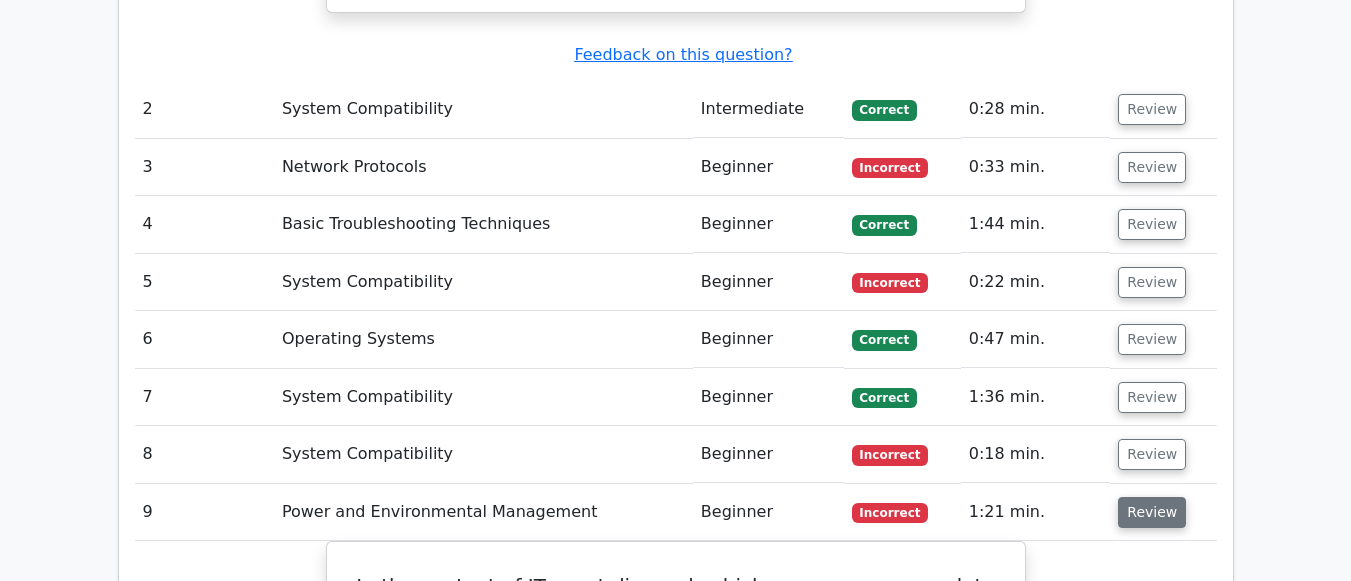
scroll to position [2699, 0]
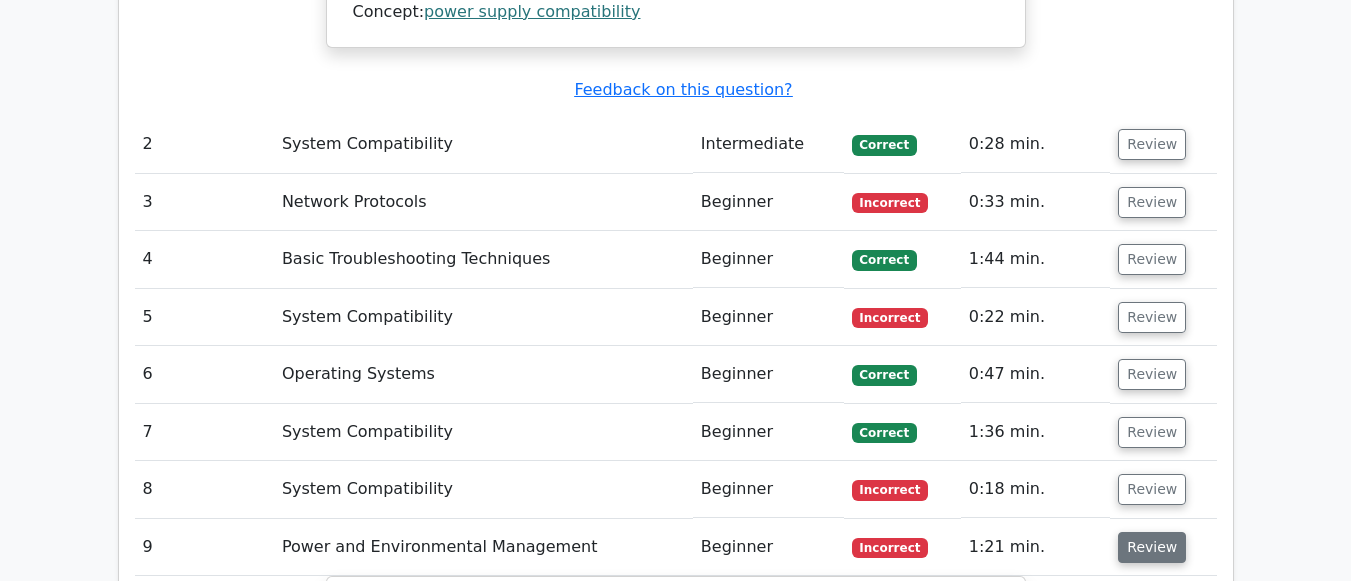
click at [1134, 417] on button "Review" at bounding box center [1152, 432] width 68 height 31
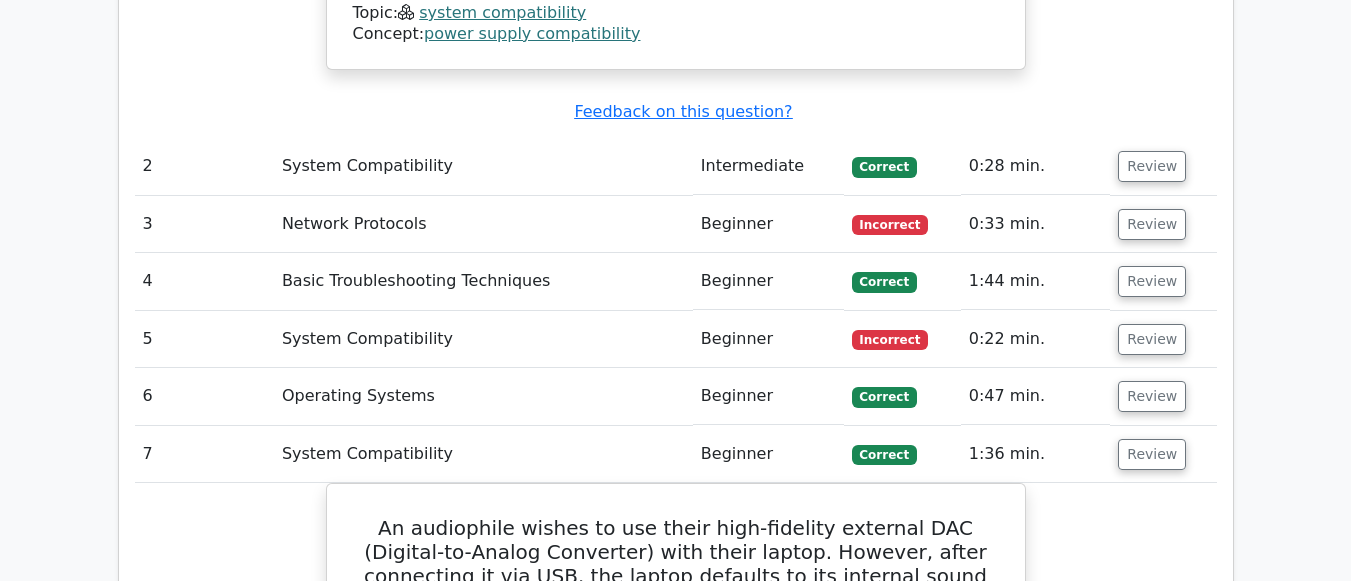
scroll to position [2599, 0]
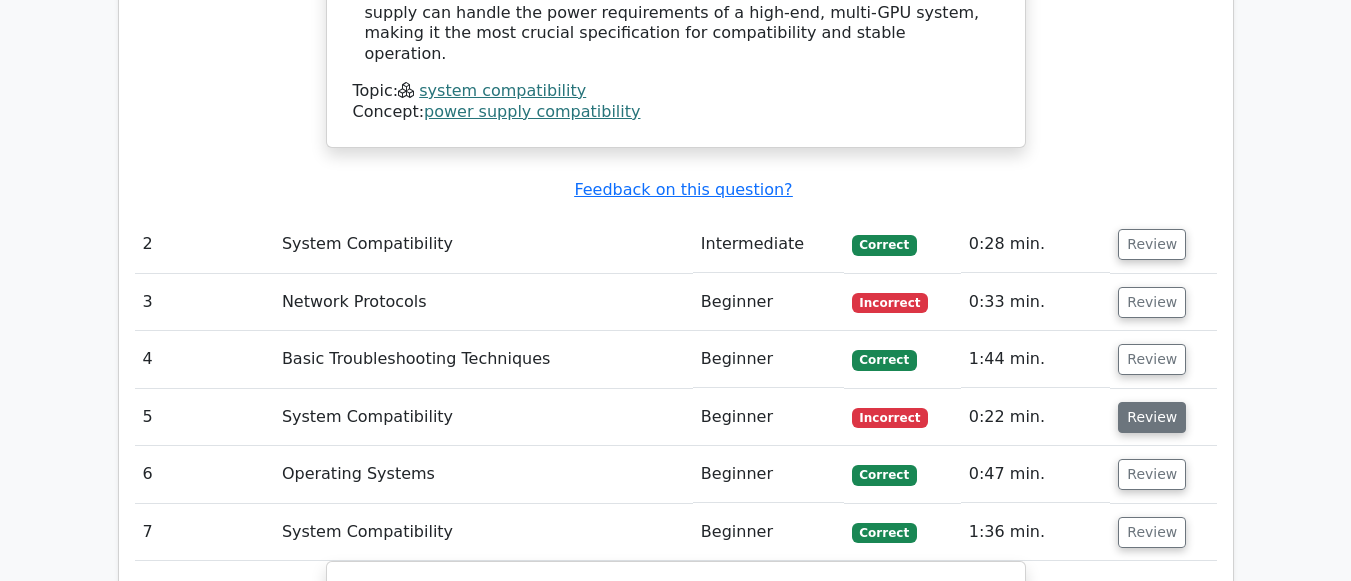
click at [1133, 402] on button "Review" at bounding box center [1152, 417] width 68 height 31
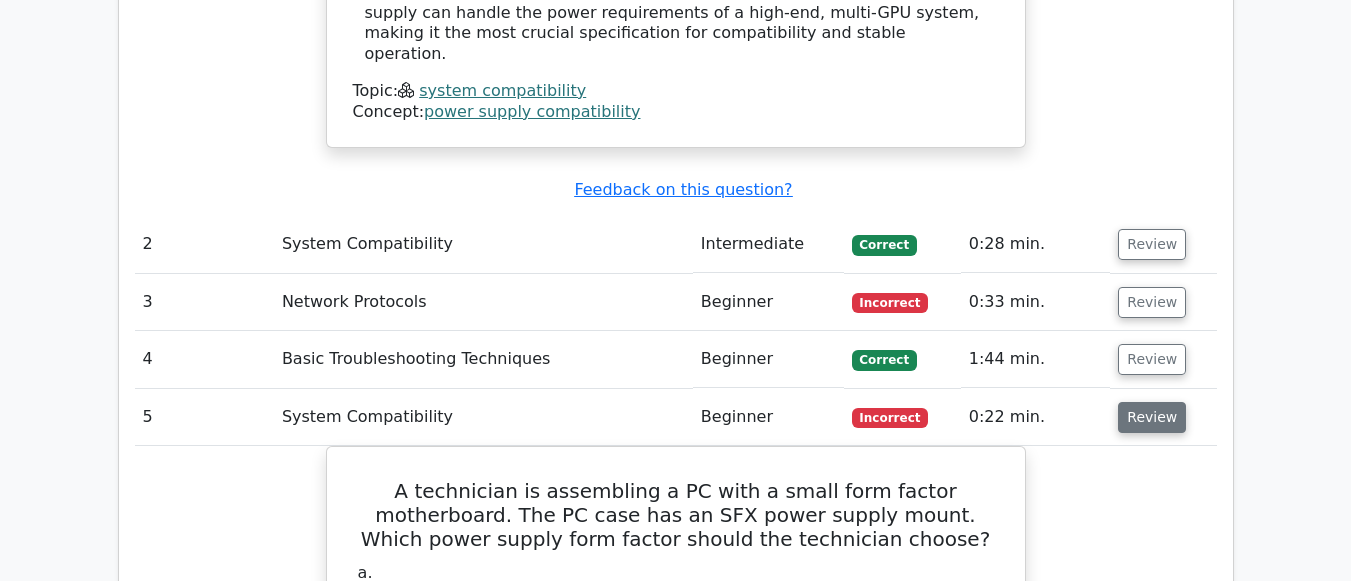
click at [1133, 402] on button "Review" at bounding box center [1152, 417] width 68 height 31
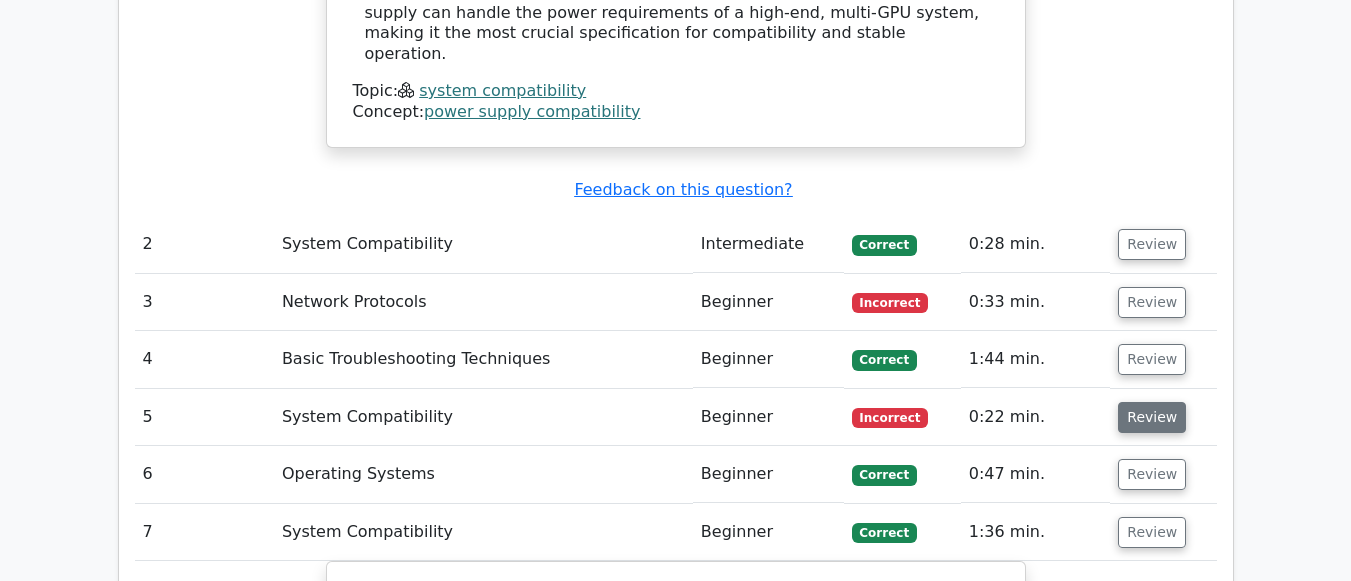
click at [1133, 402] on button "Review" at bounding box center [1152, 417] width 68 height 31
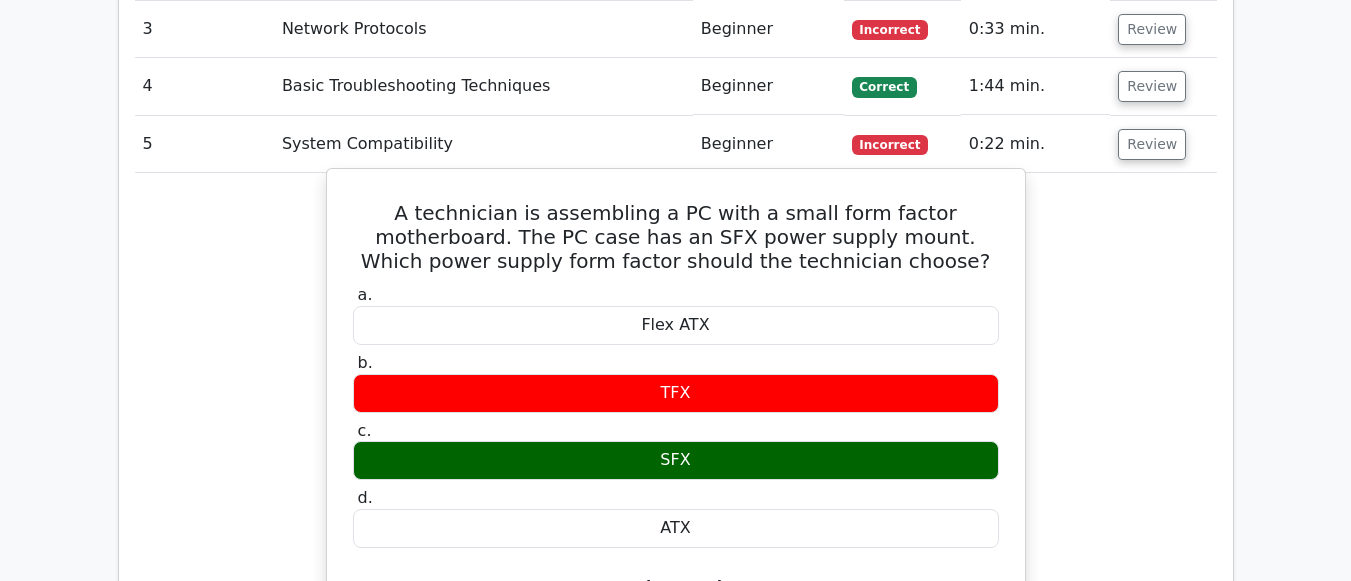
scroll to position [2899, 0]
